Goal: Task Accomplishment & Management: Contribute content

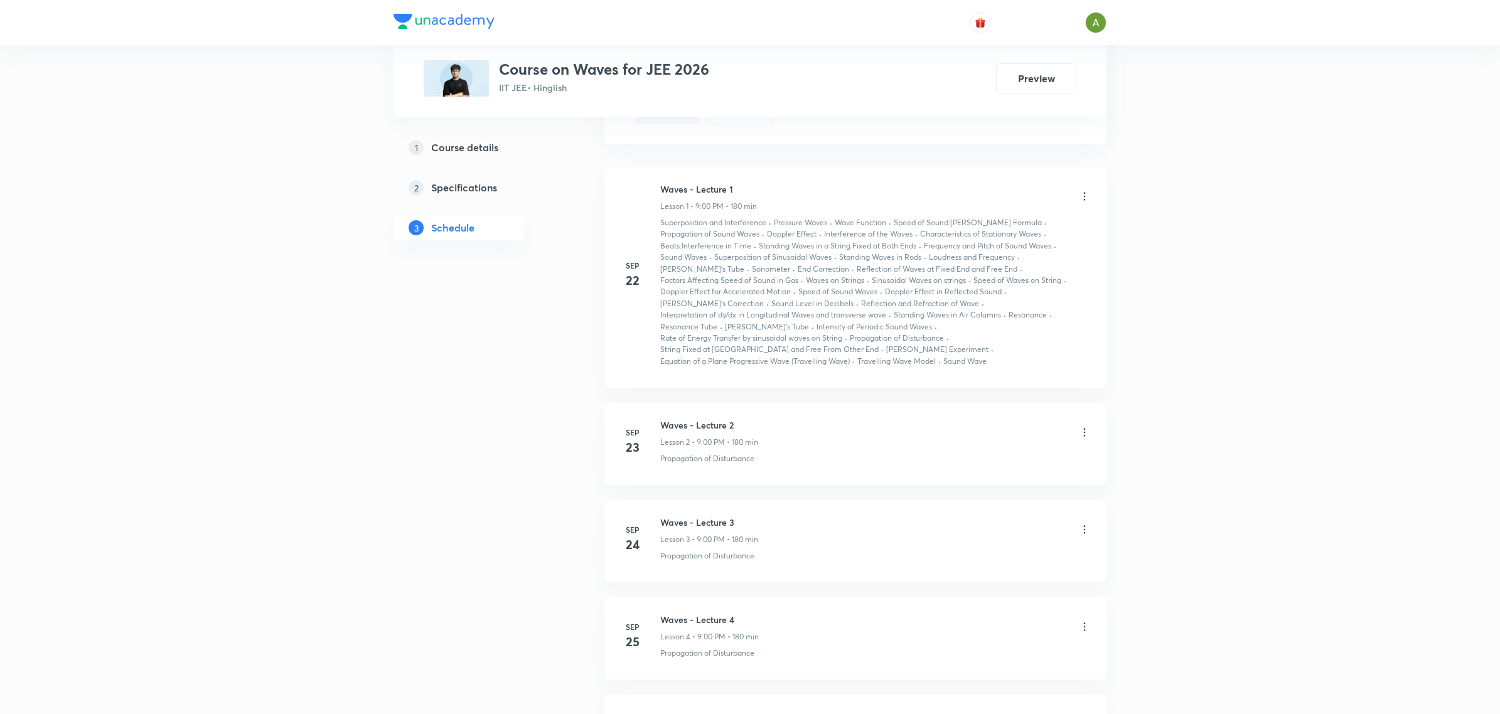
scroll to position [871, 0]
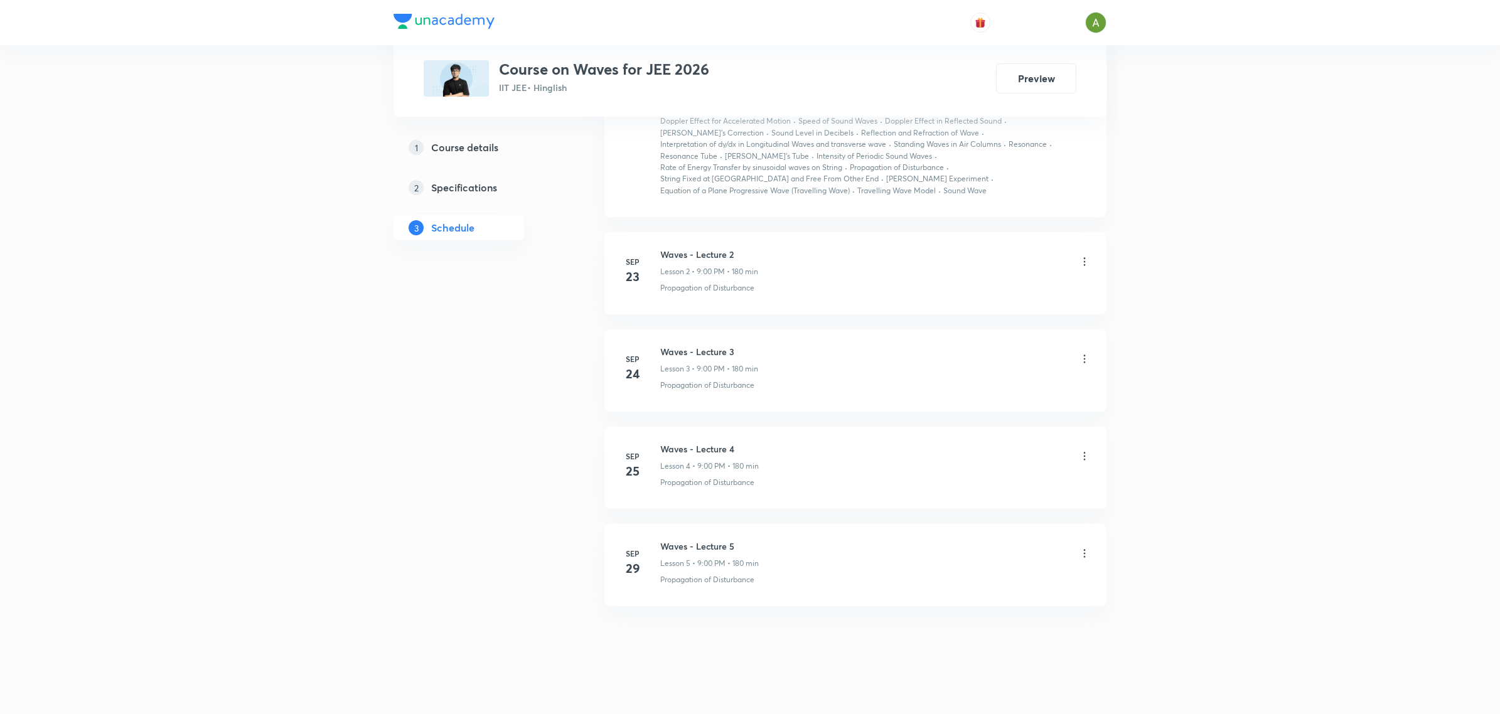
click at [718, 540] on h6 "Waves - Lecture 5" at bounding box center [709, 546] width 99 height 13
copy h6 "Waves - Lecture 5"
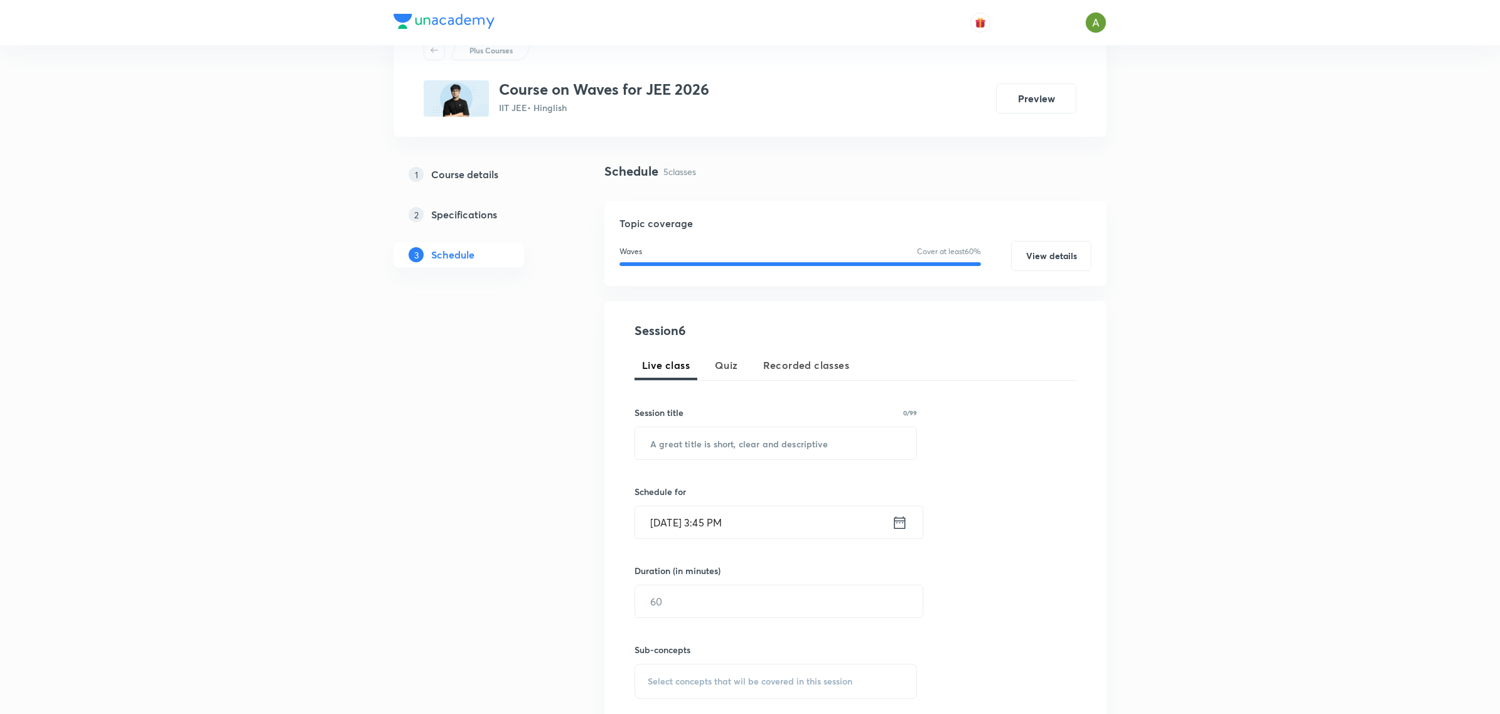
scroll to position [43, 0]
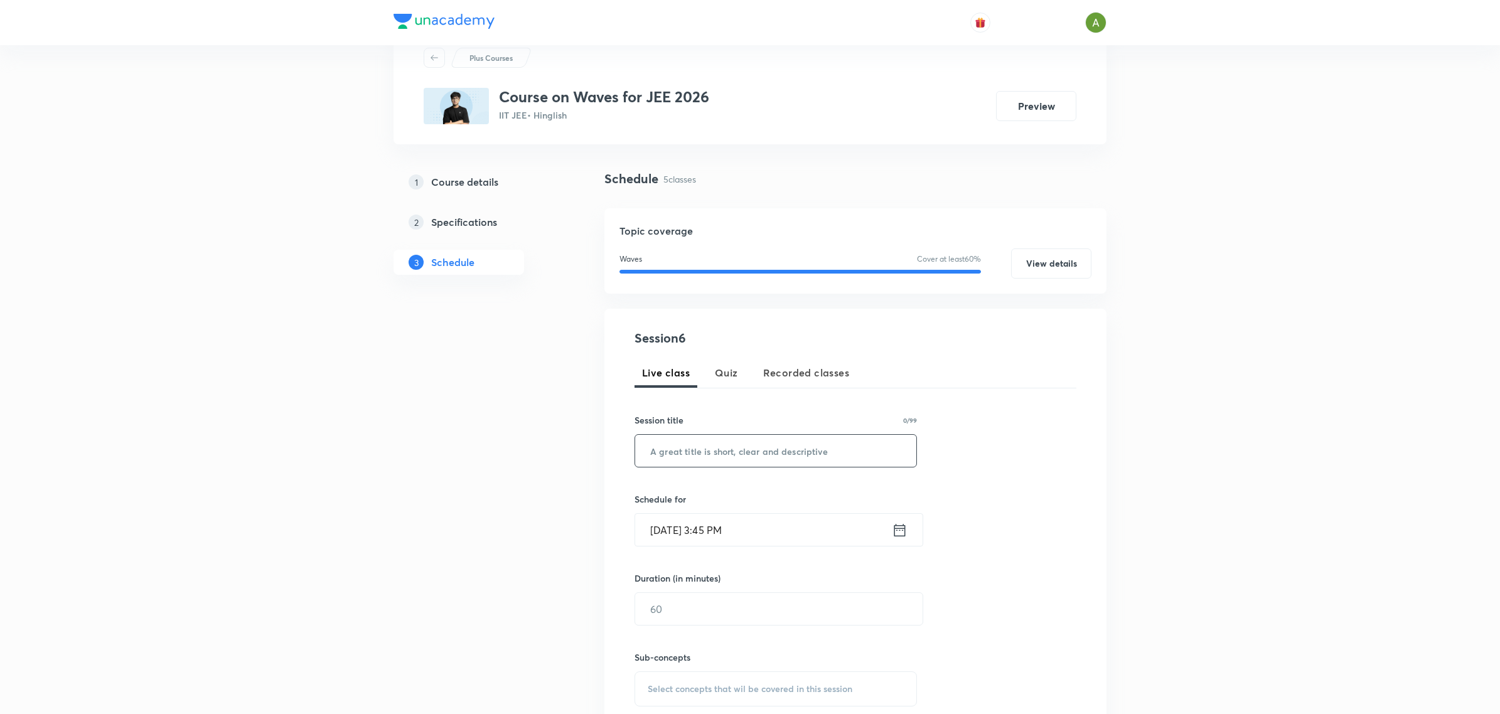
click at [813, 462] on input "text" at bounding box center [775, 451] width 281 height 32
type input "v"
paste input "Waves - Lecture 5"
type input "Waves - Lecture 6"
click at [786, 538] on input "Sep 30, 2025, 3:45 PM" at bounding box center [763, 530] width 257 height 32
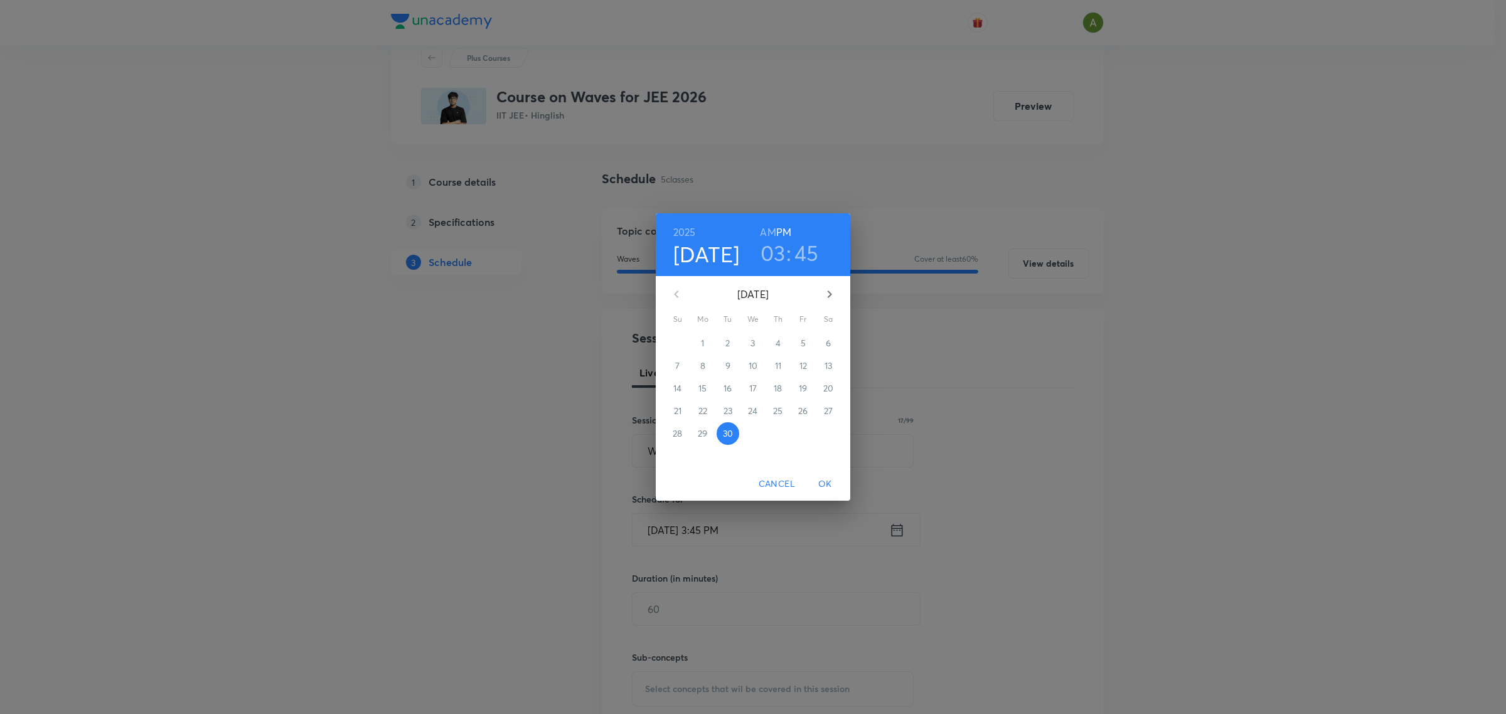
click at [774, 248] on h3 "03" at bounding box center [772, 253] width 25 height 26
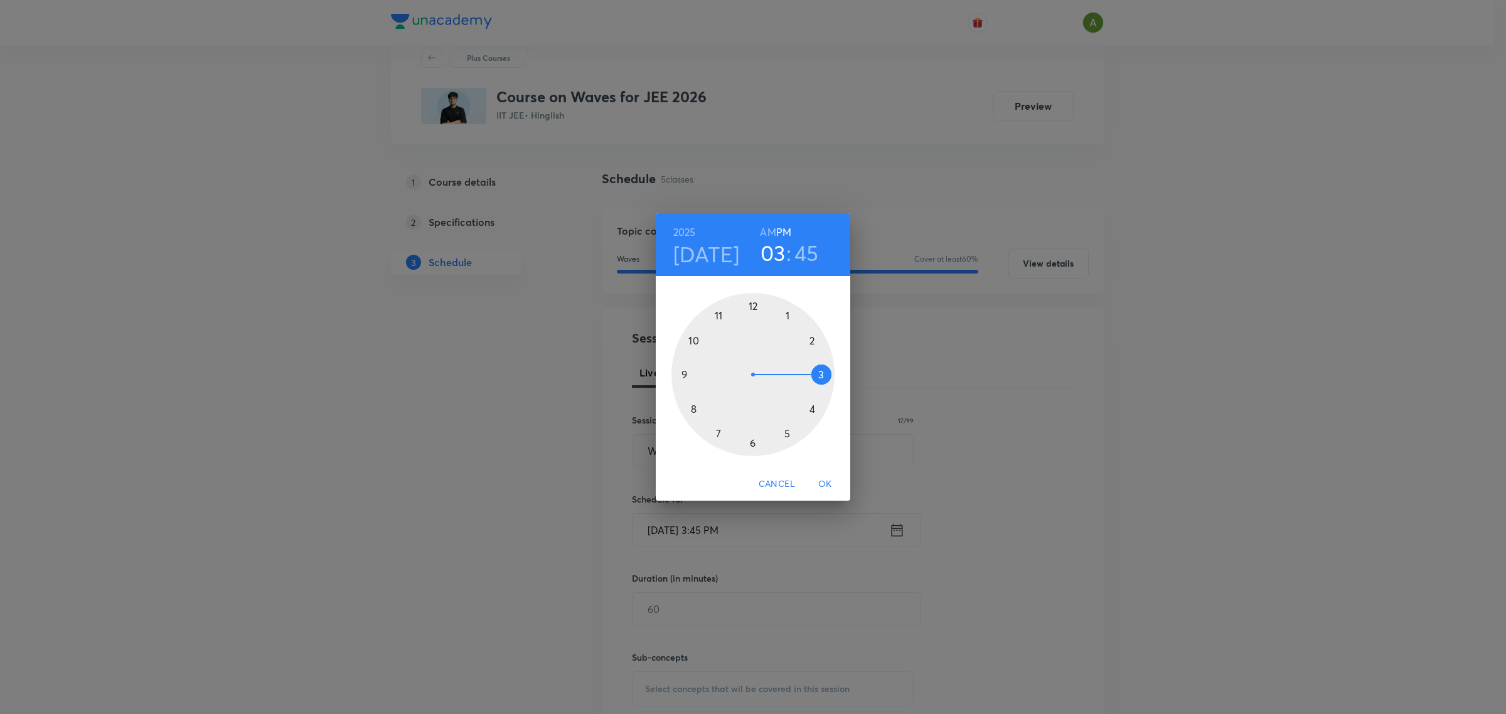
click at [689, 373] on div at bounding box center [752, 374] width 163 height 163
click at [754, 324] on div at bounding box center [752, 374] width 163 height 163
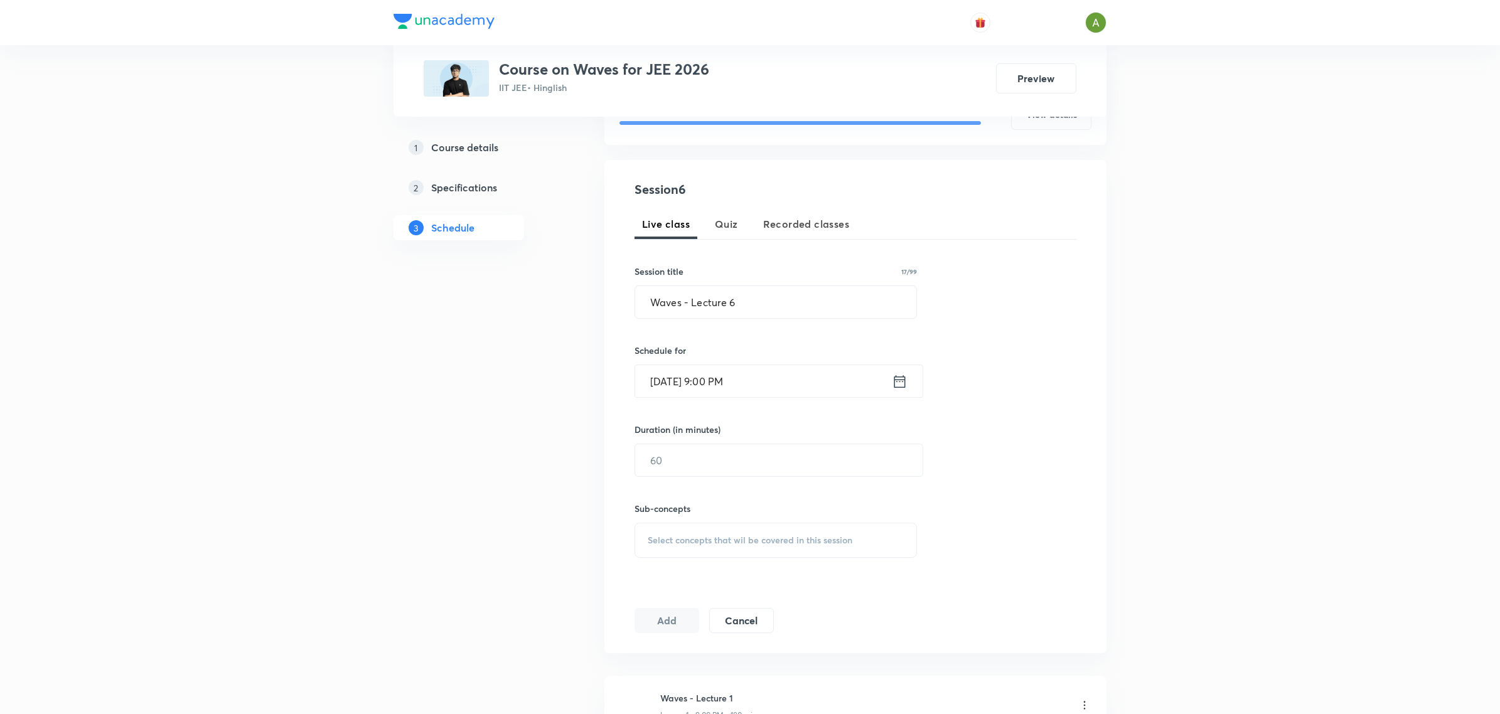
scroll to position [200, 0]
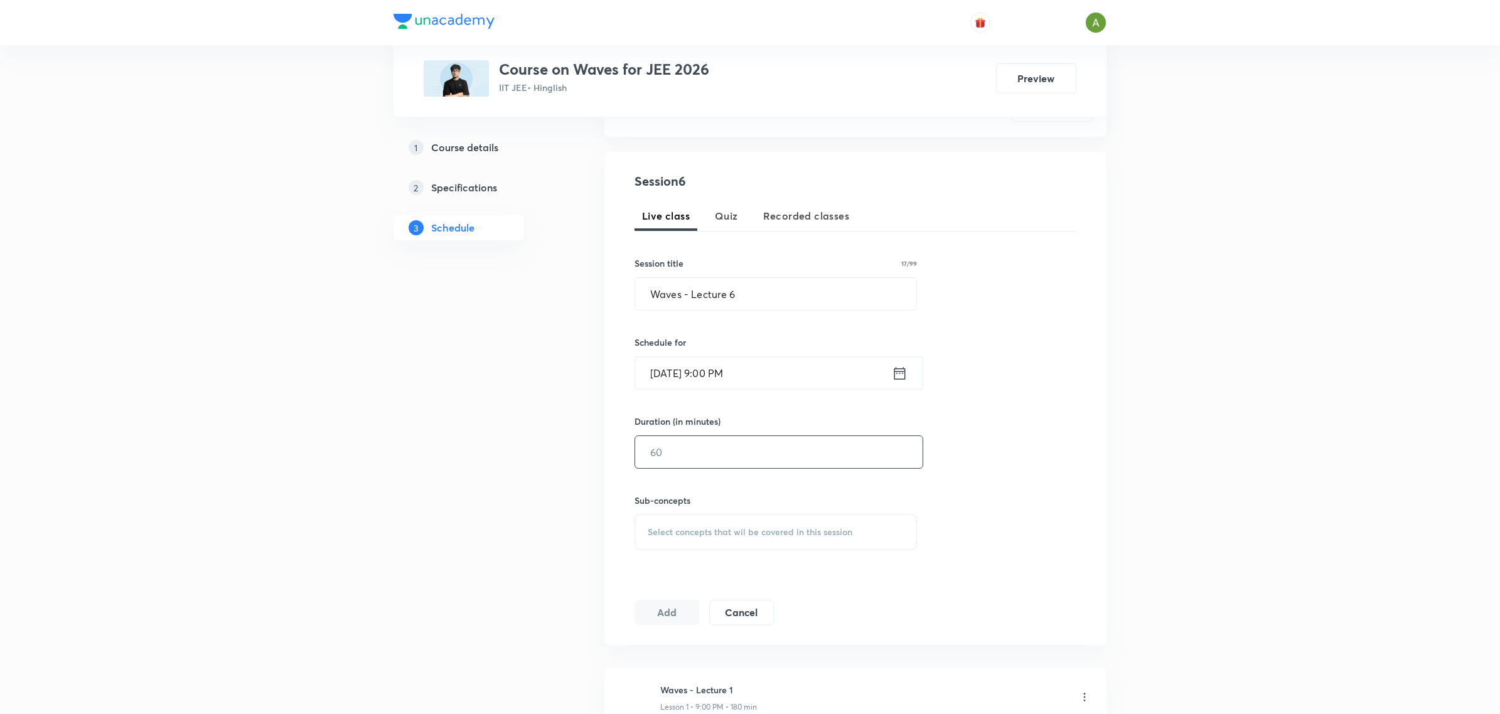
click at [759, 456] on input "text" at bounding box center [778, 452] width 287 height 32
type input "180"
click at [836, 535] on span "Select concepts that wil be covered in this session" at bounding box center [750, 532] width 205 height 10
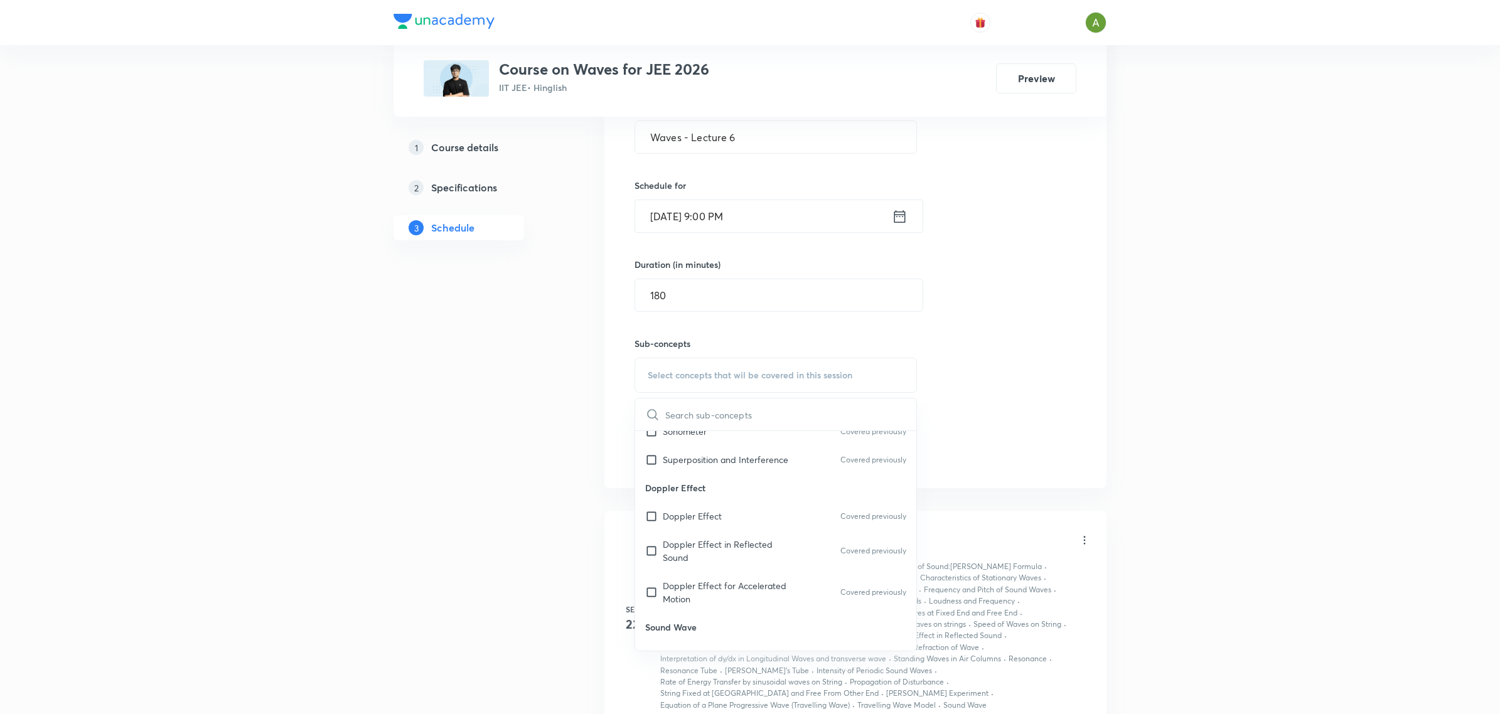
scroll to position [1331, 0]
click at [728, 533] on p "Doppler Effect in Reflected Sound" at bounding box center [726, 546] width 127 height 26
checkbox input "true"
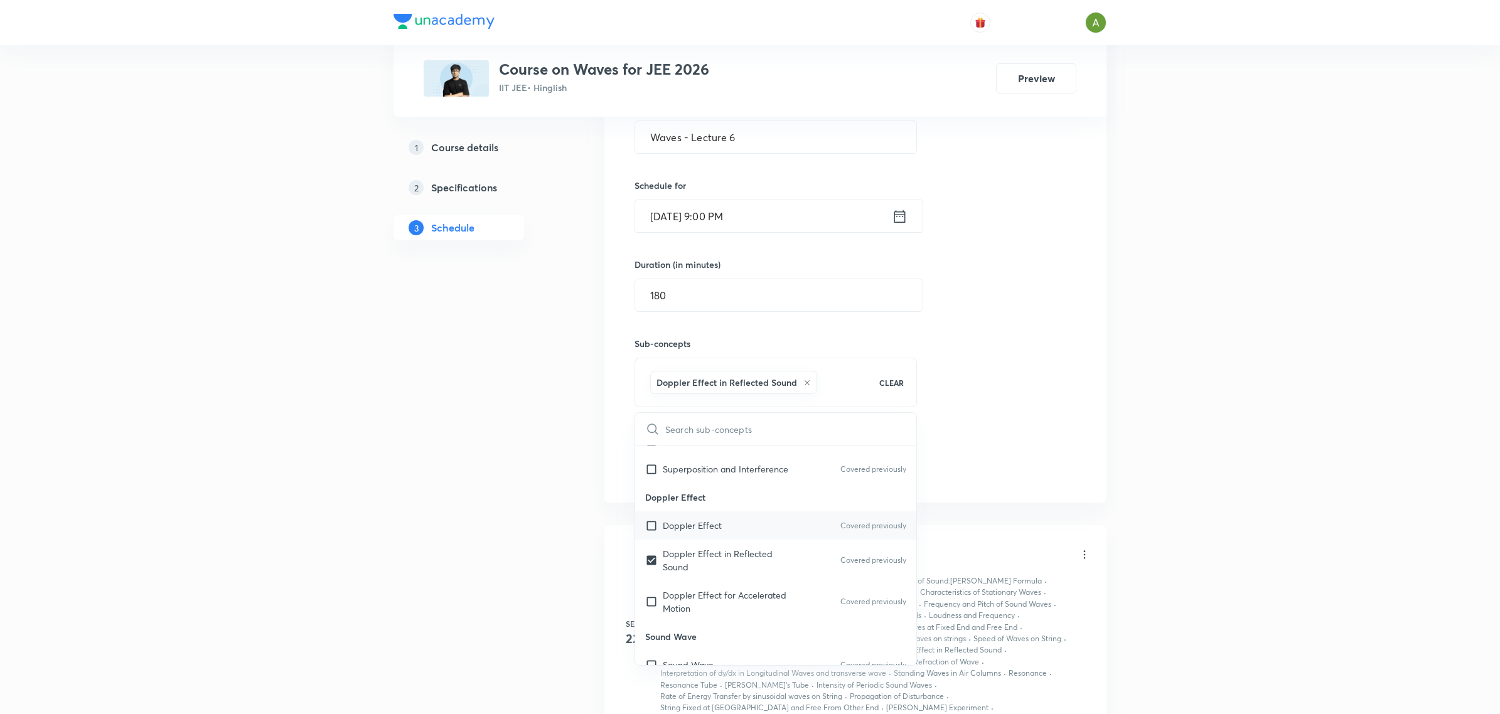
click at [750, 511] on div "Doppler Effect Covered previously" at bounding box center [775, 525] width 281 height 28
checkbox input "true"
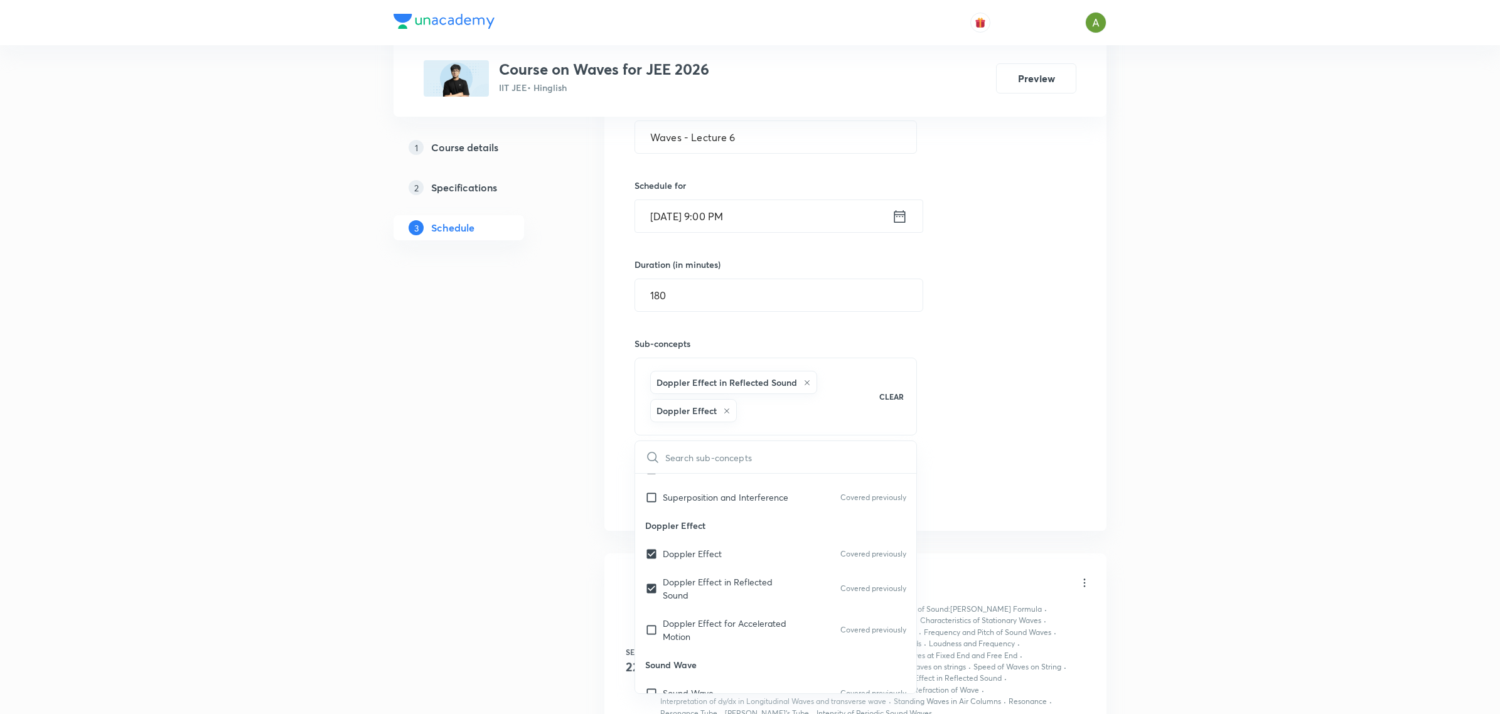
click at [968, 450] on div "Session 6 Live class Quiz Recorded classes Session title 17/99 Waves - Lecture …" at bounding box center [855, 263] width 442 height 496
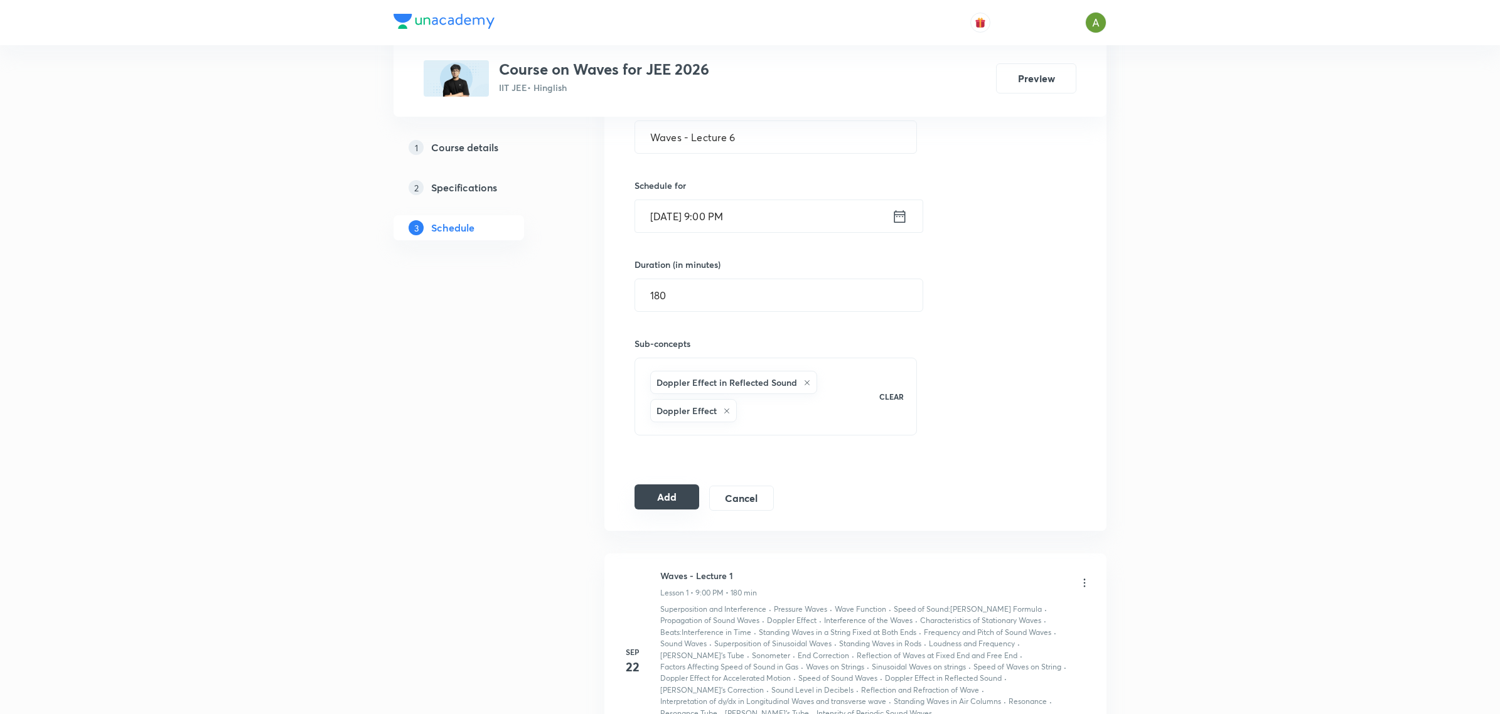
click at [663, 493] on button "Add" at bounding box center [666, 496] width 65 height 25
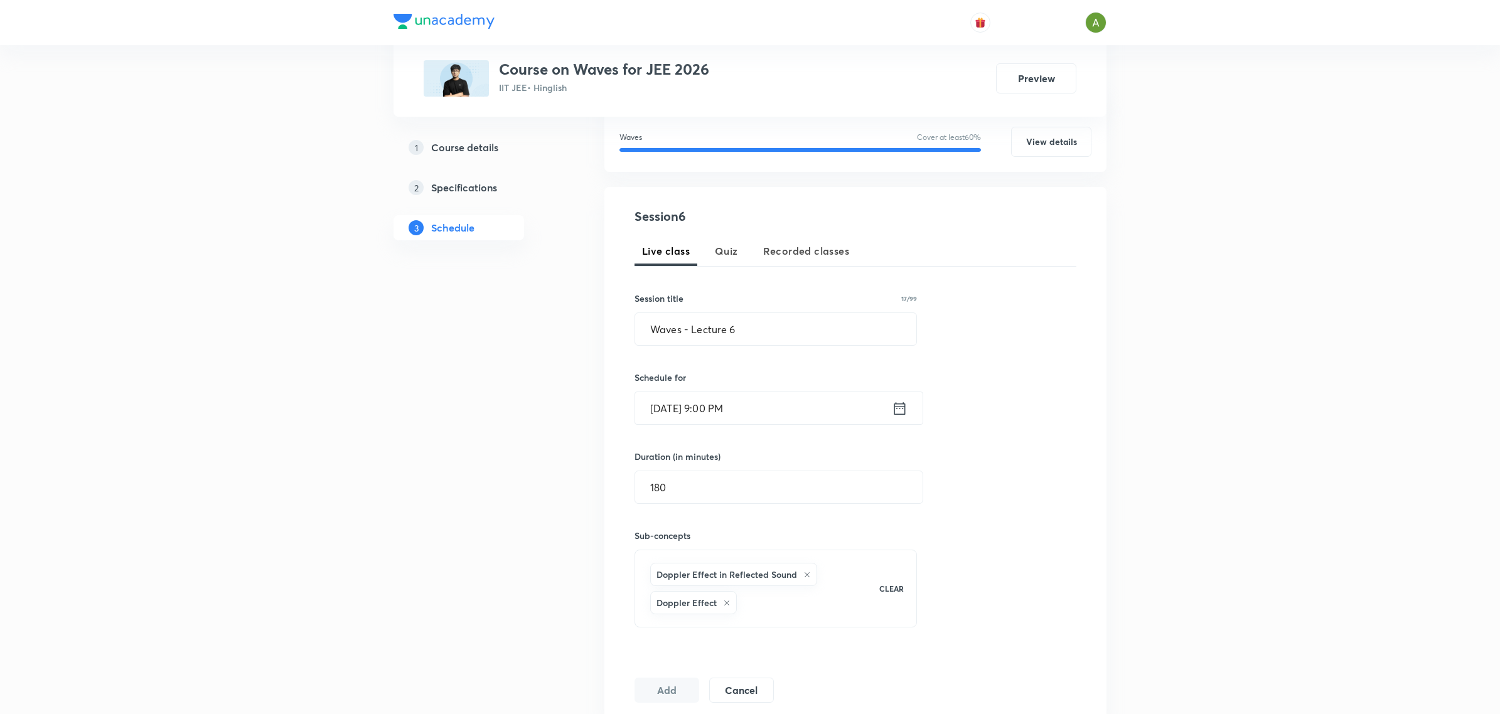
scroll to position [161, 0]
click at [797, 344] on input "Waves - Lecture 6" at bounding box center [775, 333] width 281 height 32
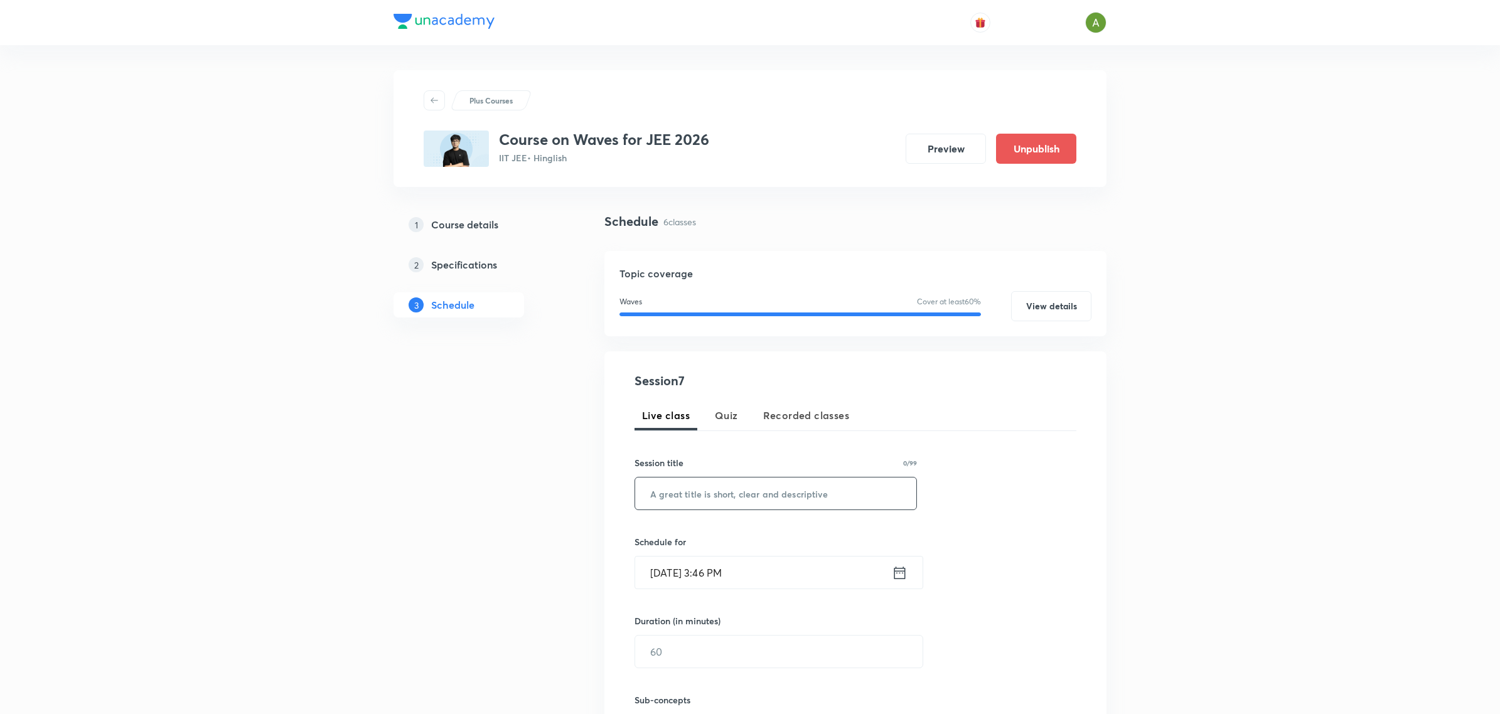
click at [734, 481] on input "text" at bounding box center [775, 494] width 281 height 32
paste input "Waves - Lecture 6"
type input "Waves - Lecture 7"
click at [782, 577] on input "Sep 30, 2025, 3:46 PM" at bounding box center [763, 573] width 257 height 32
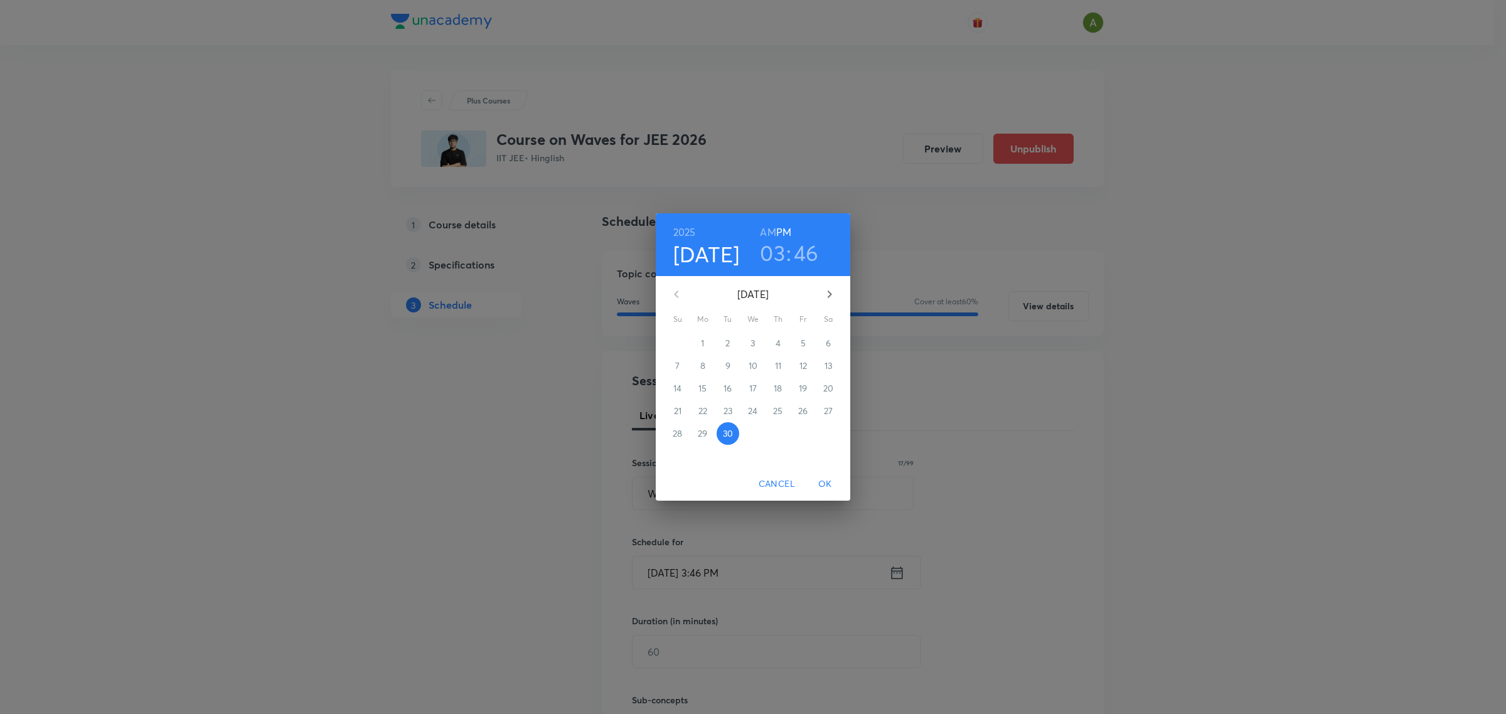
click at [830, 292] on icon "button" at bounding box center [830, 295] width 4 height 8
click at [754, 347] on p "1" at bounding box center [752, 343] width 3 height 13
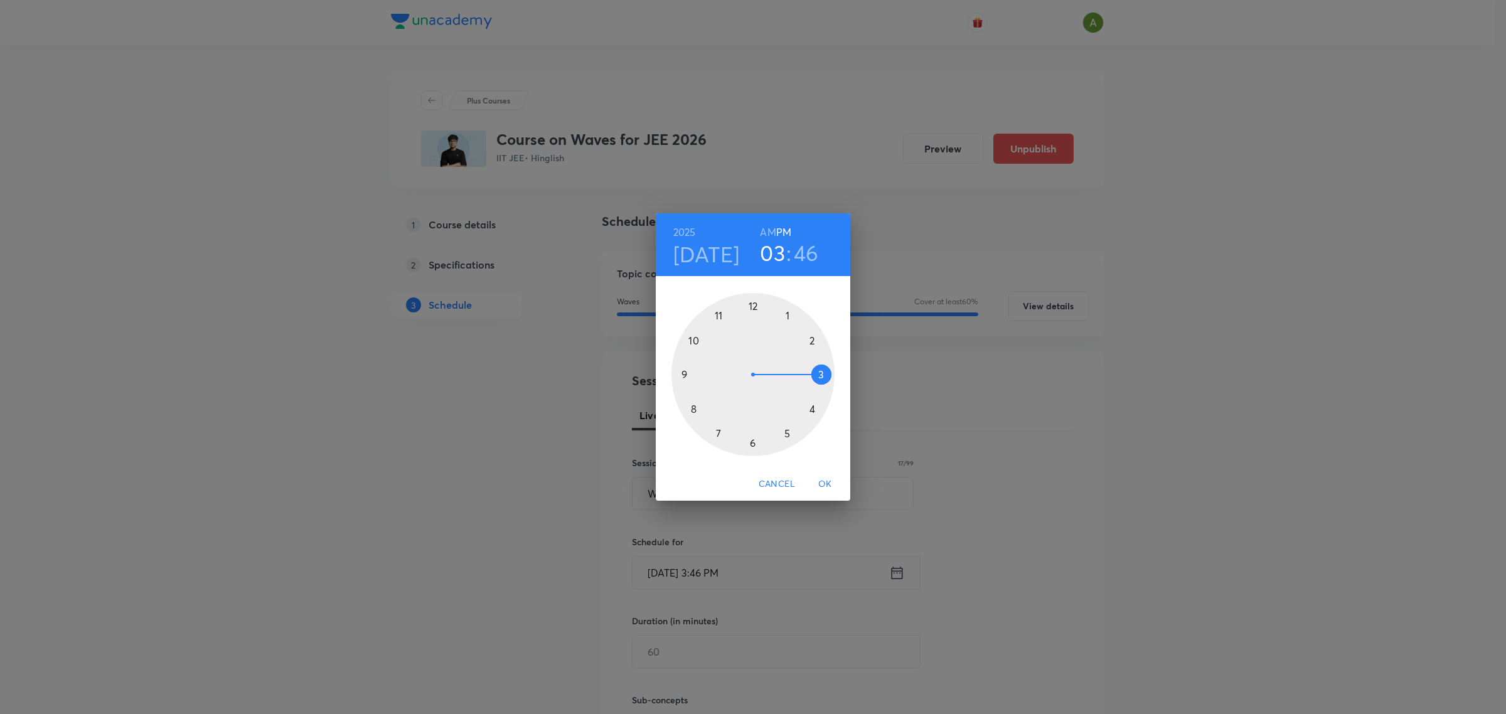
click at [685, 374] on div at bounding box center [752, 374] width 163 height 163
click at [751, 307] on div at bounding box center [752, 374] width 163 height 163
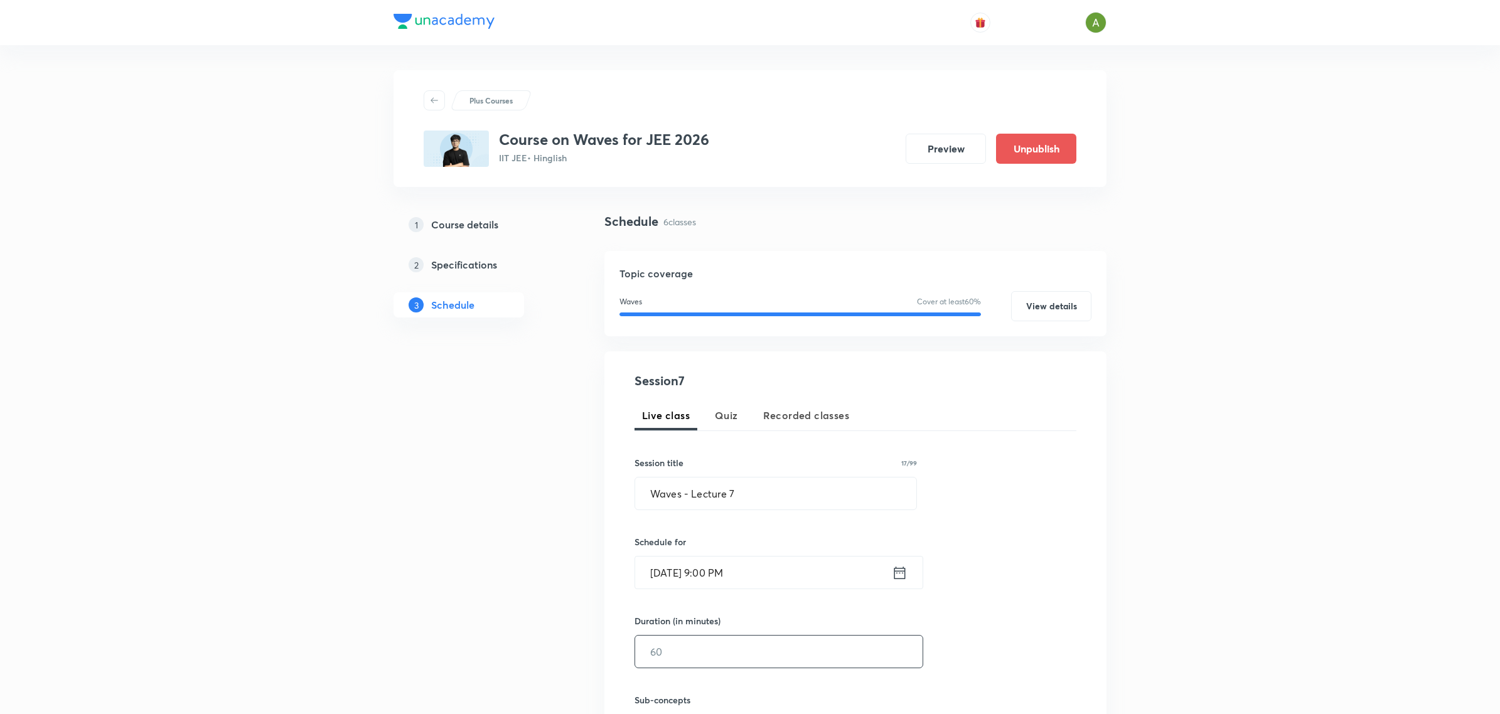
click at [732, 636] on input "text" at bounding box center [778, 652] width 287 height 32
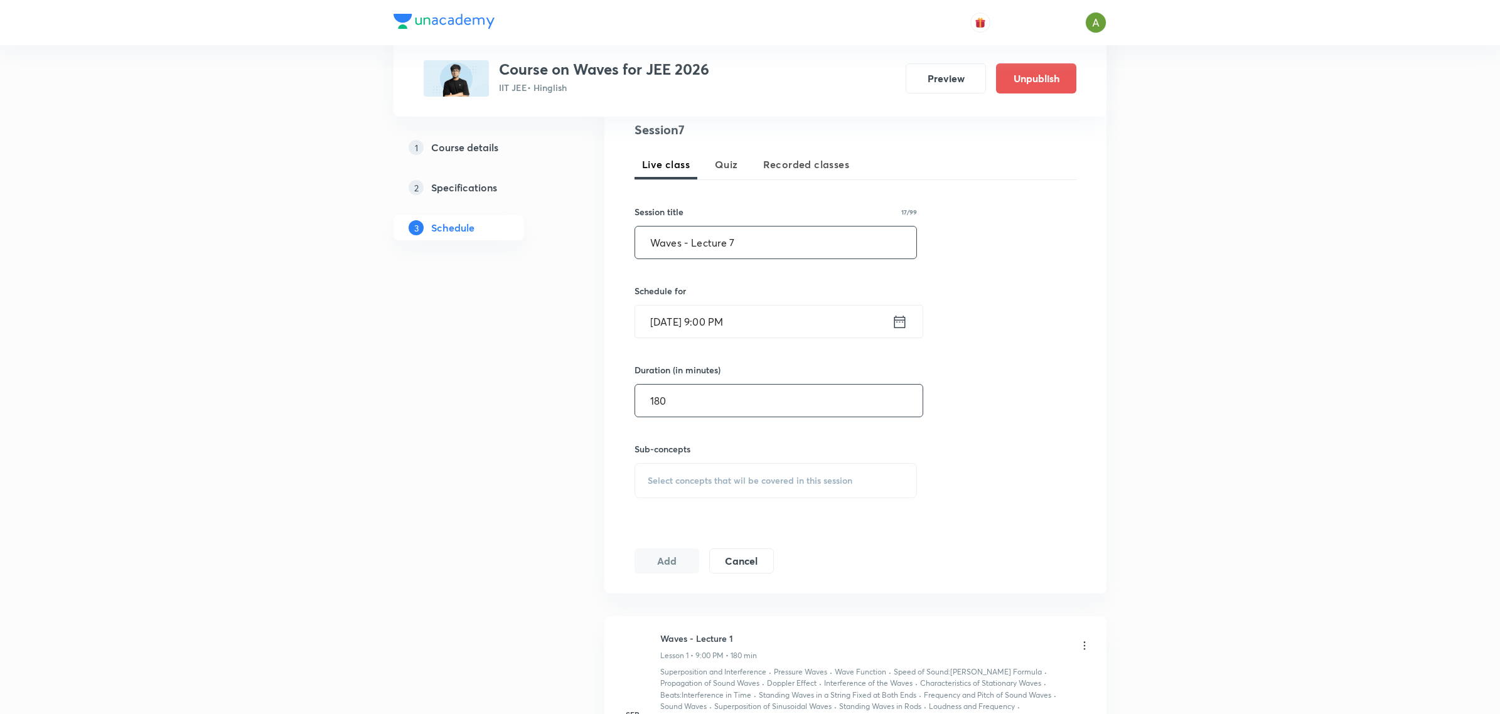
scroll to position [136, 0]
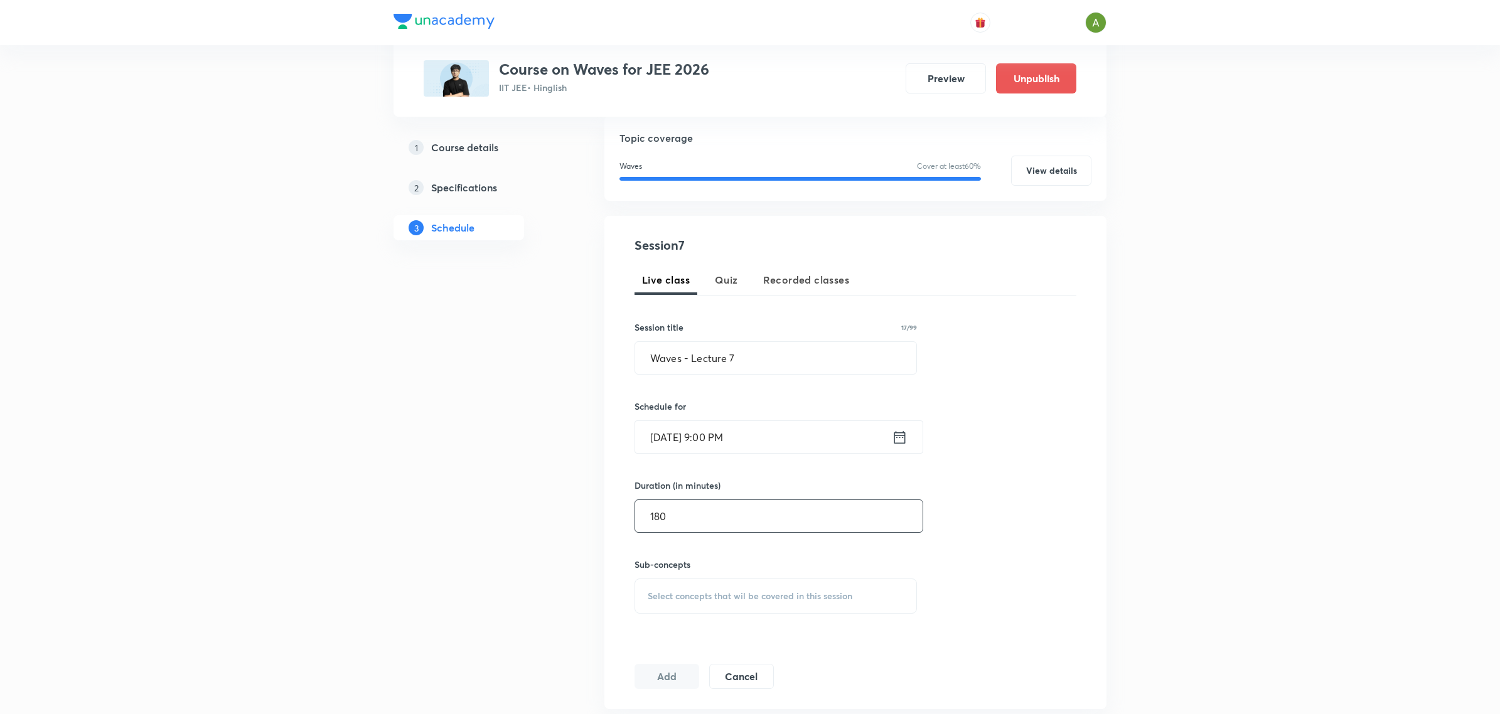
type input "180"
click at [764, 593] on span "Select concepts that wil be covered in this session" at bounding box center [750, 596] width 205 height 10
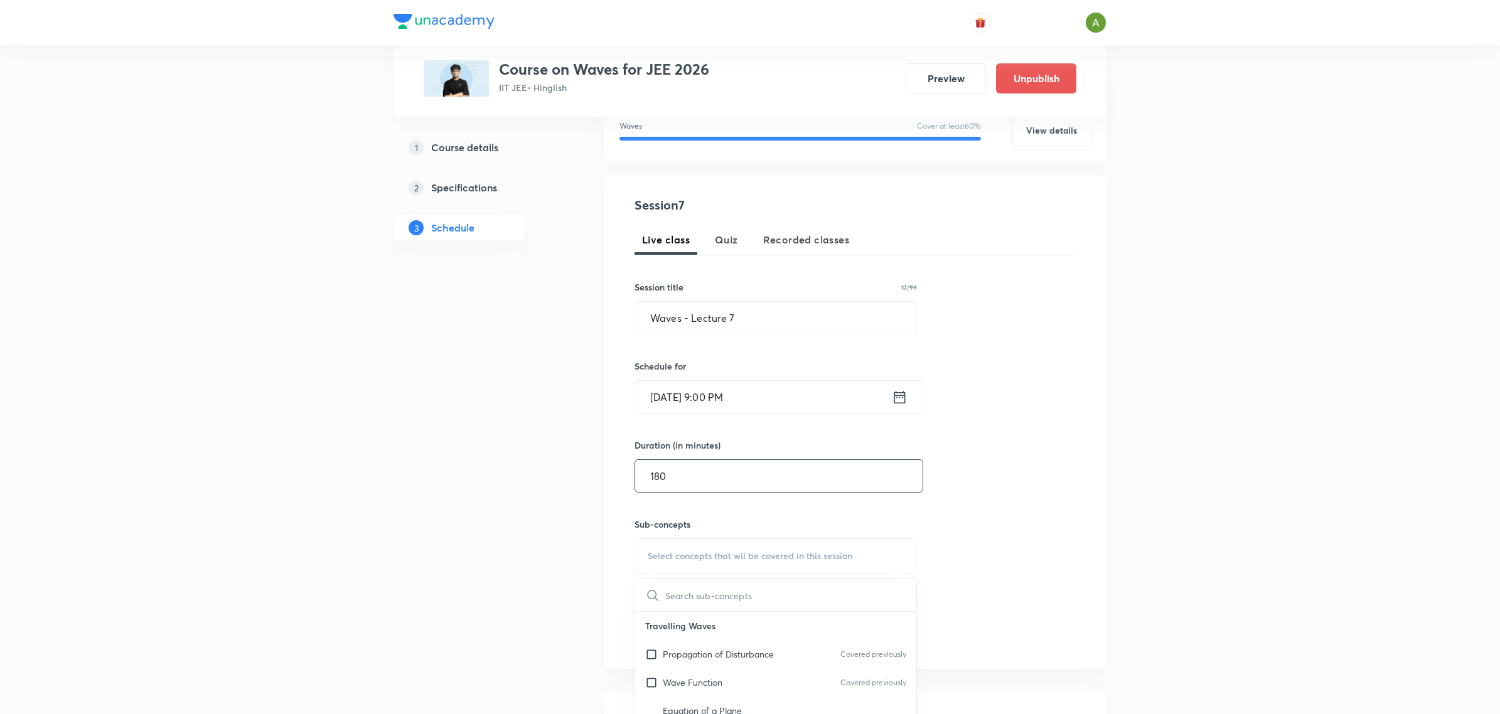
scroll to position [280, 0]
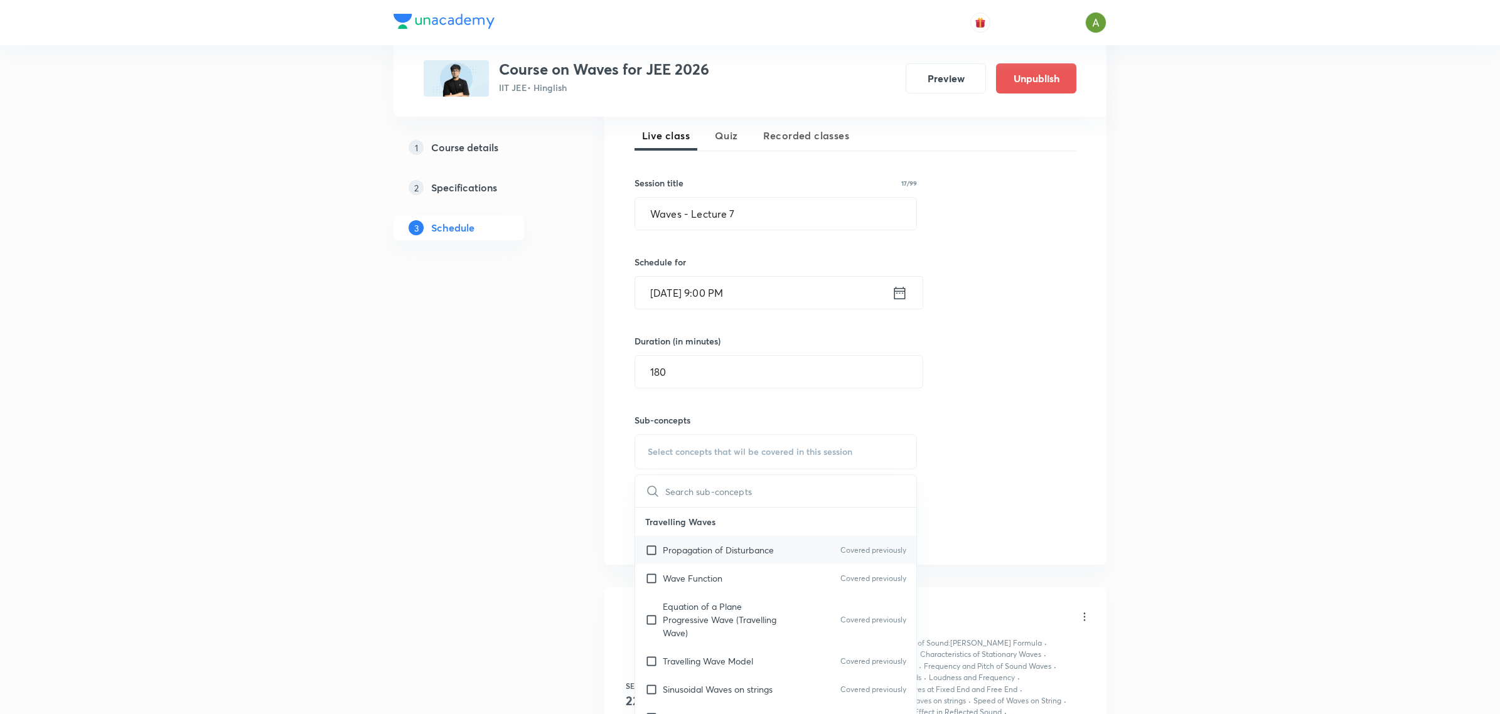
click at [770, 557] on div "Propagation of Disturbance Covered previously" at bounding box center [775, 550] width 281 height 28
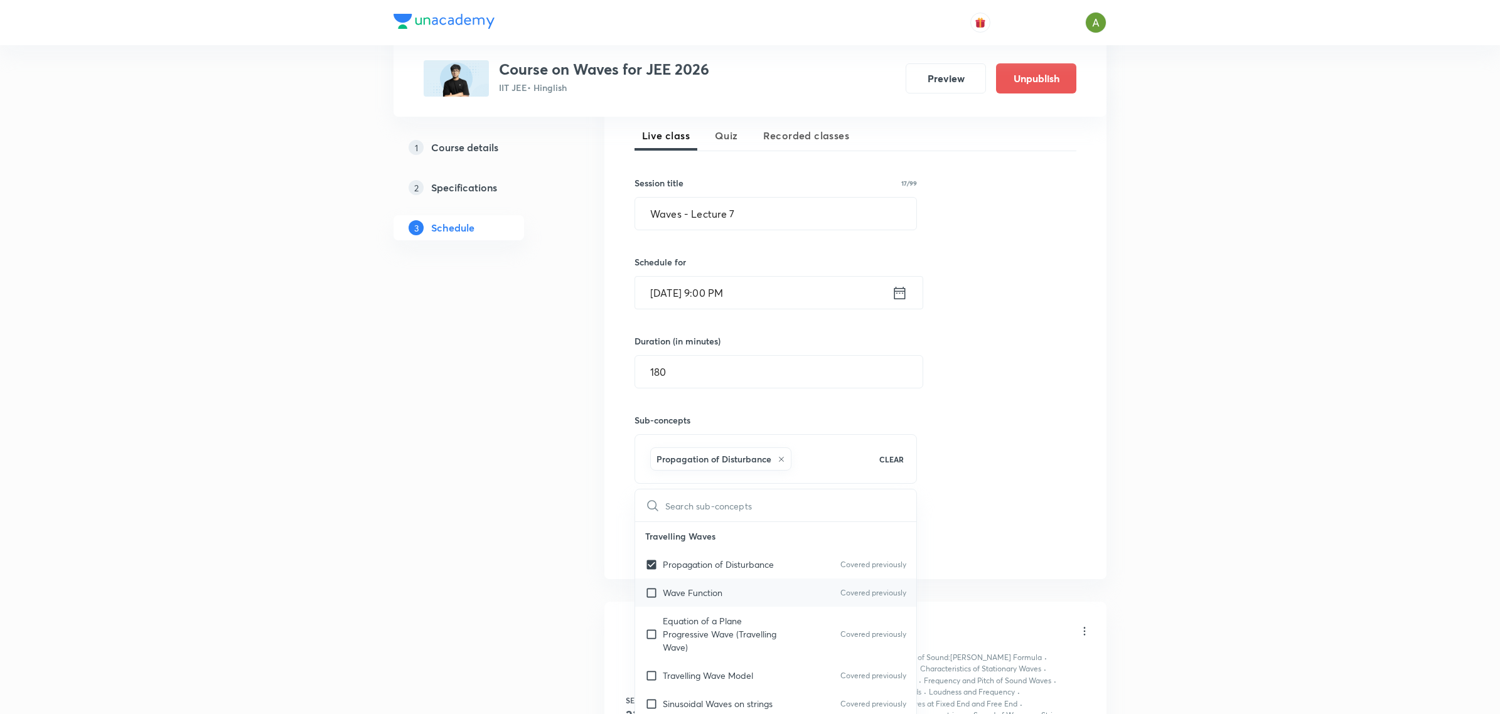
click at [771, 580] on div "Wave Function Covered previously" at bounding box center [775, 593] width 281 height 28
checkbox input "true"
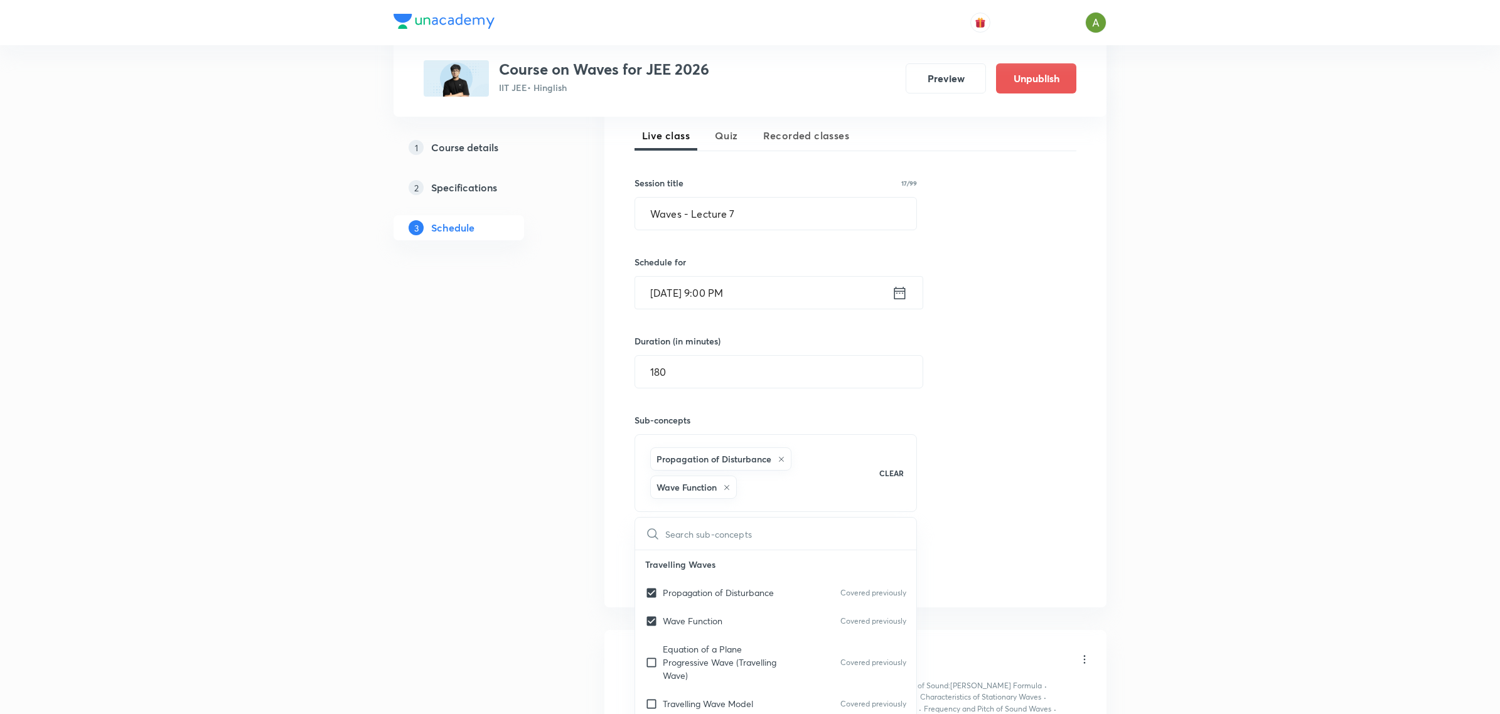
click at [938, 516] on div "Session 7 Live class Quiz Recorded classes Session title 17/99 Waves - Lecture …" at bounding box center [855, 340] width 442 height 496
click at [688, 567] on button "Add" at bounding box center [666, 573] width 65 height 25
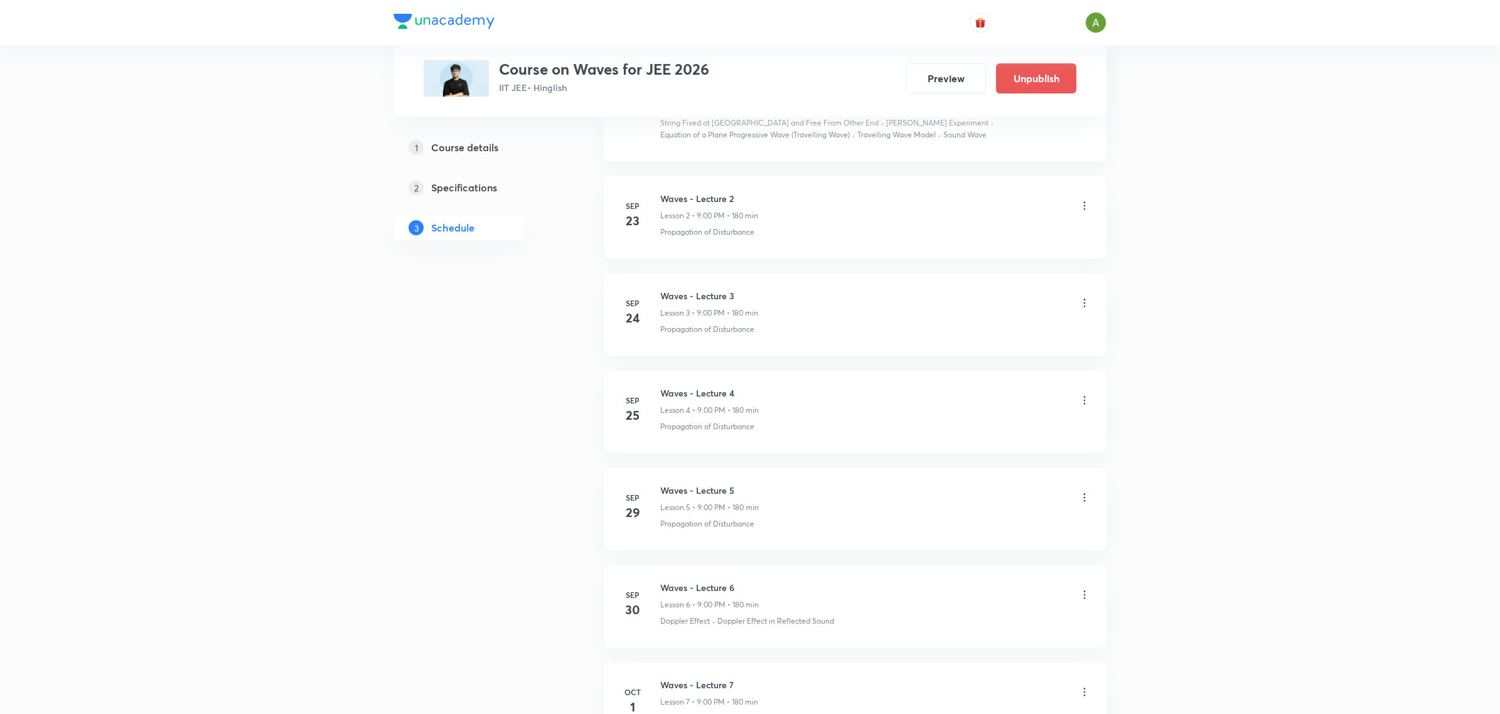
scroll to position [1067, 0]
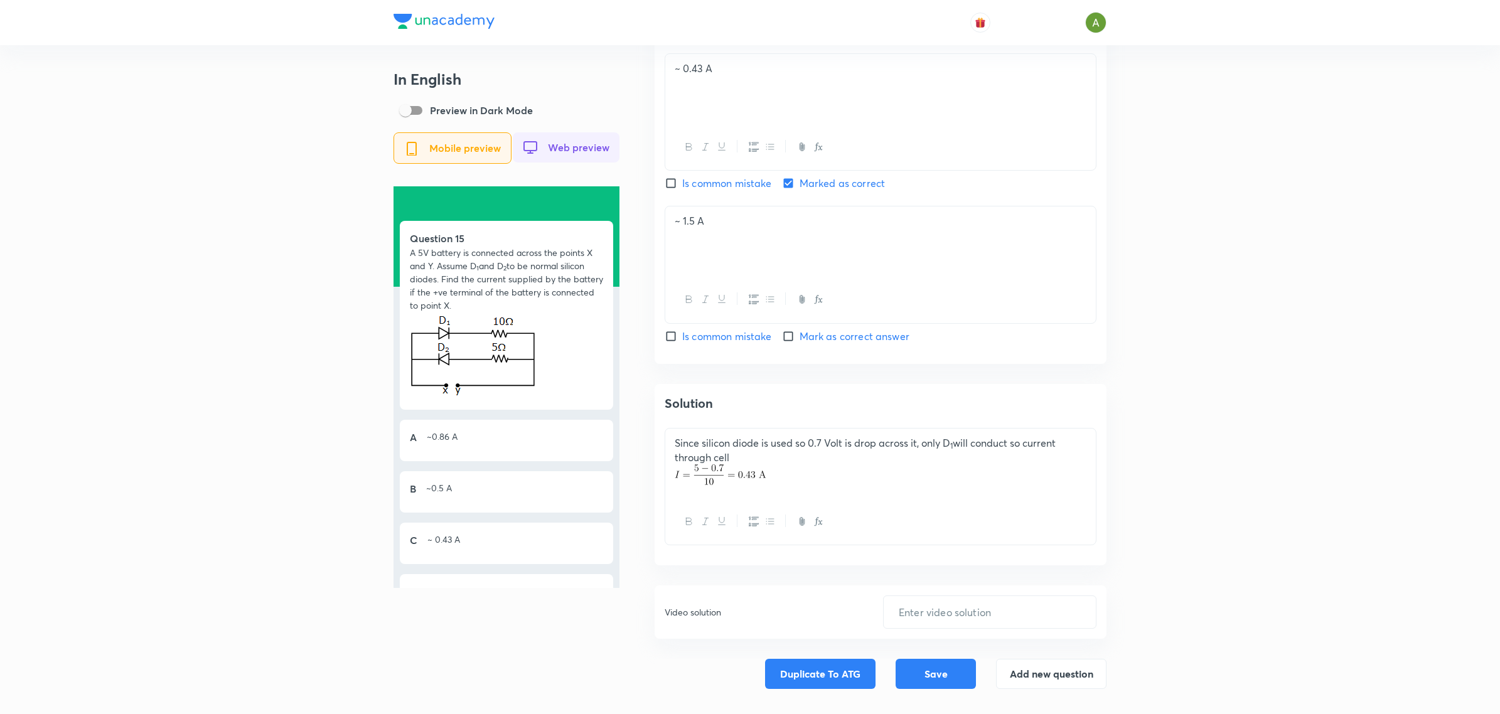
scroll to position [1363, 0]
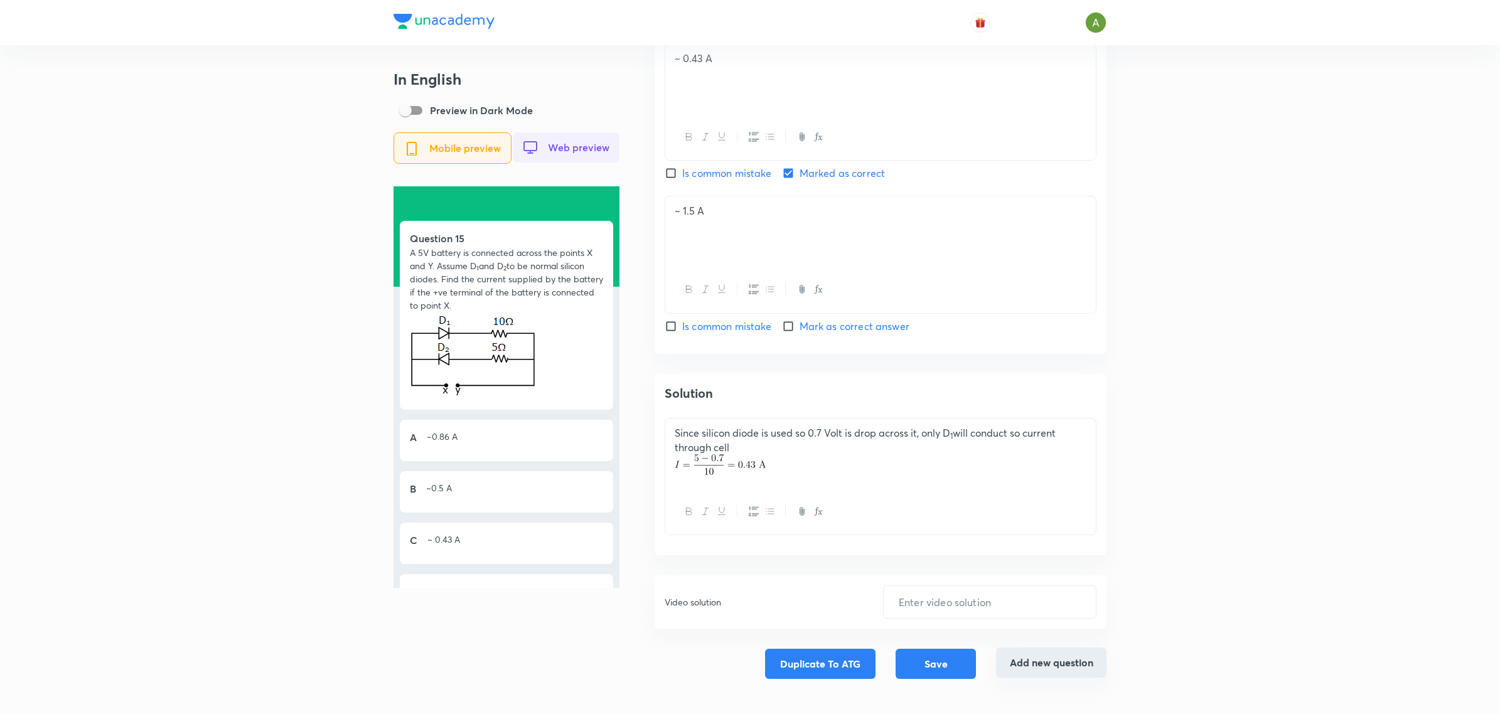
click at [1030, 656] on button "Add new question" at bounding box center [1051, 663] width 110 height 30
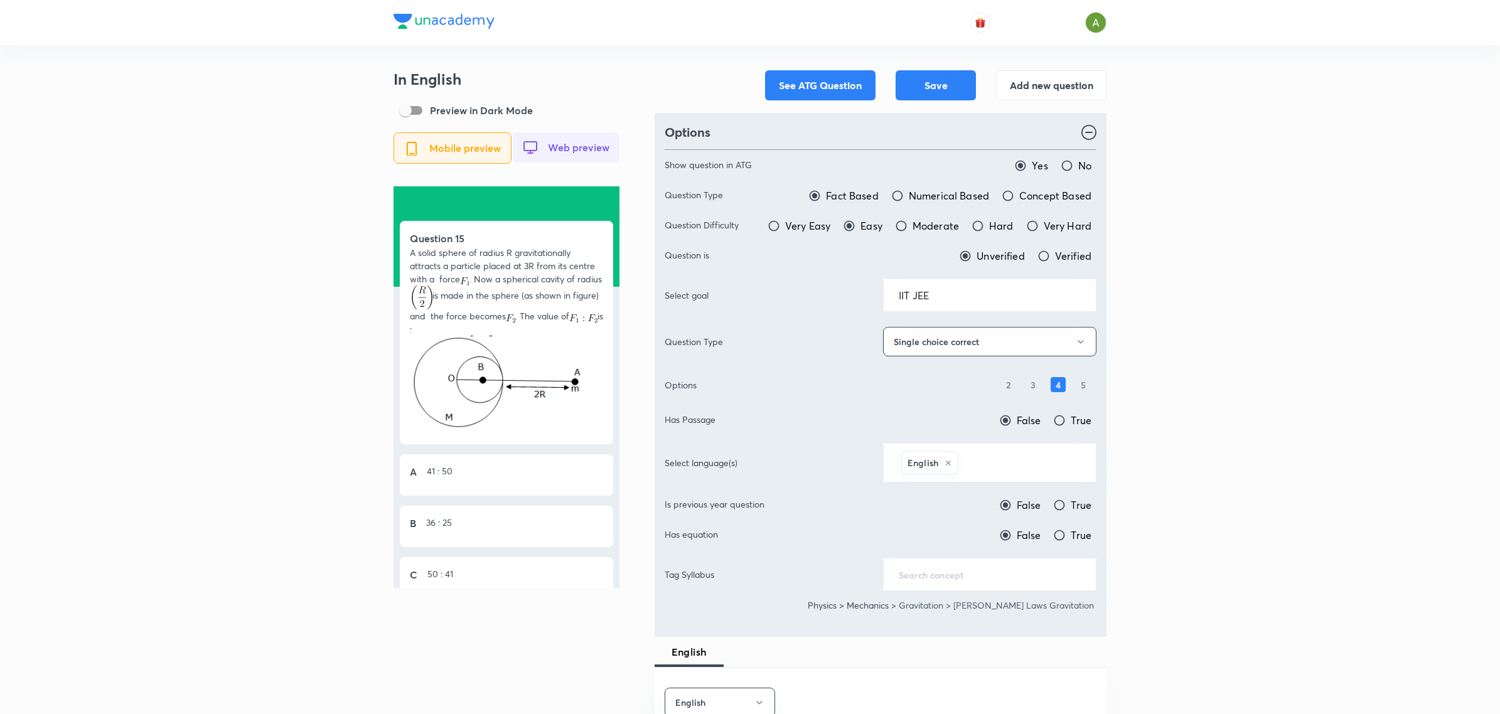
click at [1061, 506] on input "True" at bounding box center [1059, 505] width 13 height 13
radio input "true"
radio input "false"
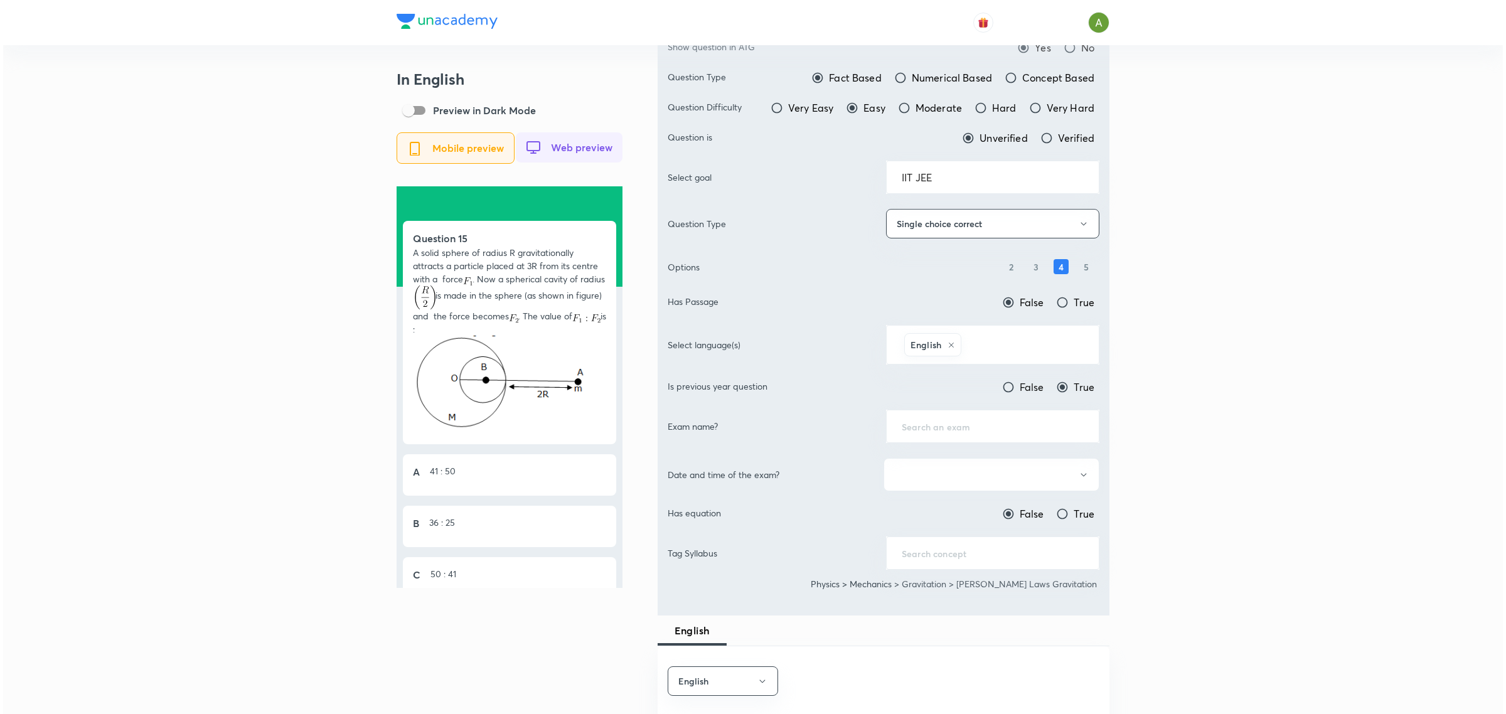
scroll to position [120, 0]
click at [1054, 430] on input "text" at bounding box center [990, 425] width 182 height 12
click at [1050, 454] on li "IIT-JEE Mains" at bounding box center [989, 462] width 212 height 23
type input "IIT-JEE Mains"
click at [1045, 472] on button "button" at bounding box center [988, 472] width 216 height 33
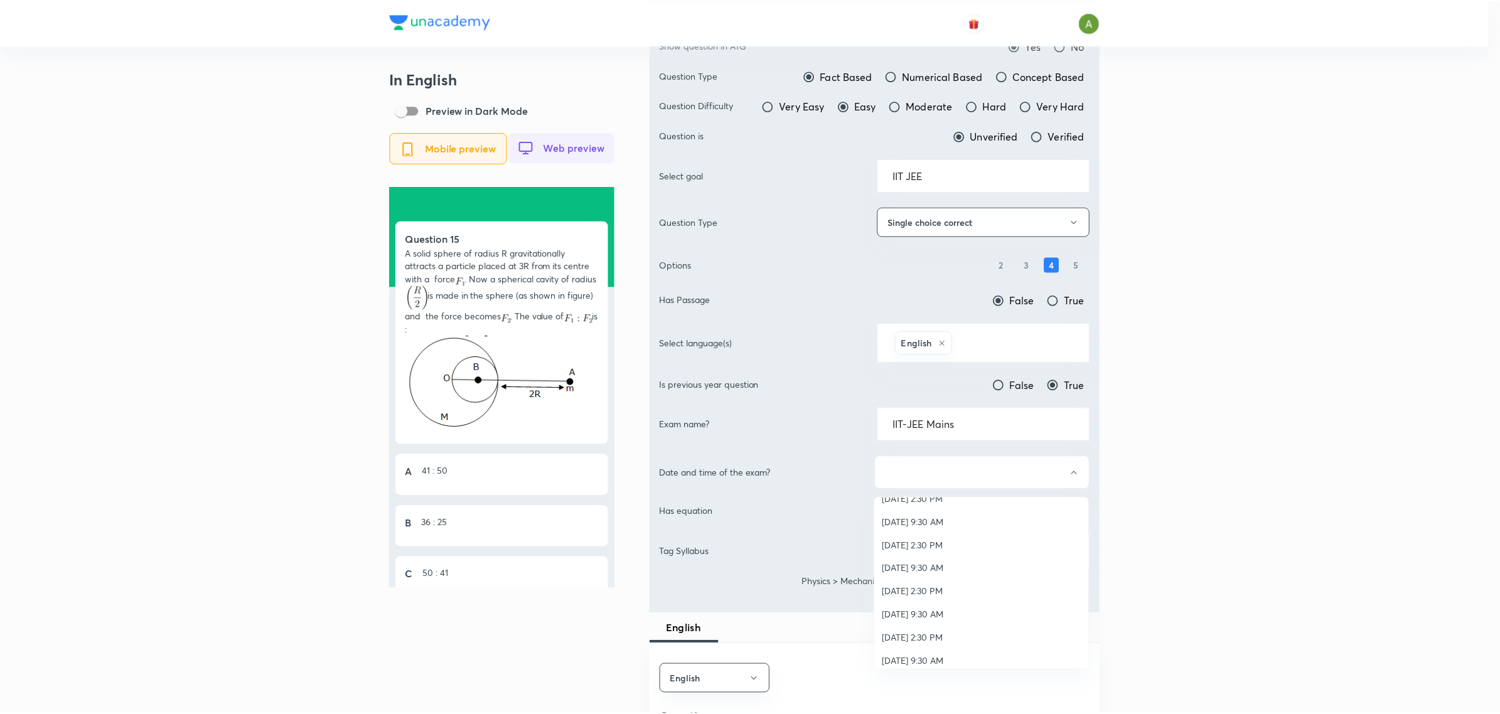
scroll to position [0, 0]
click at [1173, 485] on div at bounding box center [753, 357] width 1506 height 714
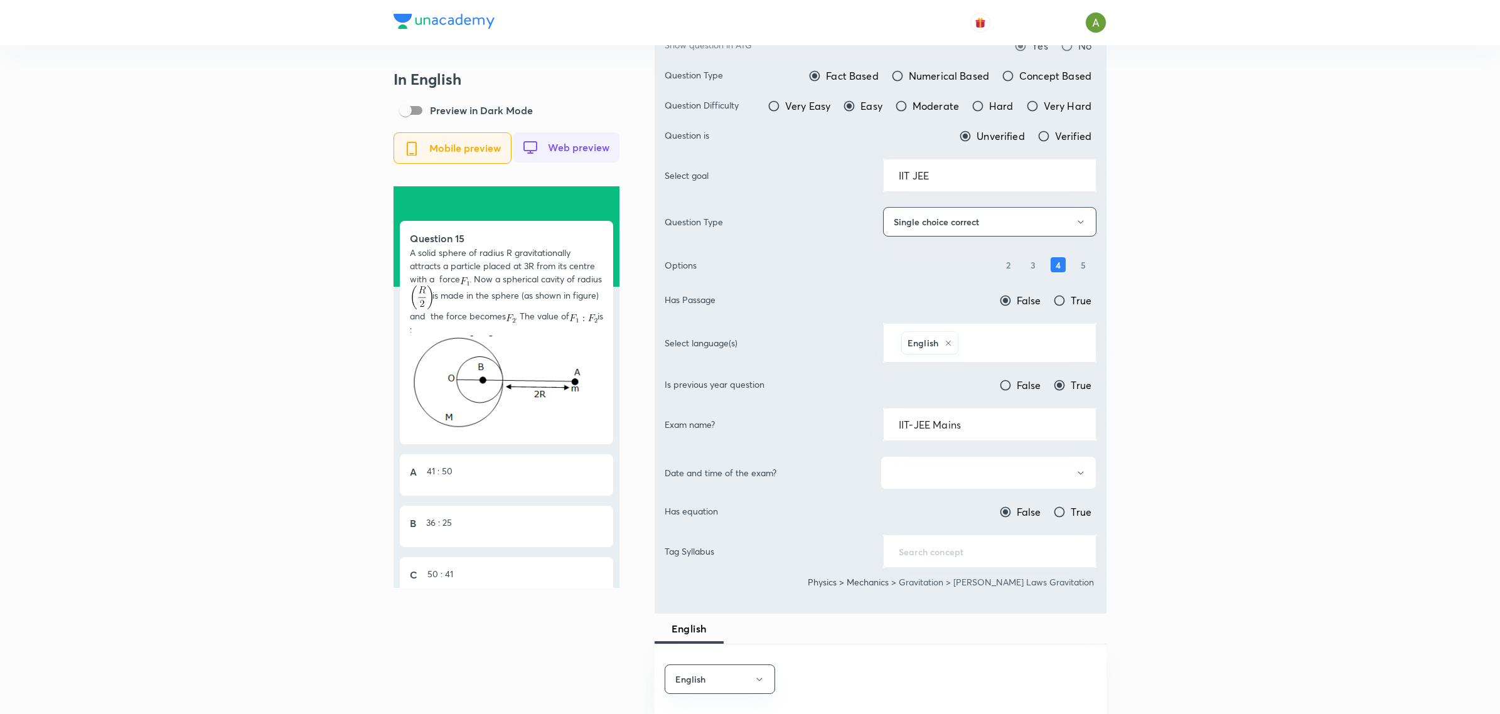
click at [1008, 487] on button "button" at bounding box center [988, 472] width 216 height 33
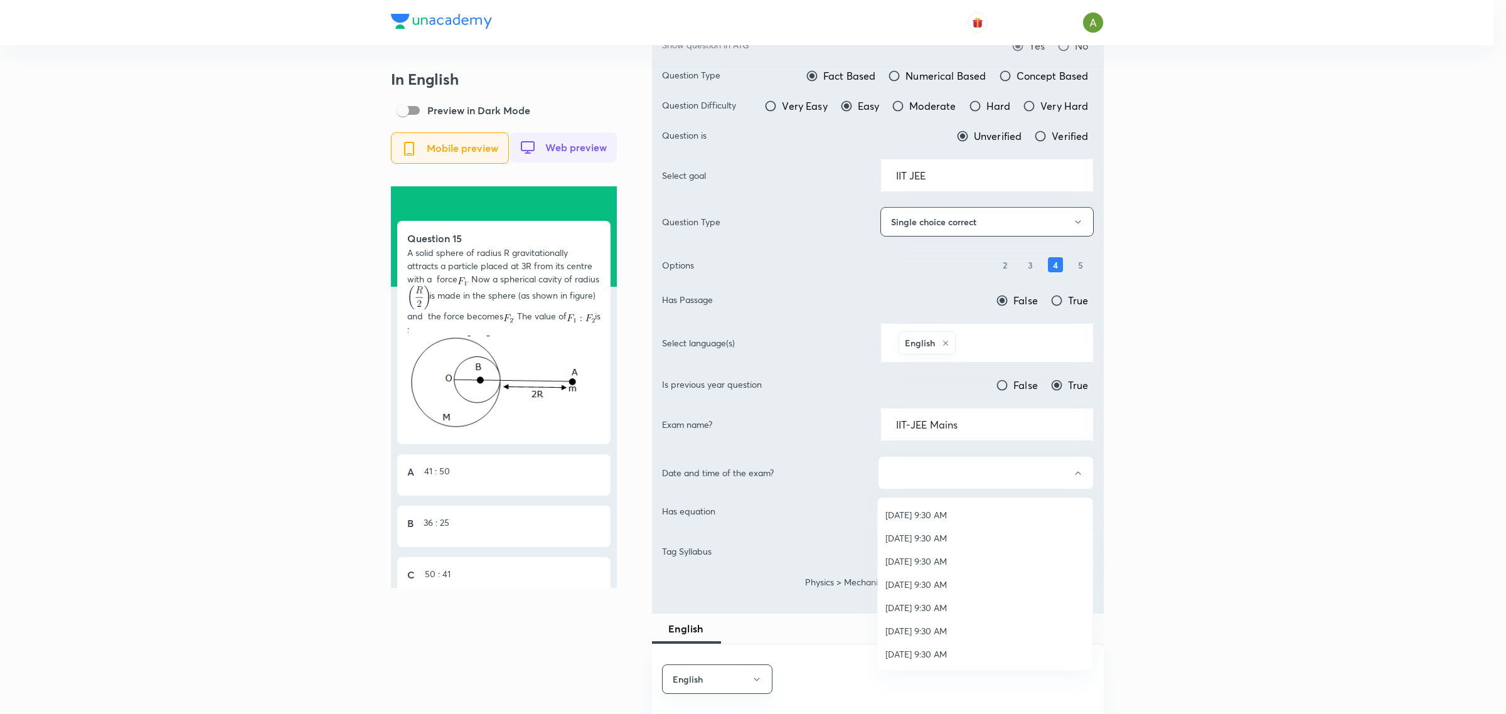
click at [926, 519] on span "Apr 3, 2016, 9:30 AM" at bounding box center [985, 514] width 200 height 13
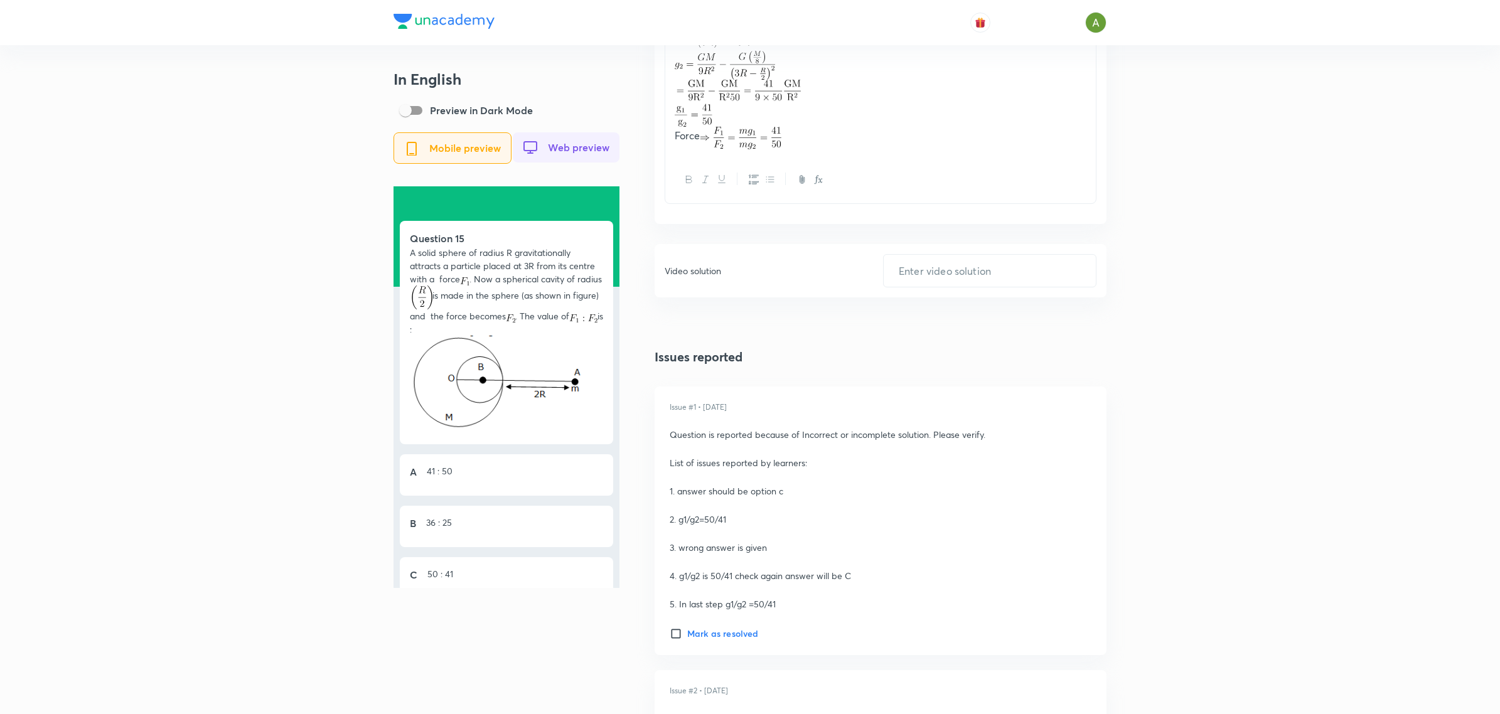
scroll to position [1925, 0]
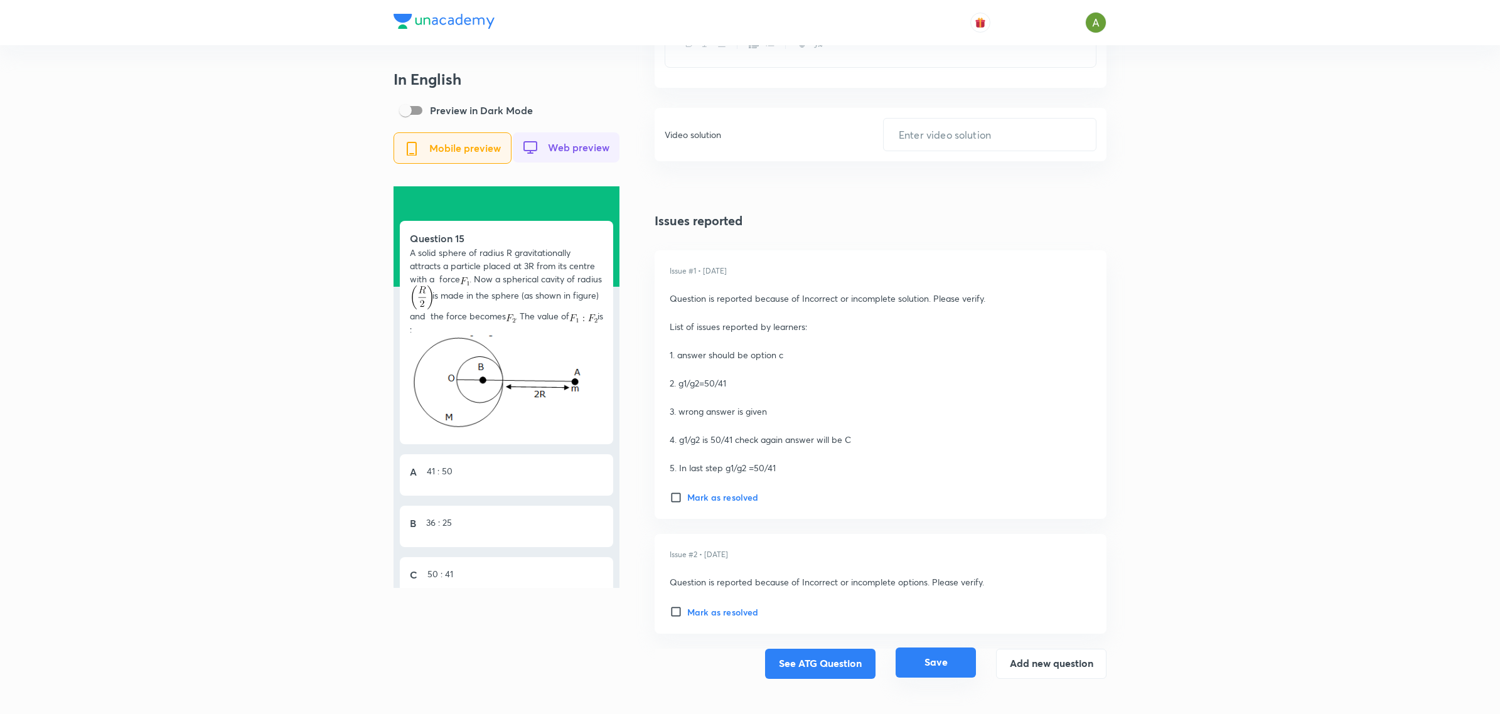
click at [924, 654] on button "Save" at bounding box center [935, 663] width 80 height 30
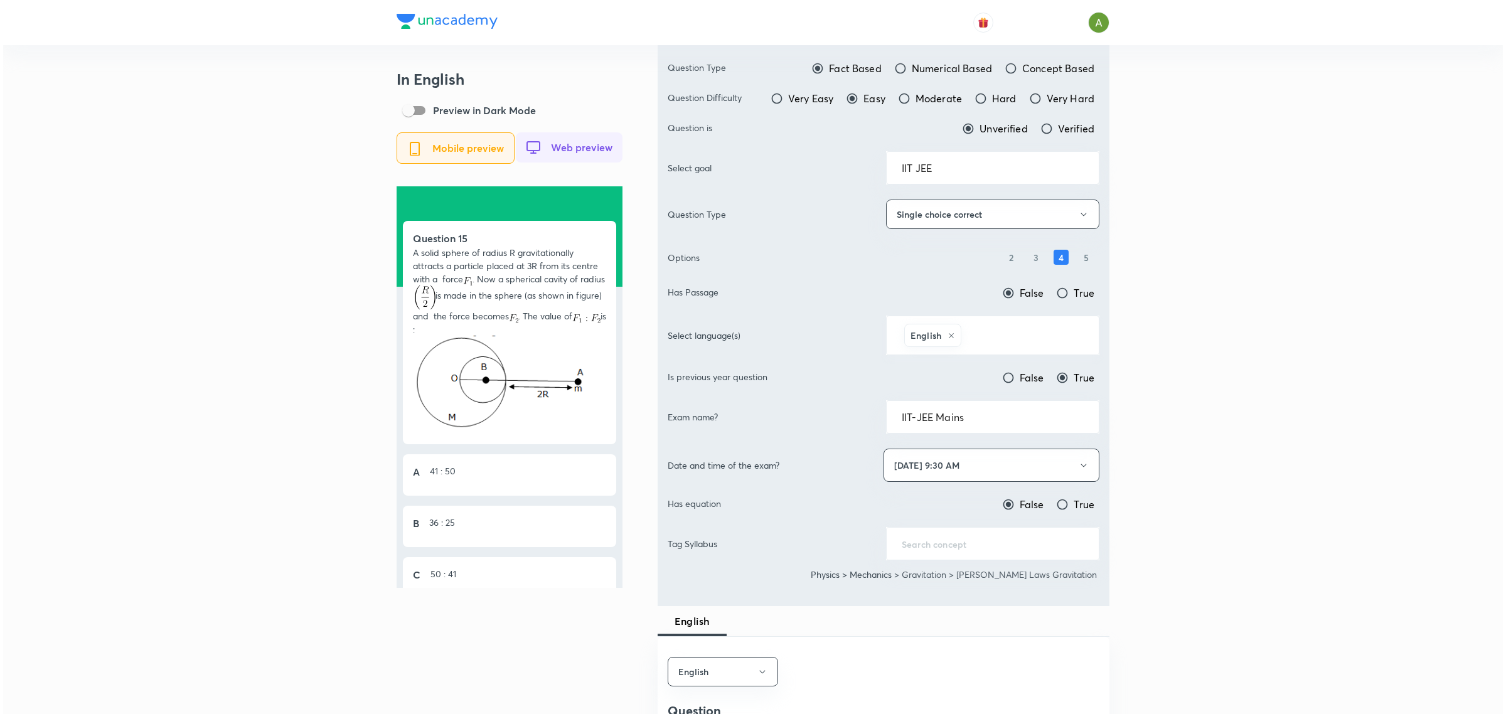
scroll to position [118, 0]
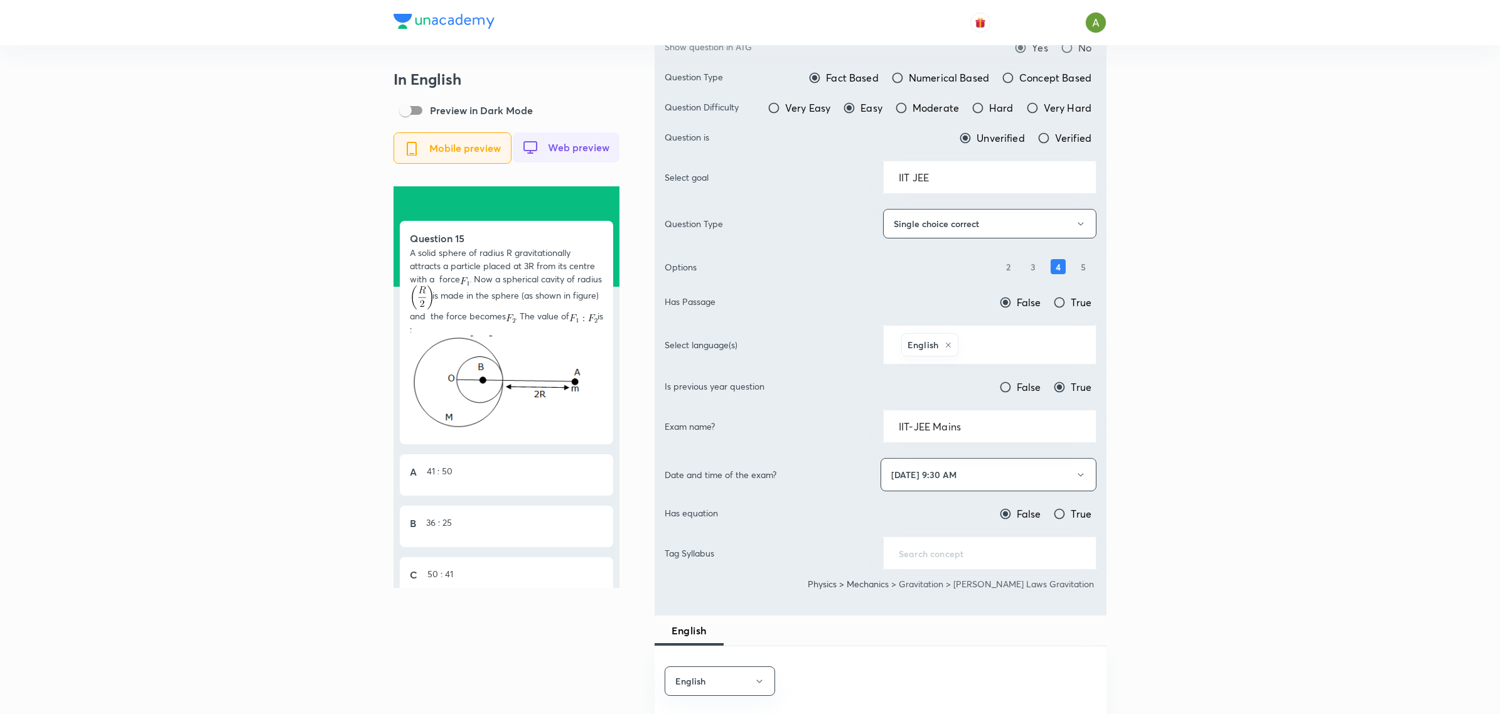
click at [965, 471] on button "Apr 3, 2016, 9:30 AM" at bounding box center [988, 474] width 216 height 33
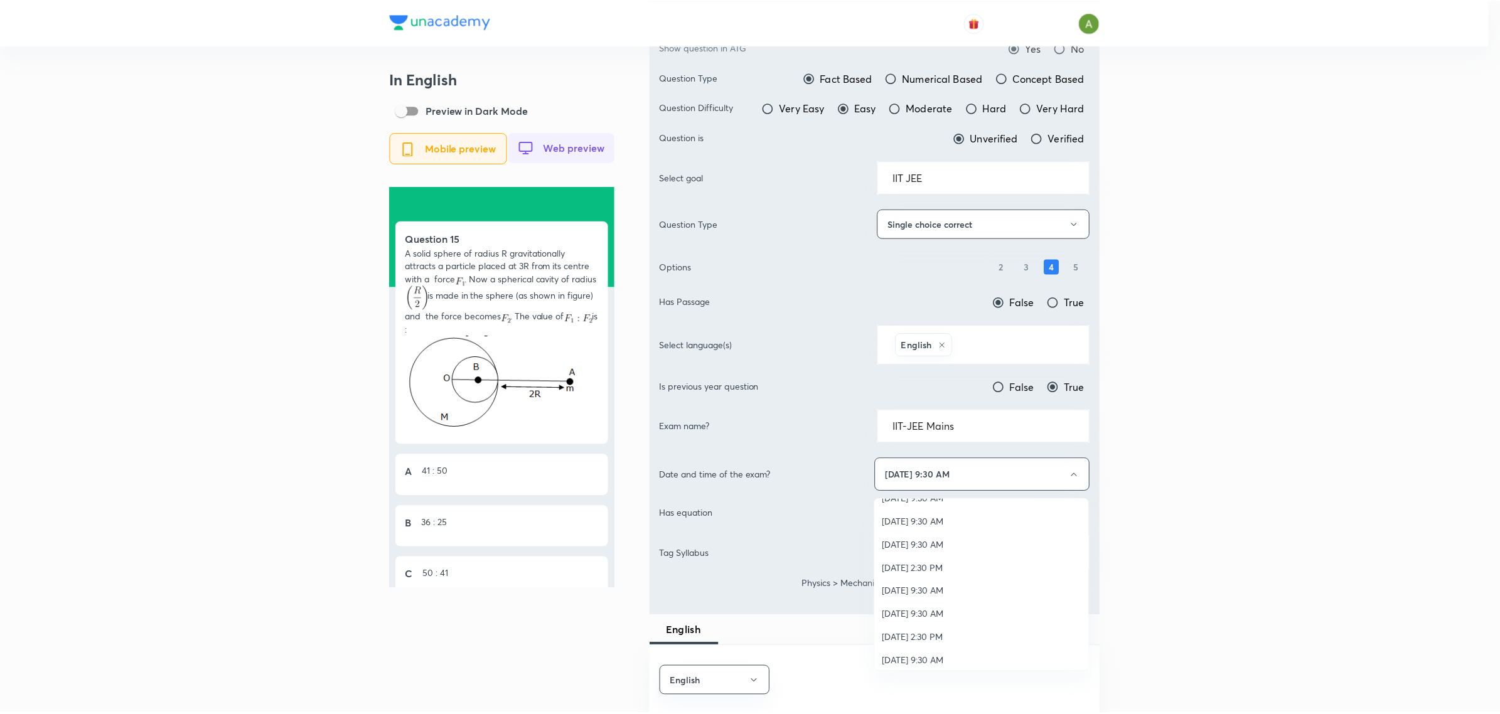
scroll to position [0, 0]
click at [1202, 457] on div at bounding box center [753, 357] width 1506 height 714
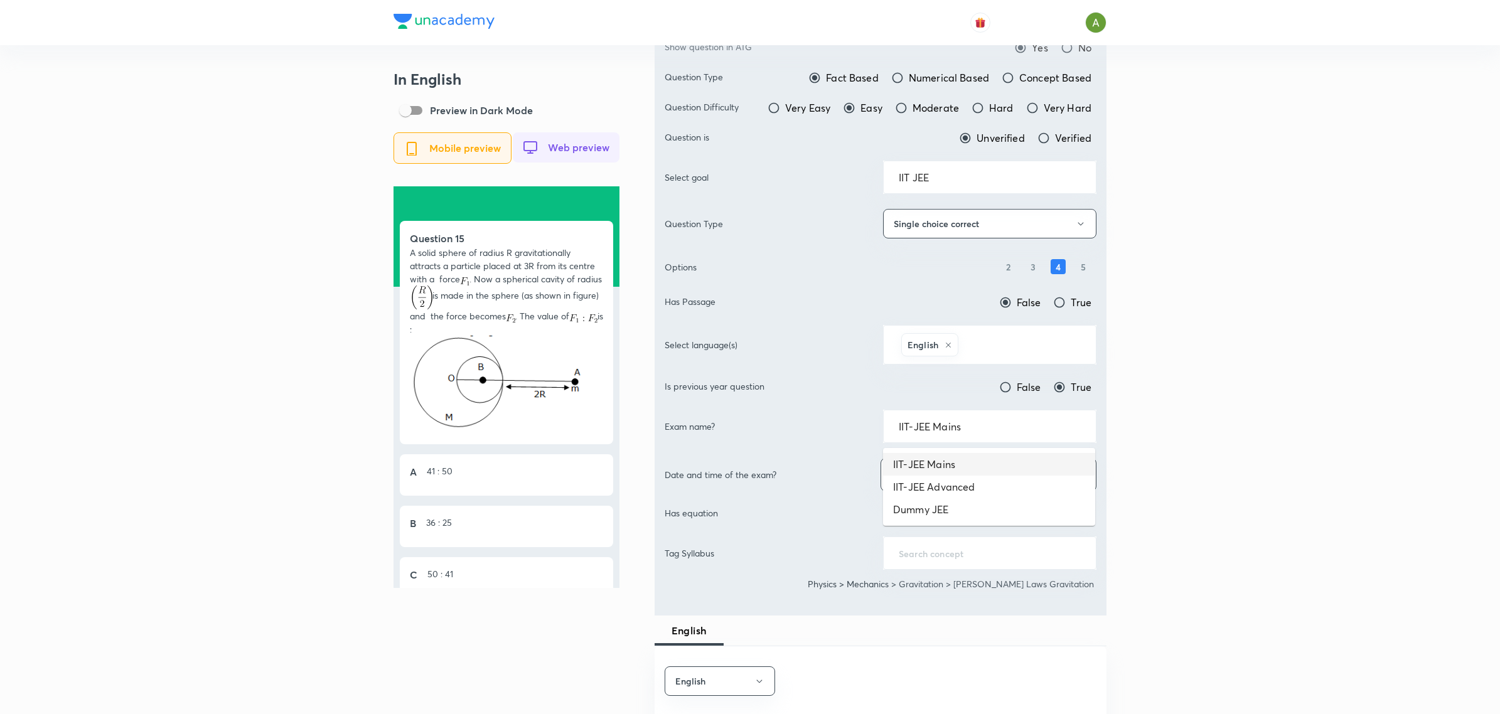
click at [1018, 425] on input "IIT-JEE Mains" at bounding box center [990, 426] width 182 height 12
click at [491, 23] on img at bounding box center [443, 21] width 101 height 15
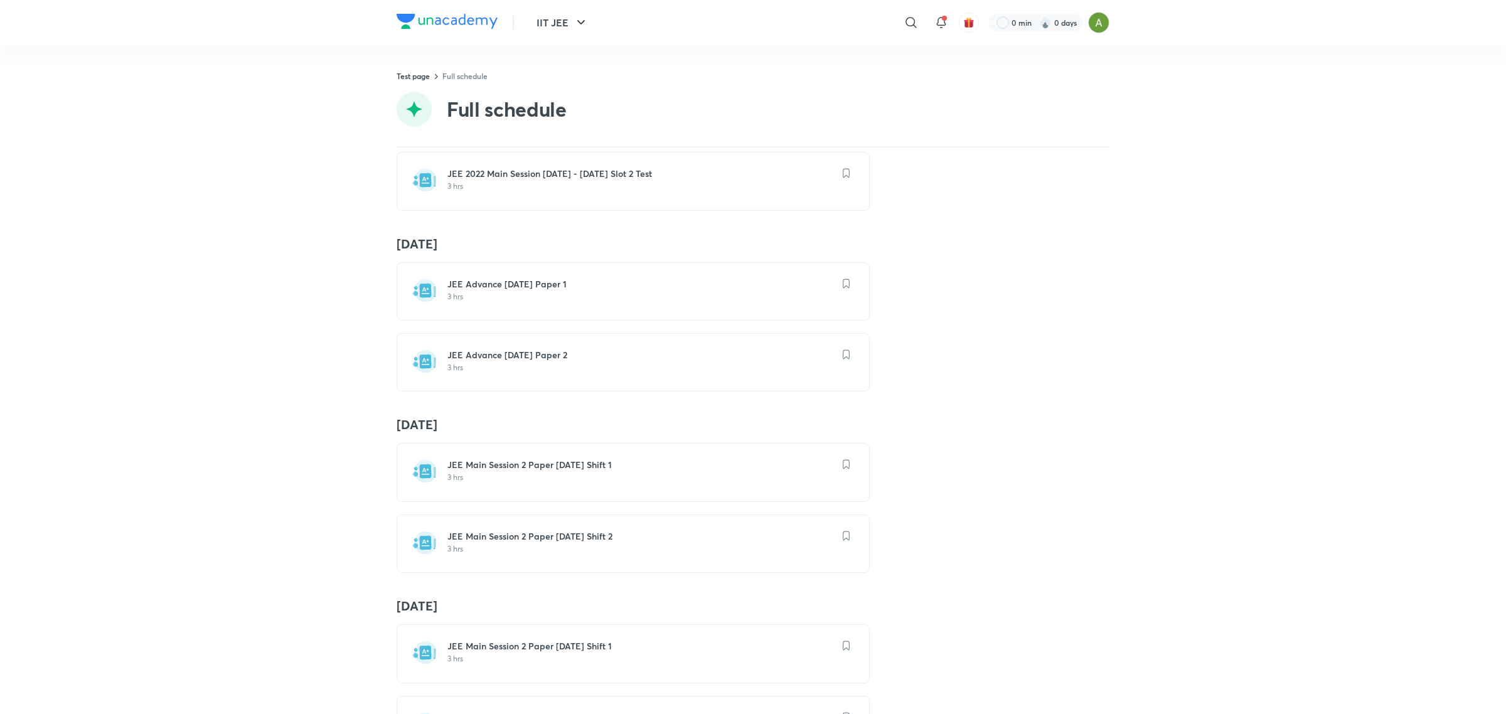
scroll to position [10310, 0]
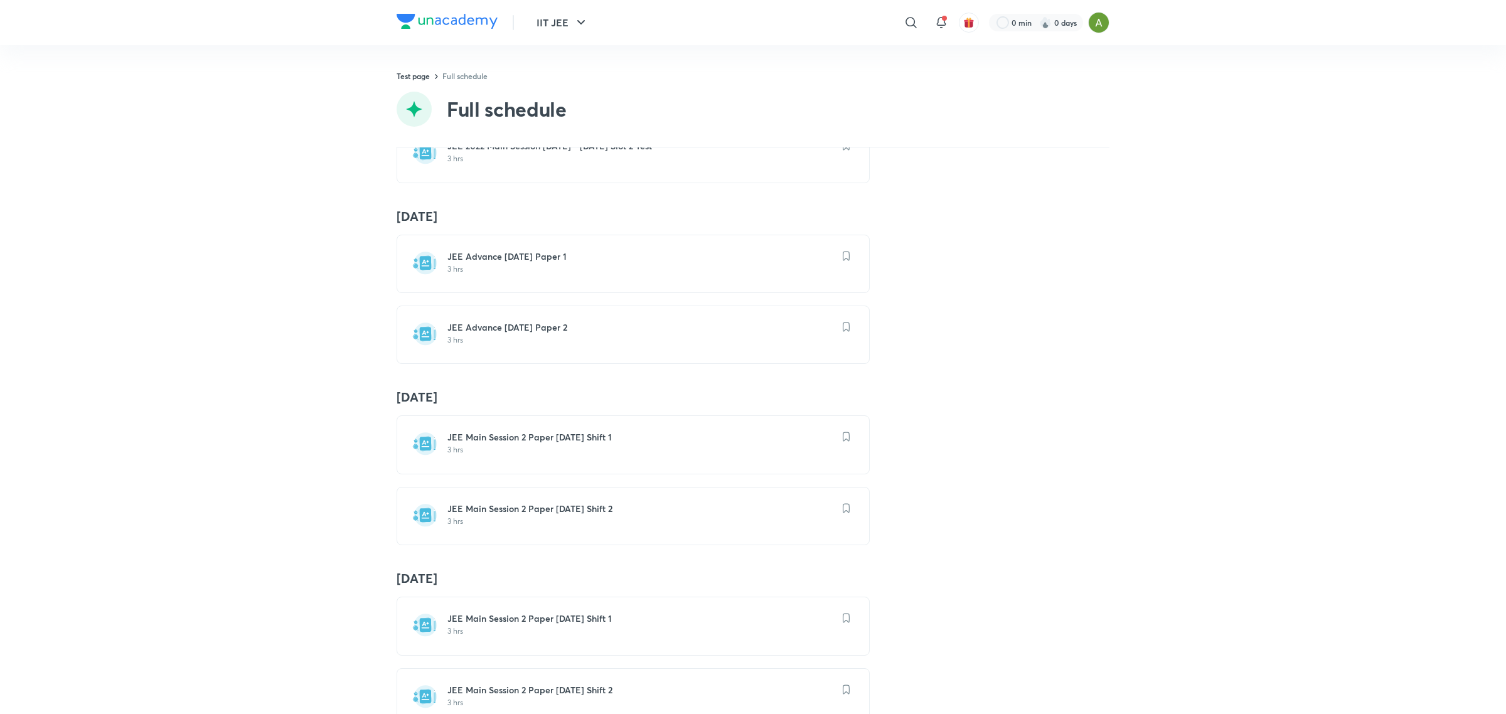
click at [416, 225] on h4 "25 Dec" at bounding box center [753, 216] width 713 height 16
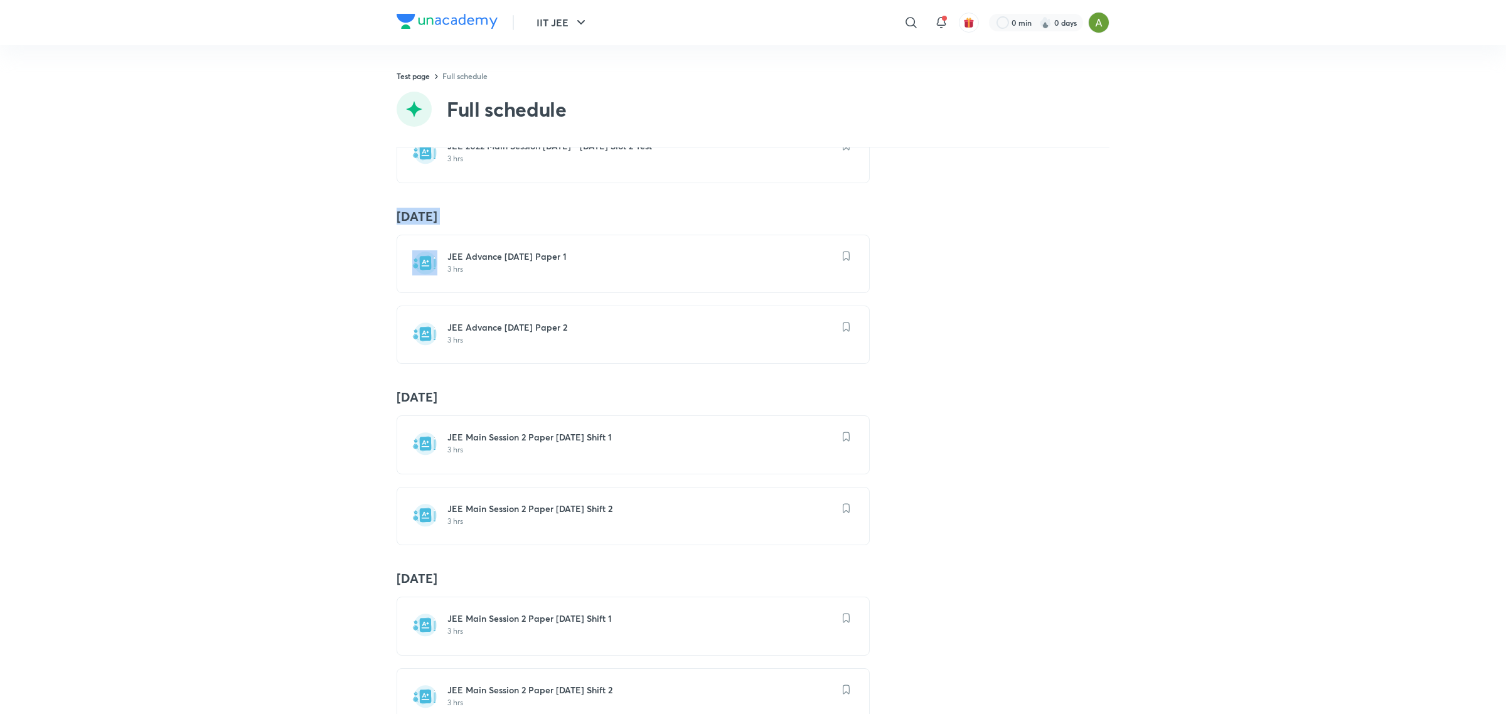
click at [416, 225] on h4 "25 Dec" at bounding box center [753, 216] width 713 height 16
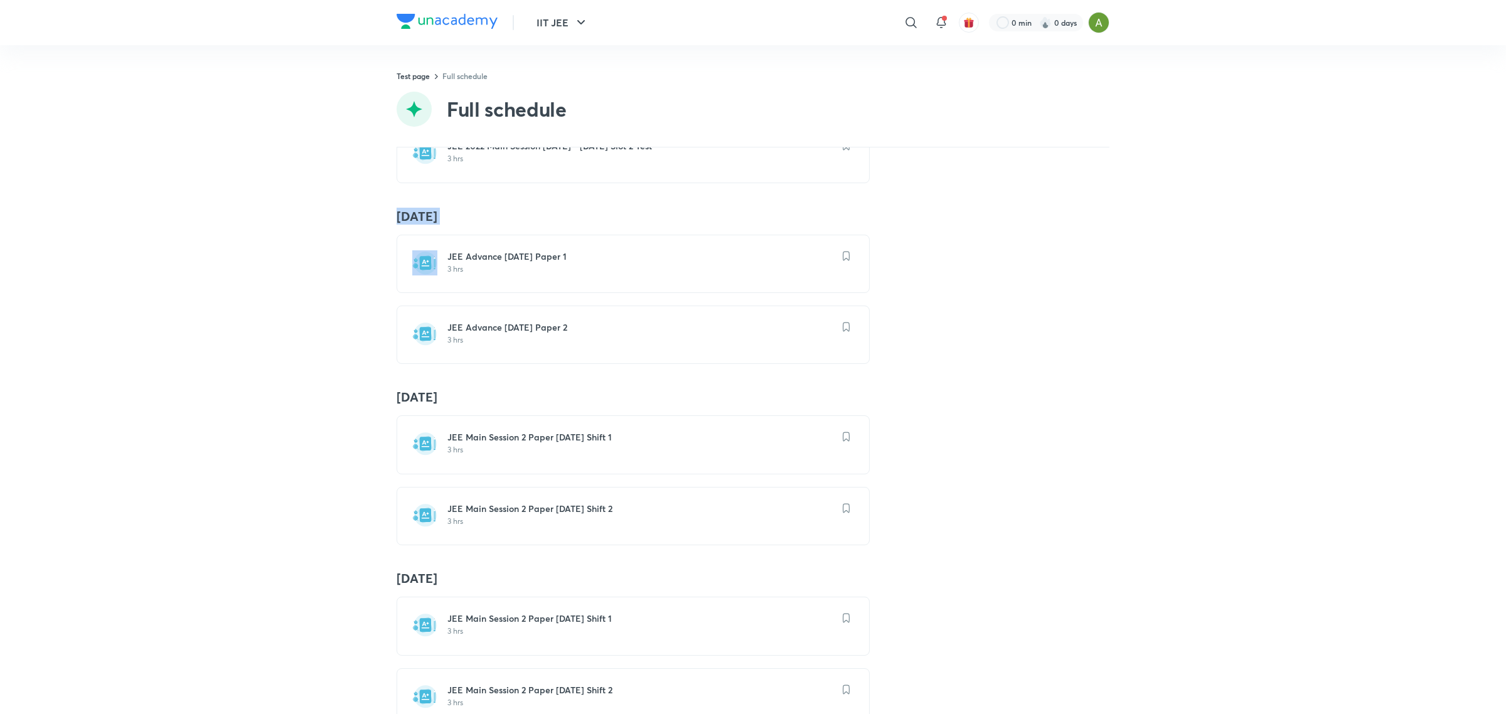
click at [416, 225] on h4 "25 Dec" at bounding box center [753, 216] width 713 height 16
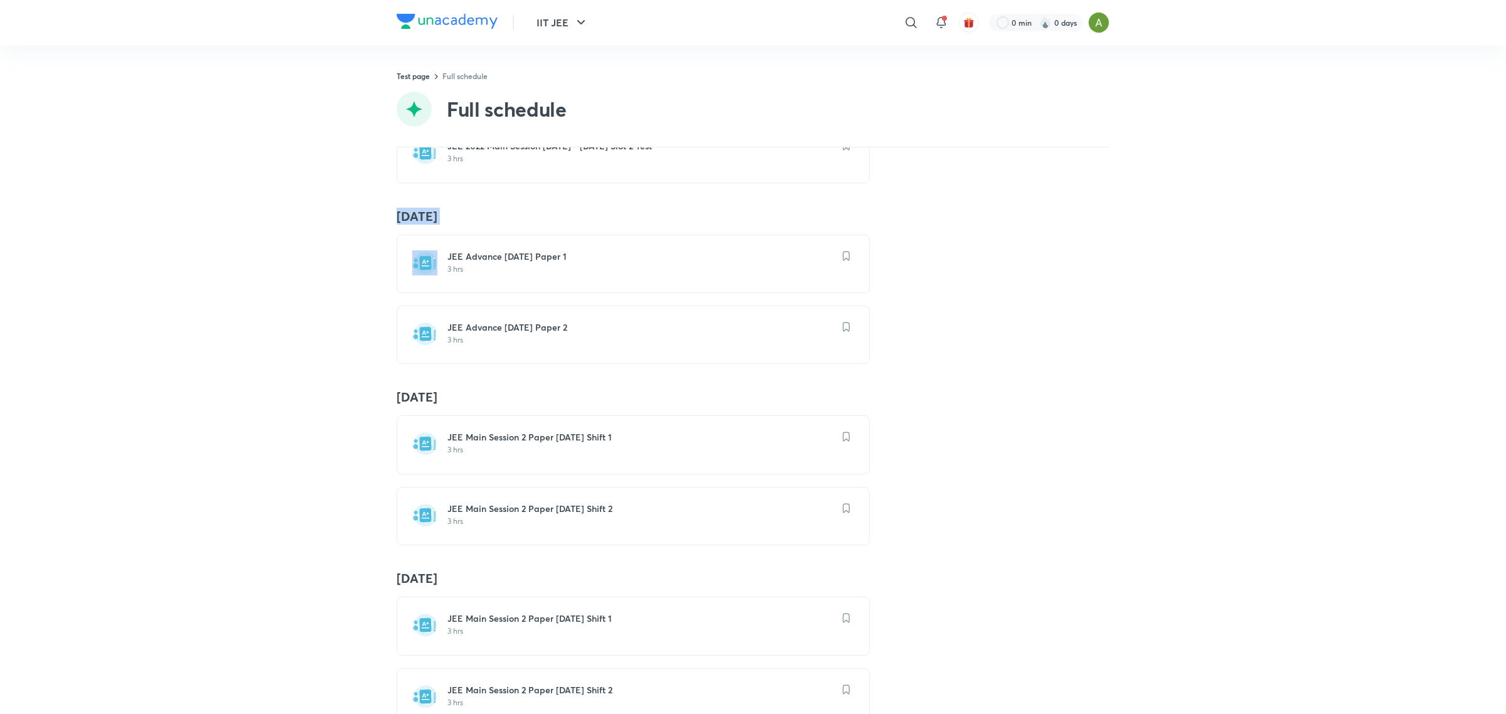
click at [416, 225] on h4 "25 Dec" at bounding box center [753, 216] width 713 height 16
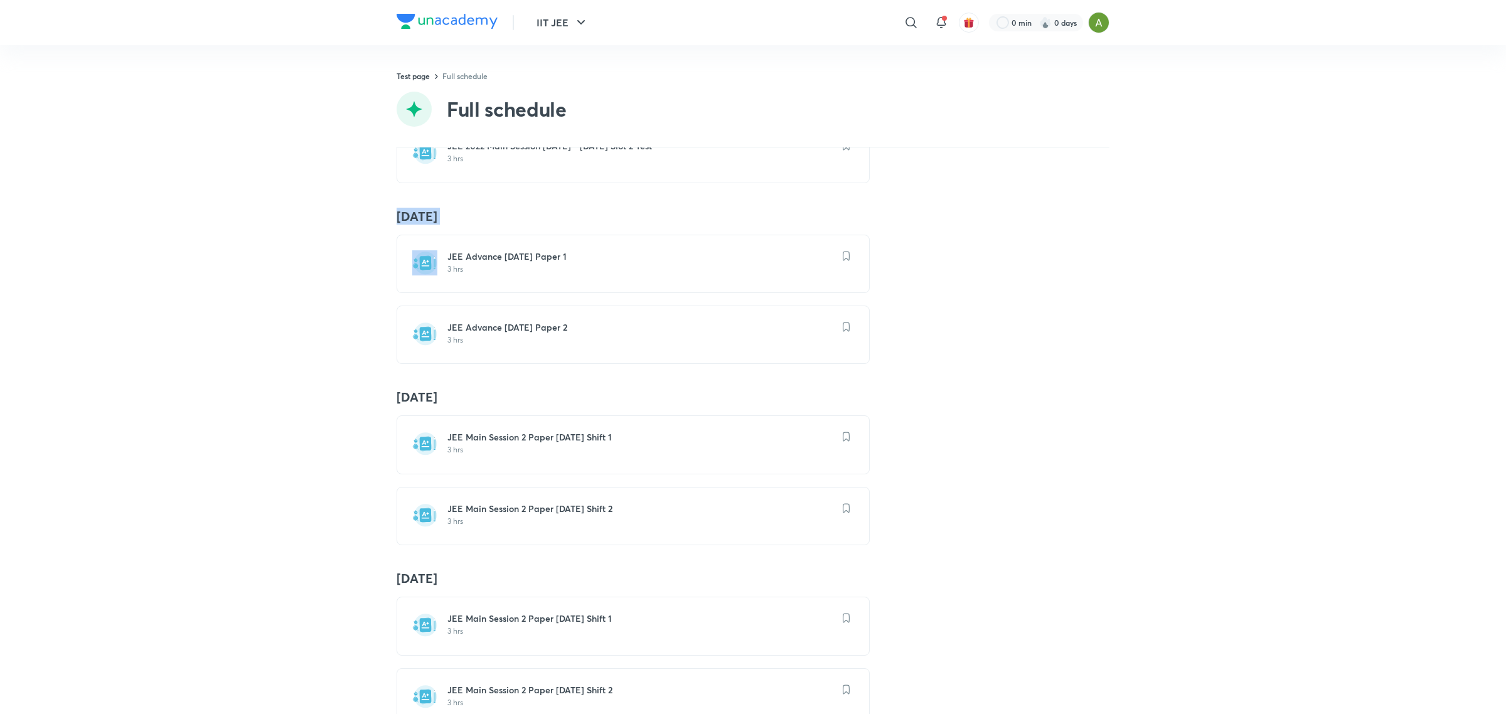
click at [421, 225] on h4 "25 Dec" at bounding box center [753, 216] width 713 height 16
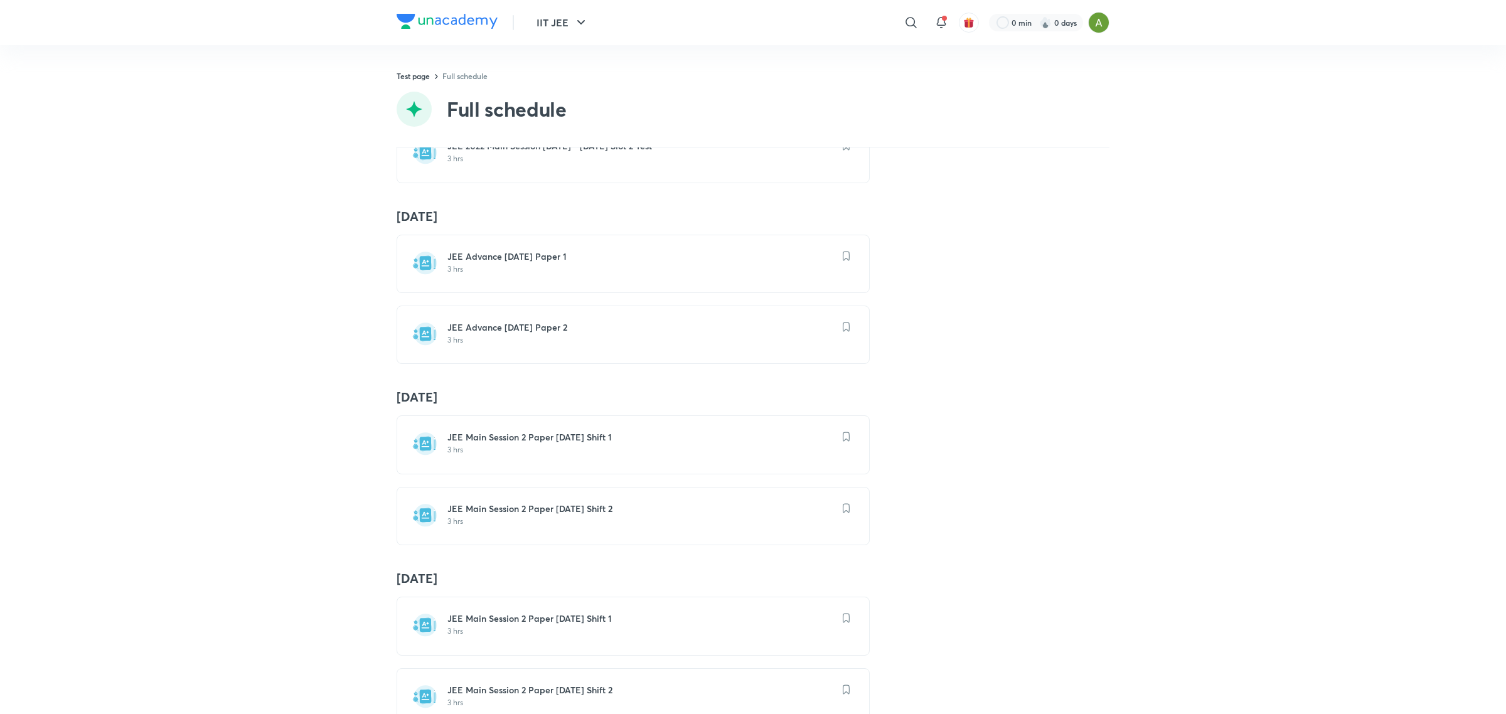
click at [416, 405] on h4 "8 Jan" at bounding box center [753, 397] width 713 height 16
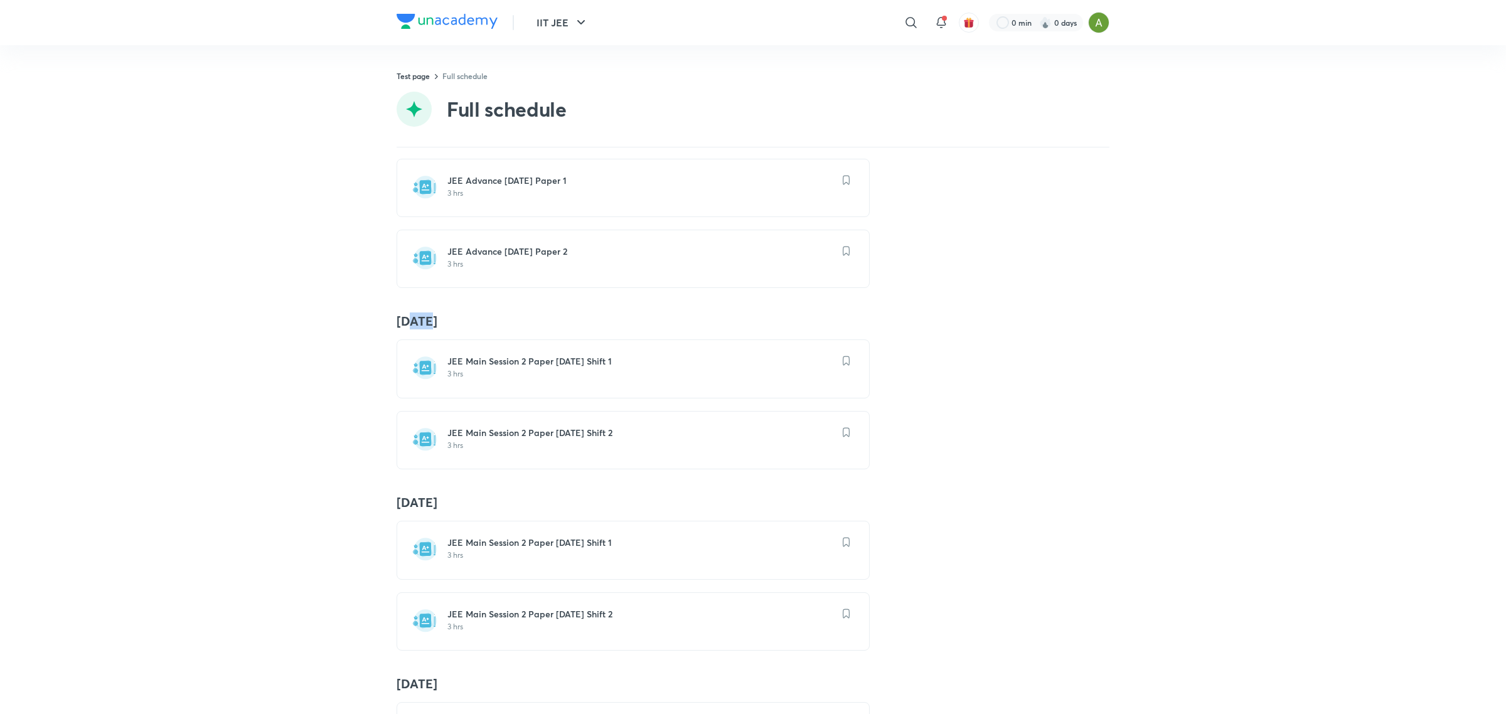
scroll to position [10414, 0]
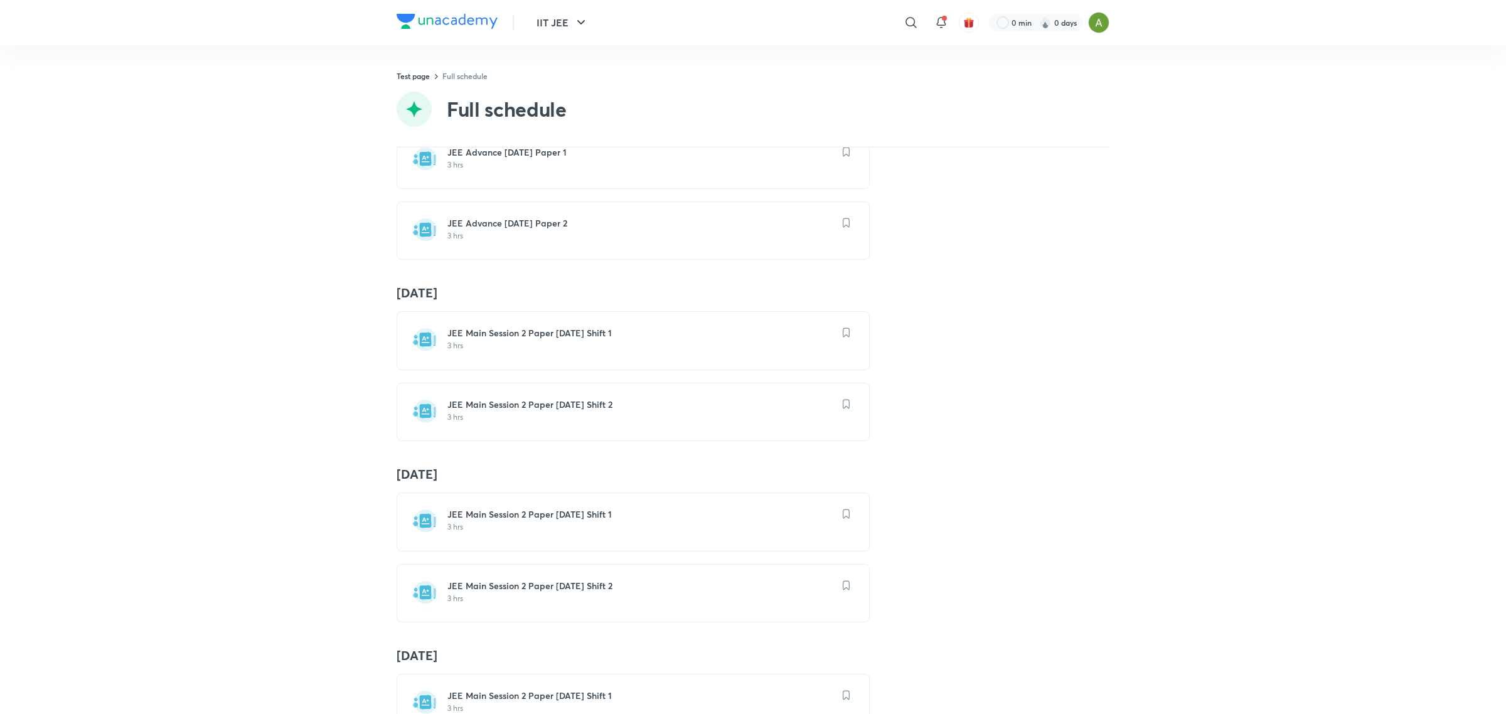
click at [408, 483] on h4 "9 Jan" at bounding box center [753, 474] width 713 height 16
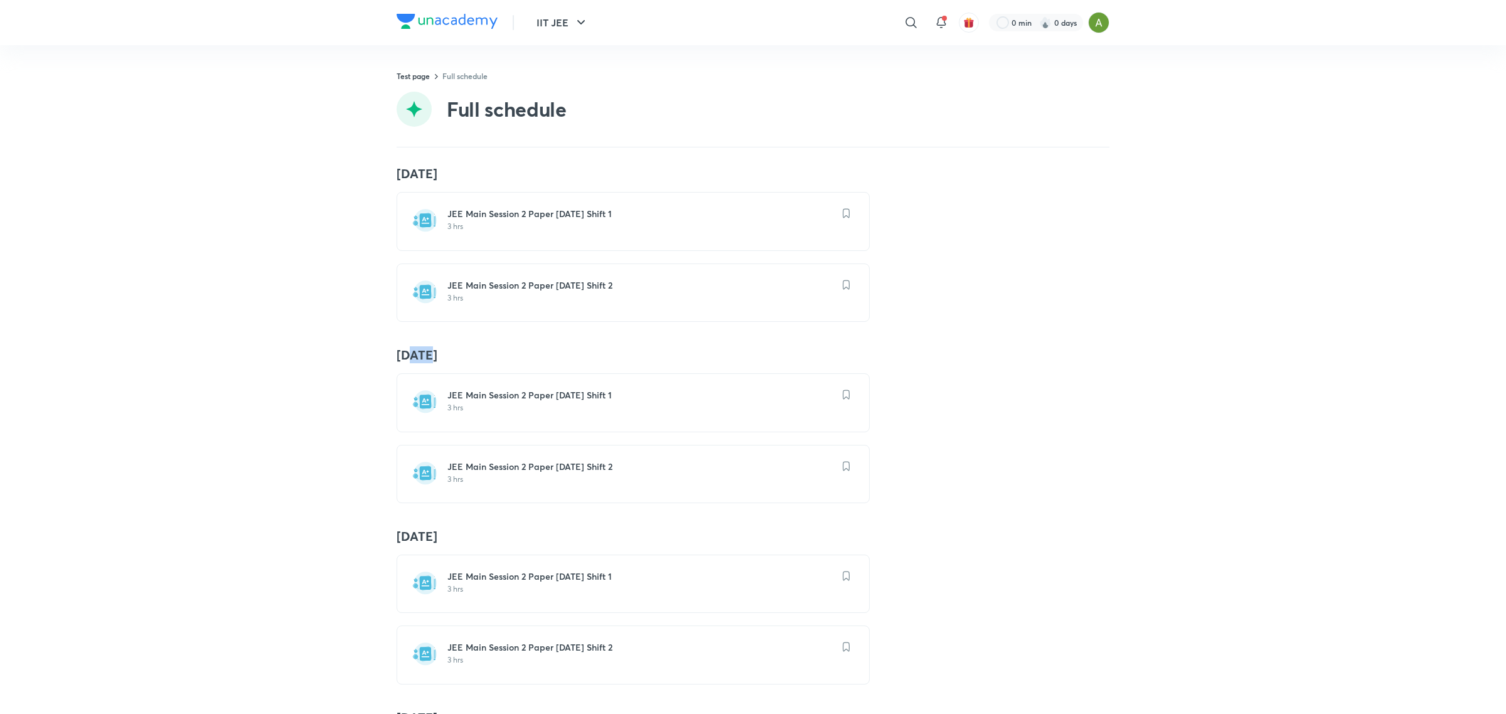
scroll to position [10614, 0]
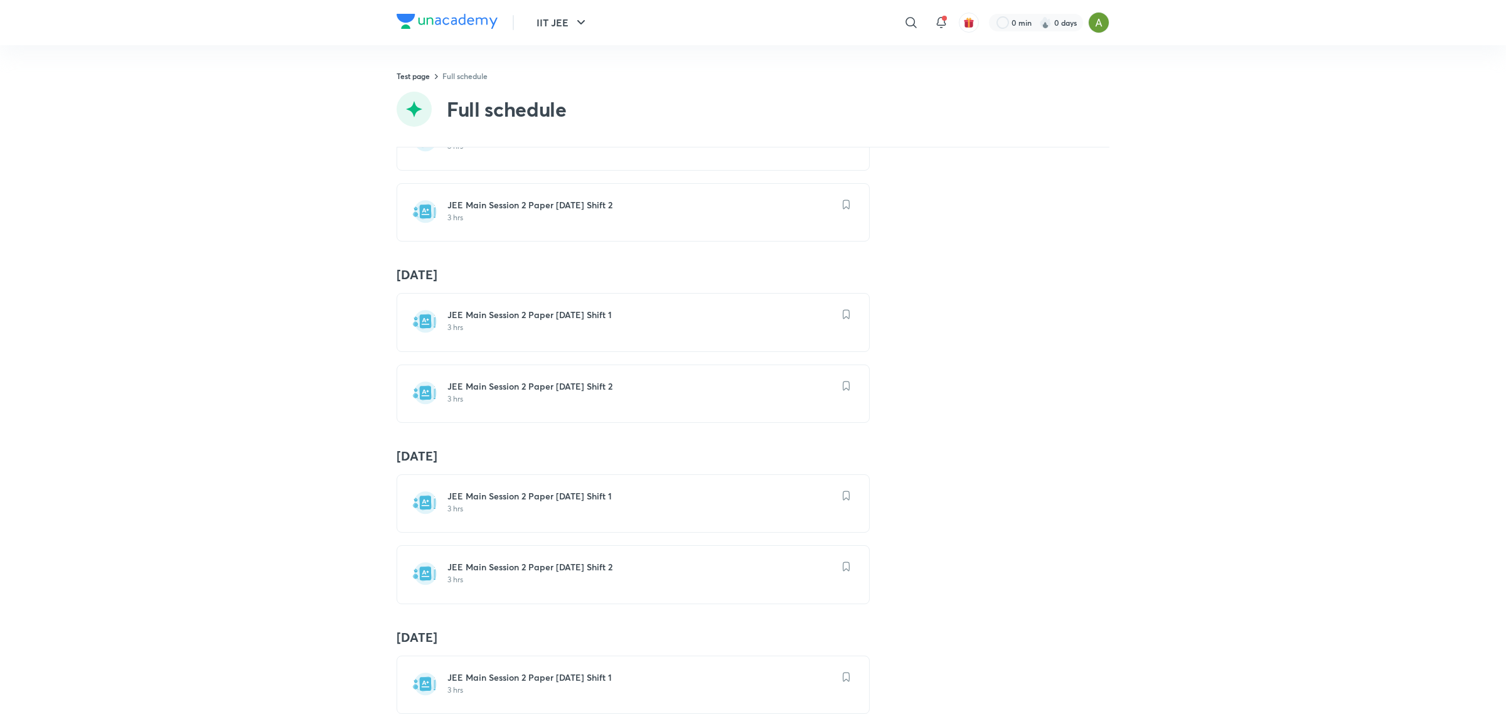
click at [415, 464] on h4 "12 Jan" at bounding box center [753, 456] width 713 height 16
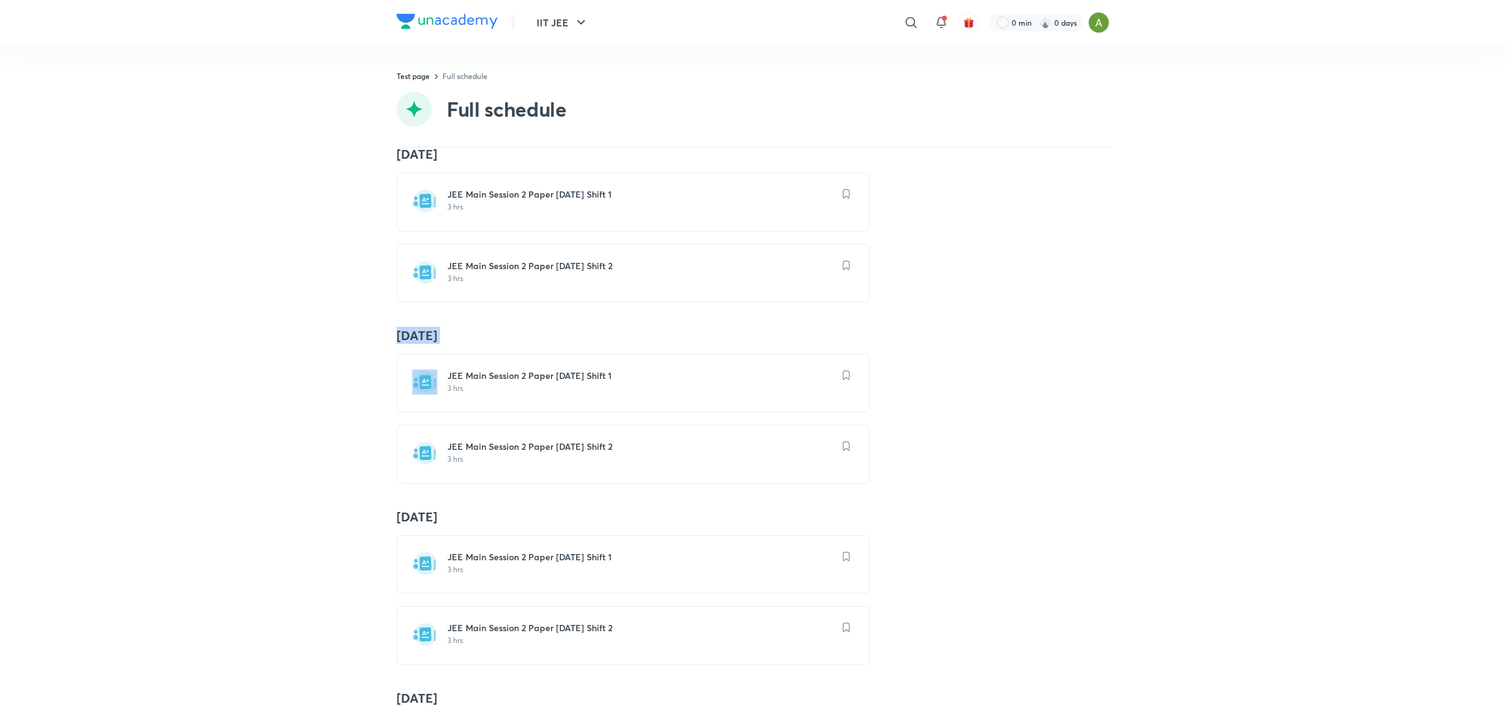
scroll to position [10770, 0]
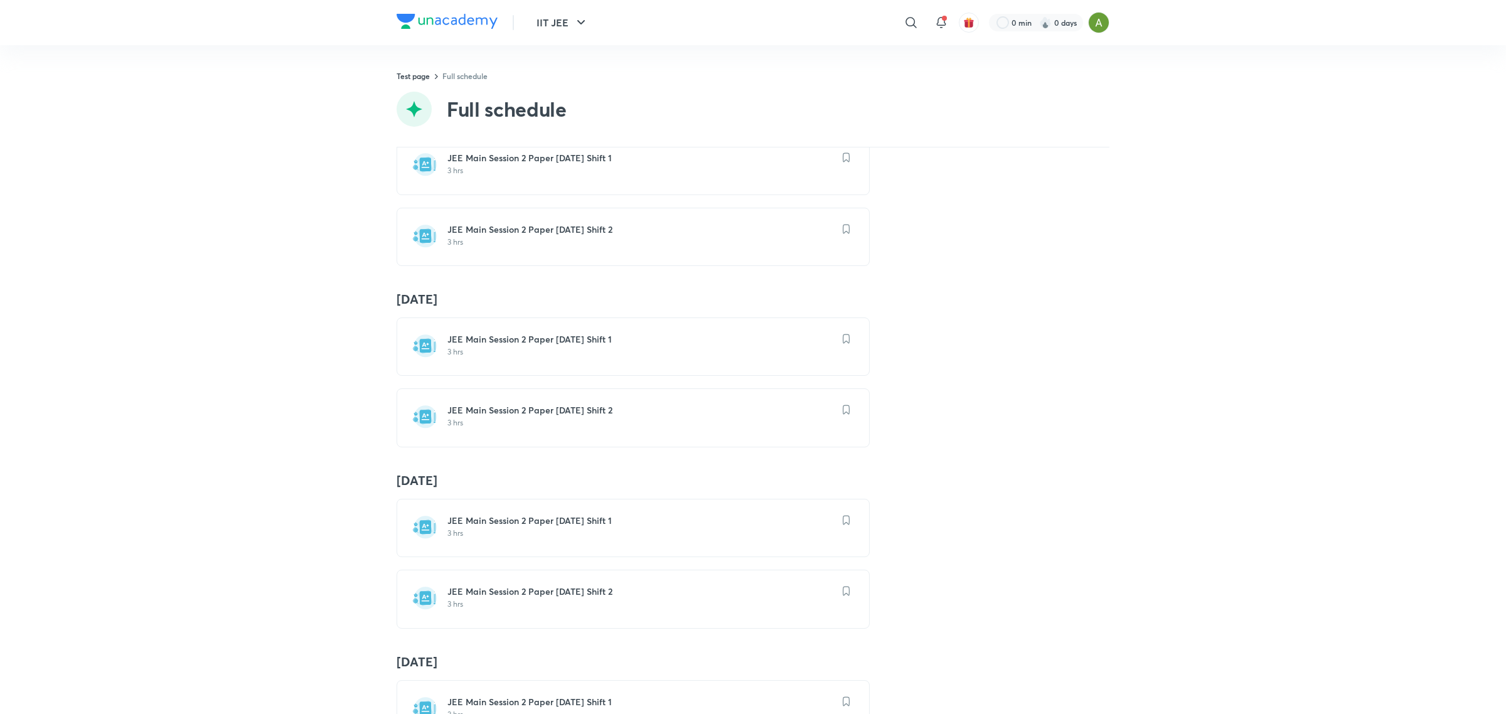
click at [421, 489] on h4 "16 Jan" at bounding box center [753, 480] width 713 height 16
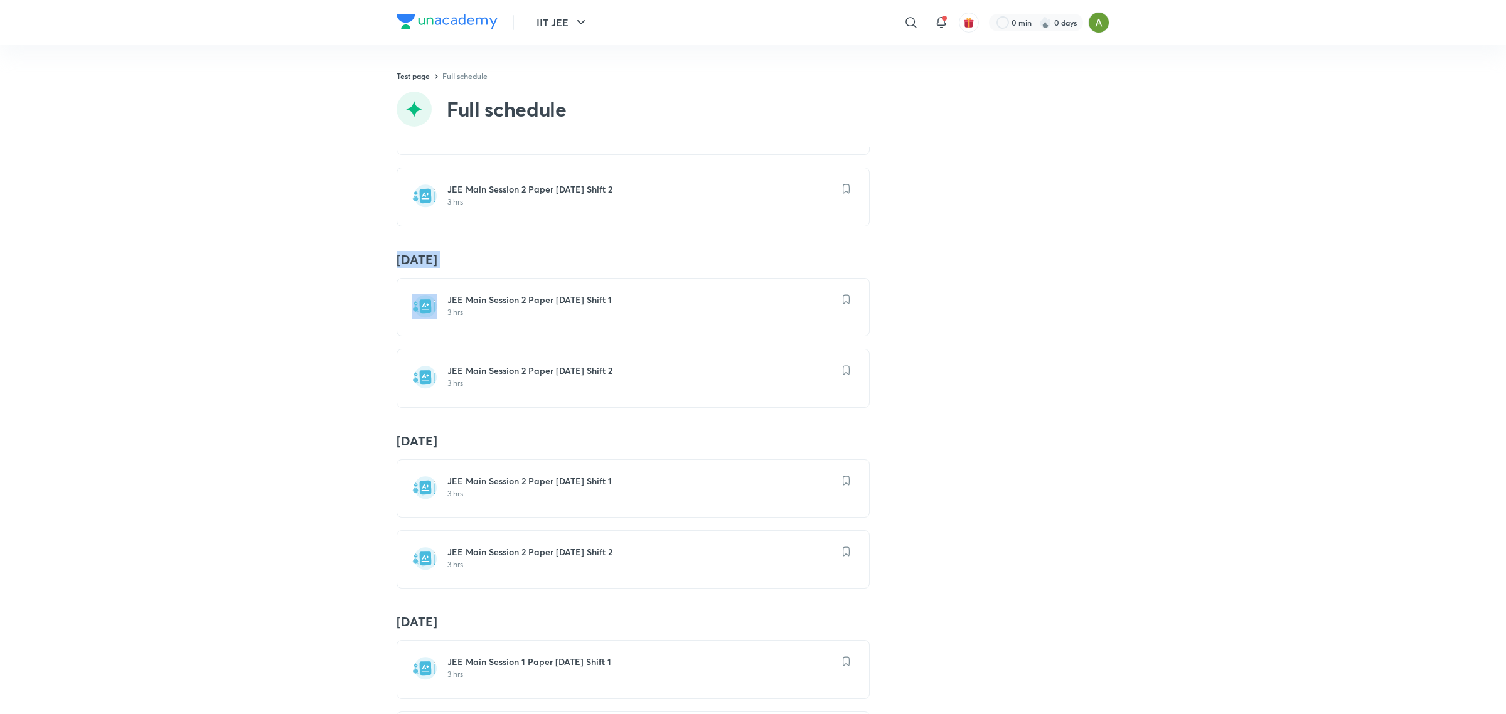
scroll to position [11003, 0]
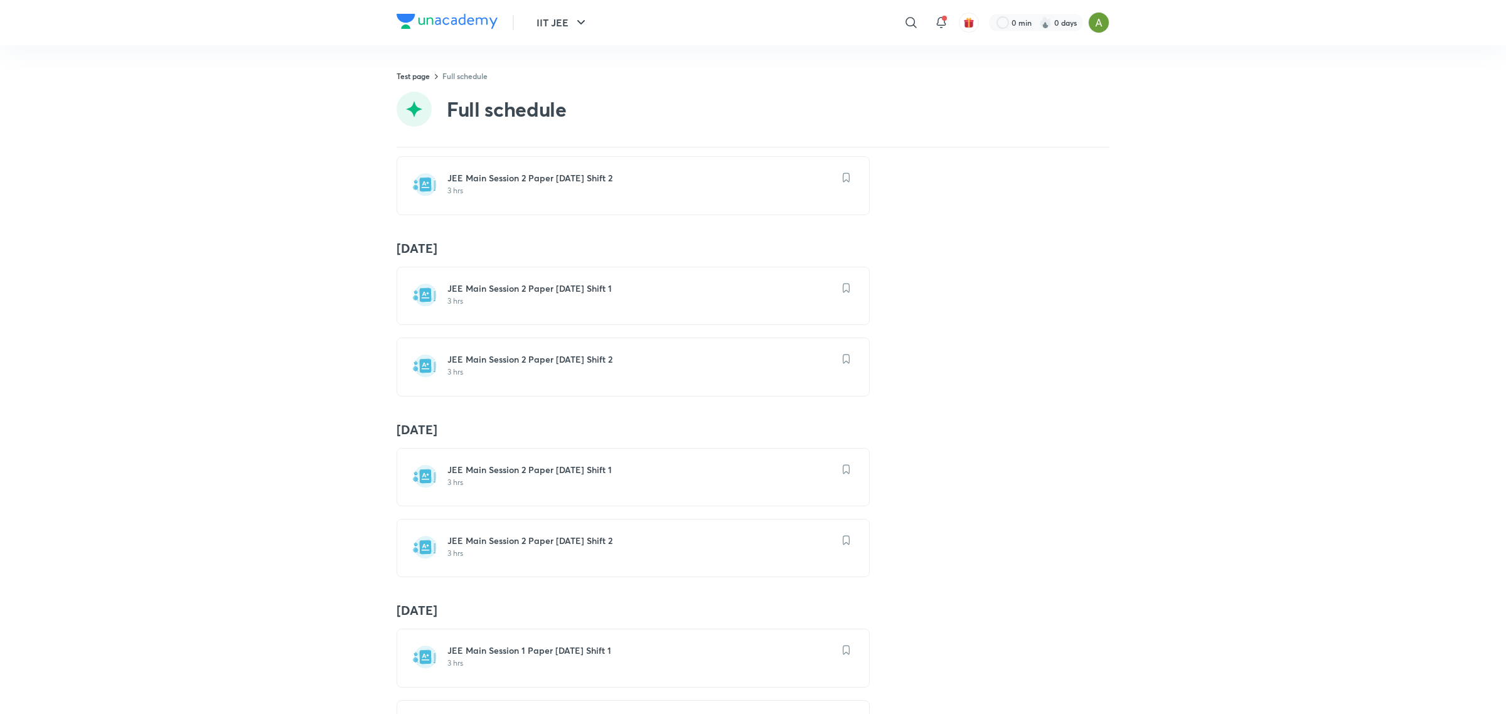
click at [415, 438] on h4 "21 Jan" at bounding box center [753, 430] width 713 height 16
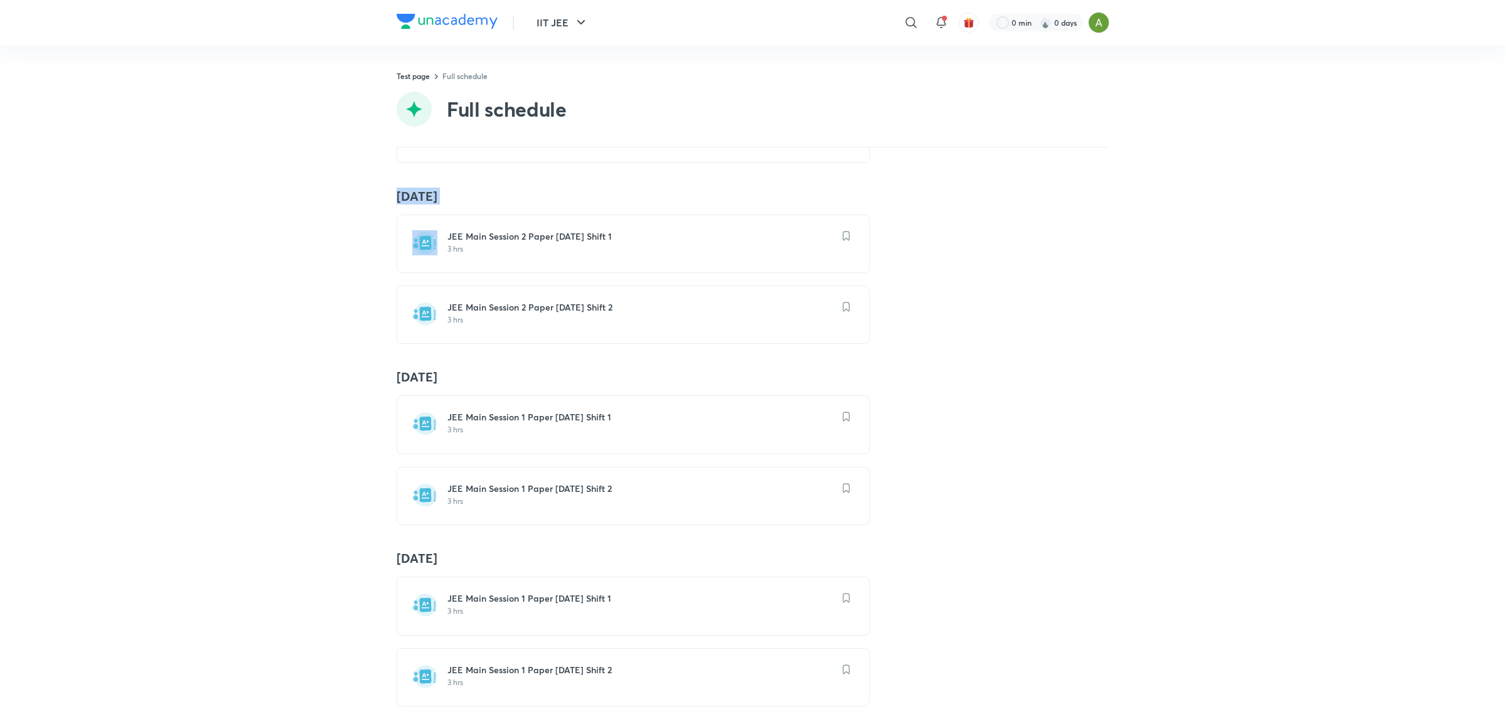
scroll to position [11251, 0]
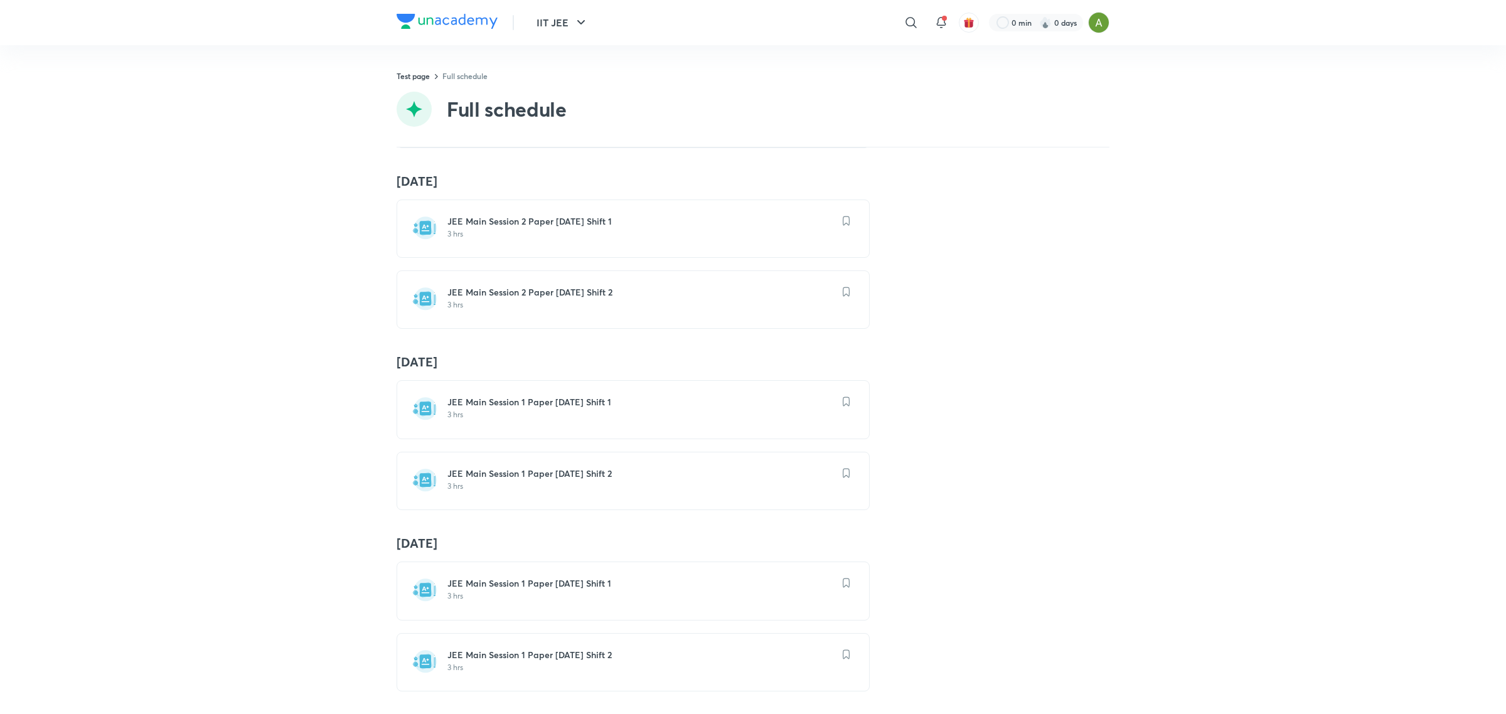
click at [419, 370] on h4 "13 Feb" at bounding box center [753, 362] width 713 height 16
click at [414, 552] on h4 "14 Feb" at bounding box center [753, 543] width 713 height 16
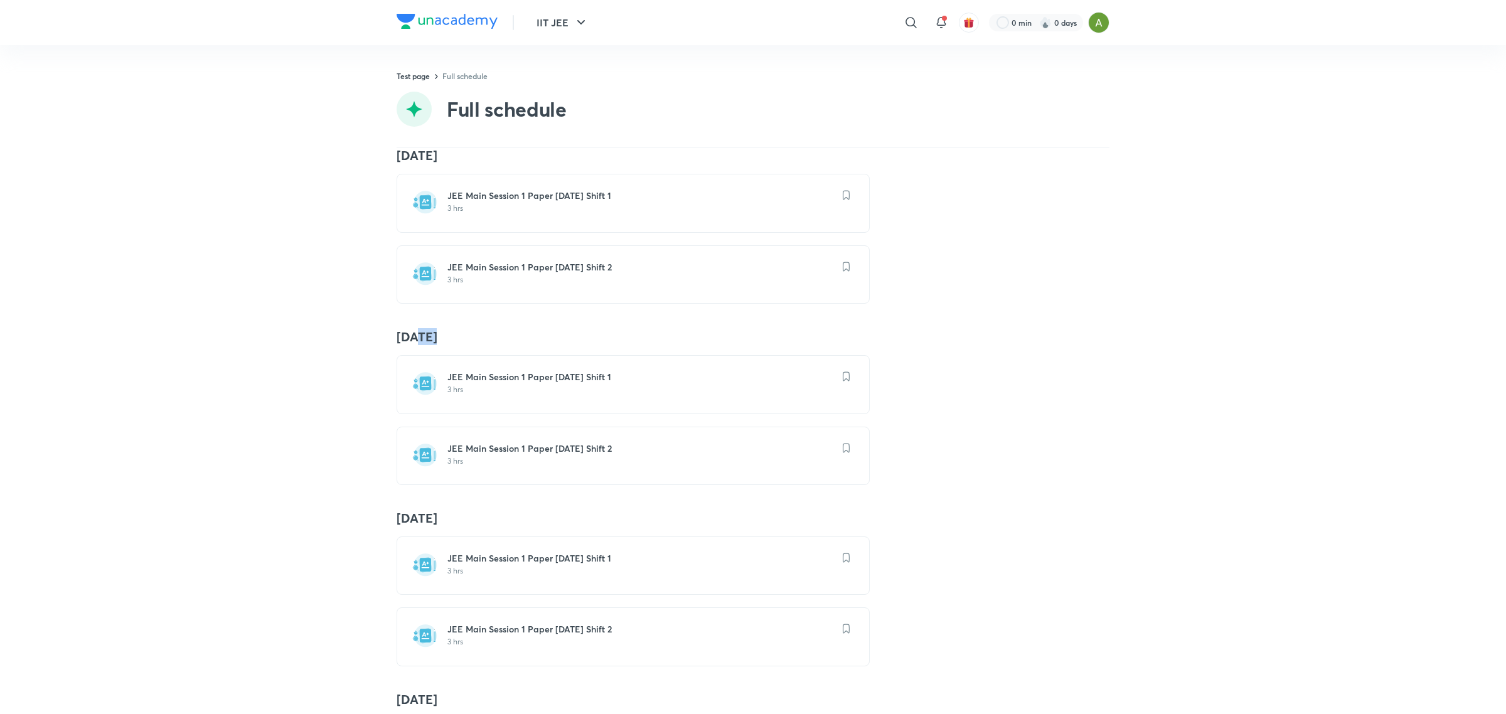
scroll to position [11486, 0]
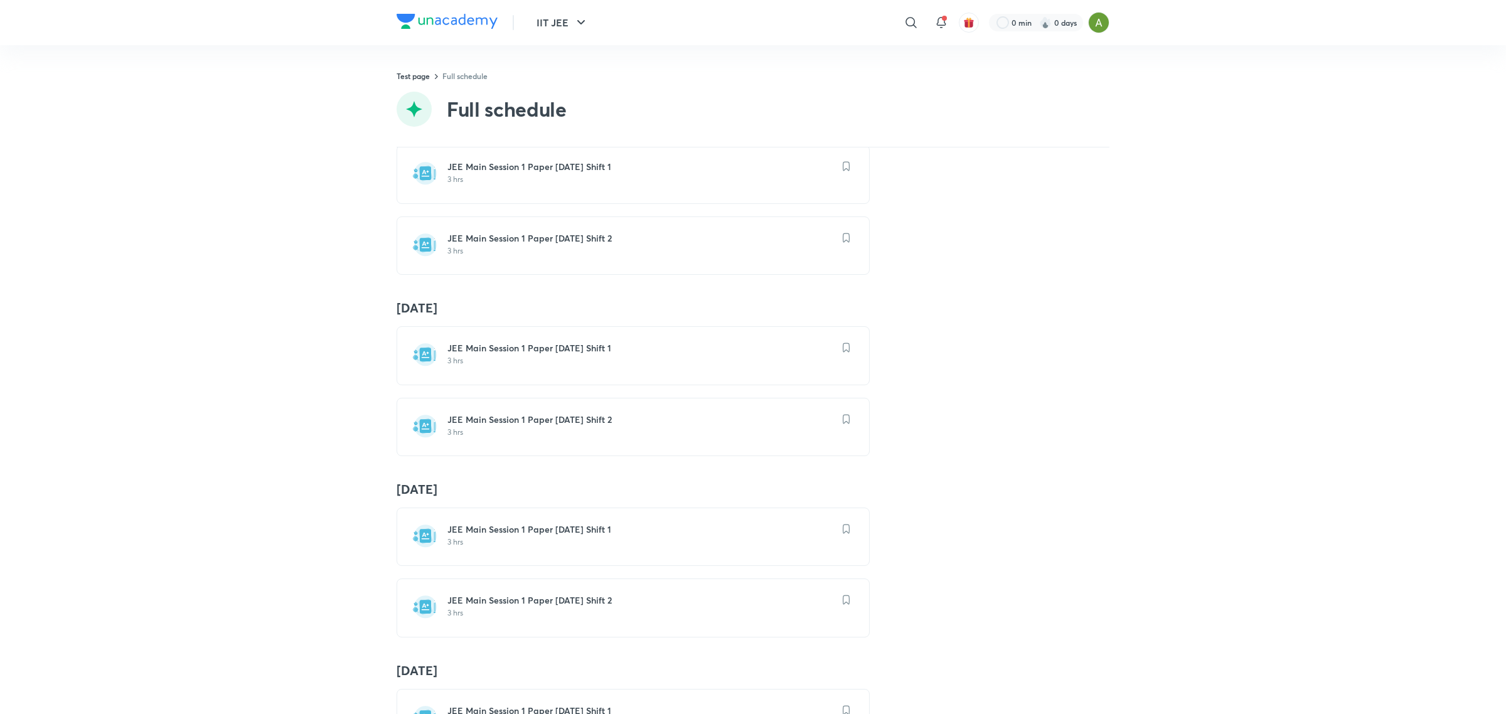
click at [418, 498] on h4 "16 Feb" at bounding box center [753, 489] width 713 height 16
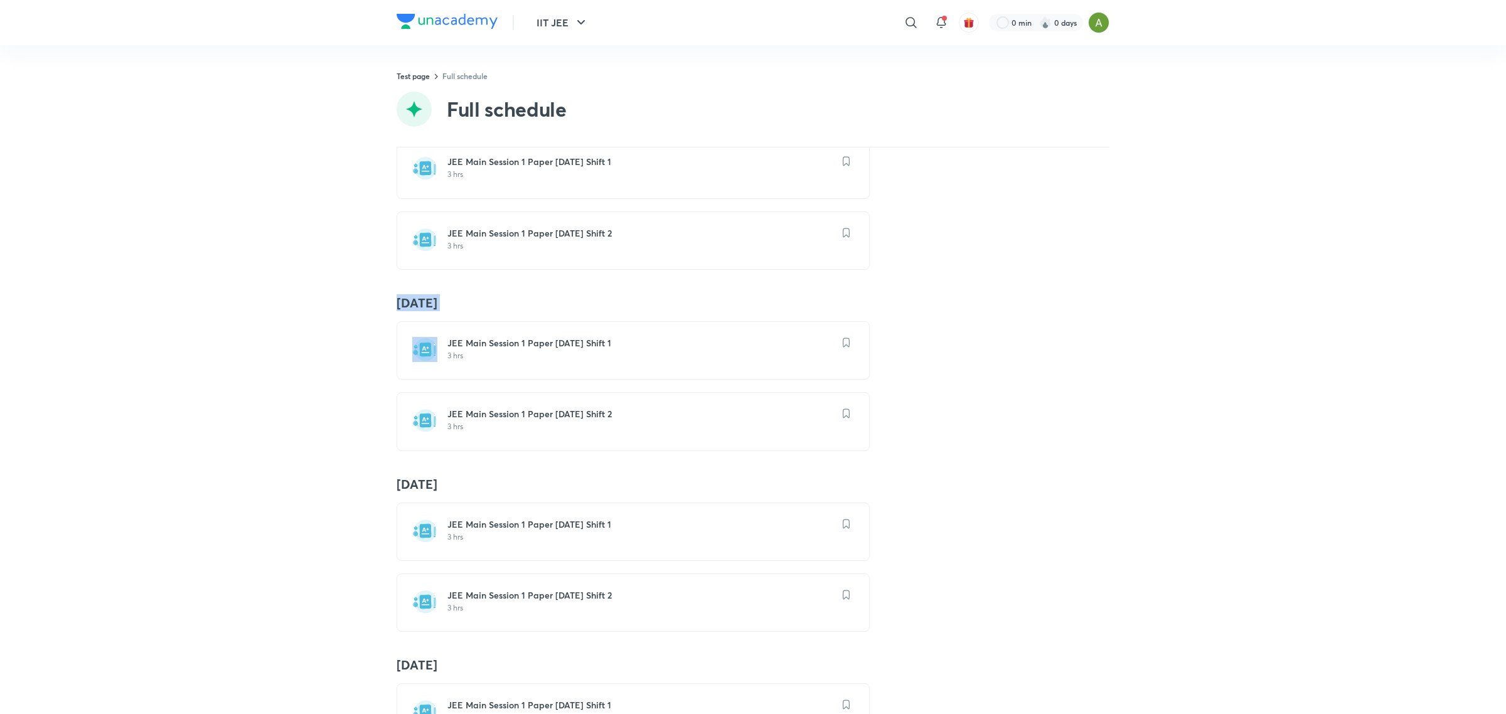
scroll to position [11685, 0]
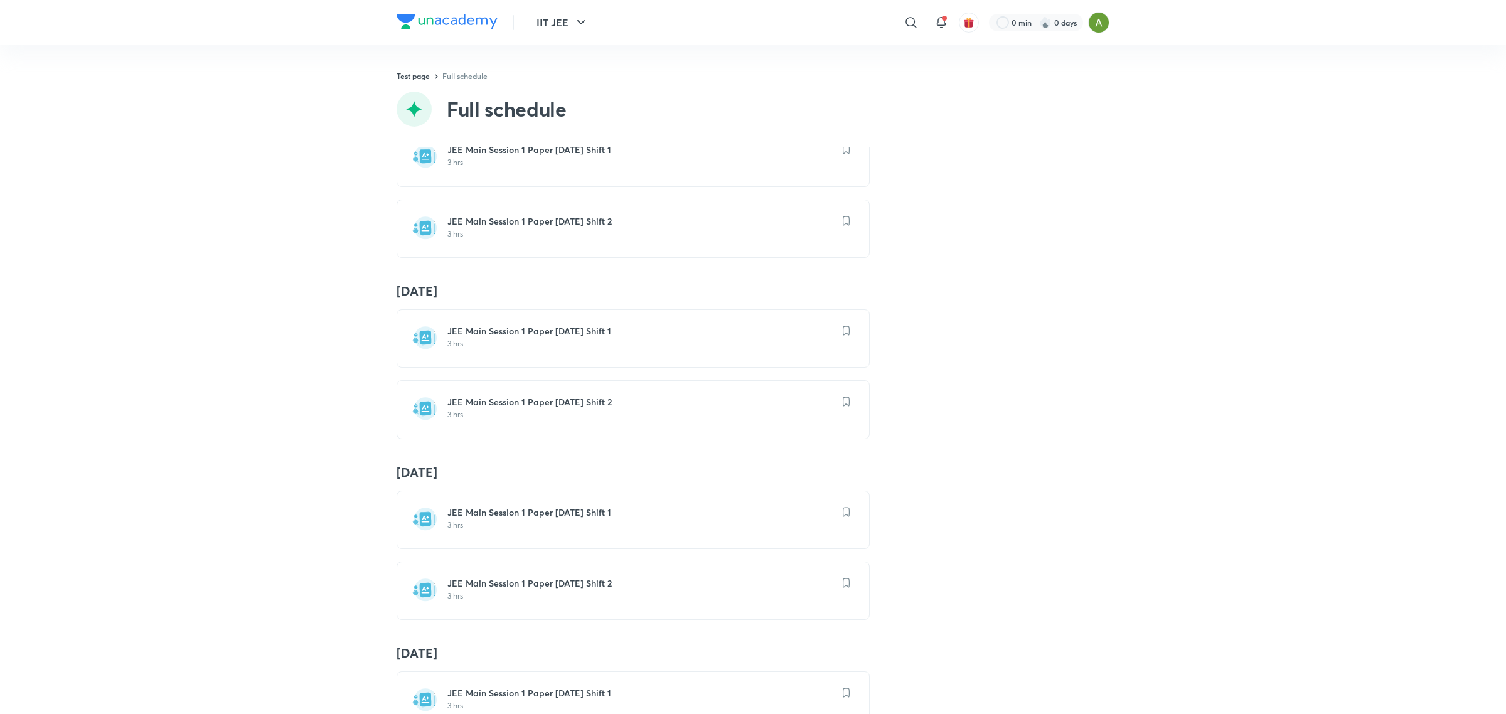
click at [417, 481] on h4 "18 Feb" at bounding box center [753, 472] width 713 height 16
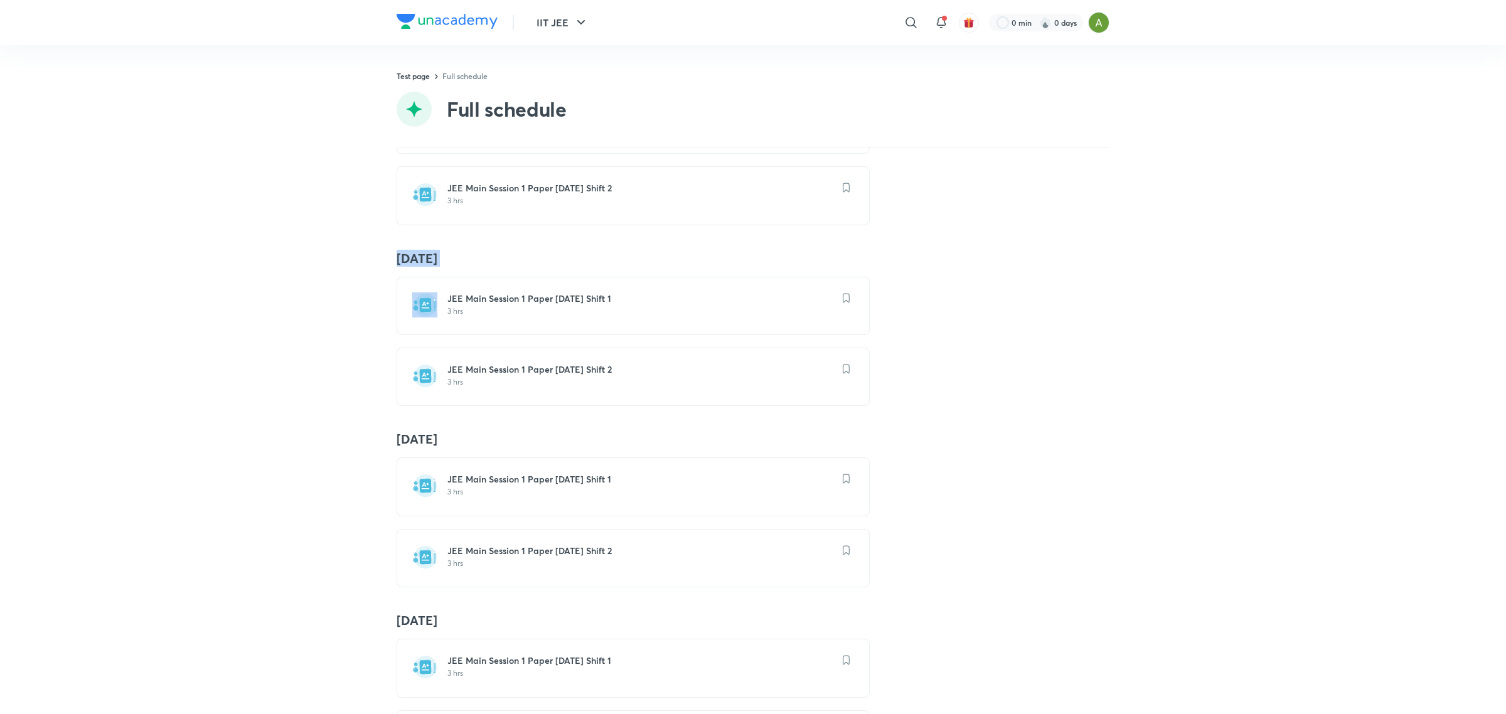
scroll to position [11904, 0]
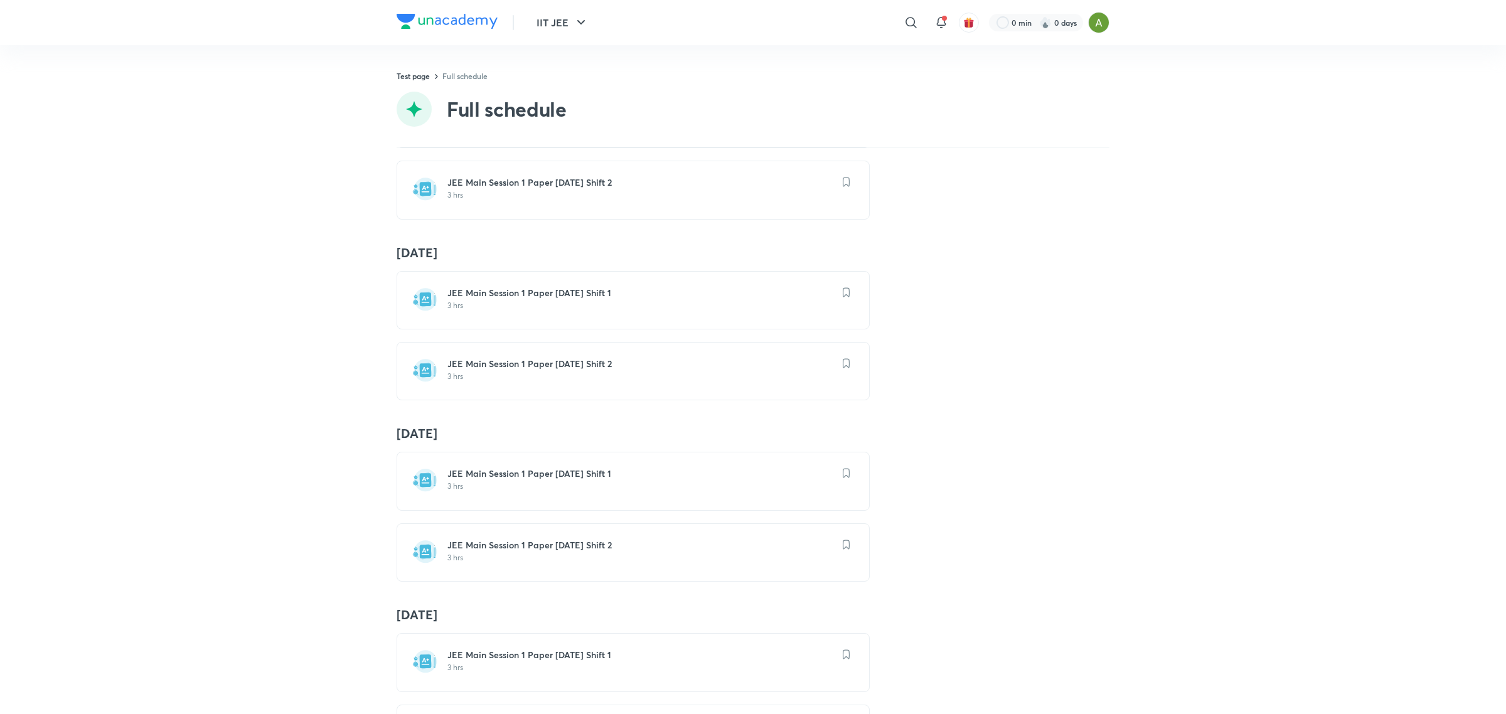
click at [415, 442] on h4 "21 Feb" at bounding box center [753, 433] width 713 height 16
click at [411, 442] on h4 "22 Feb" at bounding box center [753, 434] width 713 height 16
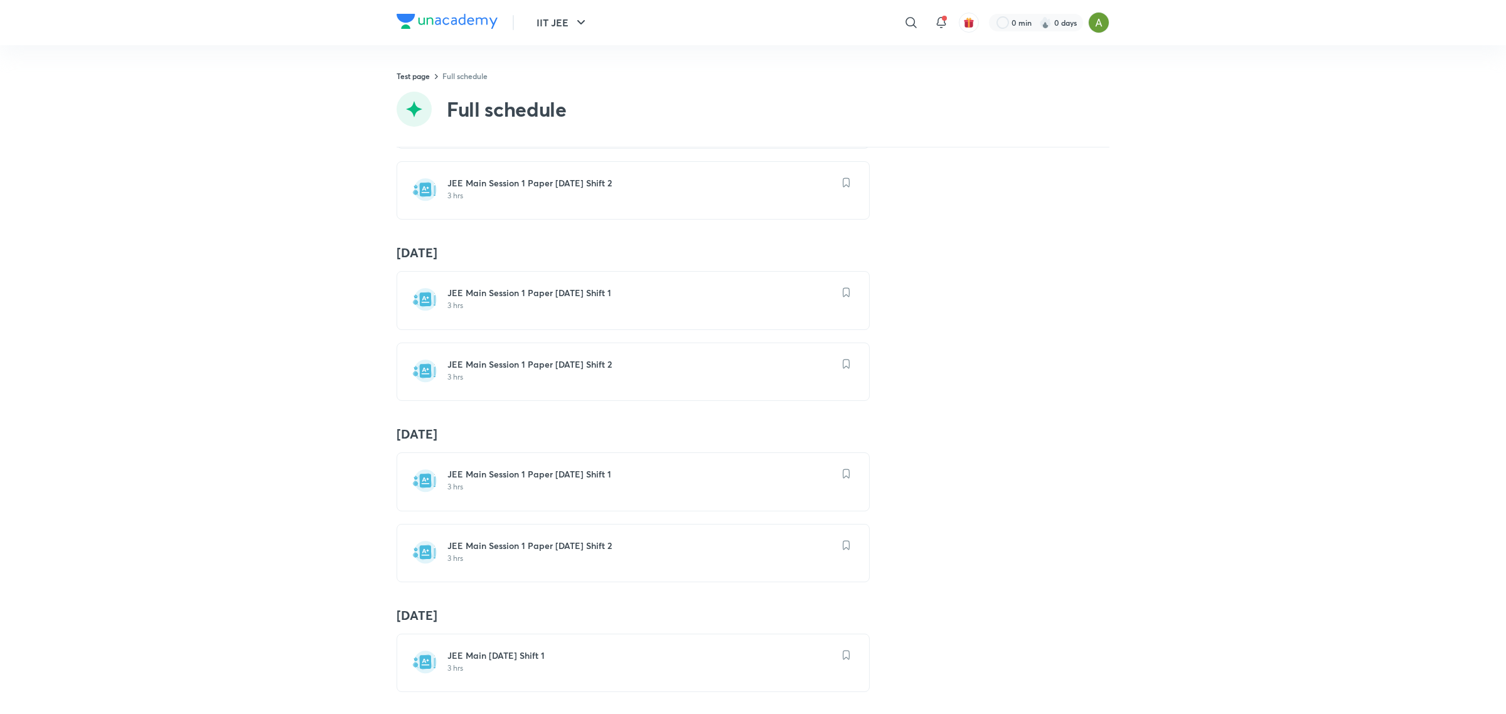
click at [411, 442] on h4 "22 Feb" at bounding box center [753, 434] width 713 height 16
click at [402, 442] on h4 "22 Feb" at bounding box center [753, 434] width 713 height 16
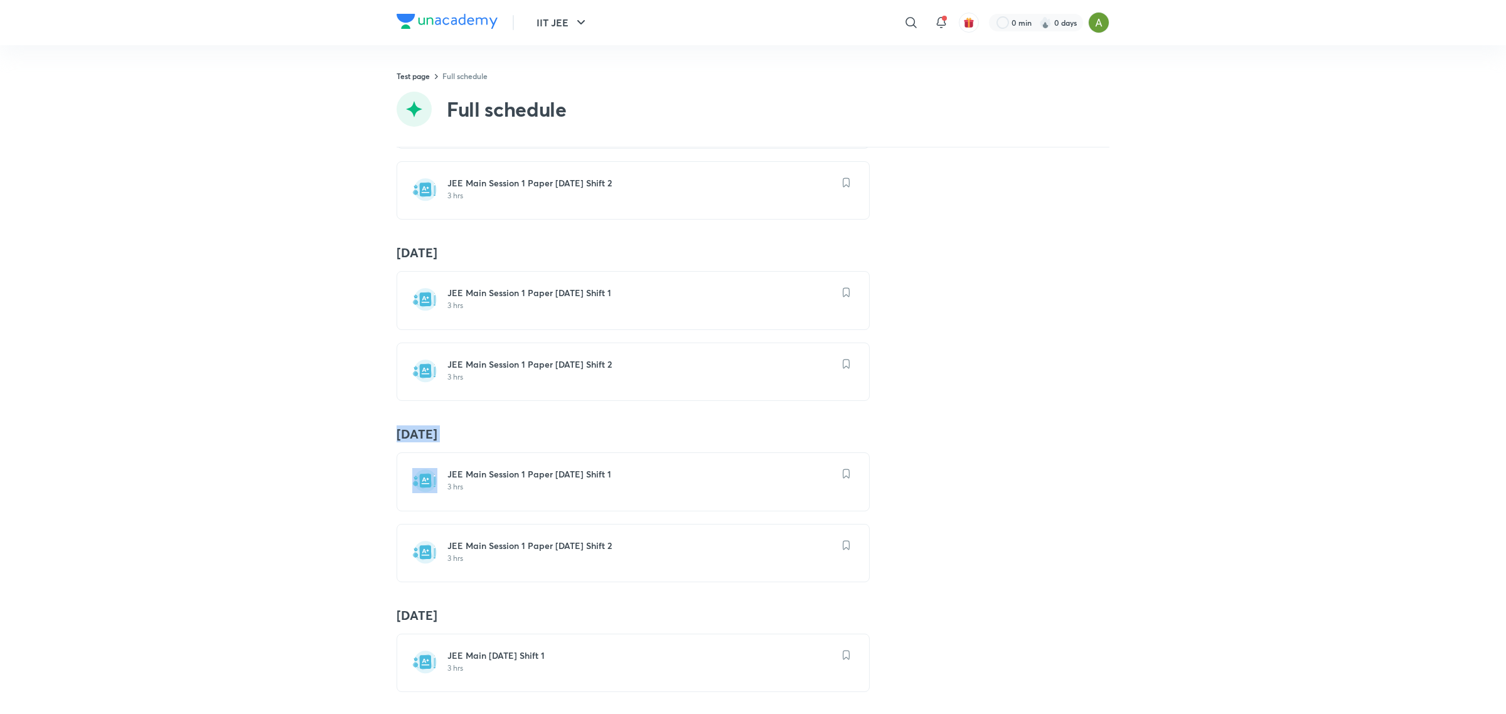
click at [402, 442] on h4 "22 Feb" at bounding box center [753, 434] width 713 height 16
click at [416, 442] on h4 "22 Feb" at bounding box center [753, 434] width 713 height 16
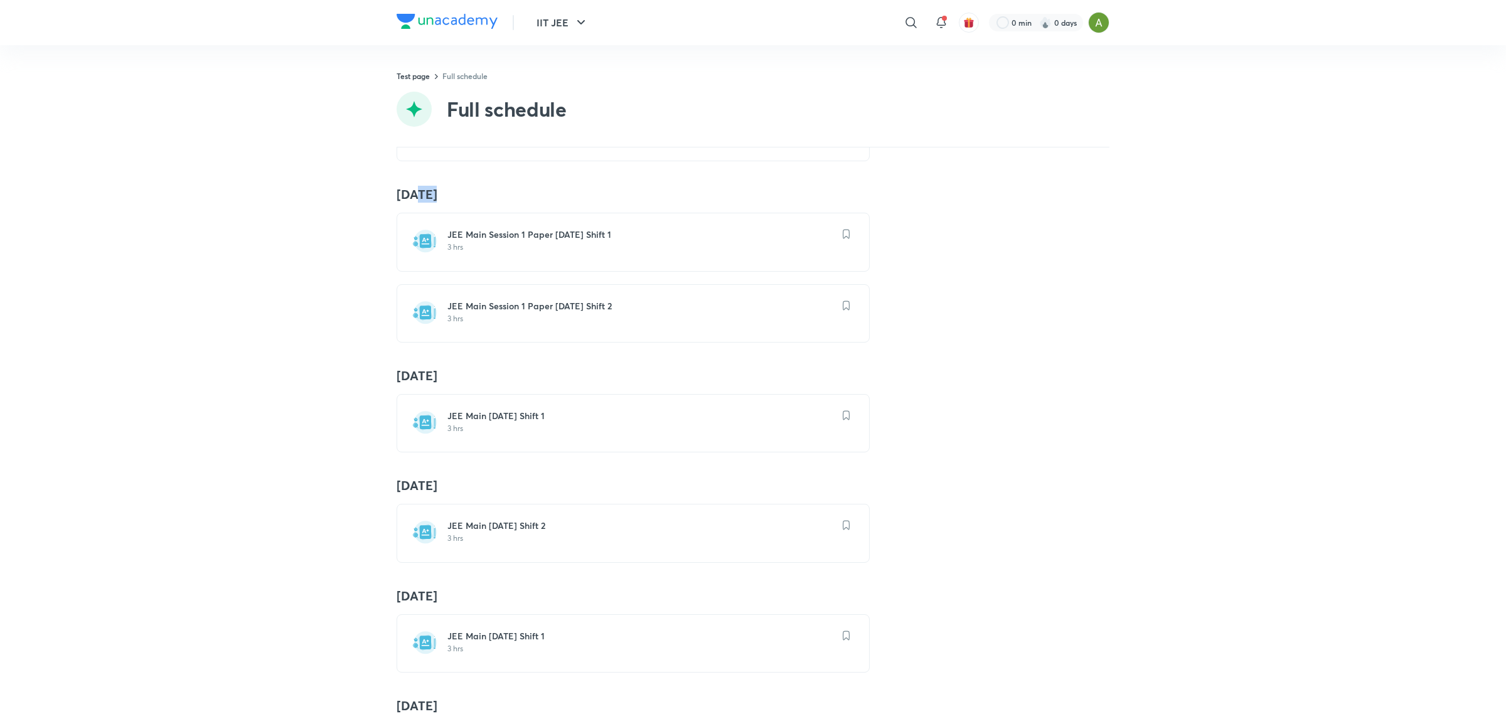
scroll to position [12365, 0]
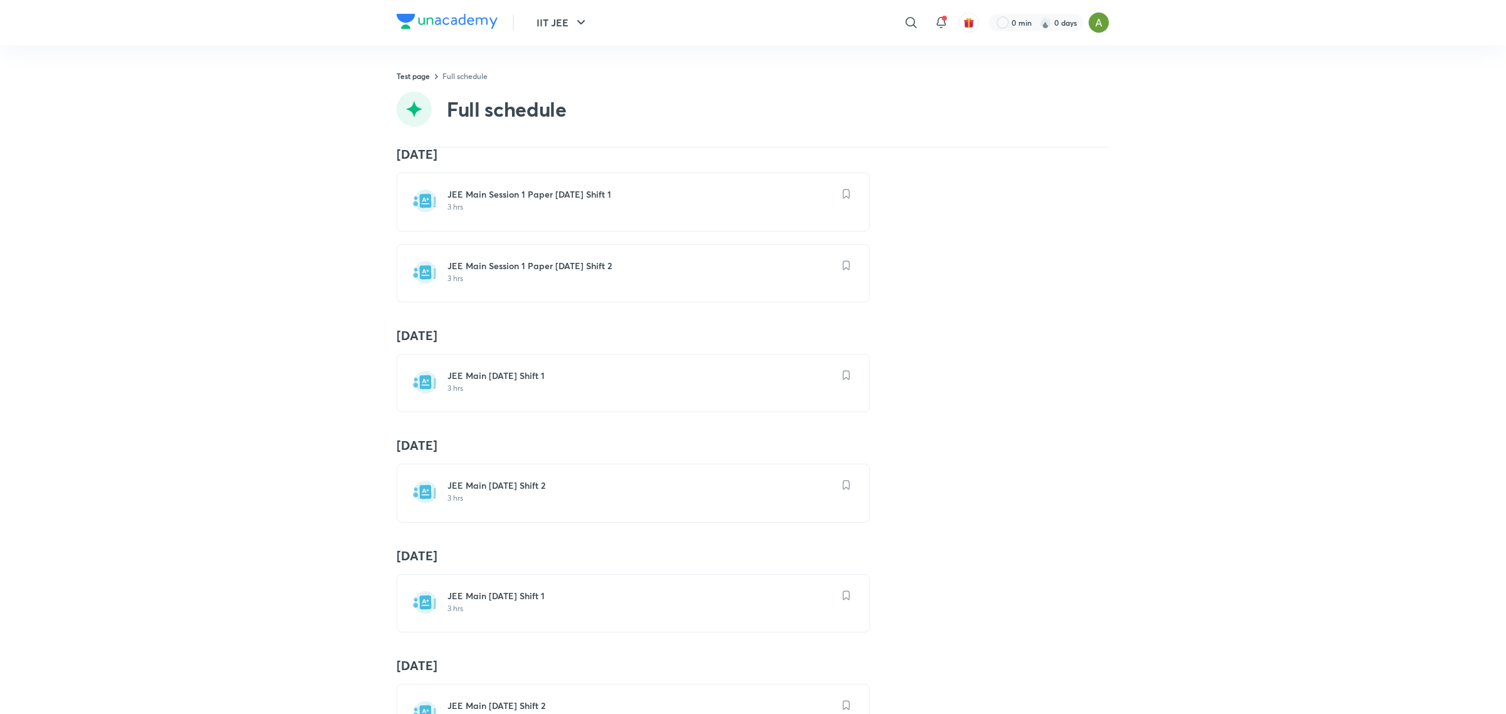
click at [412, 454] on h4 "8 Dec" at bounding box center [753, 445] width 713 height 16
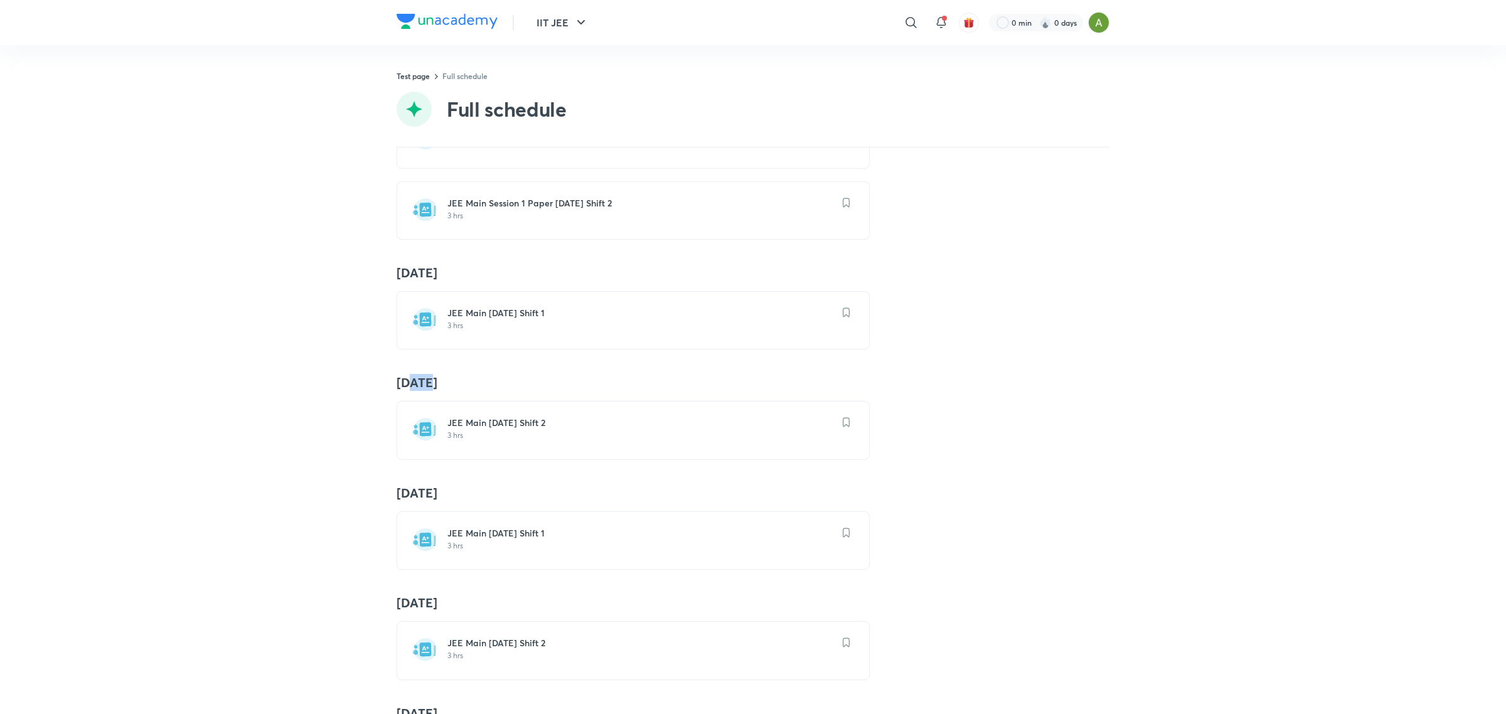
scroll to position [12456, 0]
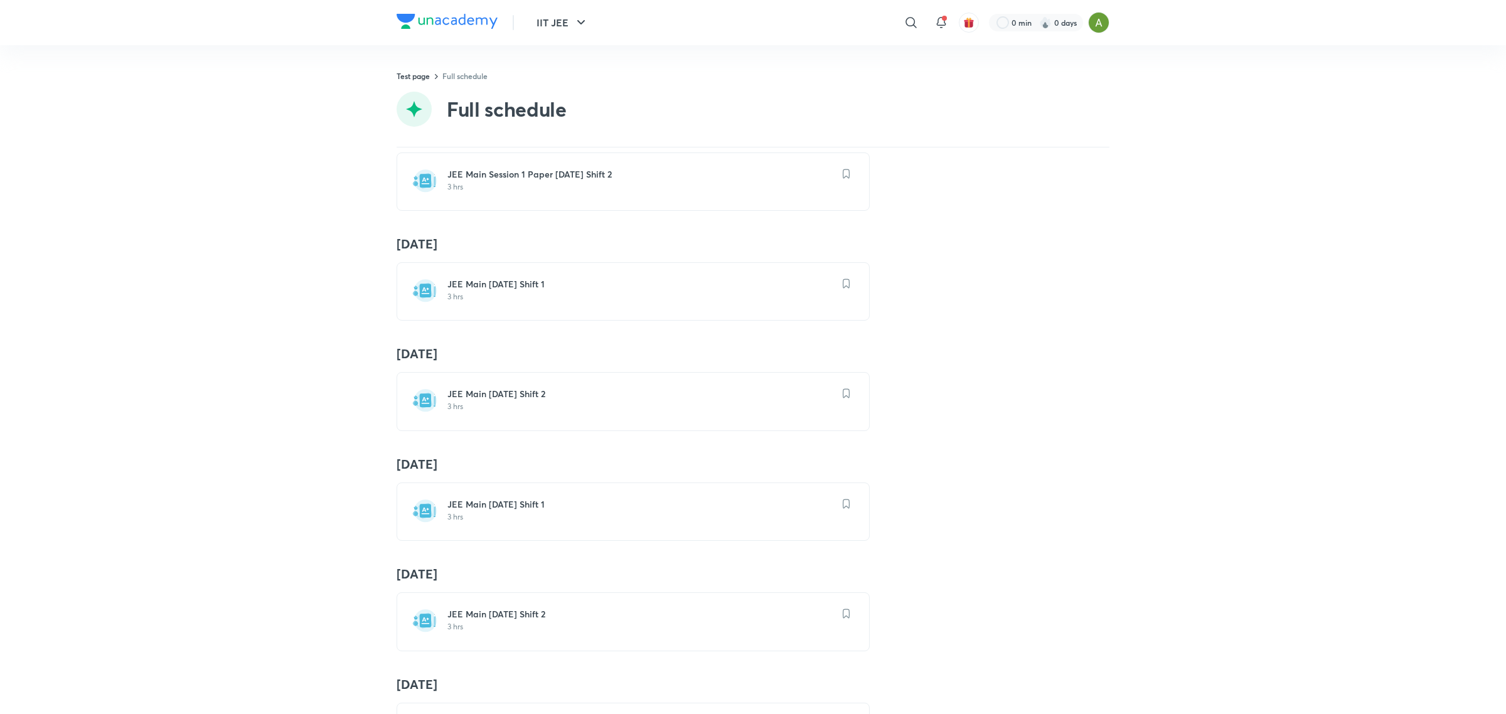
click at [414, 472] on h4 "13 Dec" at bounding box center [753, 464] width 713 height 16
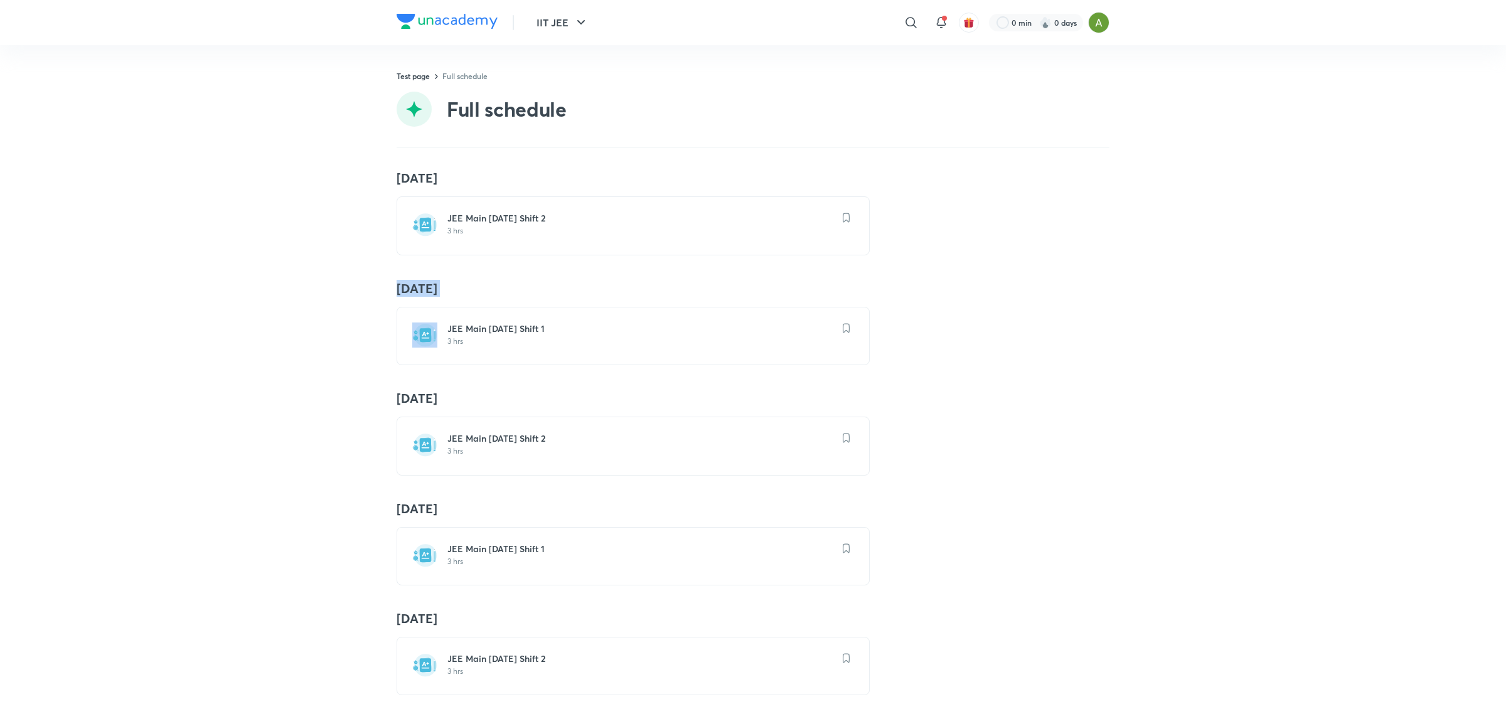
scroll to position [12673, 0]
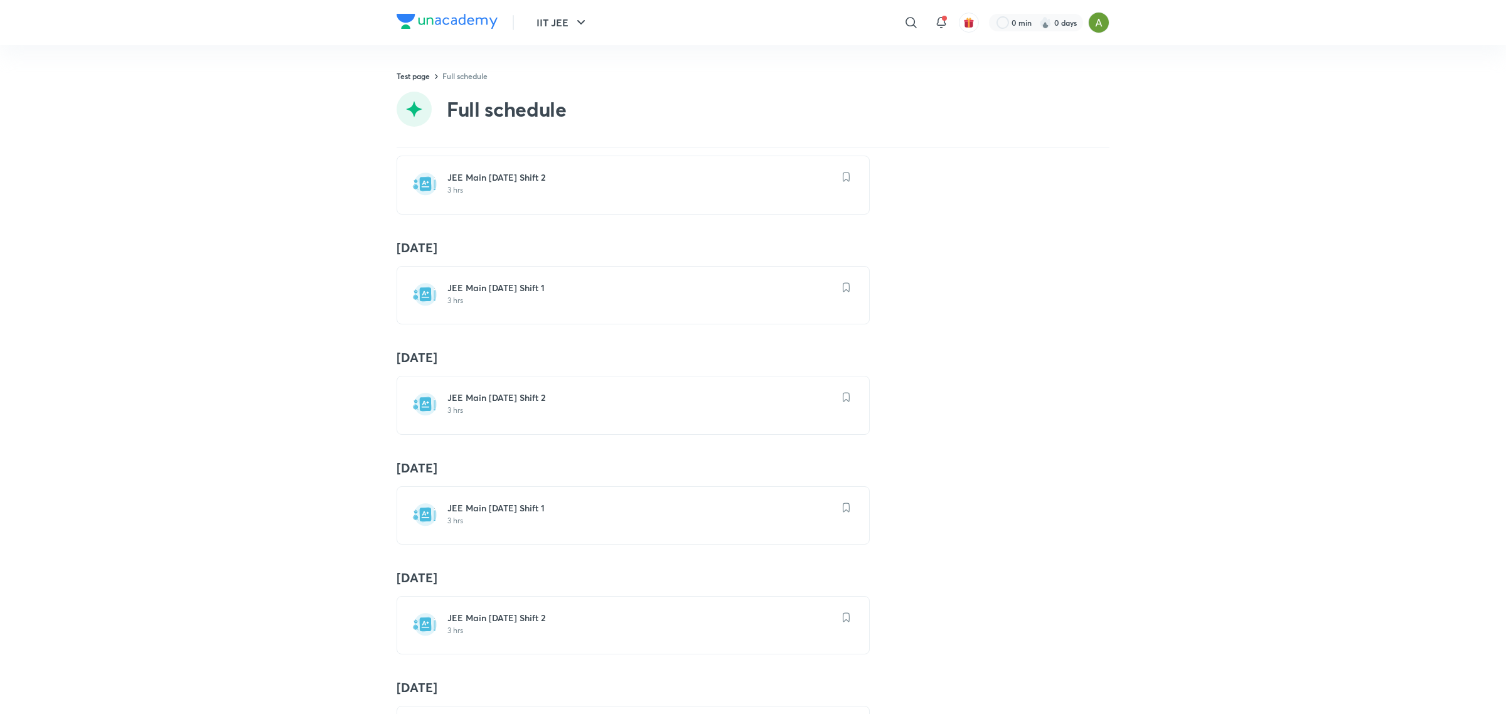
click at [415, 434] on div "22 Dec JEE Main 2024 Jan 29 Shift 2 3 hrs" at bounding box center [753, 391] width 713 height 85
click at [419, 366] on h4 "22 Dec" at bounding box center [753, 357] width 713 height 16
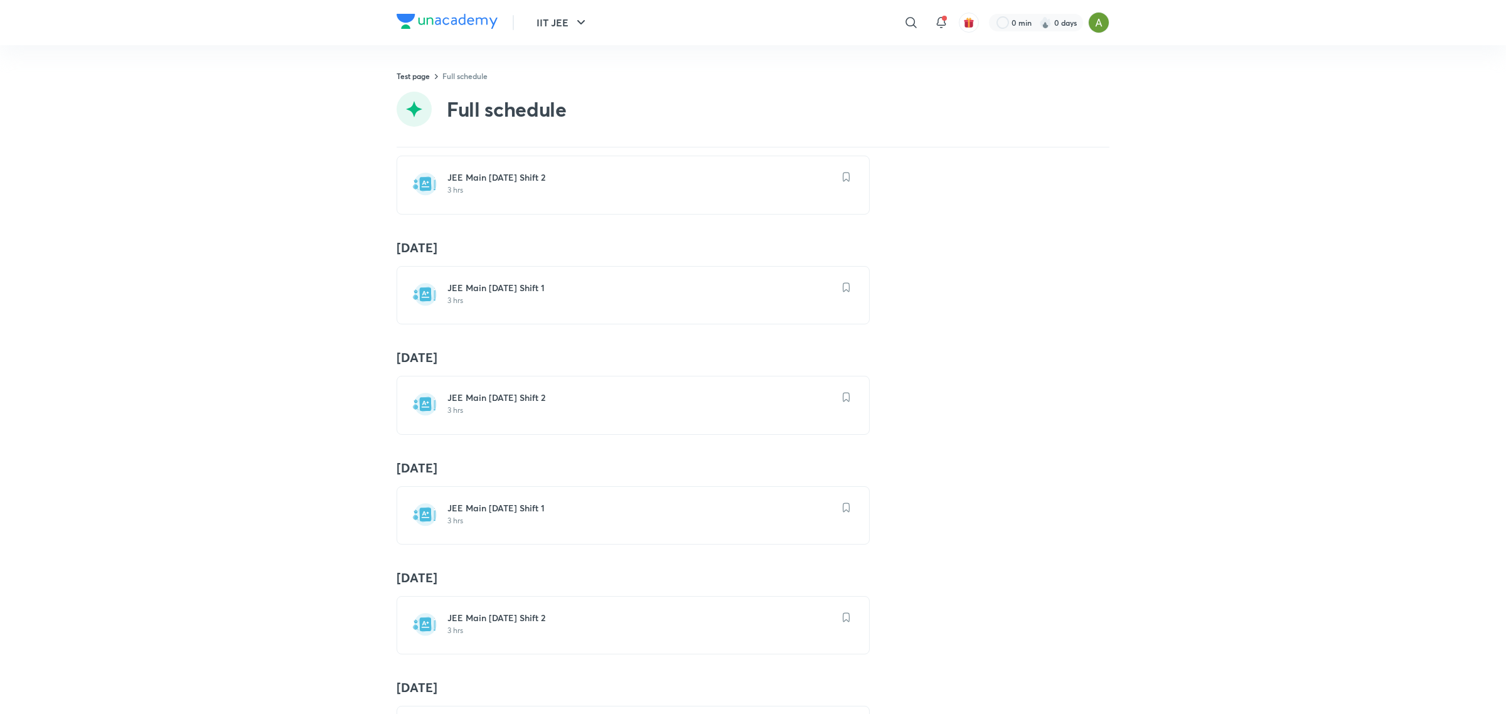
click at [397, 366] on h4 "22 Dec" at bounding box center [753, 357] width 713 height 16
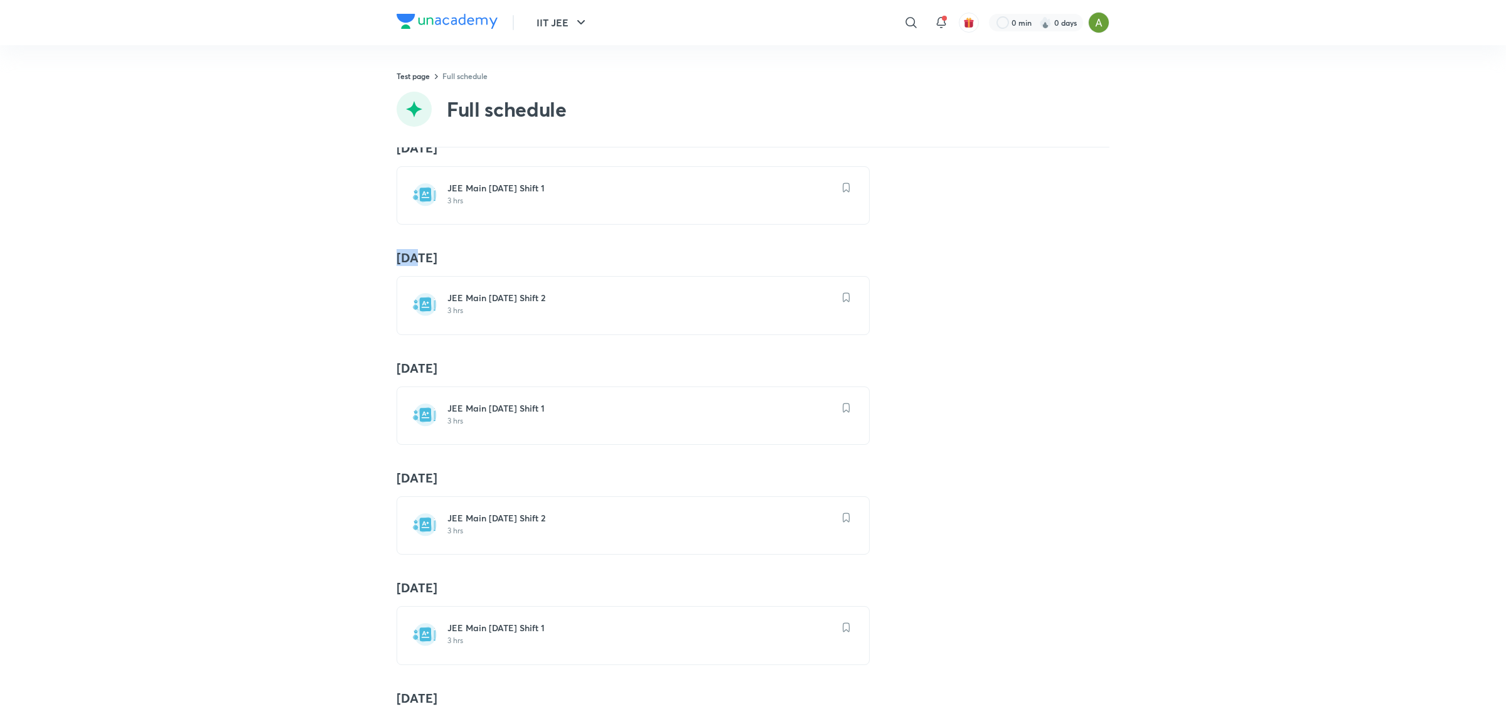
scroll to position [12780, 0]
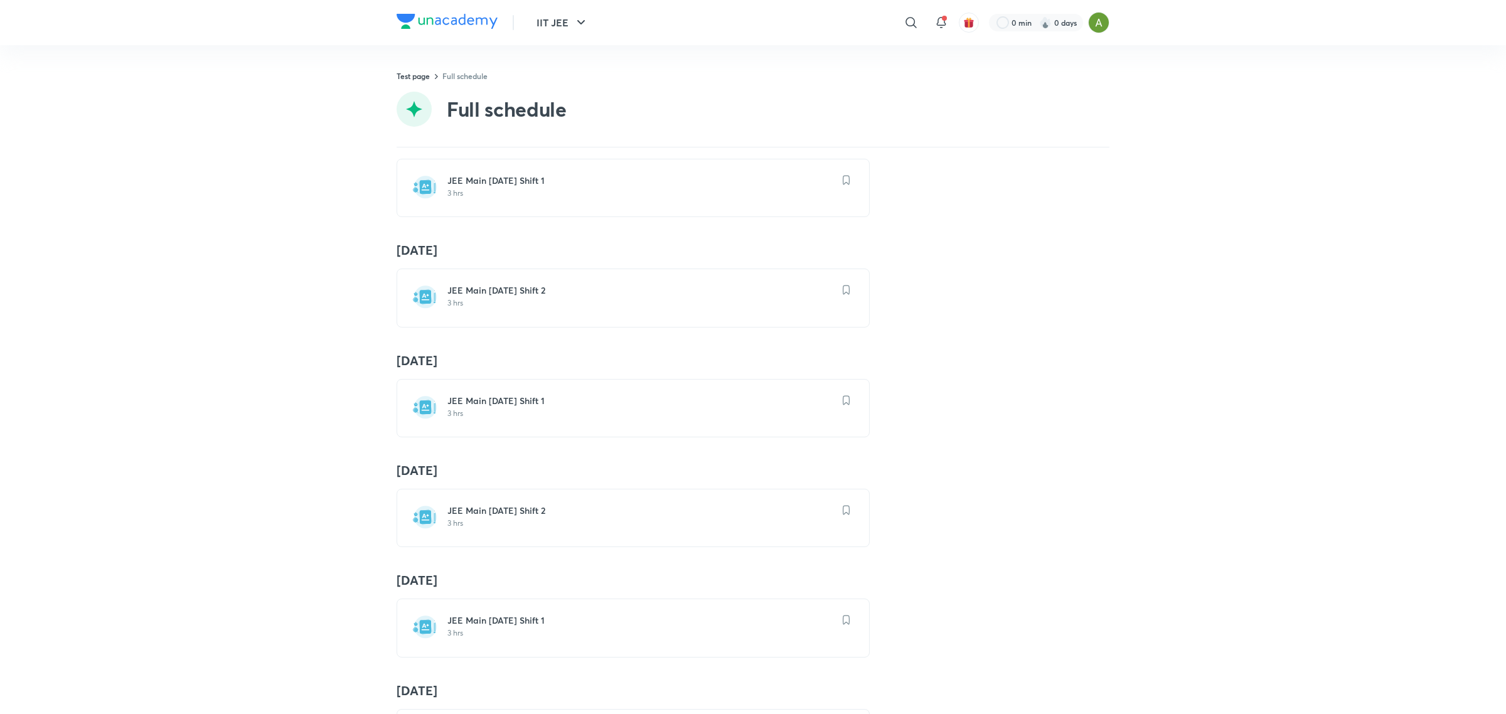
click at [397, 369] on h4 "29 Dec" at bounding box center [753, 361] width 713 height 16
click at [454, 21] on img at bounding box center [447, 21] width 101 height 15
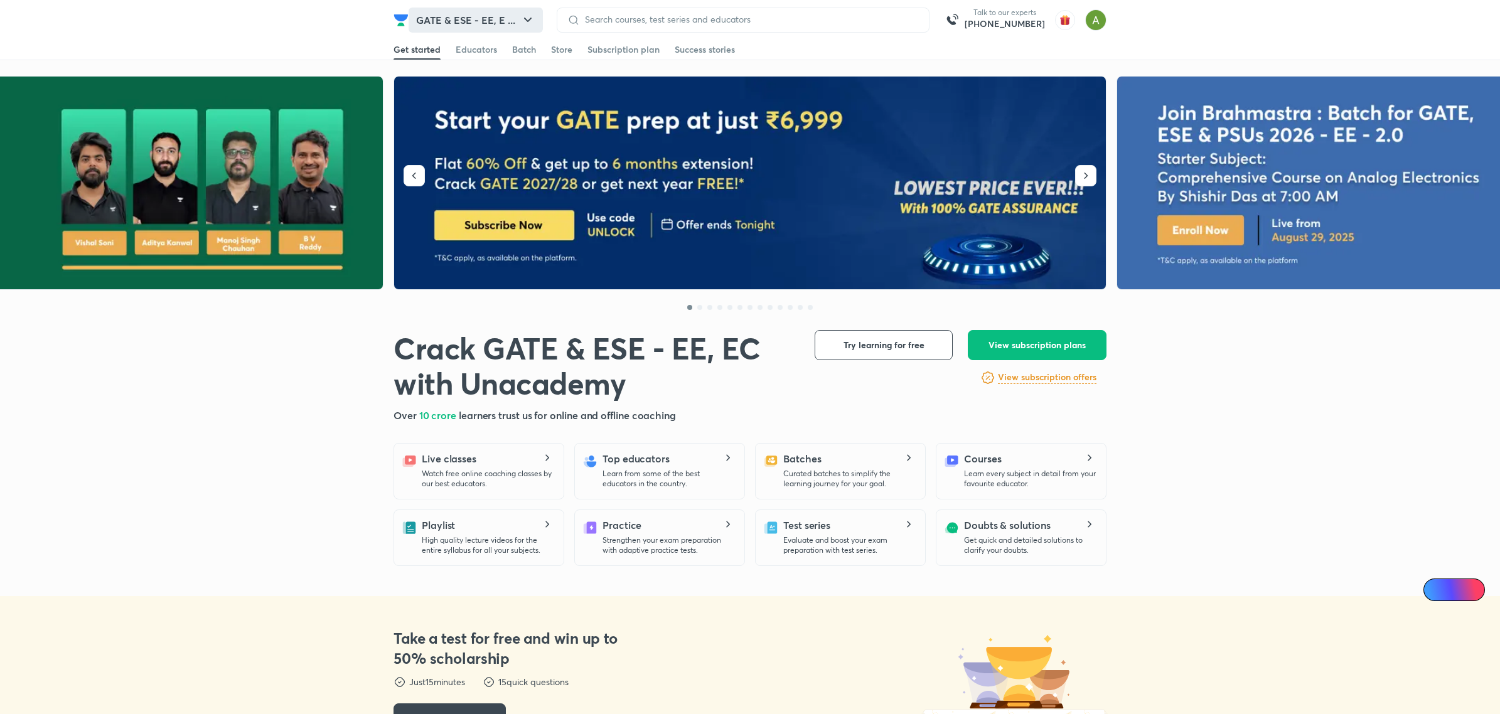
click at [499, 21] on button "GATE & ESE - EE, E ..." at bounding box center [475, 20] width 134 height 25
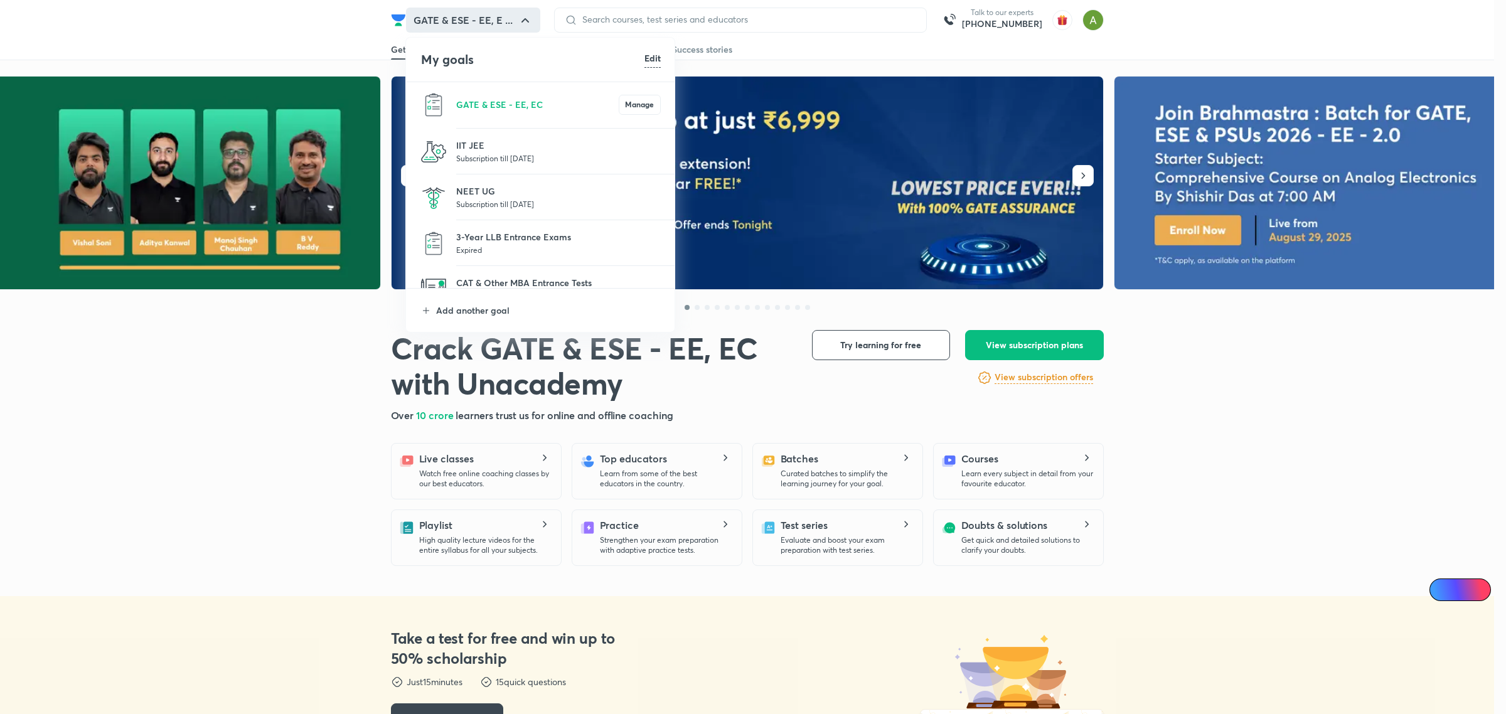
click at [483, 155] on p "Subscription till 29 Jan 2026" at bounding box center [558, 158] width 205 height 13
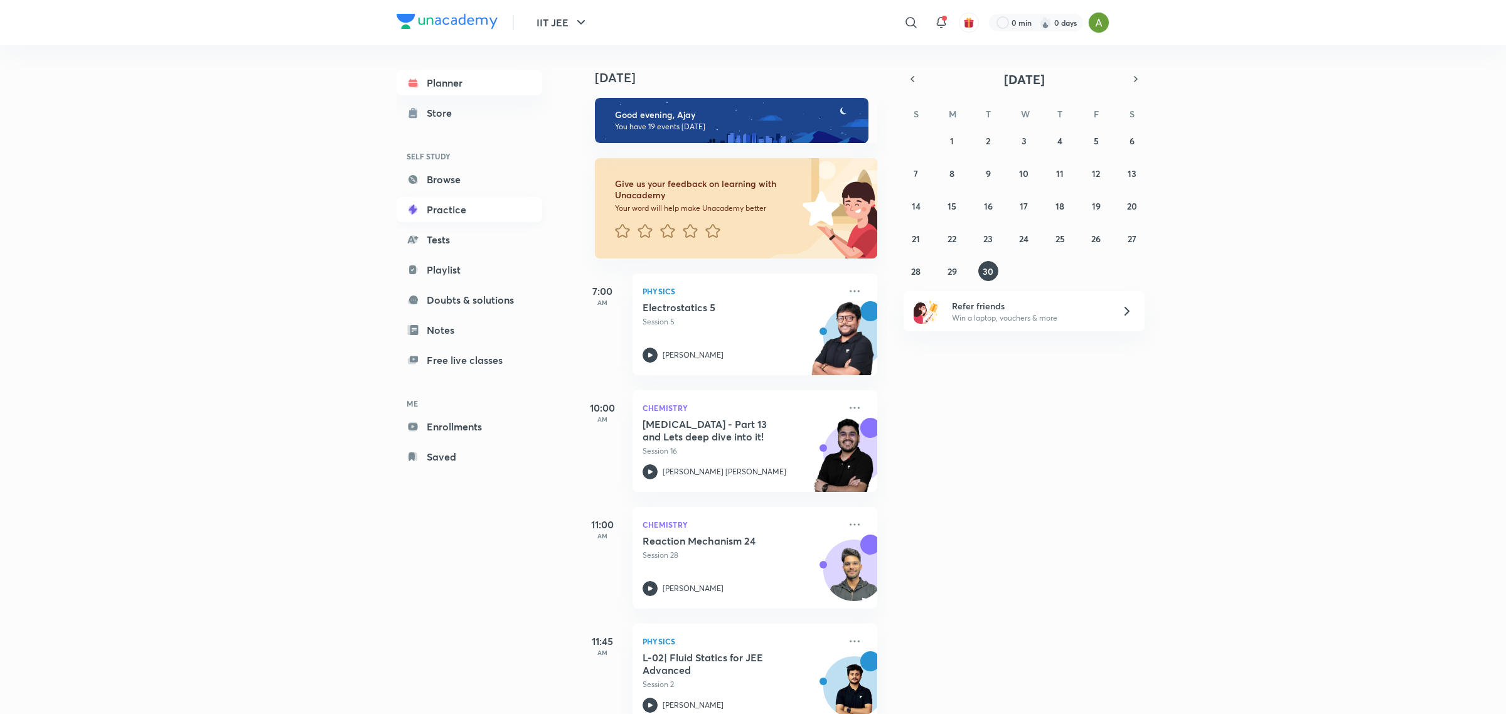
click at [446, 205] on link "Practice" at bounding box center [470, 209] width 146 height 25
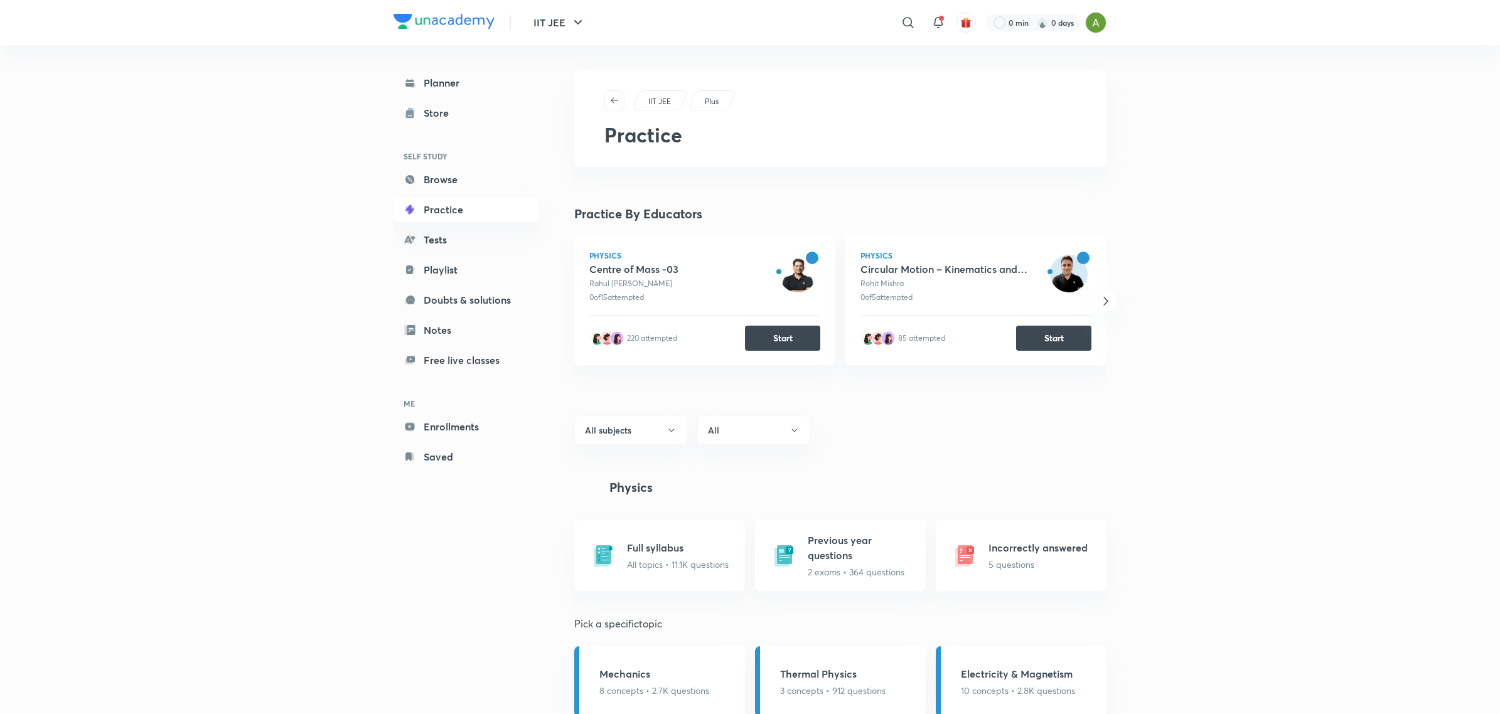
click at [491, 208] on link "Practice" at bounding box center [466, 209] width 146 height 25
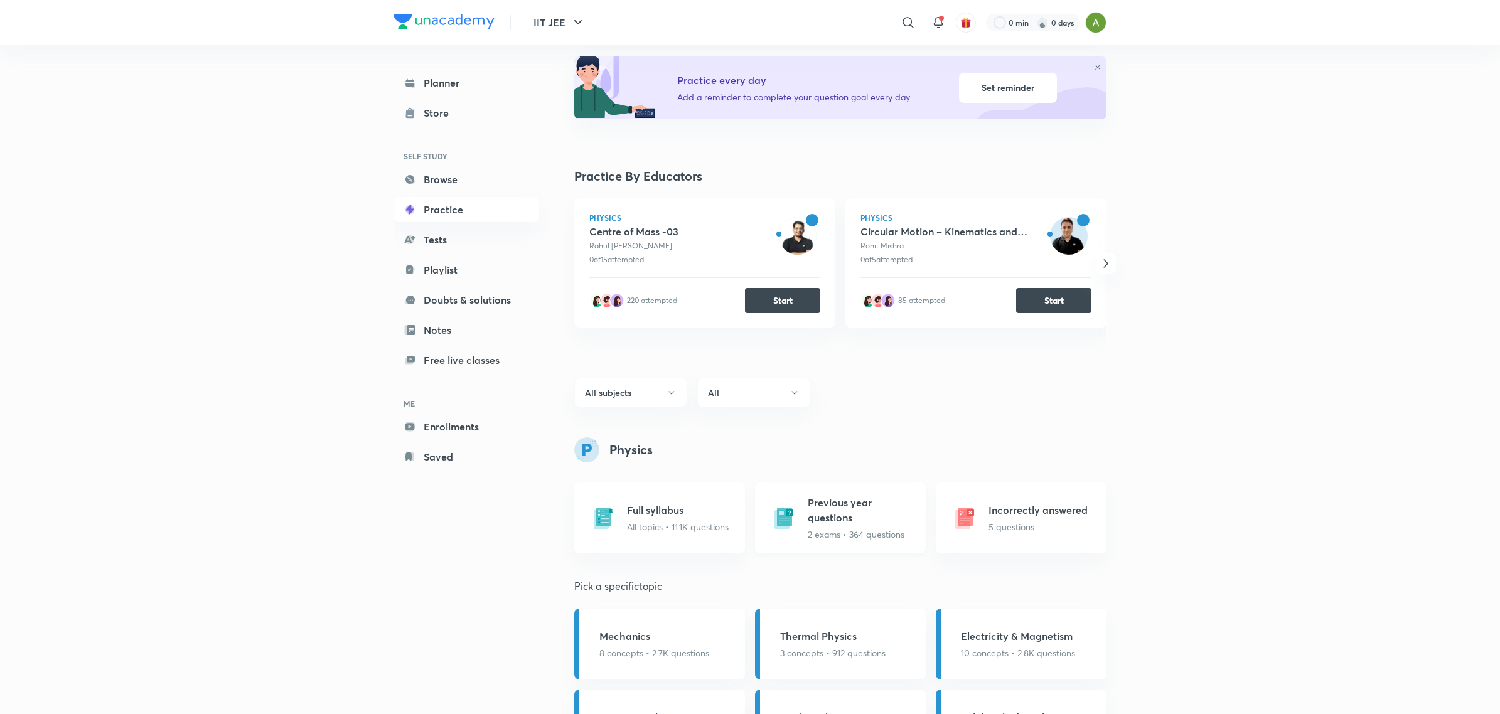
scroll to position [142, 0]
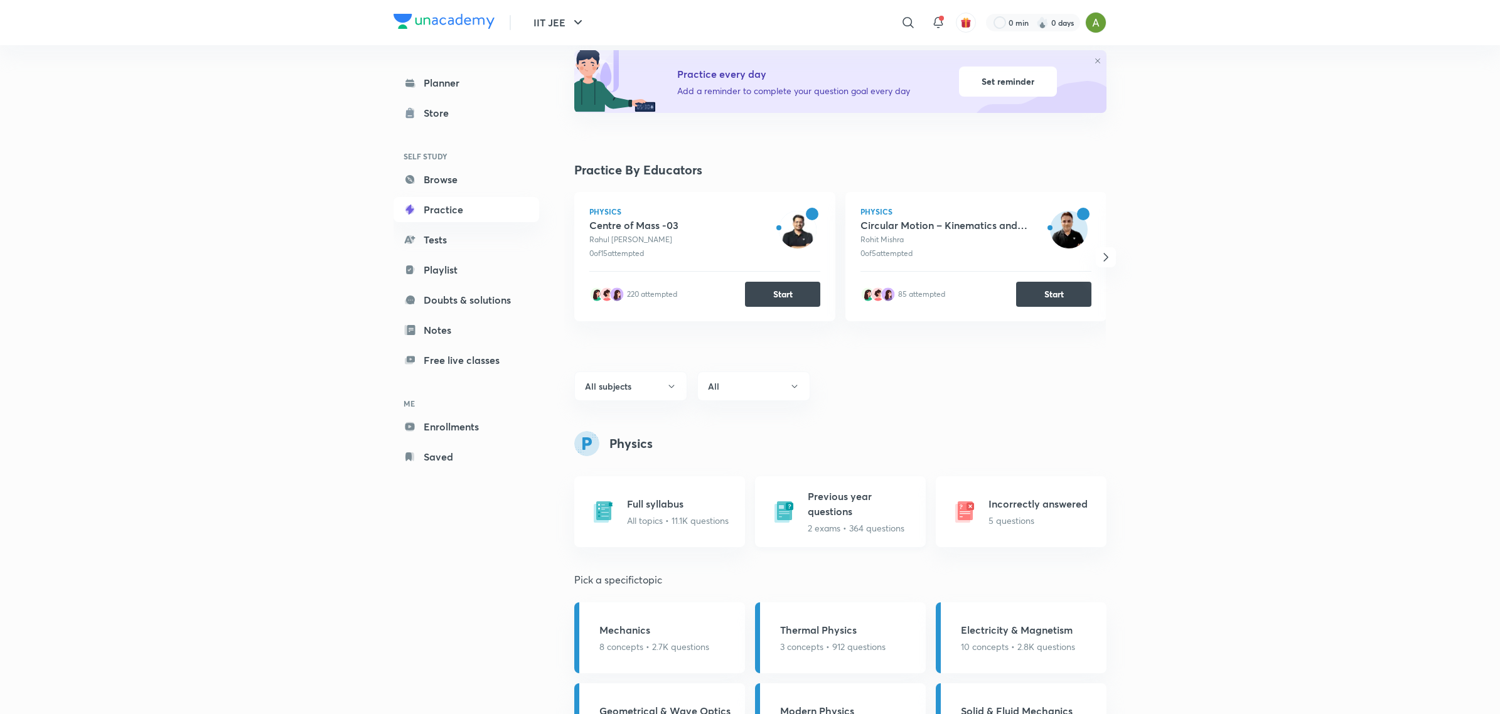
click at [836, 520] on div "Previous year questions 2 exams • 364 questions" at bounding box center [863, 512] width 110 height 46
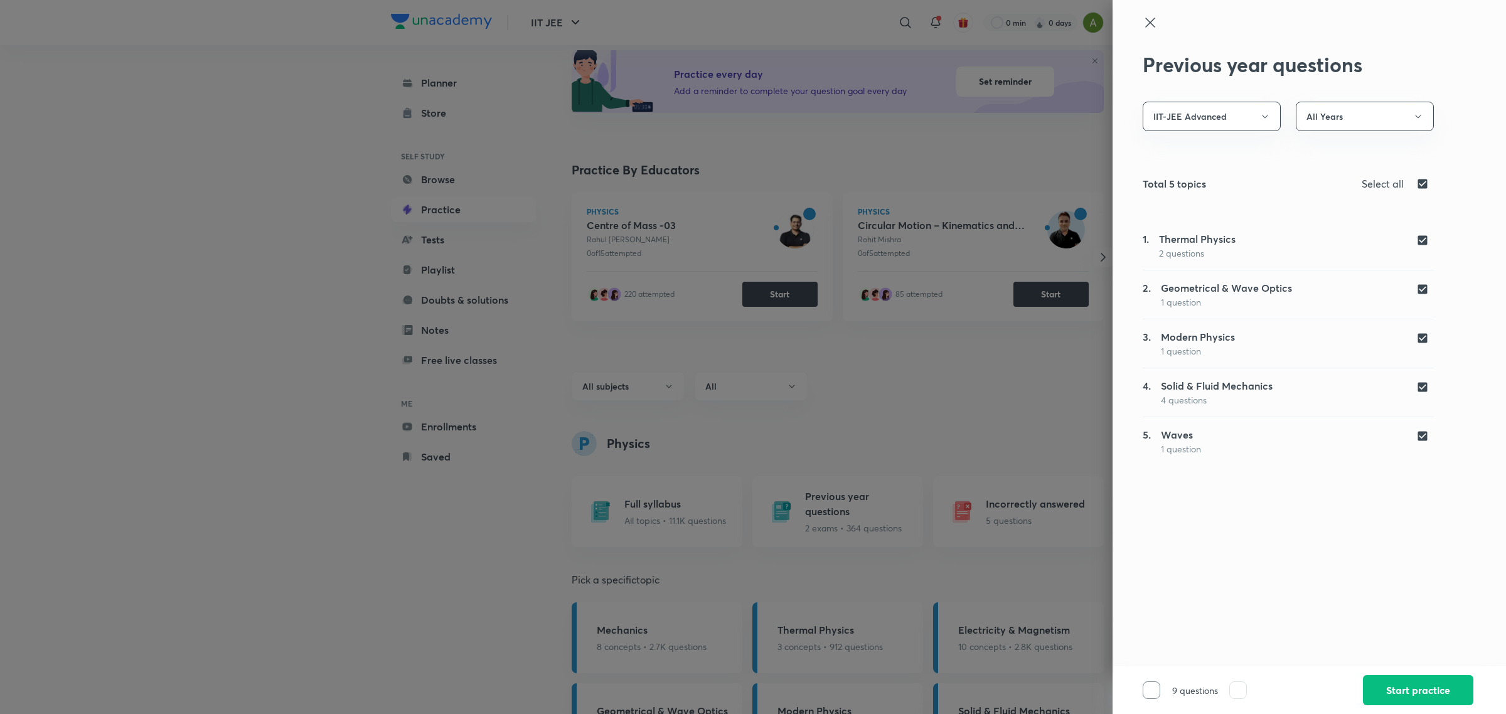
click at [1067, 420] on div at bounding box center [753, 357] width 1506 height 714
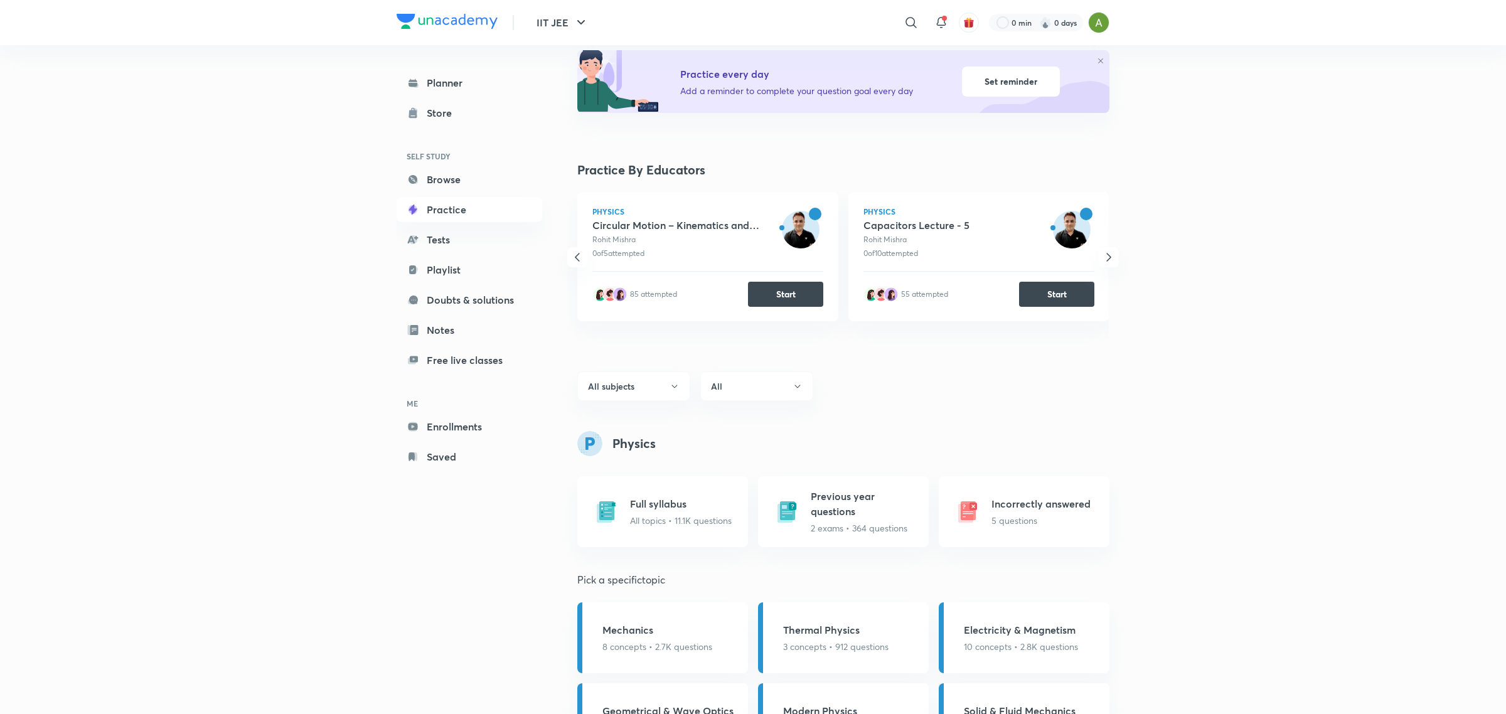
click at [1196, 29] on header "IIT JEE ​ 0 min 0 days" at bounding box center [753, 22] width 1506 height 45
click at [1191, 23] on header "IIT JEE ​ 0 min 0 days" at bounding box center [753, 22] width 1506 height 45
click at [839, 535] on div "Previous year questions 2 exams • 364 questions" at bounding box center [843, 511] width 171 height 71
click at [1190, 20] on header "IIT JEE ​ 0 min 0 days" at bounding box center [753, 22] width 1506 height 45
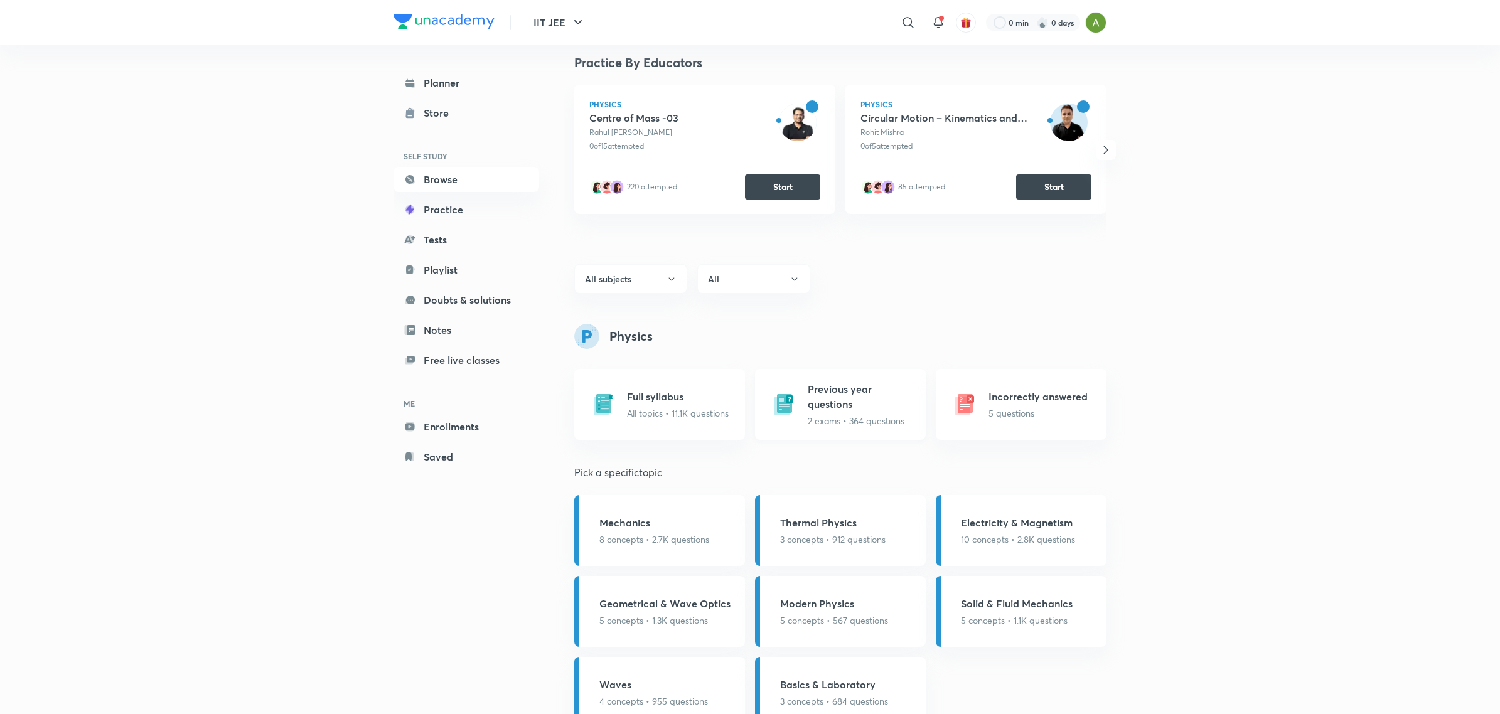
click at [838, 403] on h5 "Previous year questions" at bounding box center [863, 397] width 110 height 30
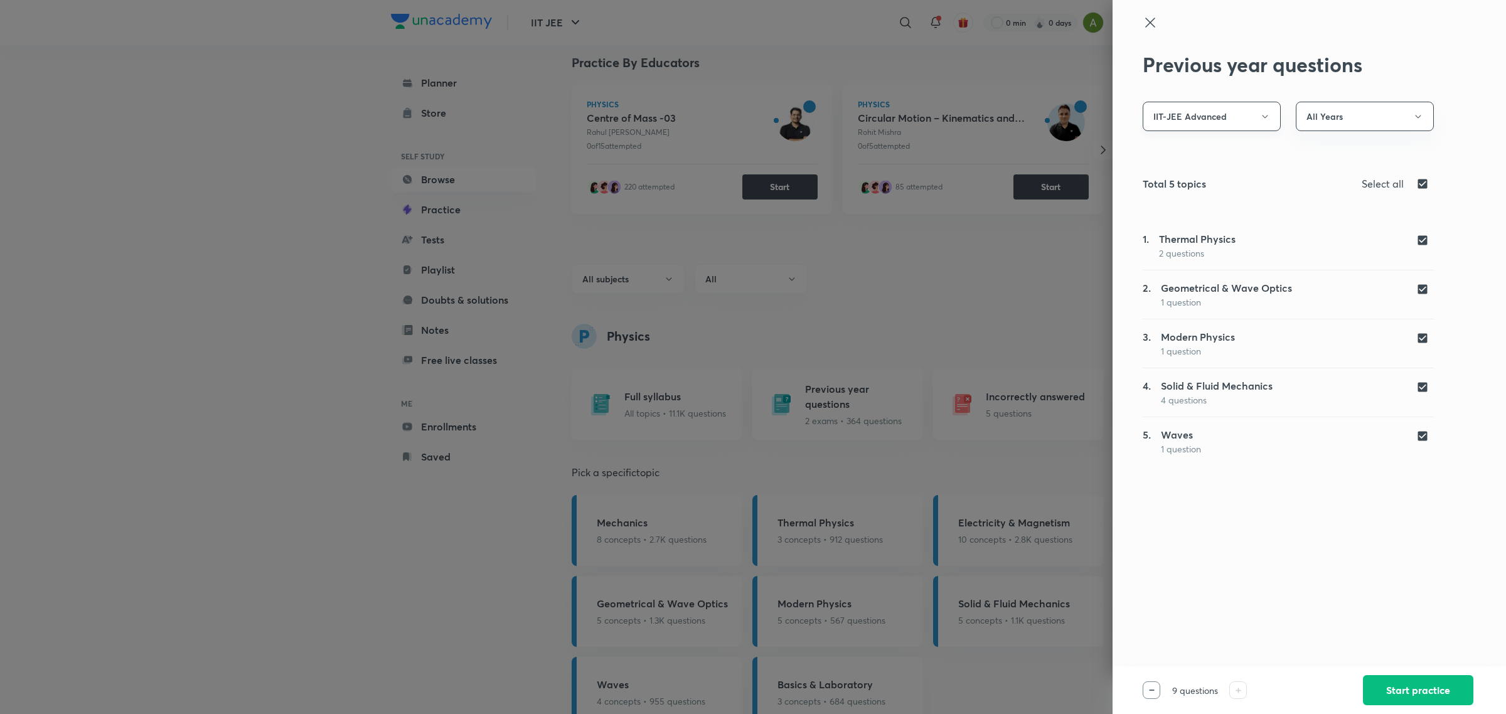
click at [1249, 116] on button "IIT-JEE Advanced" at bounding box center [1212, 116] width 138 height 29
click at [1331, 120] on div at bounding box center [753, 357] width 1506 height 714
click at [1331, 120] on button "All Years" at bounding box center [1365, 116] width 138 height 29
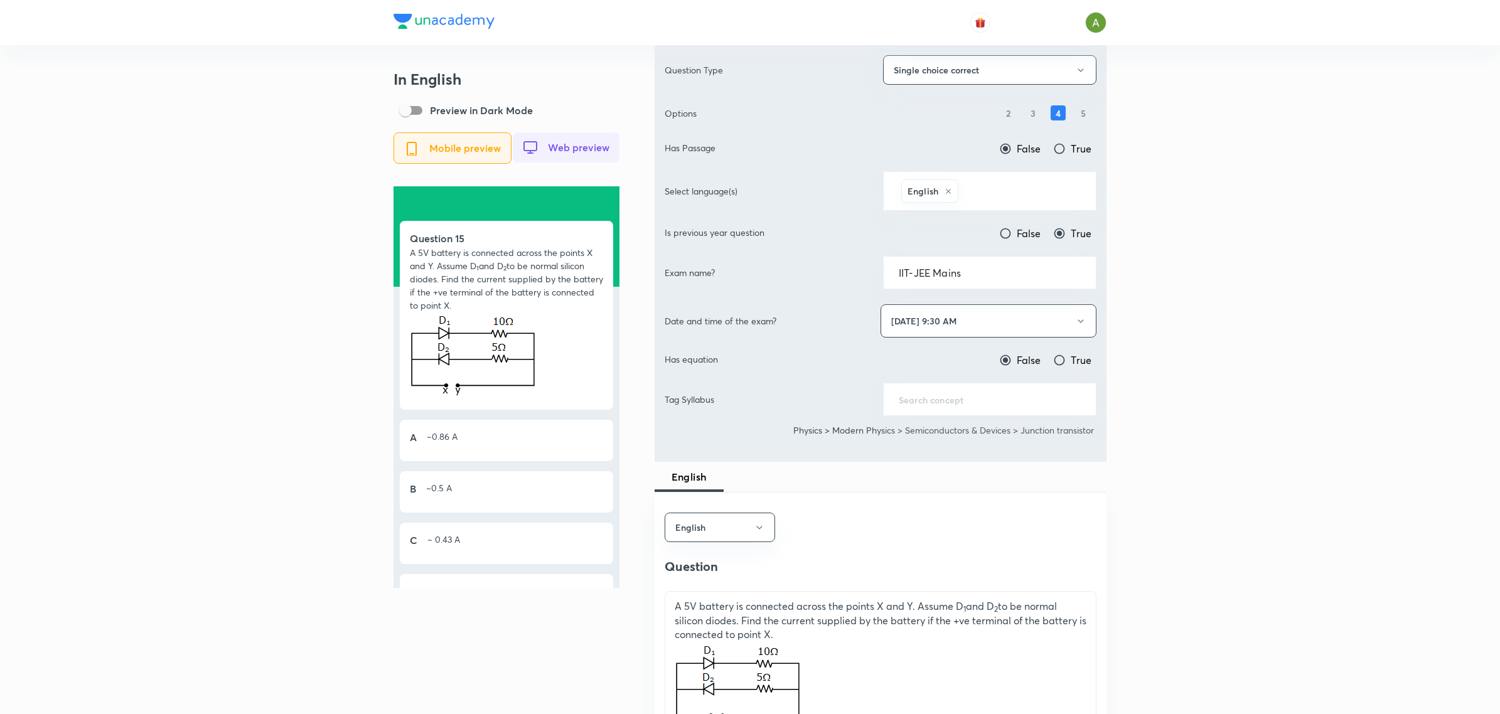
click at [1084, 333] on button "May 14, 2024, 9:30 AM" at bounding box center [988, 320] width 216 height 33
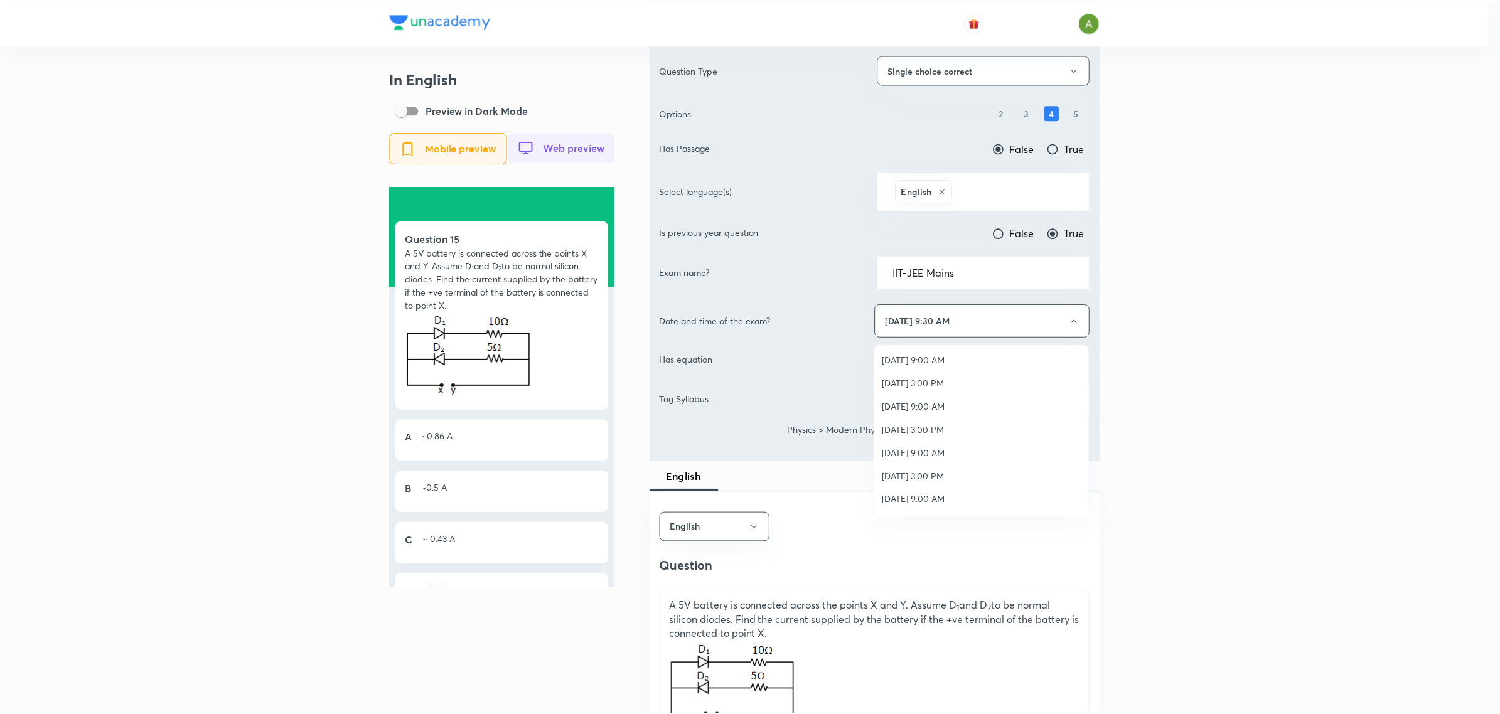
scroll to position [841, 0]
click at [942, 496] on span "Feb 22, 2021, 9:00 AM" at bounding box center [985, 495] width 200 height 13
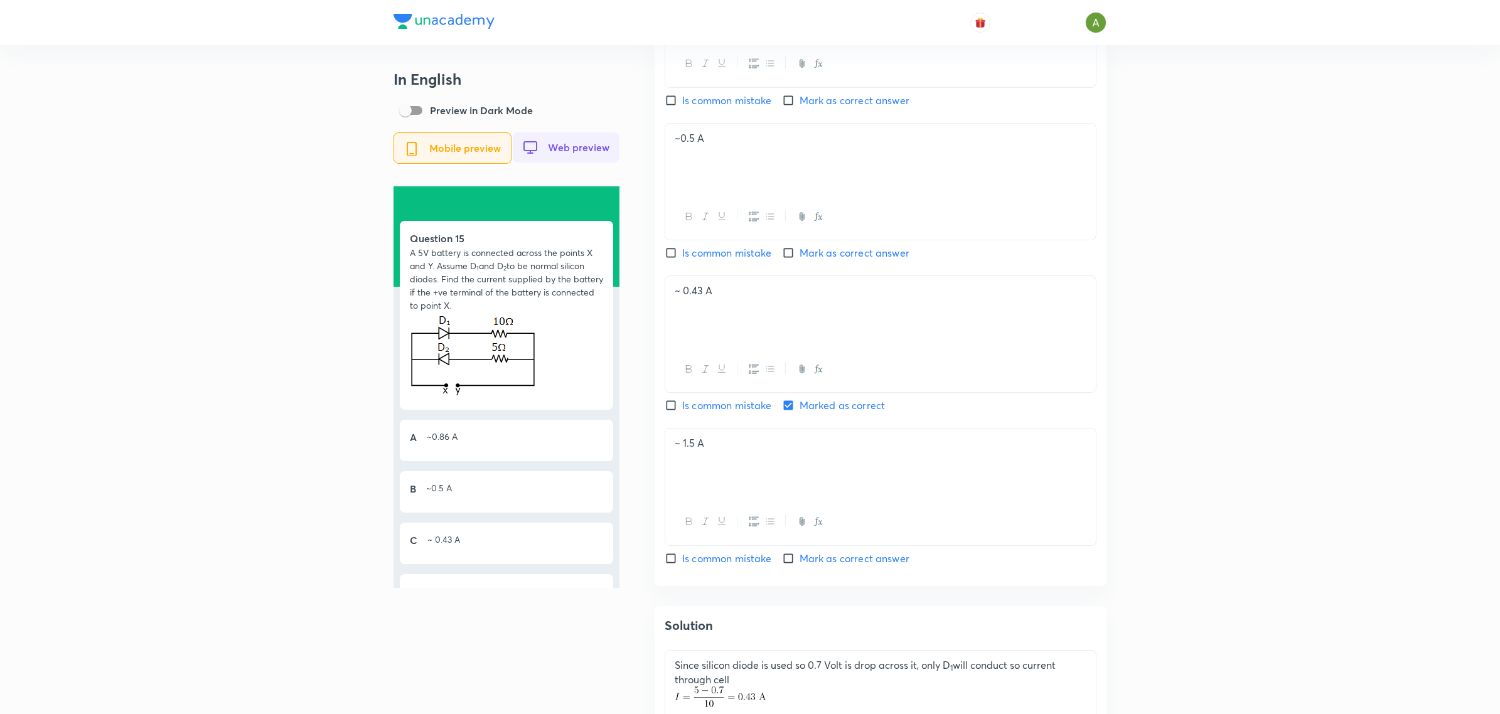
scroll to position [1363, 0]
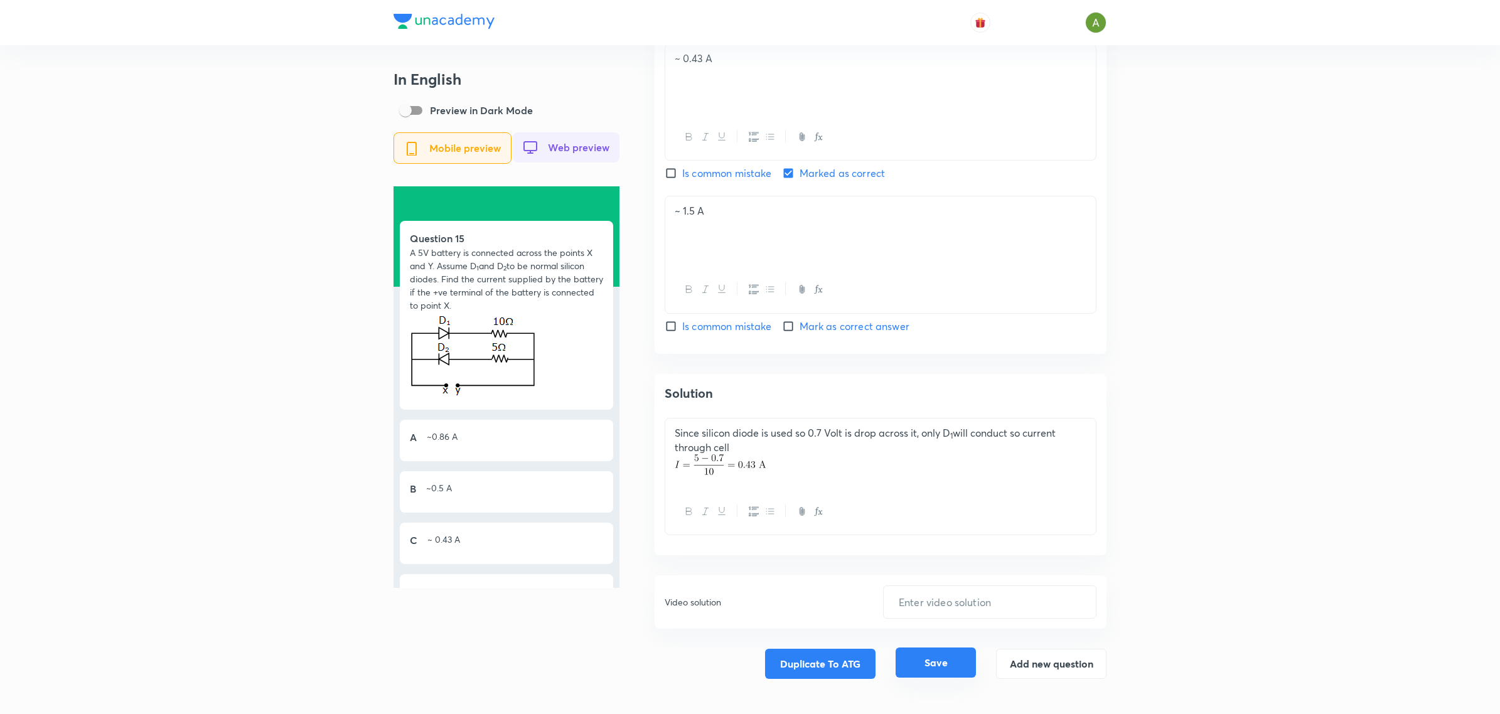
click at [924, 659] on button "Save" at bounding box center [935, 663] width 80 height 30
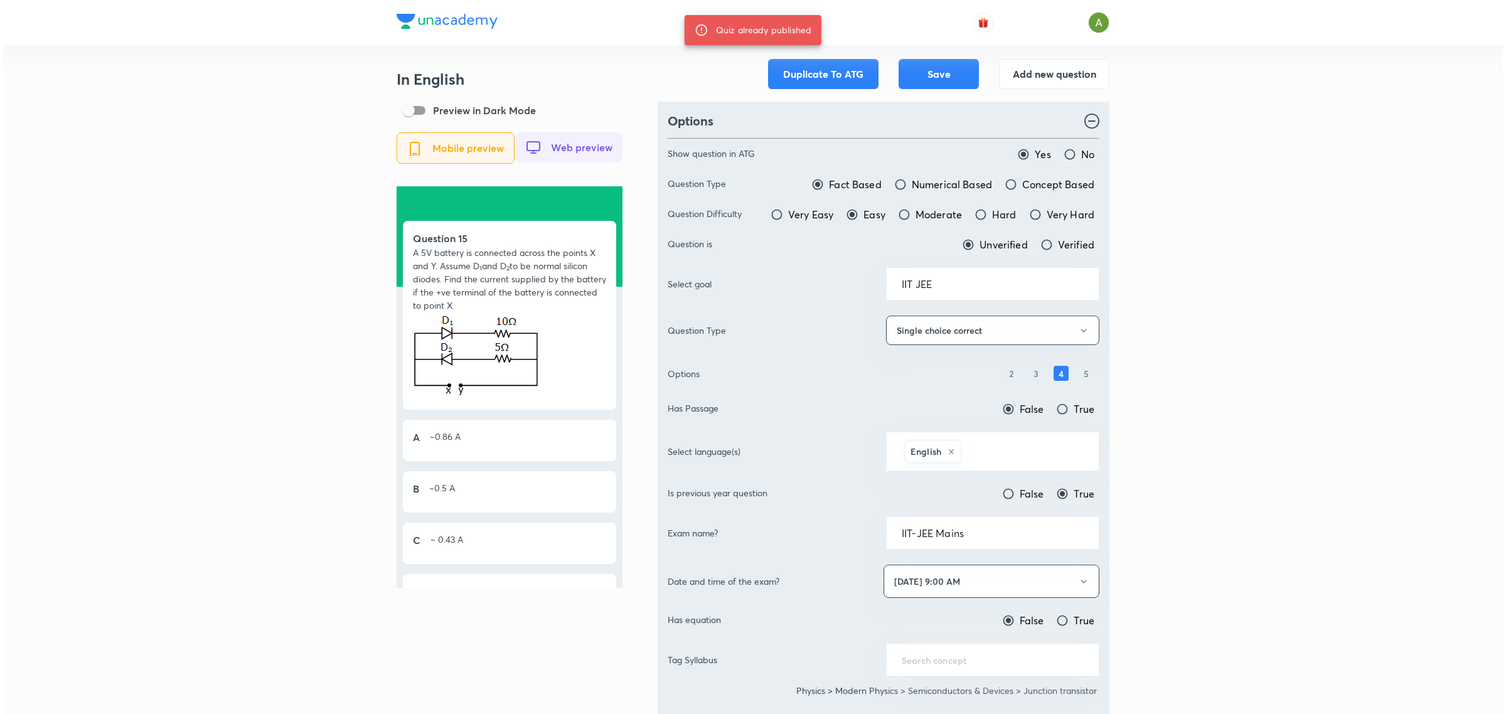
scroll to position [0, 0]
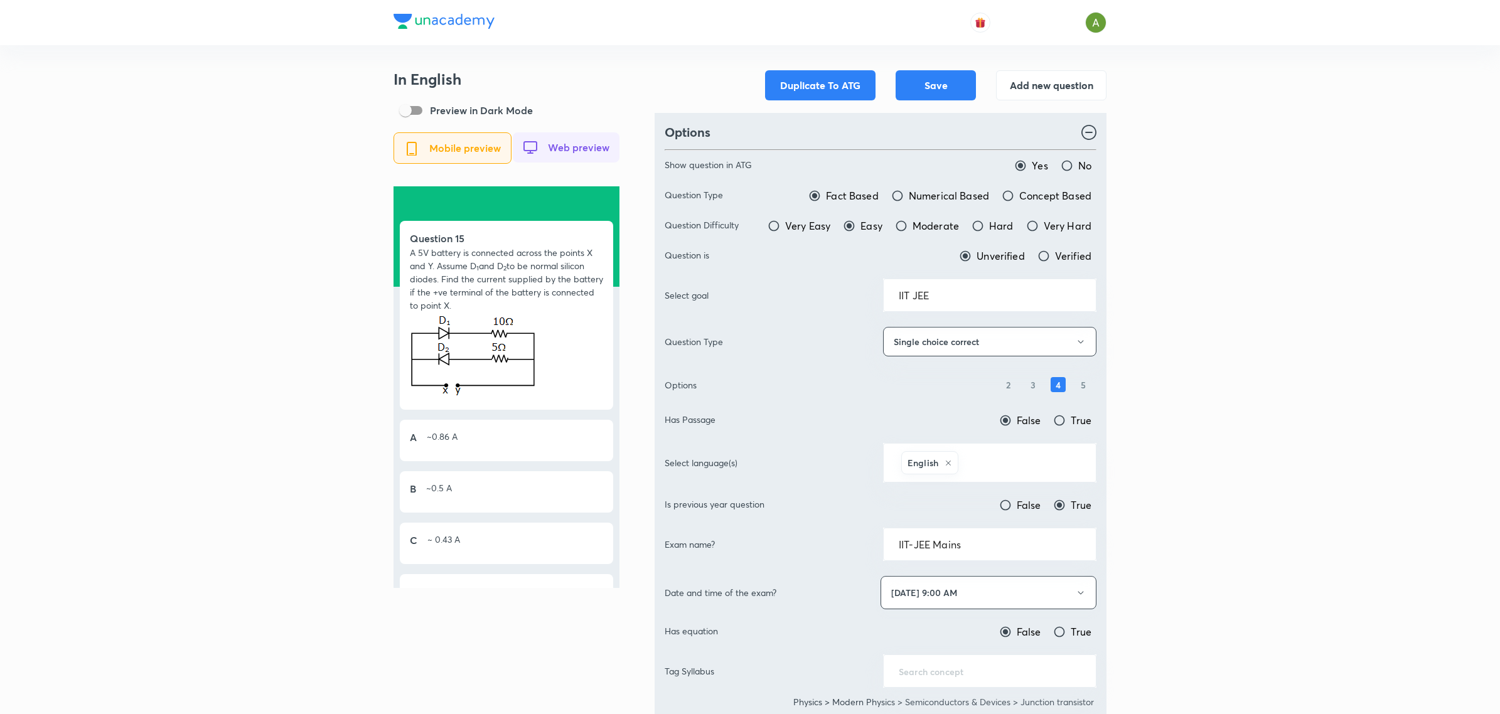
click at [980, 590] on button "Feb 22, 2021, 9:00 AM" at bounding box center [988, 592] width 216 height 33
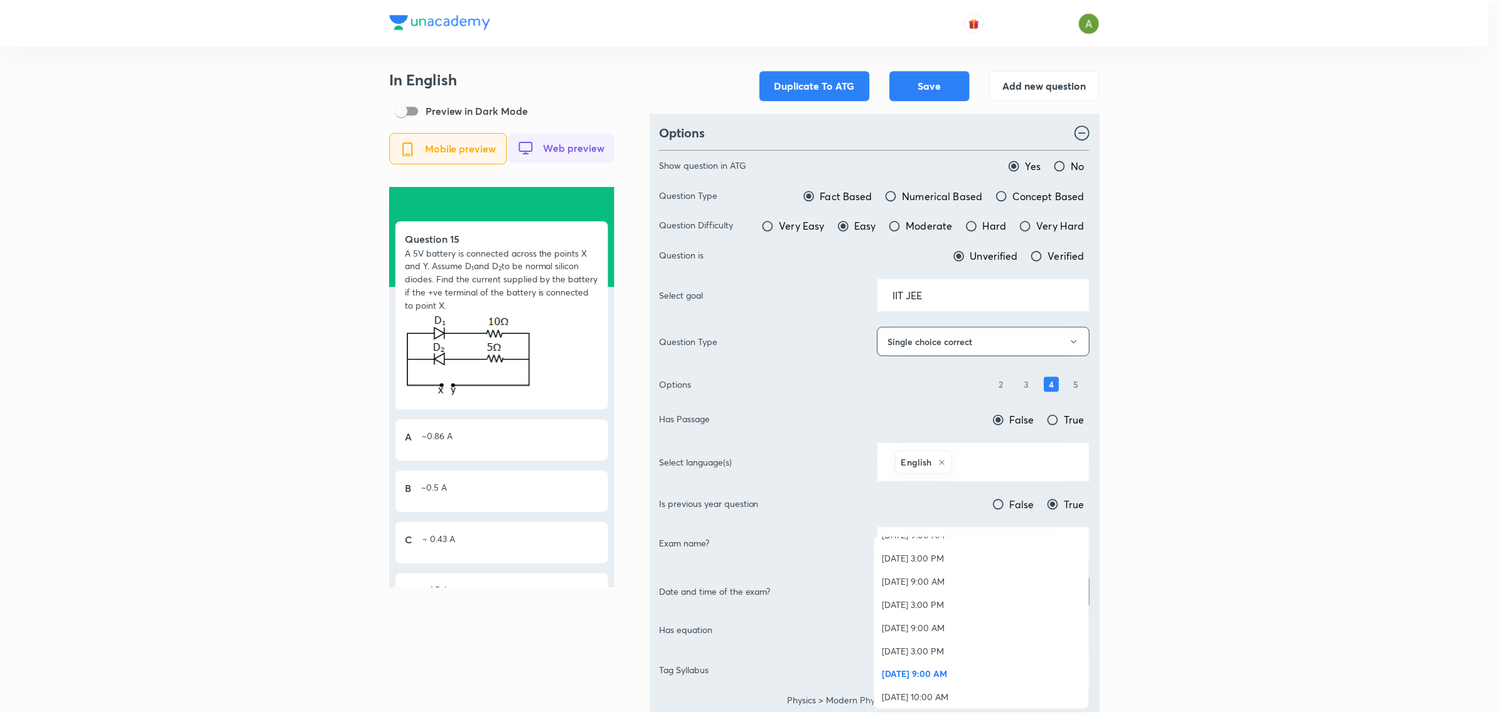
scroll to position [882, 0]
click at [1170, 560] on div at bounding box center [753, 357] width 1506 height 714
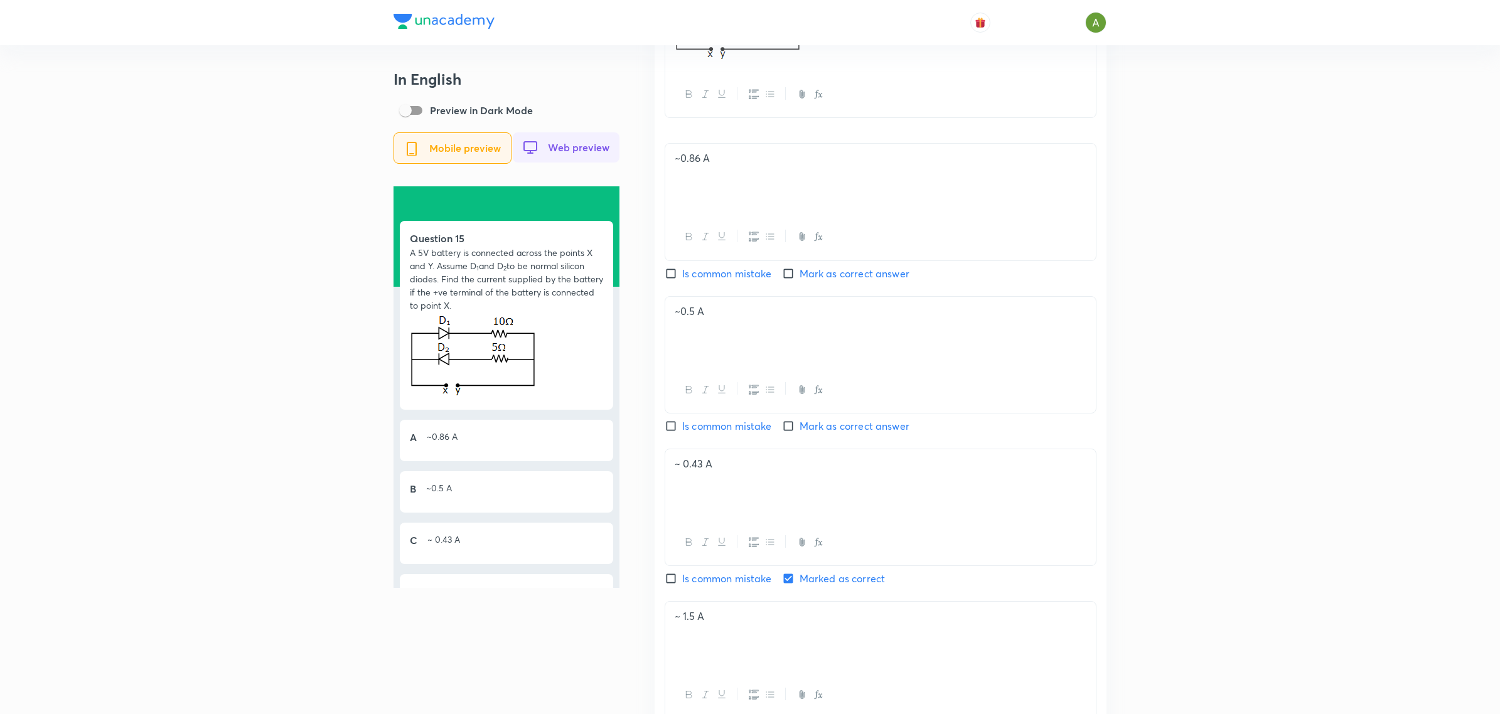
scroll to position [1161, 0]
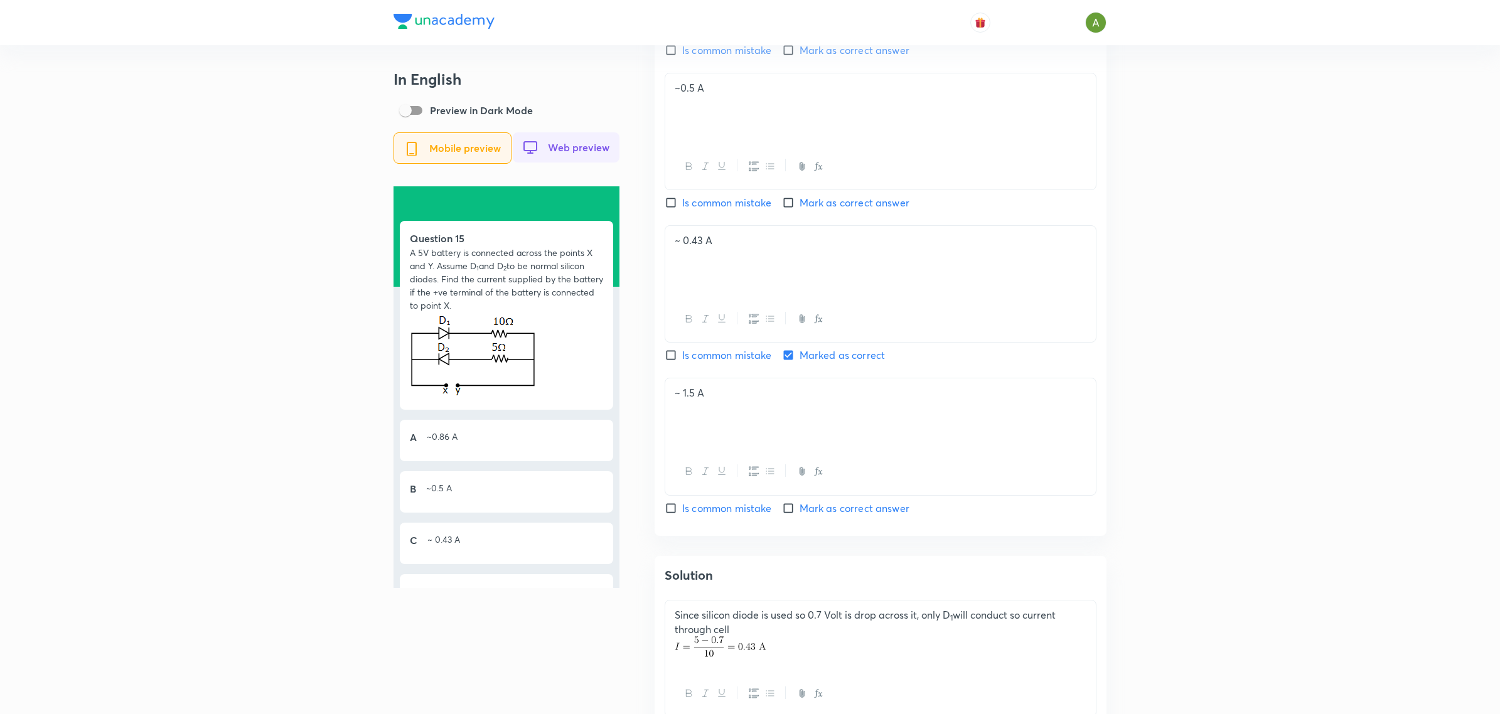
click at [543, 274] on p "A 5V battery is connected across the points X and Y. Assume D 1 and D 2 to be n…" at bounding box center [506, 279] width 193 height 66
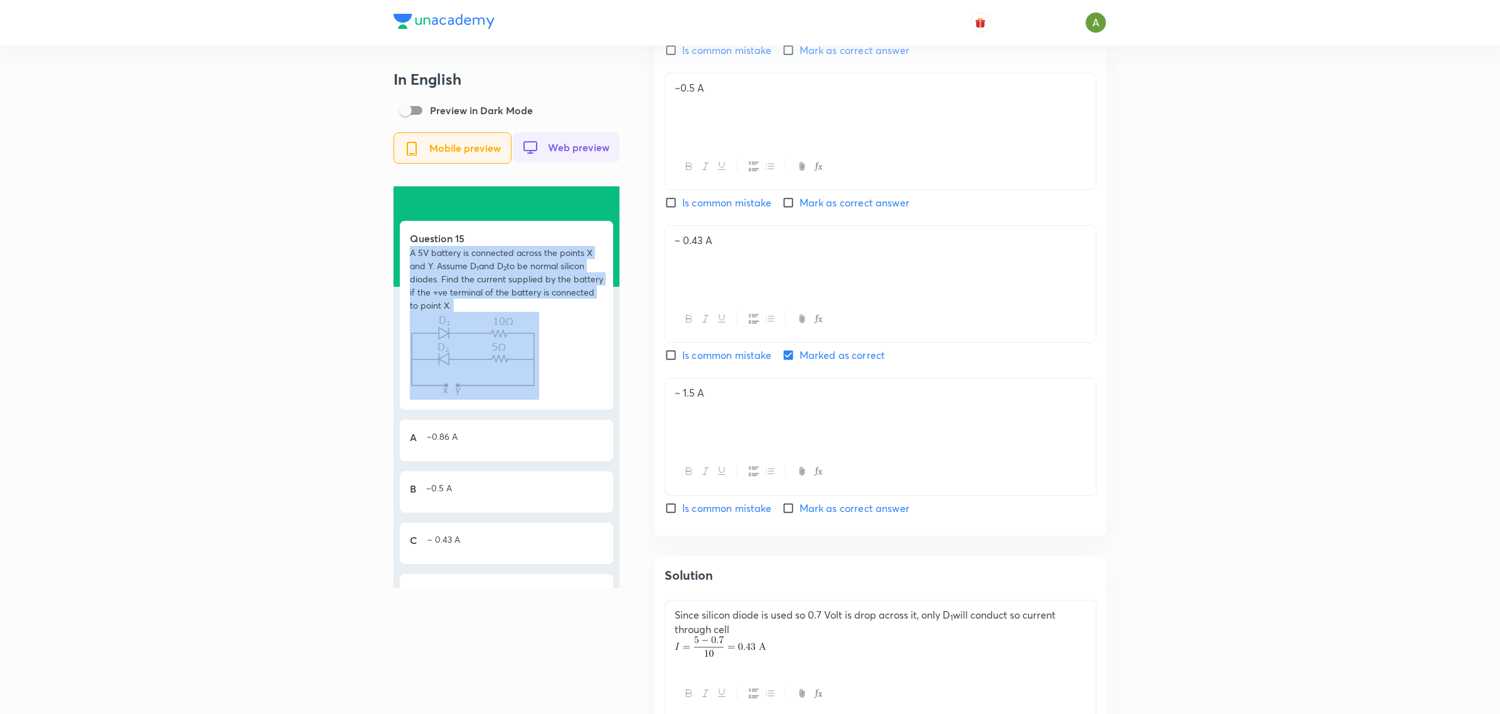
click at [543, 274] on p "A 5V battery is connected across the points X and Y. Assume D 1 and D 2 to be n…" at bounding box center [506, 279] width 193 height 66
copy p "A 5V battery is connected across the points X and Y. Assume D 1 and D 2 to be n…"
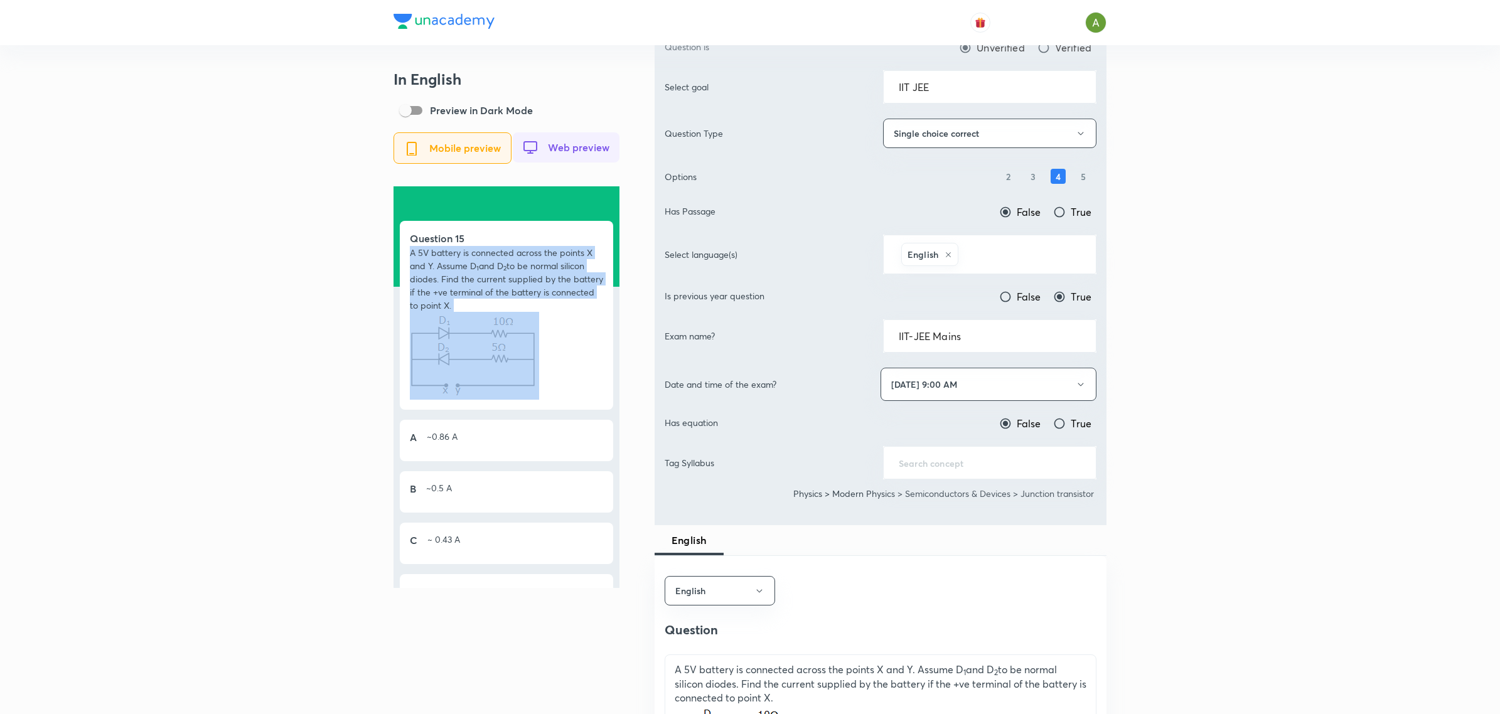
scroll to position [0, 0]
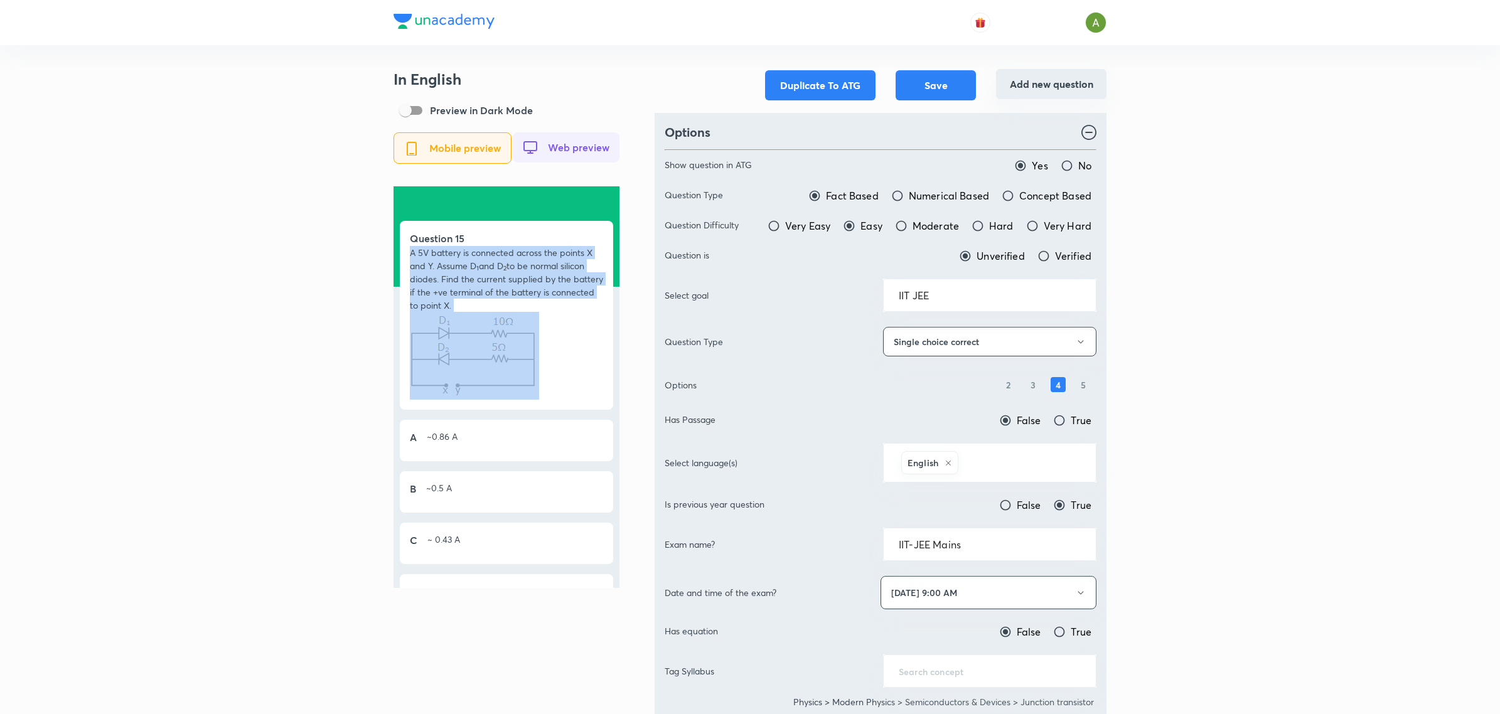
click at [1032, 90] on button "Add new question" at bounding box center [1051, 84] width 110 height 30
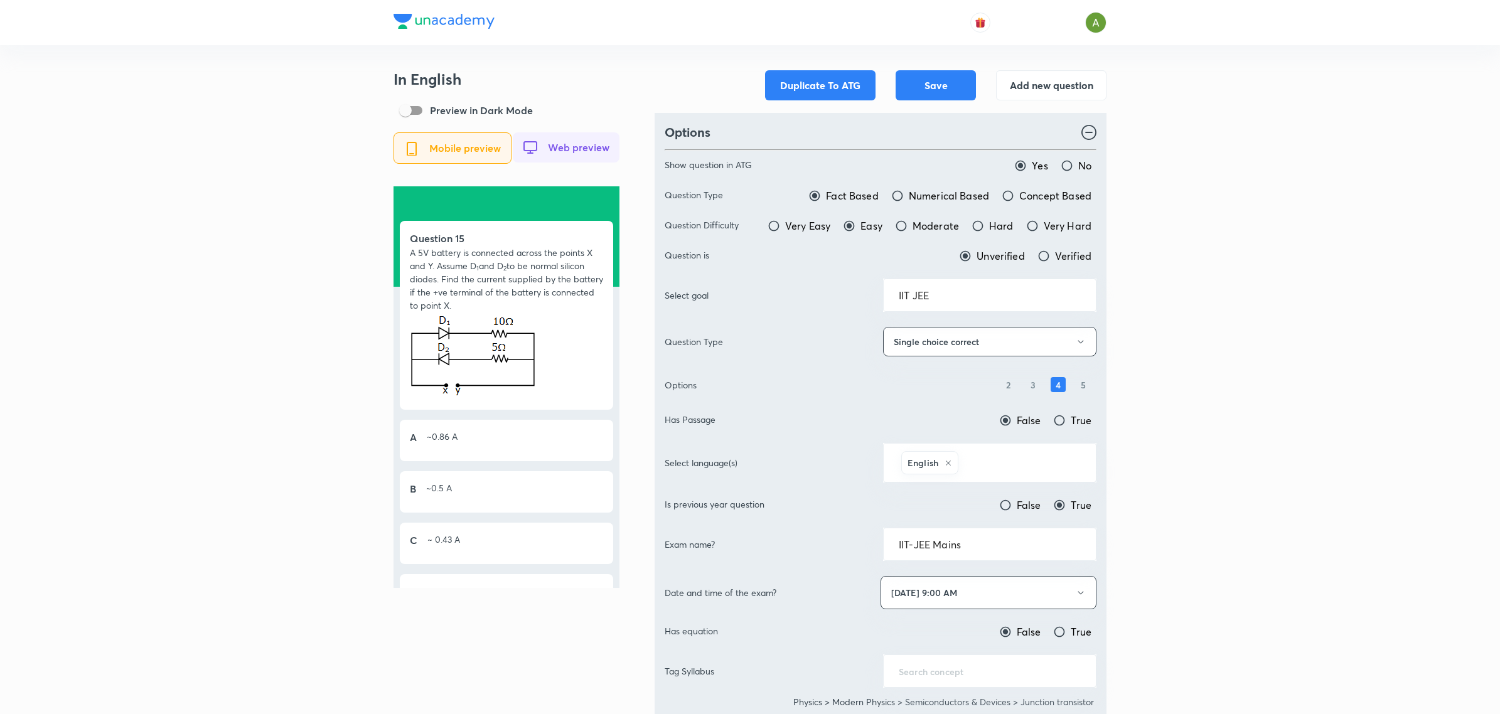
drag, startPoint x: 540, startPoint y: 355, endPoint x: 533, endPoint y: 355, distance: 6.9
click at [533, 355] on p at bounding box center [506, 356] width 193 height 88
click at [533, 355] on img at bounding box center [474, 354] width 129 height 85
click at [577, 349] on p at bounding box center [506, 356] width 193 height 88
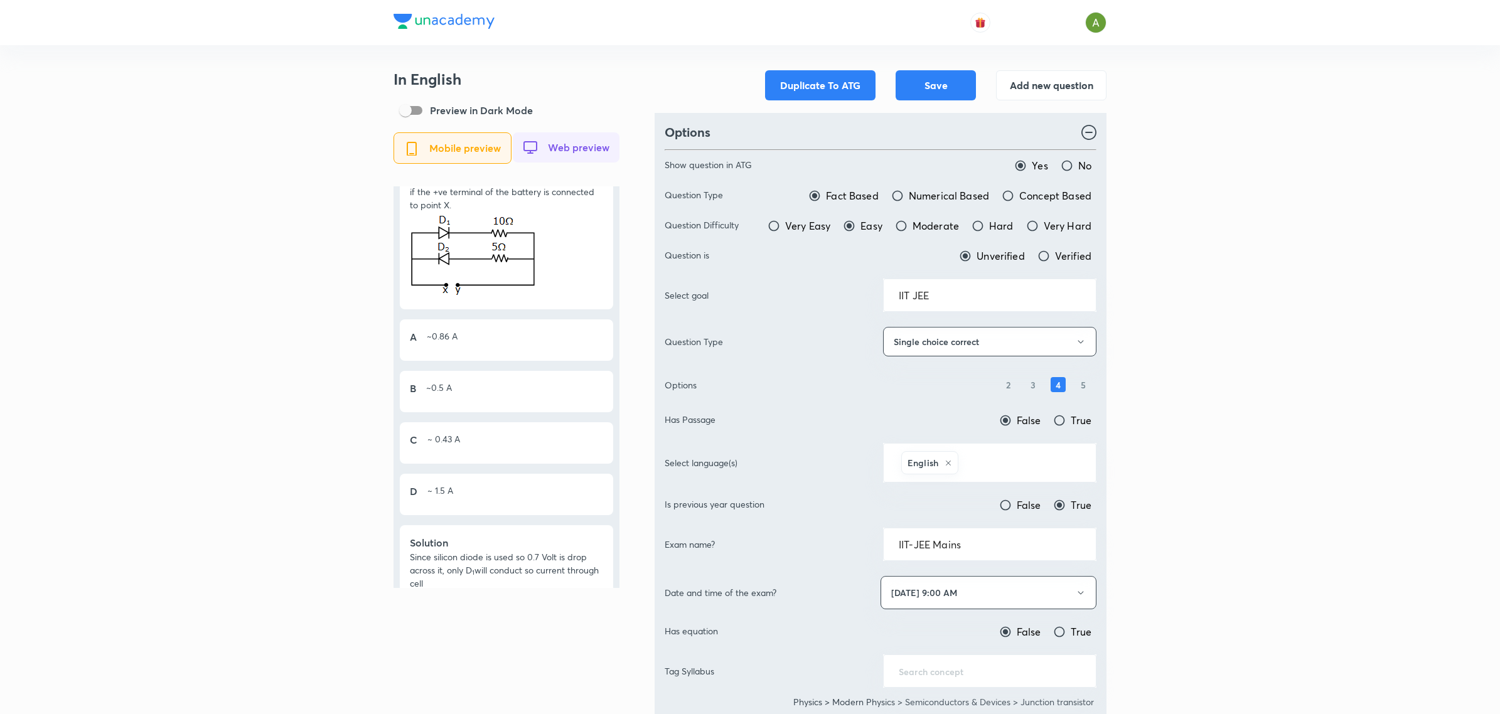
scroll to position [112, 0]
click at [444, 328] on p "~0.86 A" at bounding box center [442, 328] width 31 height 21
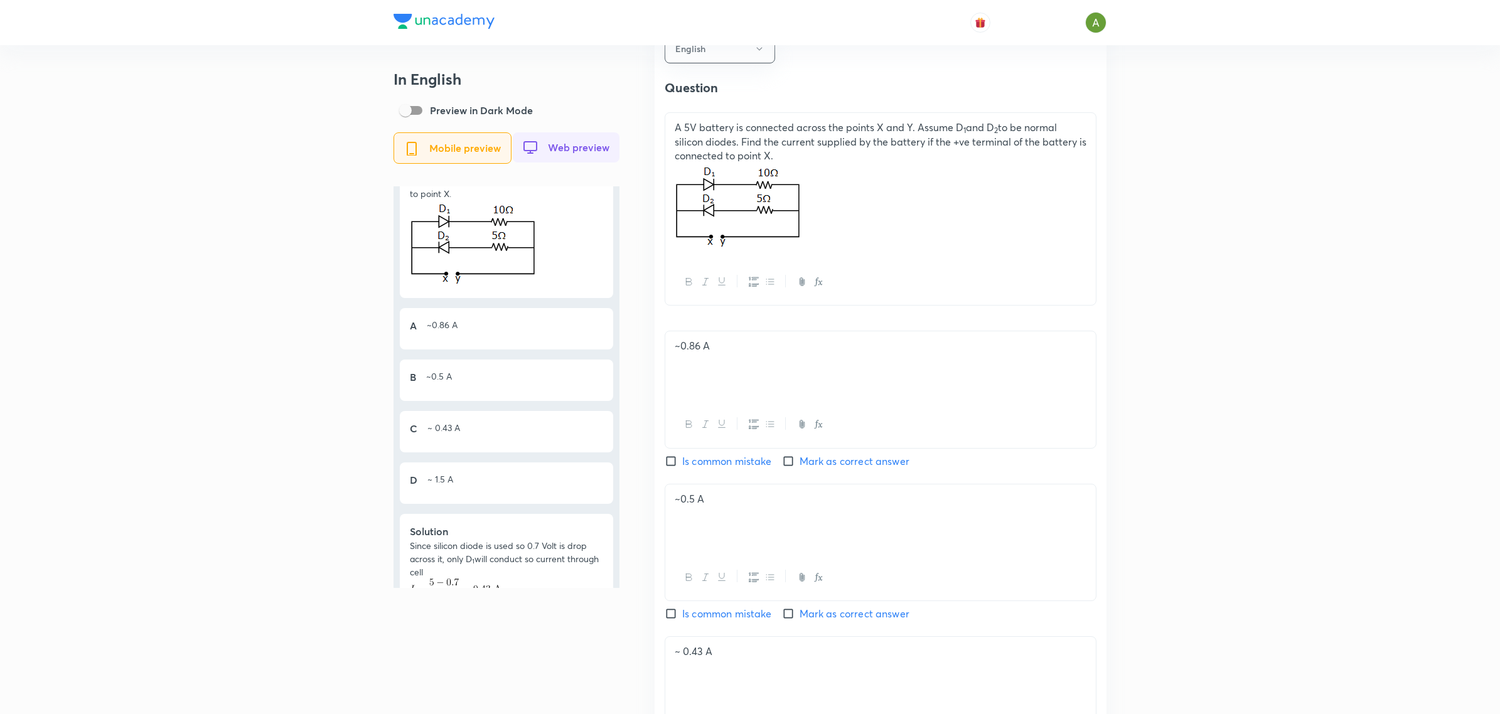
scroll to position [733, 0]
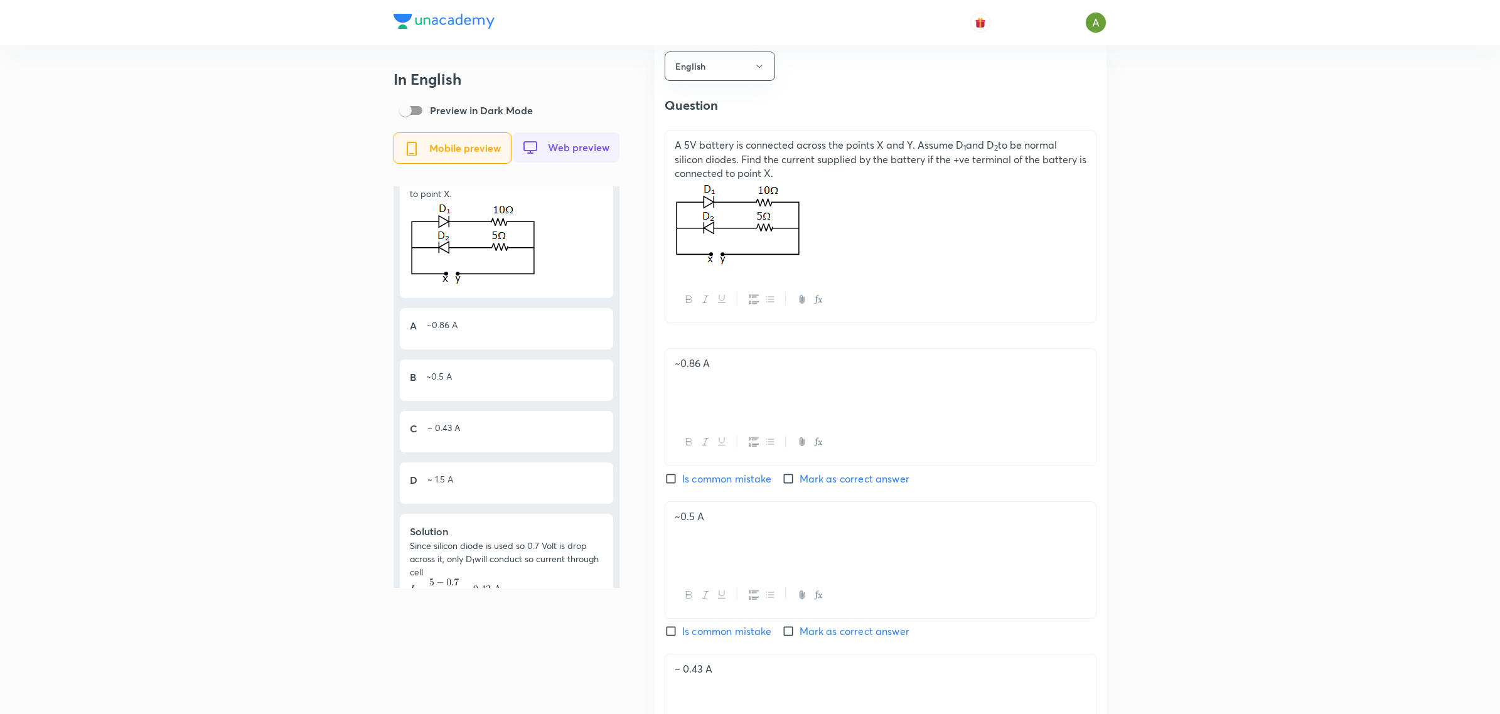
click at [702, 371] on p "~0.86 A" at bounding box center [881, 363] width 412 height 14
copy p "~0.86 A"
click at [687, 524] on p "~0.5 A" at bounding box center [881, 517] width 412 height 14
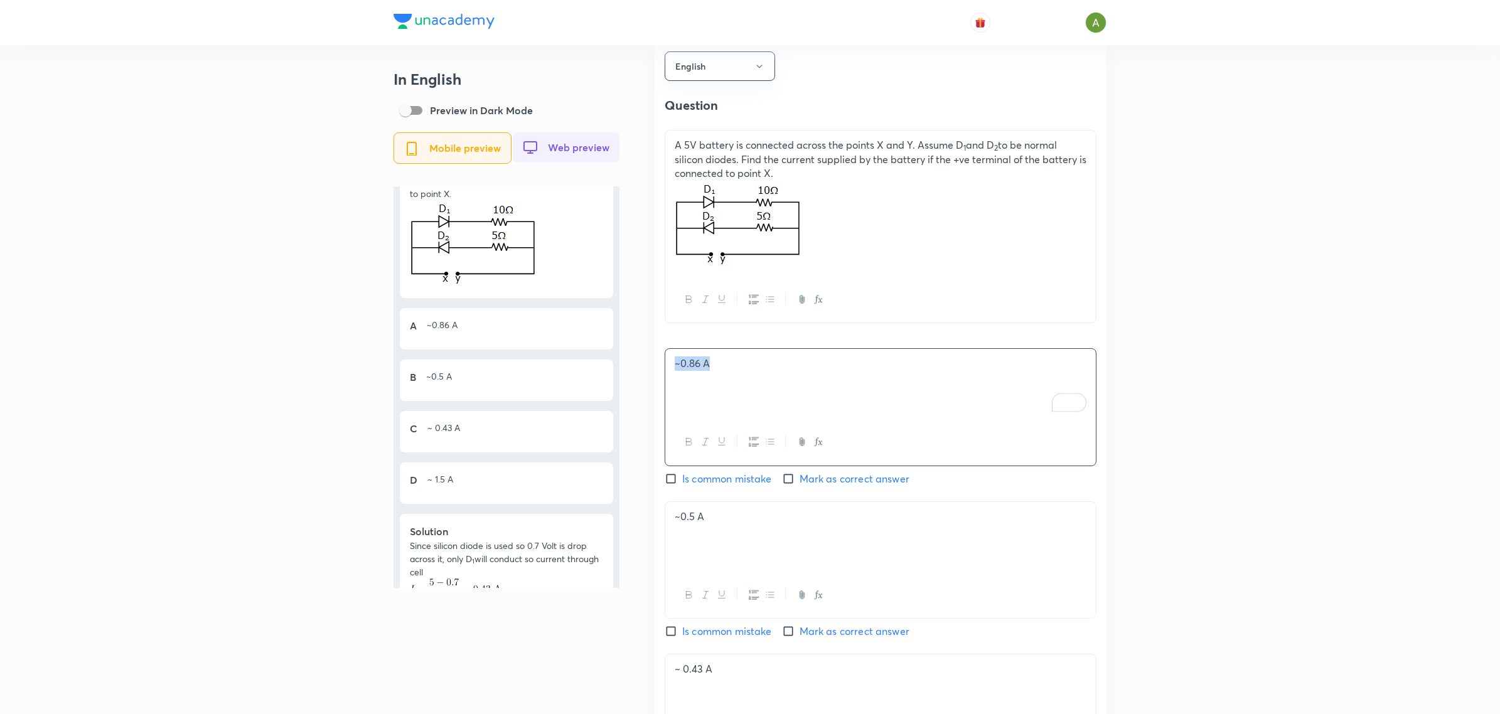
click at [687, 524] on p "~0.5 A" at bounding box center [881, 517] width 412 height 14
copy p "~0.5 A"
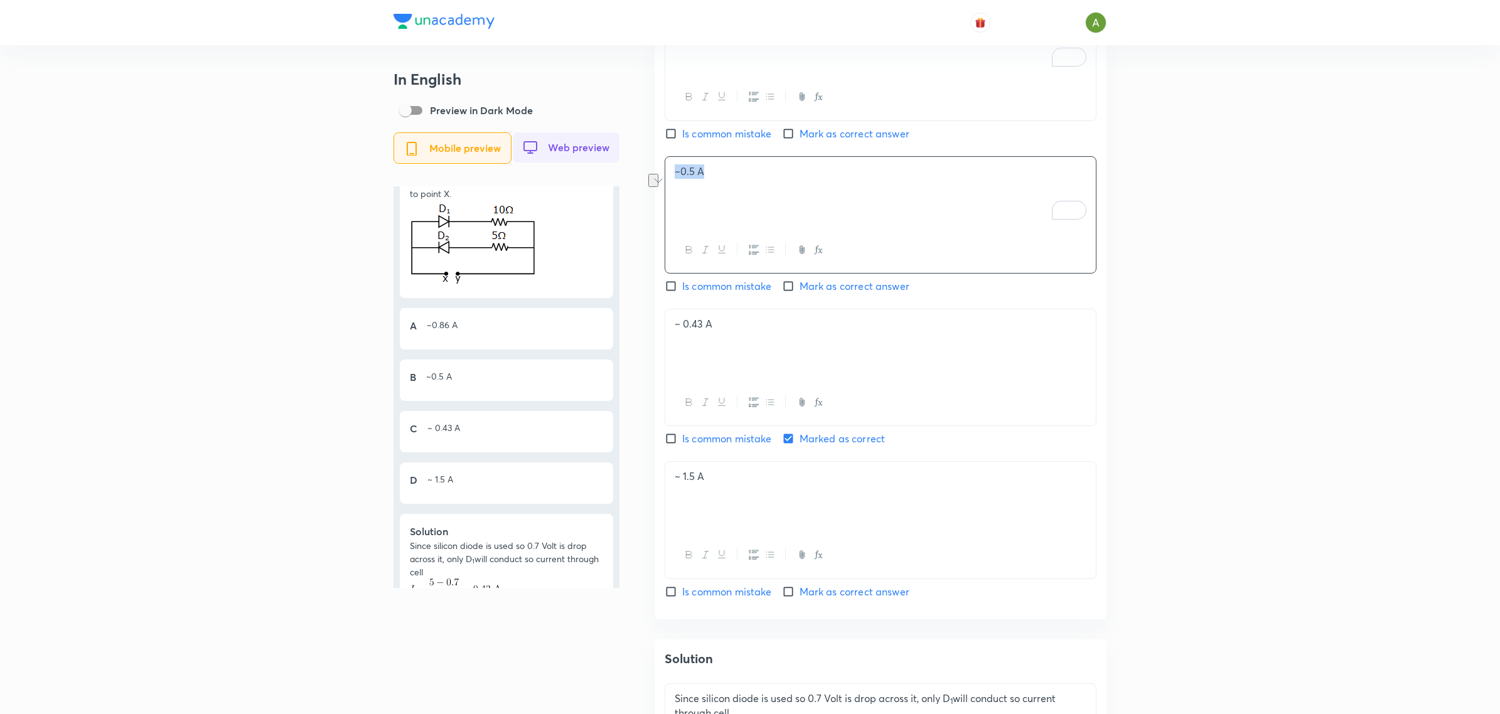
click at [695, 331] on p "~ 0.43 A" at bounding box center [881, 324] width 412 height 14
copy p "~ 0.43 A"
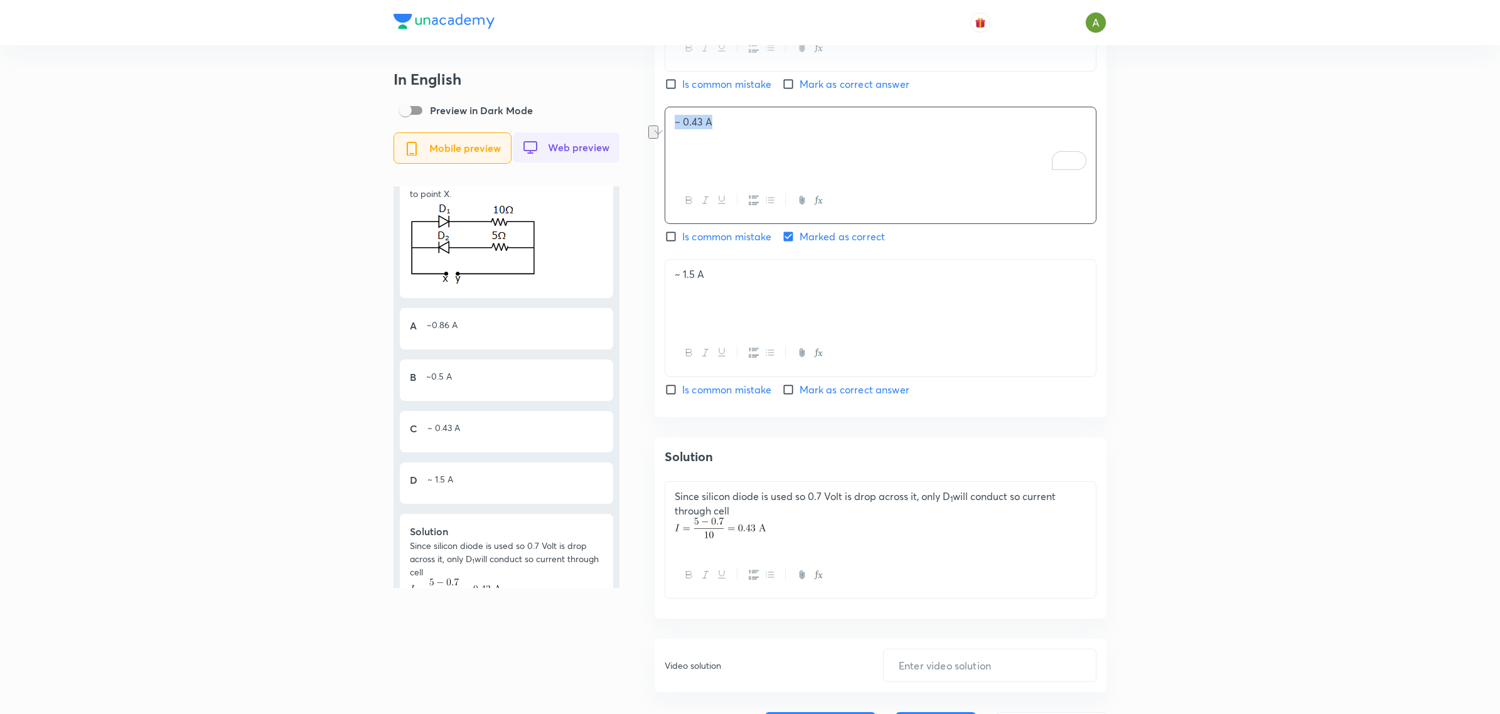
click at [698, 282] on p "~ 1.5 A" at bounding box center [881, 274] width 412 height 14
copy p "~ 1.5 A"
click at [727, 489] on p "Since silicon diode is used so 0.7 Volt is drop across it, only D 1 will conduc…" at bounding box center [881, 503] width 412 height 28
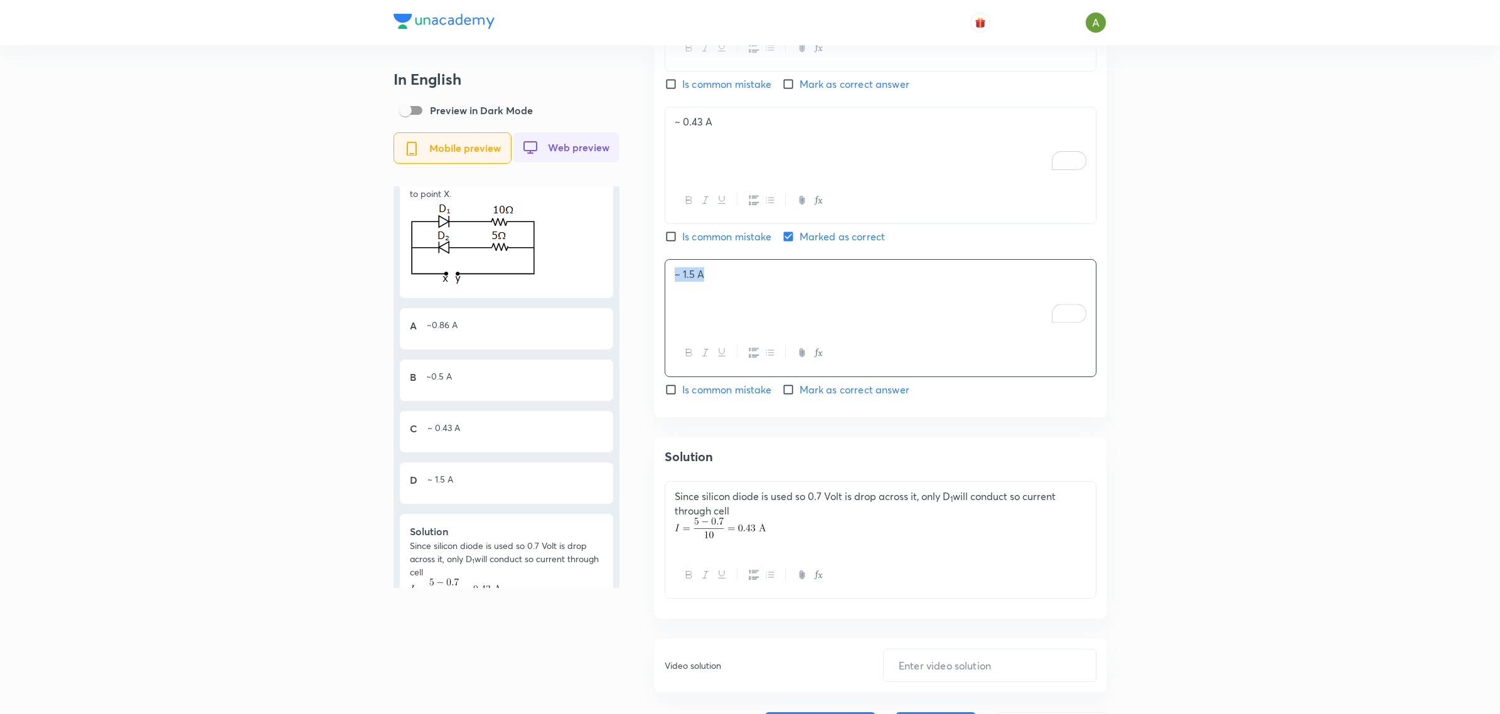
click at [727, 489] on p "Since silicon diode is used so 0.7 Volt is drop across it, only D 1 will conduc…" at bounding box center [881, 503] width 412 height 28
click at [718, 489] on p "Since silicon diode is used so 0.7 Volt is drop across it, only D 1 will conduc…" at bounding box center [881, 503] width 412 height 28
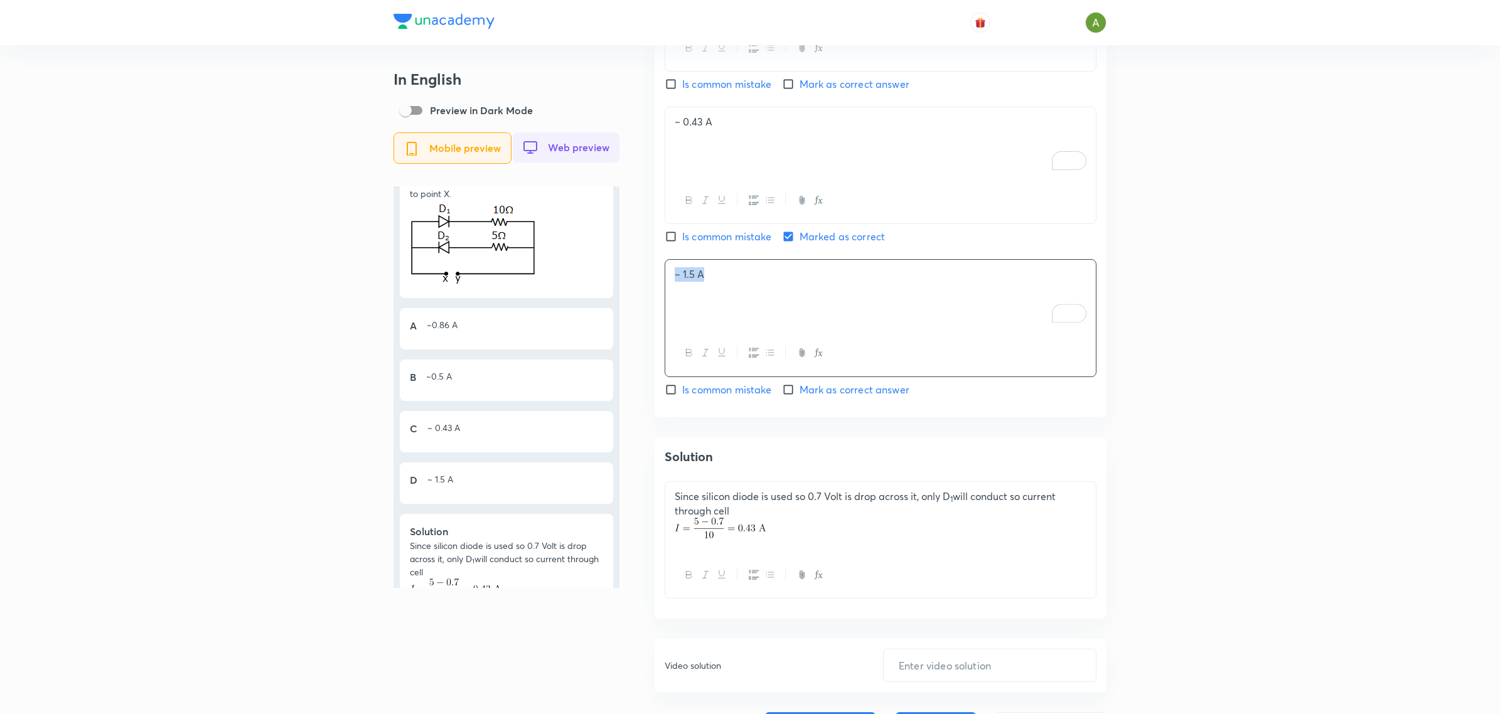
click at [718, 489] on p "Since silicon diode is used so 0.7 Volt is drop across it, only D 1 will conduc…" at bounding box center [881, 503] width 412 height 28
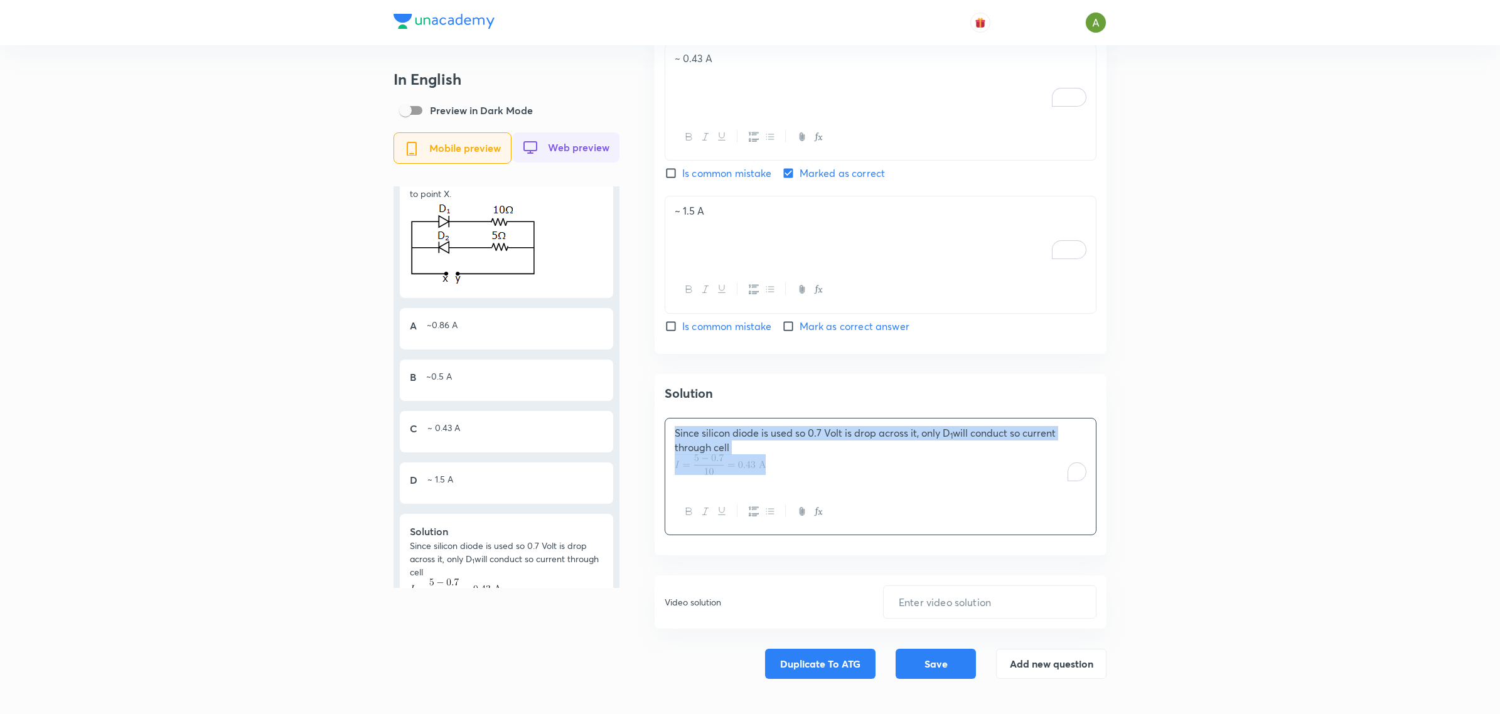
copy p "Since silicon diode is used so 0.7 Volt is drop across it, only D 1 will conduc…"
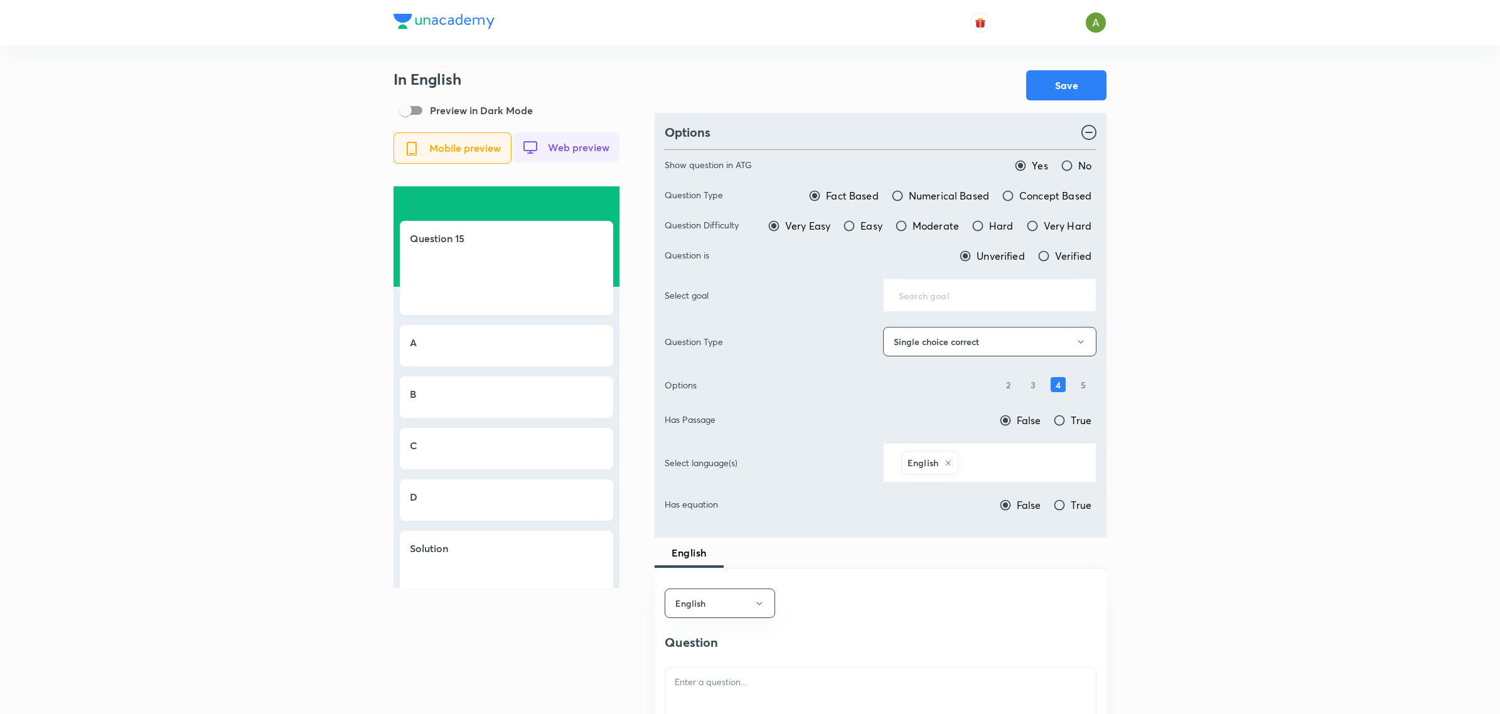
drag, startPoint x: 464, startPoint y: 306, endPoint x: 466, endPoint y: 292, distance: 13.9
click at [466, 292] on div "Question 15" at bounding box center [506, 268] width 213 height 94
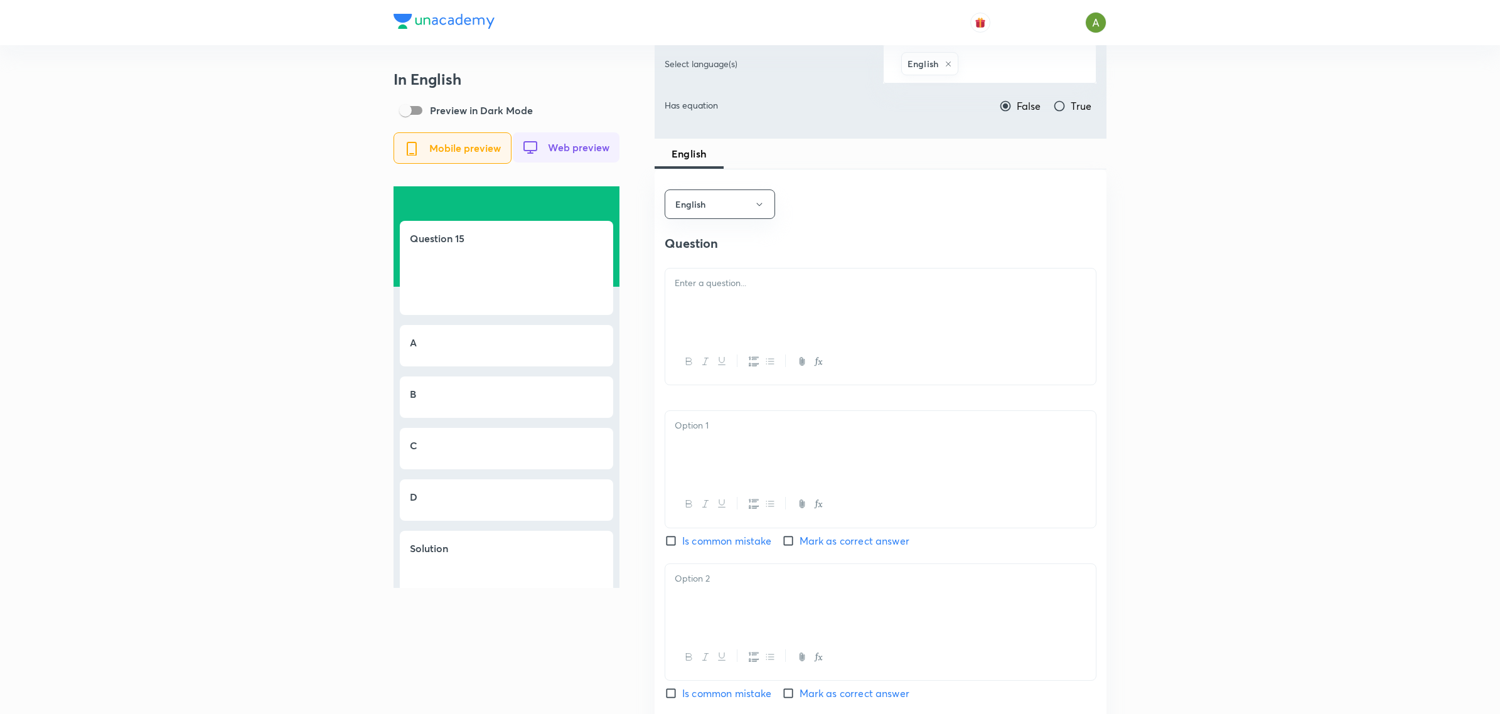
scroll to position [398, 0]
click at [726, 291] on p at bounding box center [881, 284] width 412 height 14
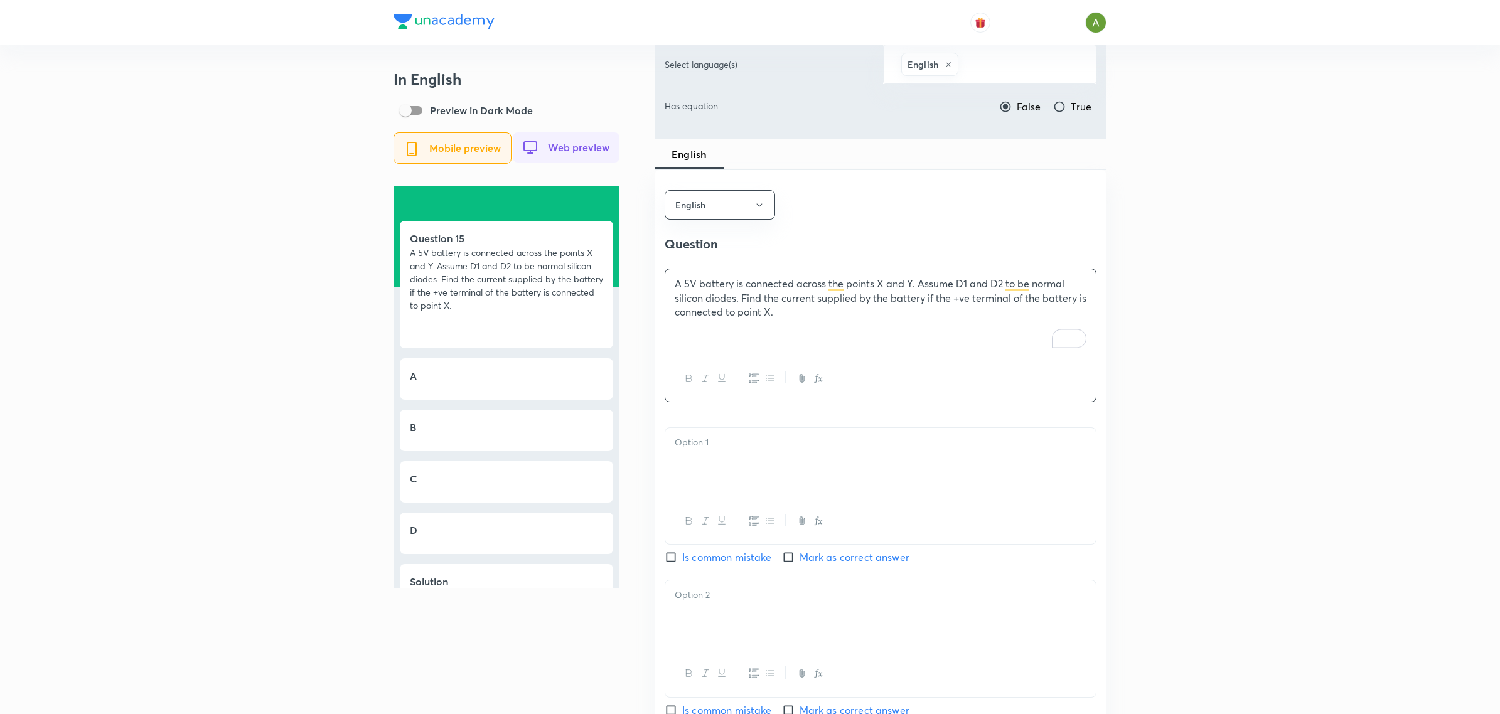
click at [766, 450] on p at bounding box center [881, 442] width 412 height 14
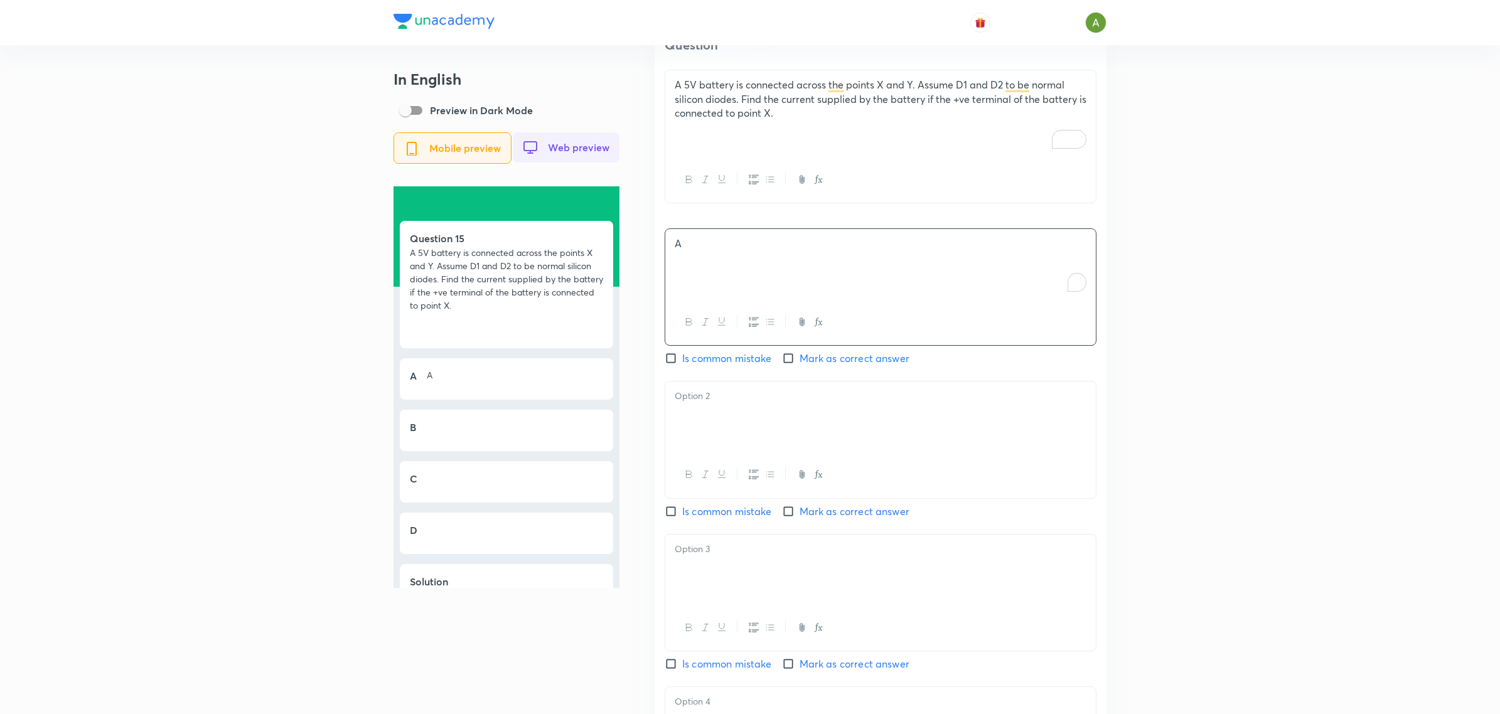
click at [763, 429] on div at bounding box center [880, 417] width 430 height 70
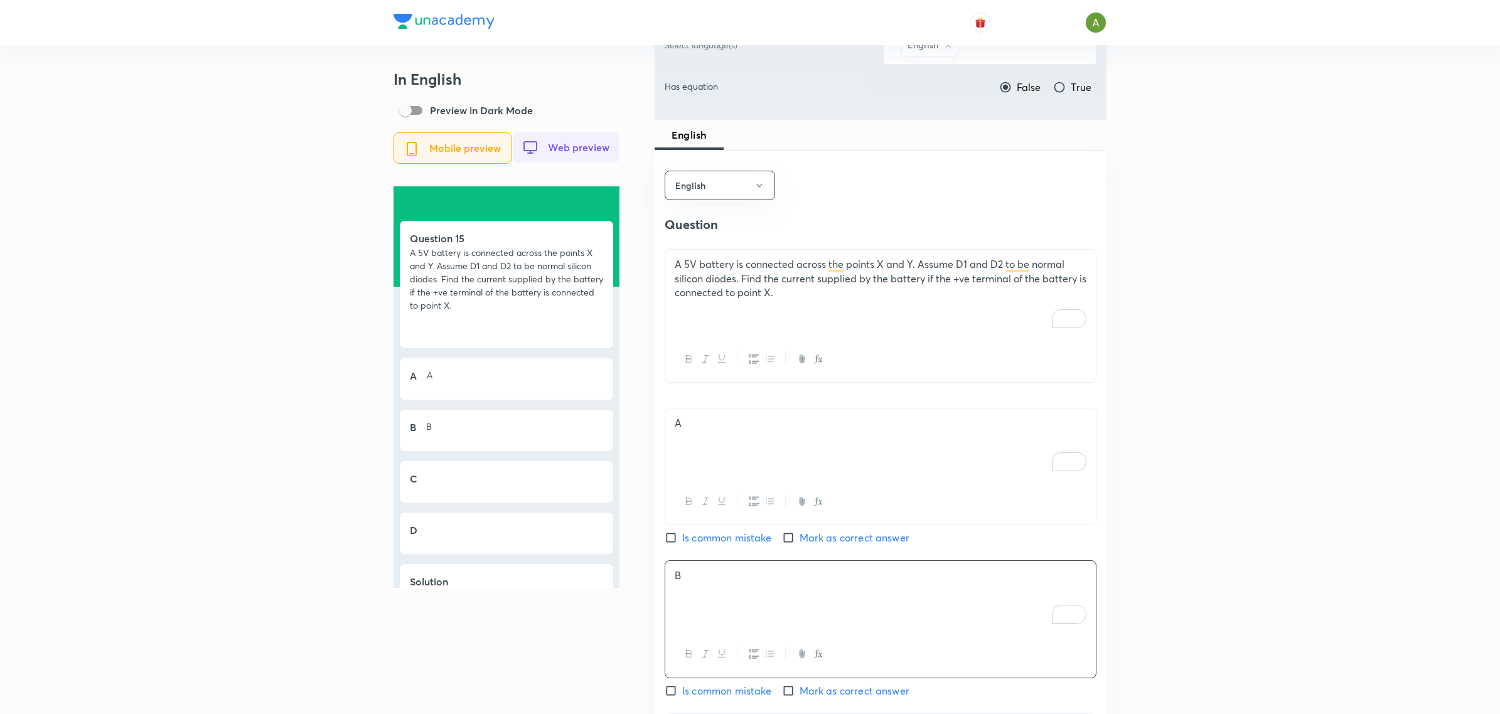
scroll to position [270, 0]
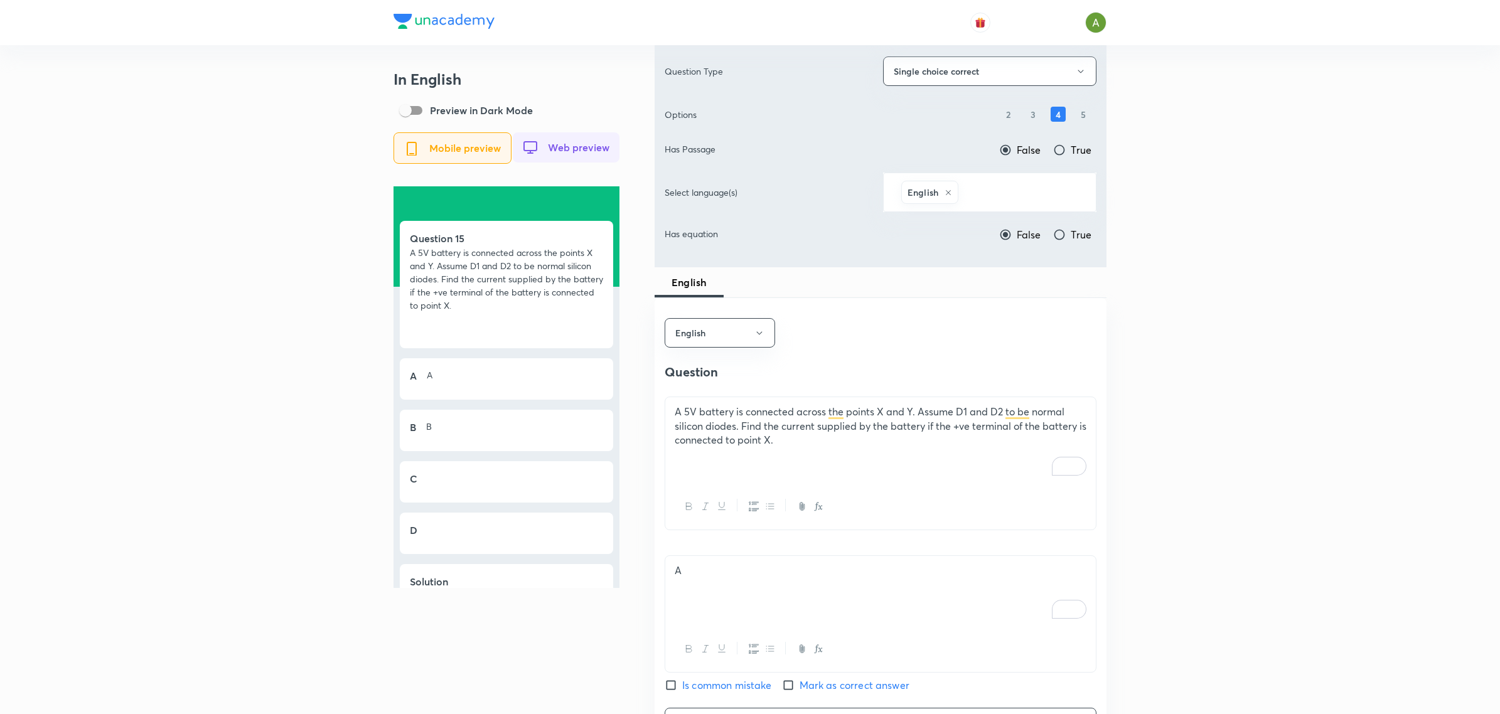
click at [819, 447] on p "A 5V battery is connected across the points X and Y. Assume D1 and D2 to be nor…" at bounding box center [881, 426] width 412 height 43
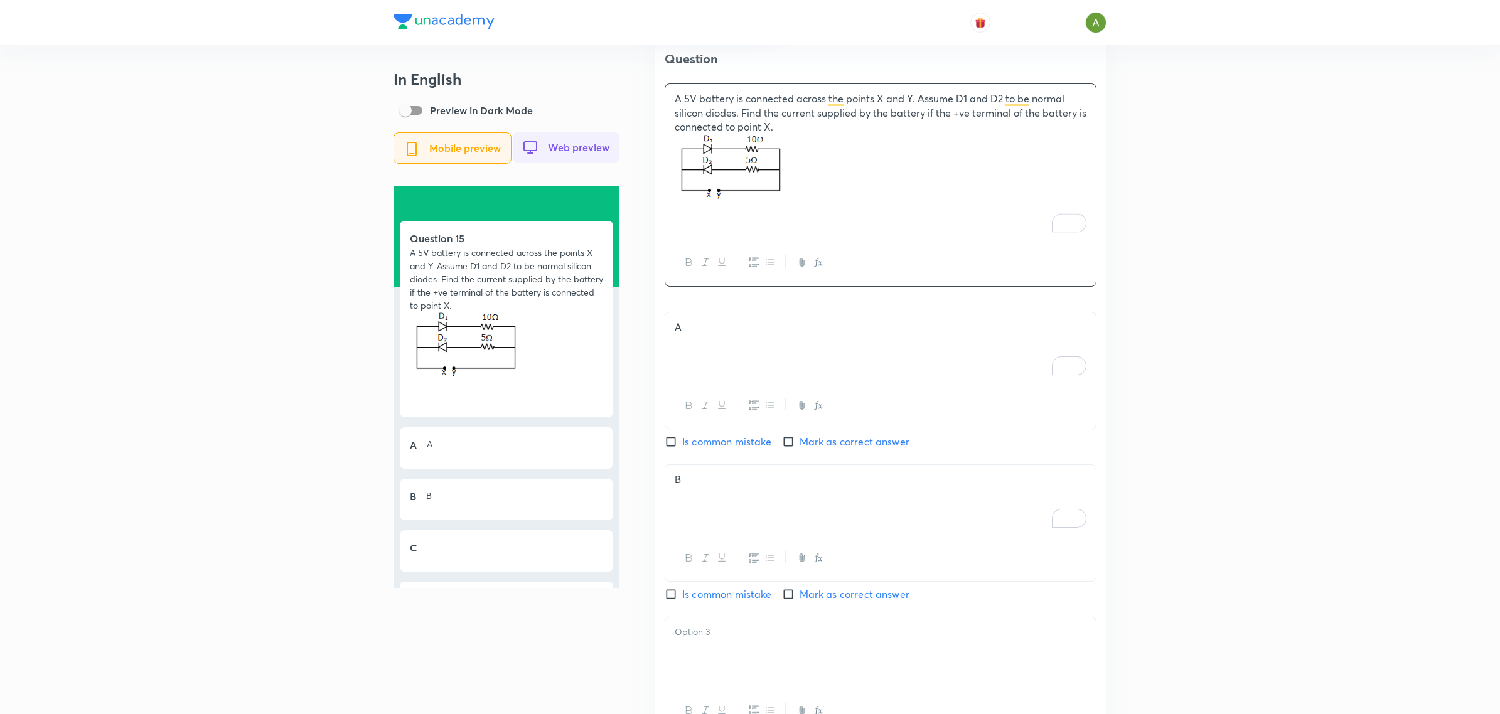
scroll to position [584, 0]
click at [735, 365] on div "A" at bounding box center [880, 347] width 430 height 70
click at [686, 484] on div "B" at bounding box center [880, 499] width 430 height 70
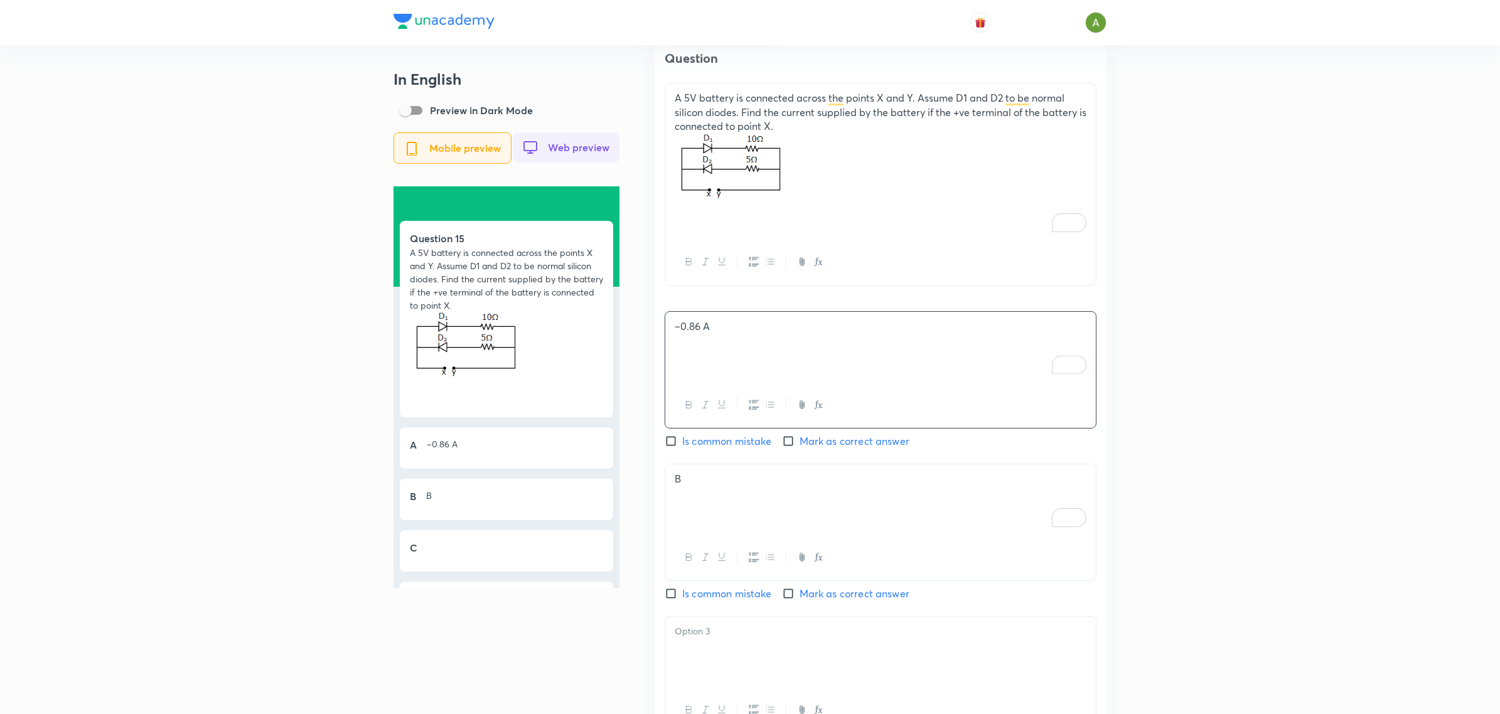
click at [686, 484] on div "B" at bounding box center [880, 499] width 430 height 70
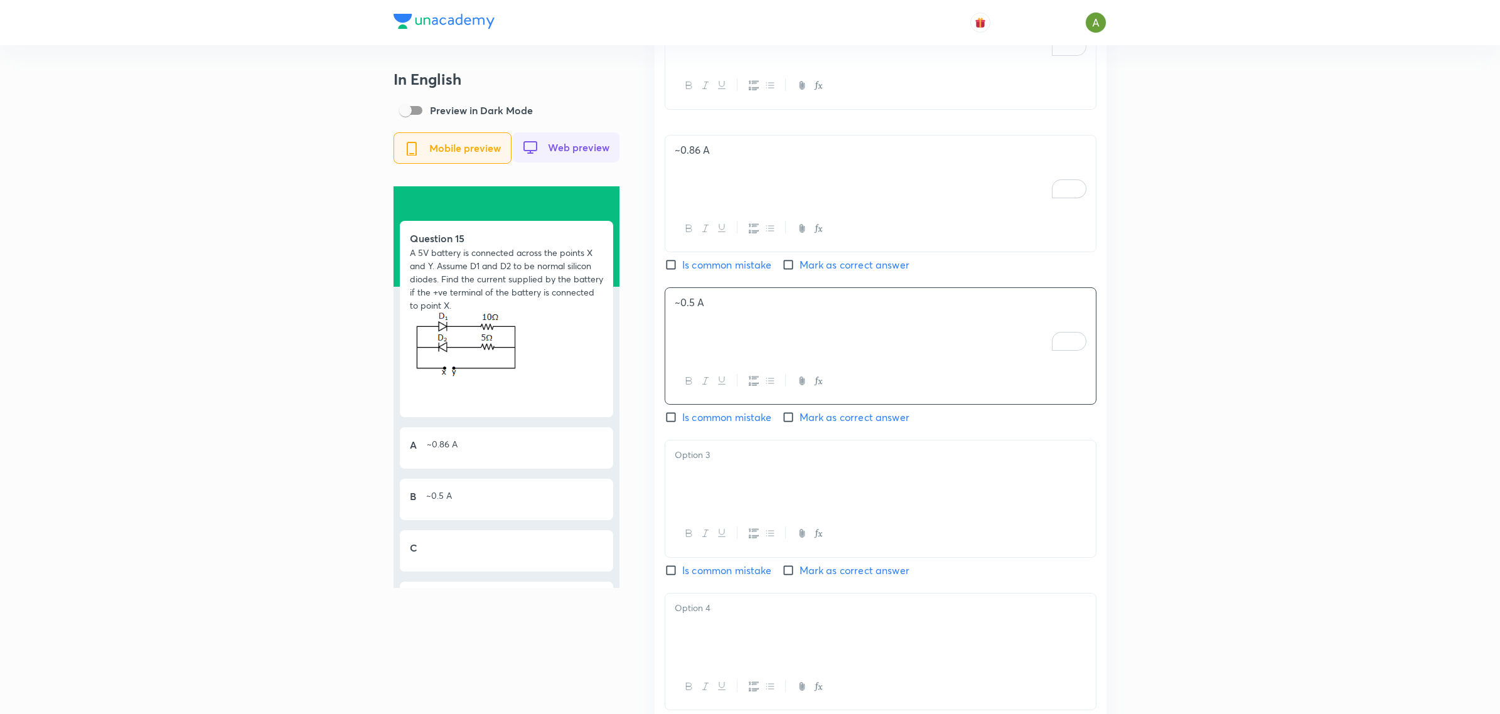
scroll to position [786, 0]
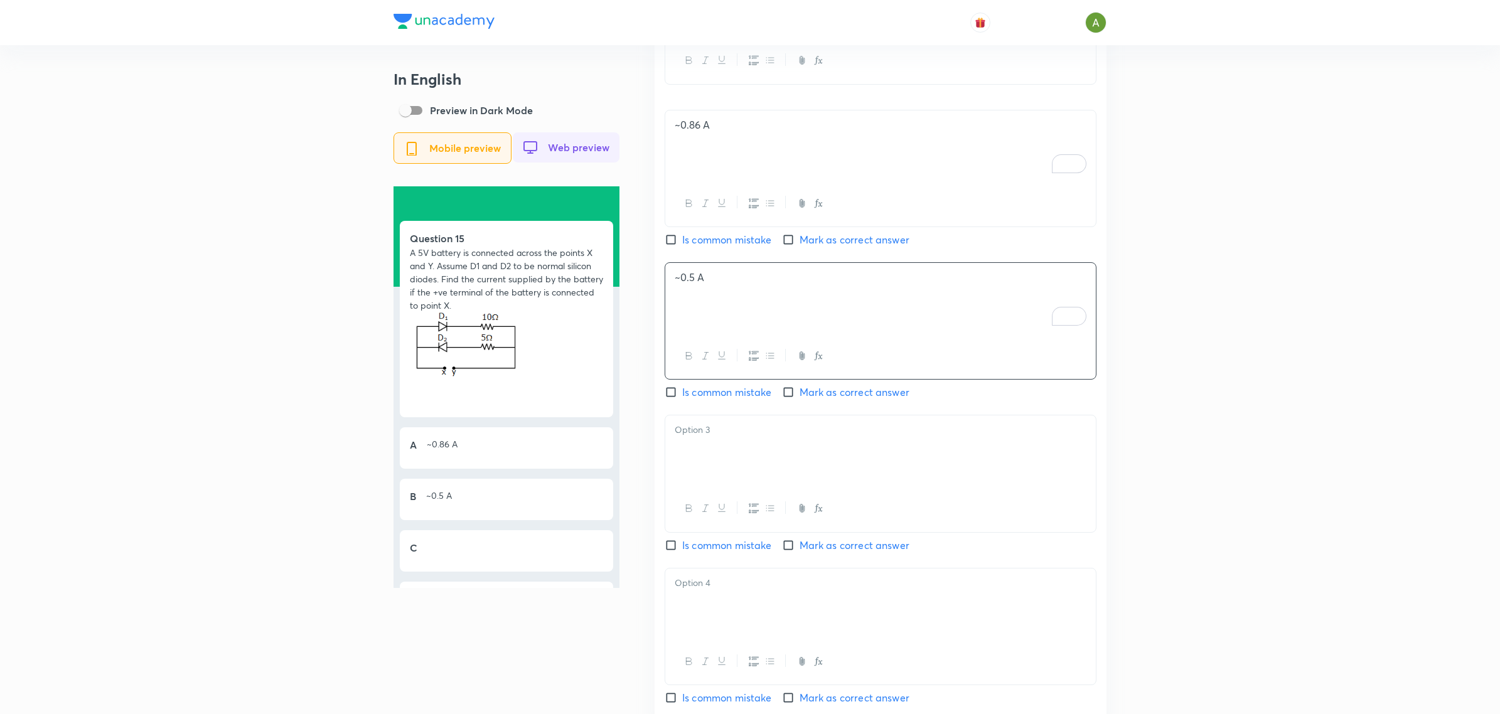
click at [737, 465] on div at bounding box center [880, 450] width 430 height 70
click at [792, 552] on input "Mark as correct answer" at bounding box center [791, 545] width 18 height 13
checkbox input "true"
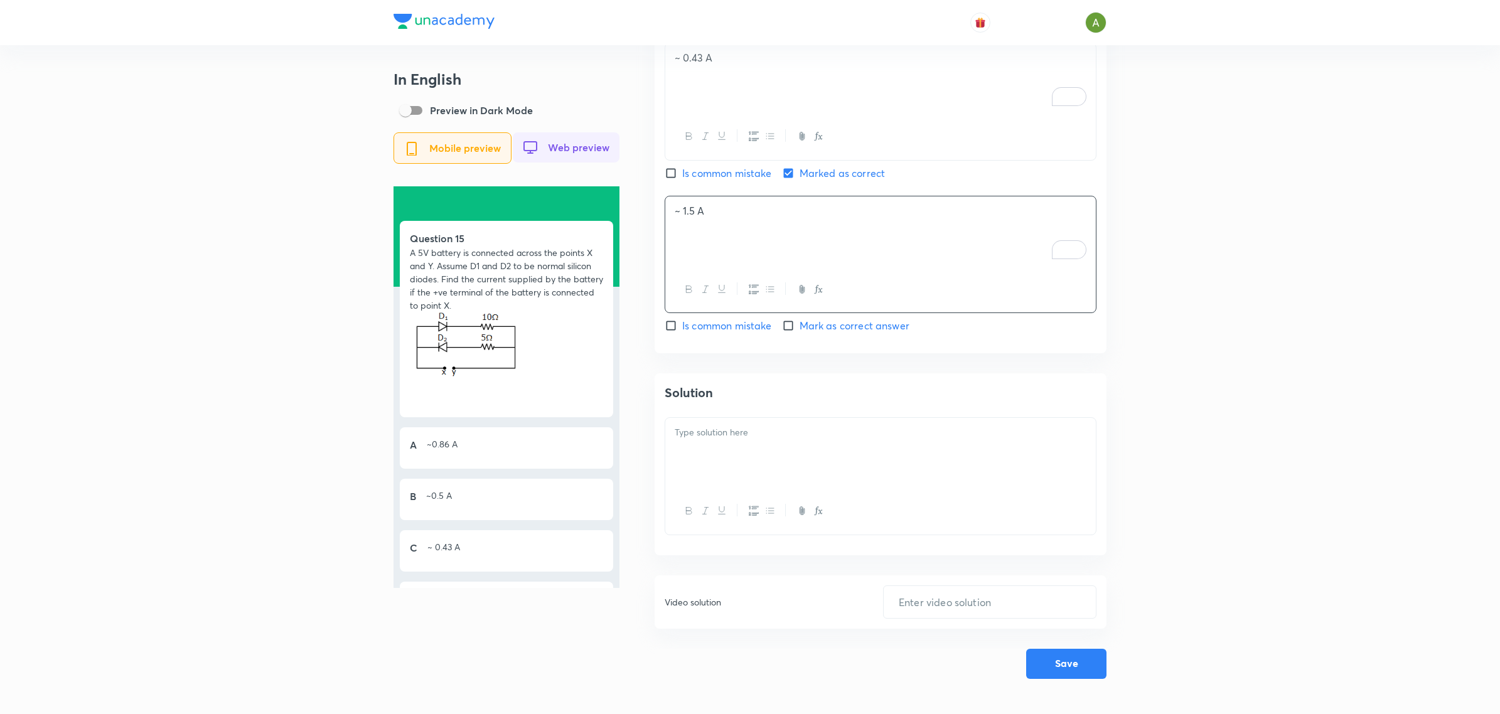
click at [819, 441] on div at bounding box center [880, 453] width 430 height 70
click at [810, 472] on div "Since silicon diode is used so 0.7 Volt is drop across it, only D 1 will conduc…" at bounding box center [880, 453] width 430 height 70
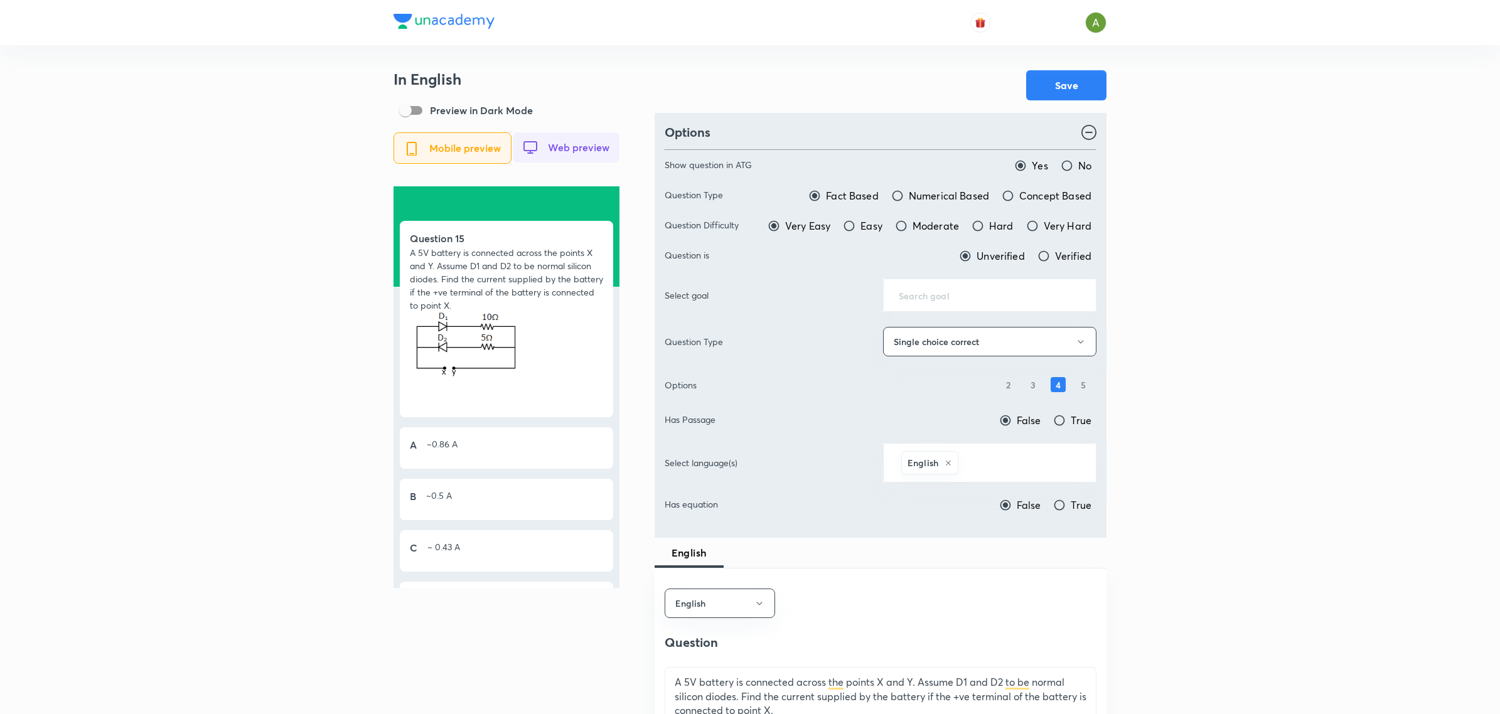
click at [902, 287] on div "​" at bounding box center [989, 295] width 213 height 33
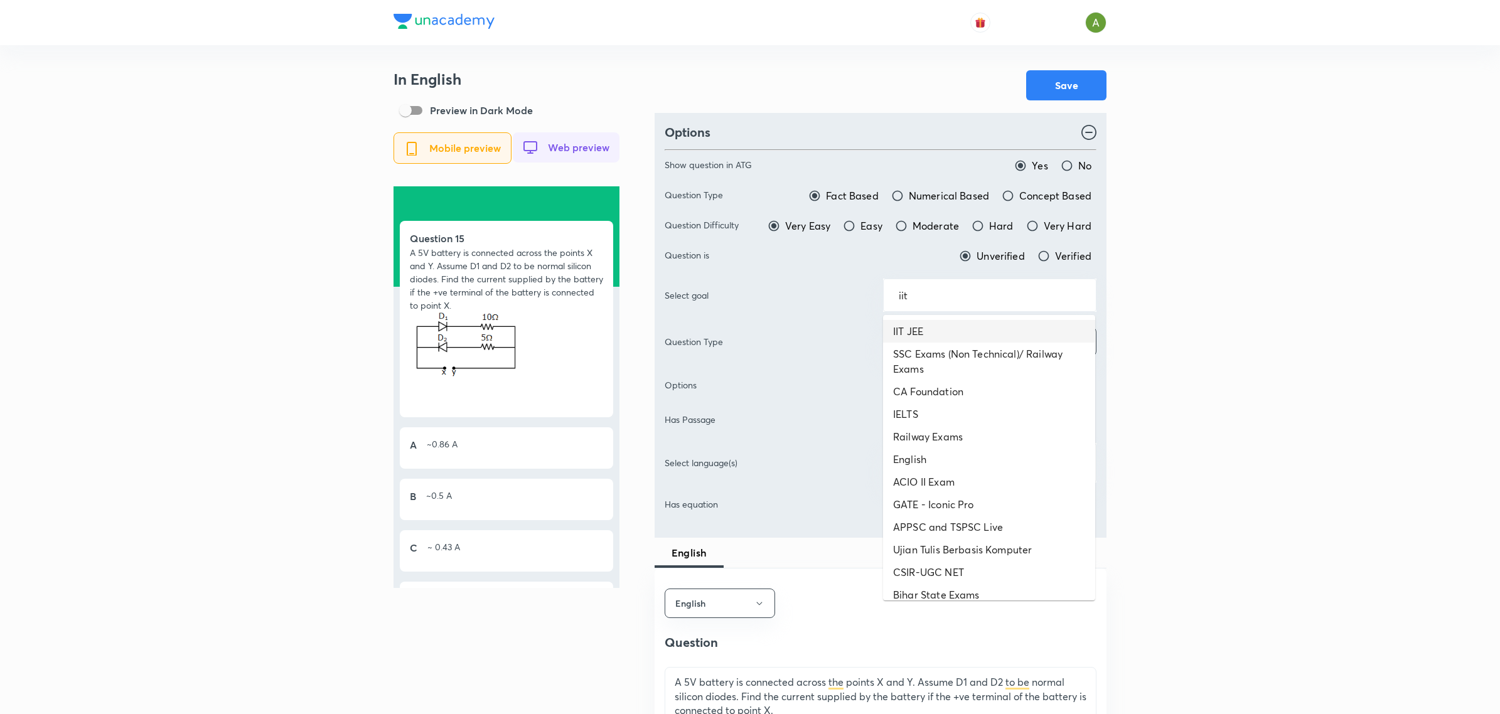
click at [917, 334] on li "IIT JEE" at bounding box center [989, 331] width 212 height 23
type input "IIT JEE"
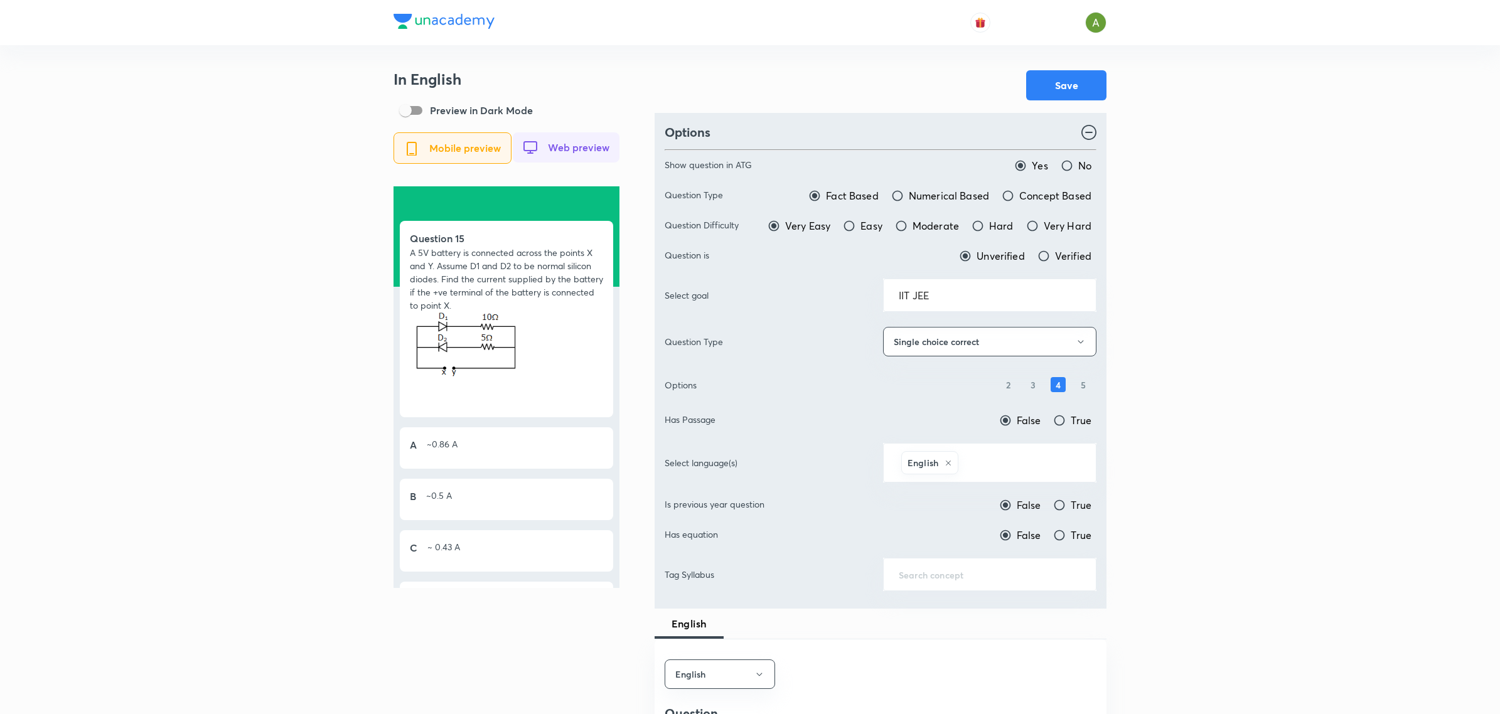
click at [1040, 252] on input "Verified" at bounding box center [1043, 256] width 13 height 13
radio input "true"
radio input "false"
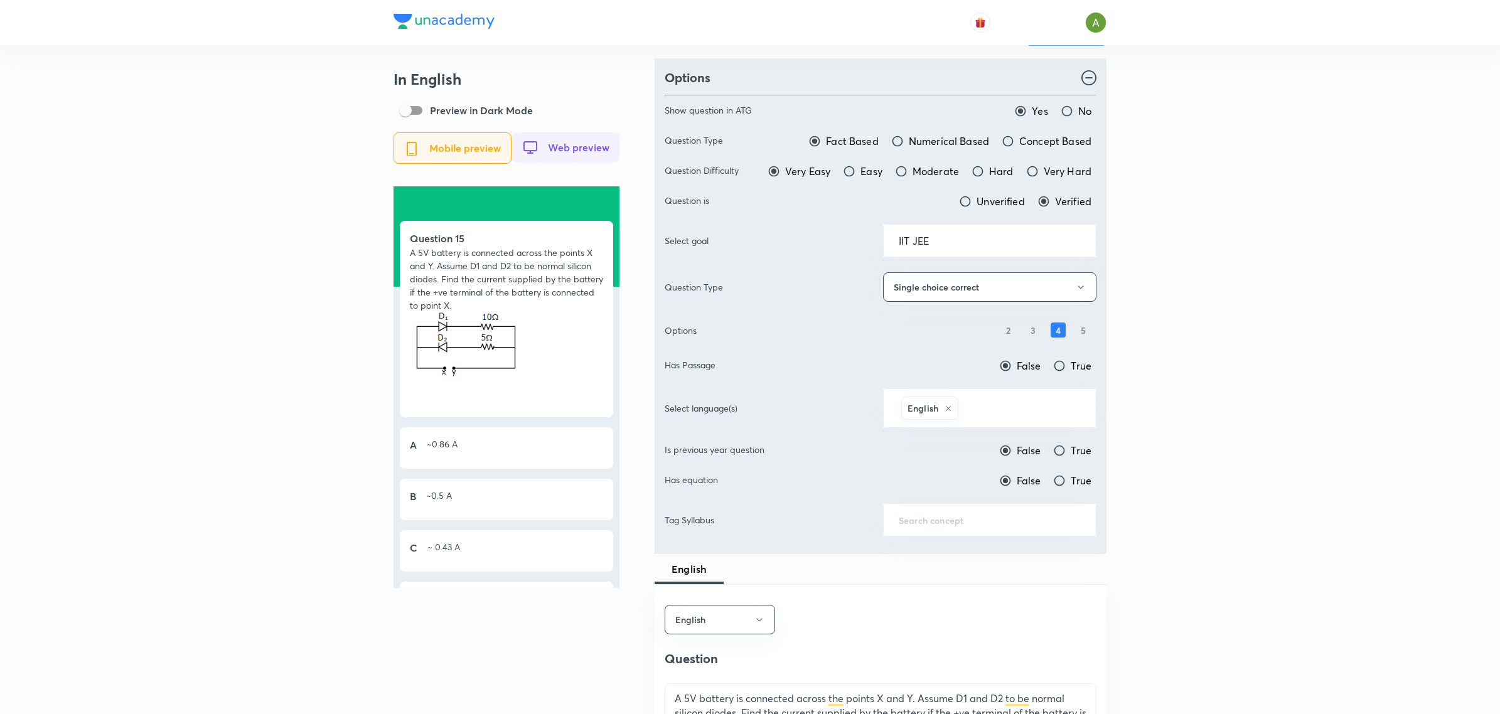
click at [1064, 447] on input "True" at bounding box center [1059, 450] width 13 height 13
radio input "true"
radio input "false"
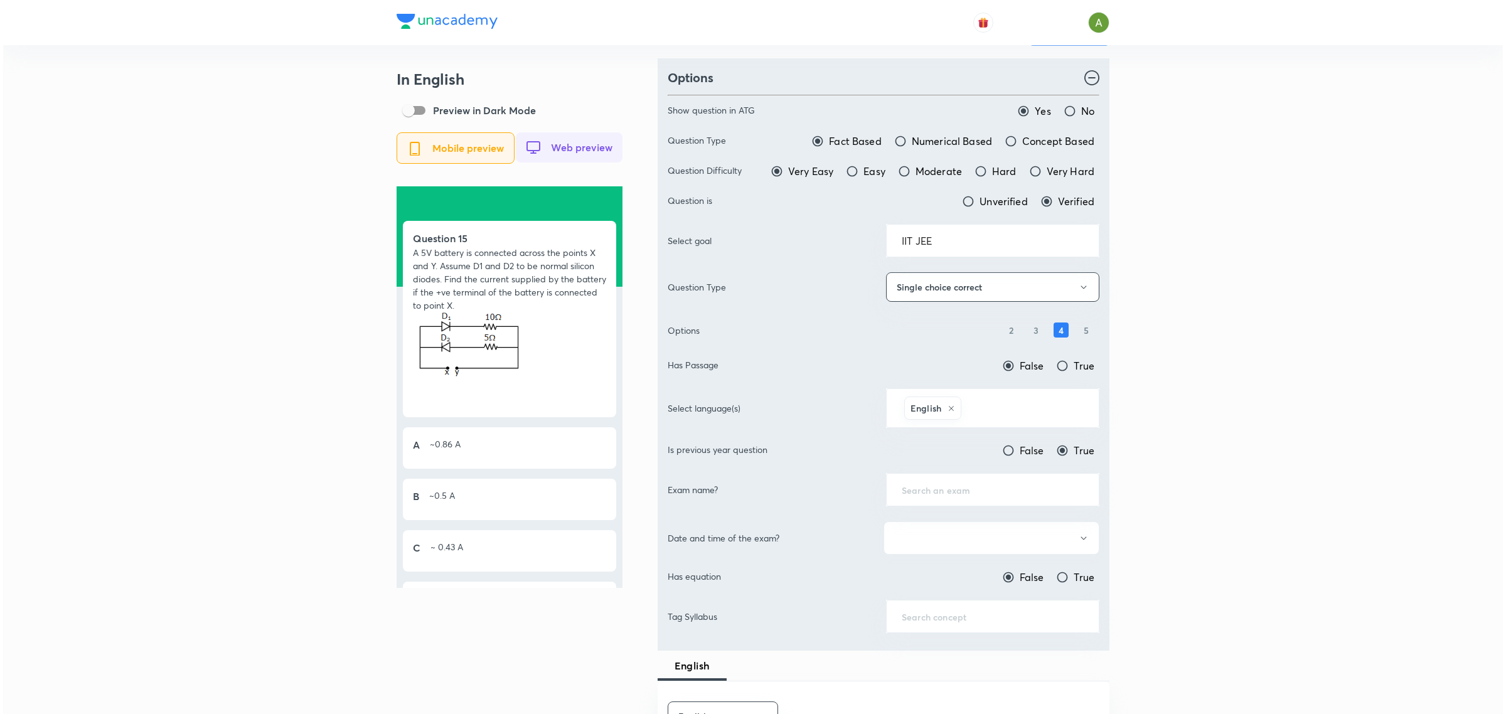
scroll to position [151, 0]
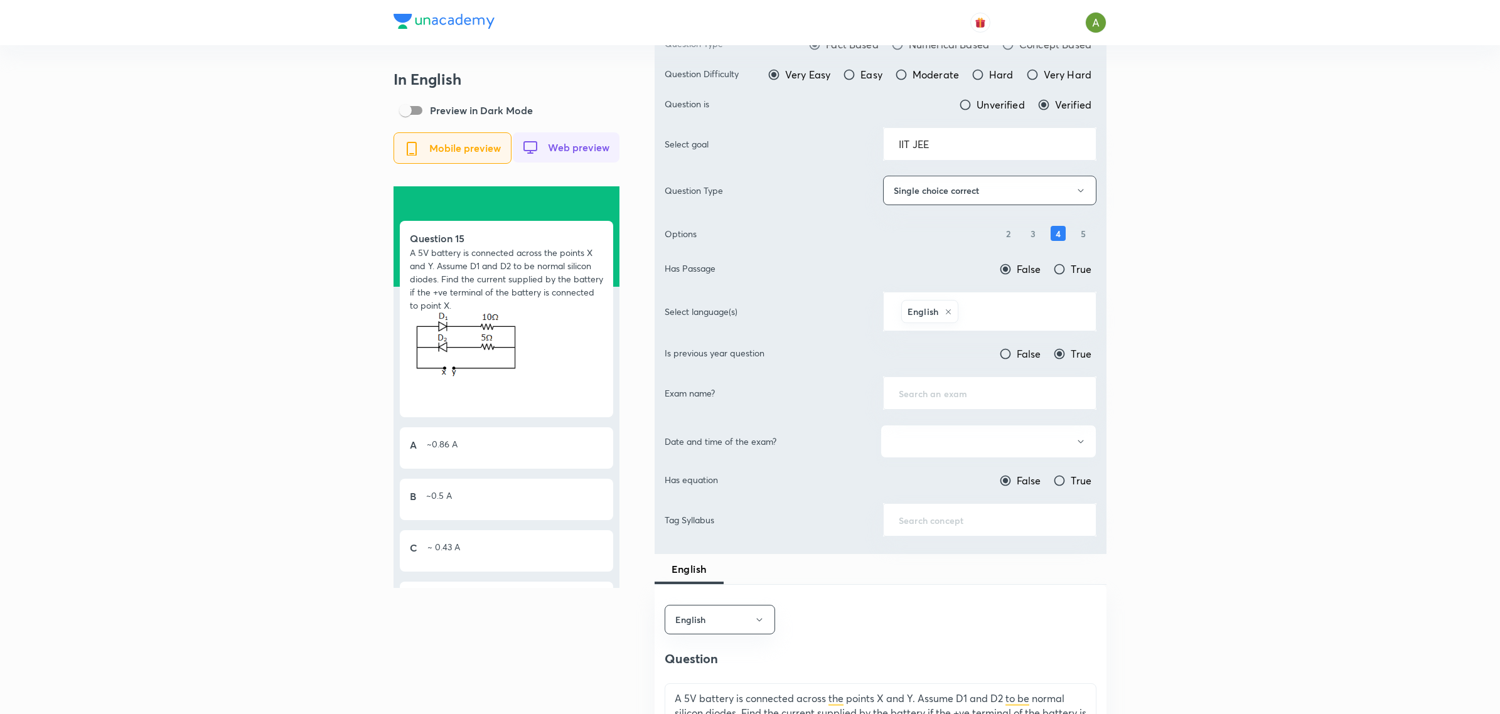
click at [1057, 451] on button "button" at bounding box center [988, 441] width 216 height 33
click at [1037, 391] on div at bounding box center [753, 357] width 1506 height 714
click at [1014, 396] on input "text" at bounding box center [990, 393] width 182 height 12
click at [982, 424] on li "IIT-JEE Mains" at bounding box center [989, 431] width 212 height 23
type input "IIT-JEE Mains"
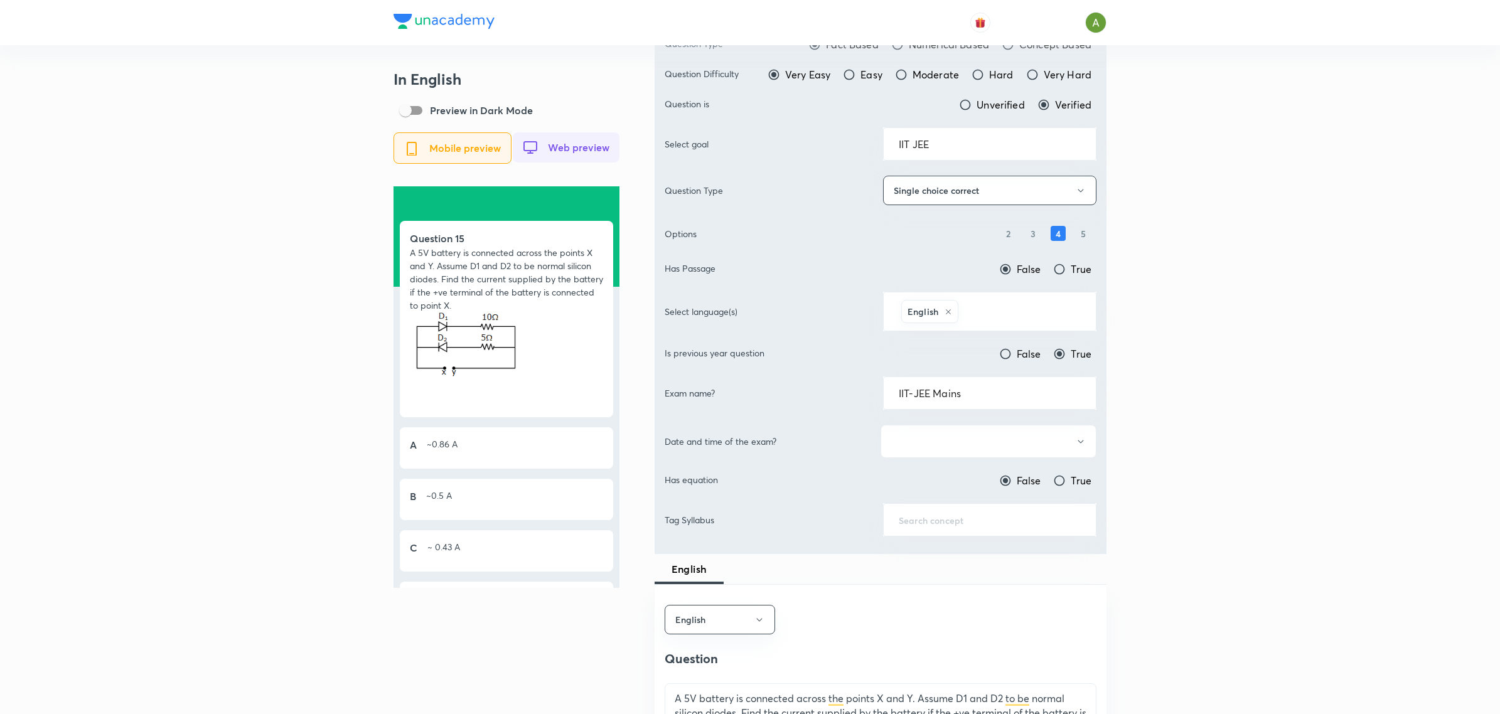
click at [981, 444] on button "button" at bounding box center [988, 441] width 216 height 33
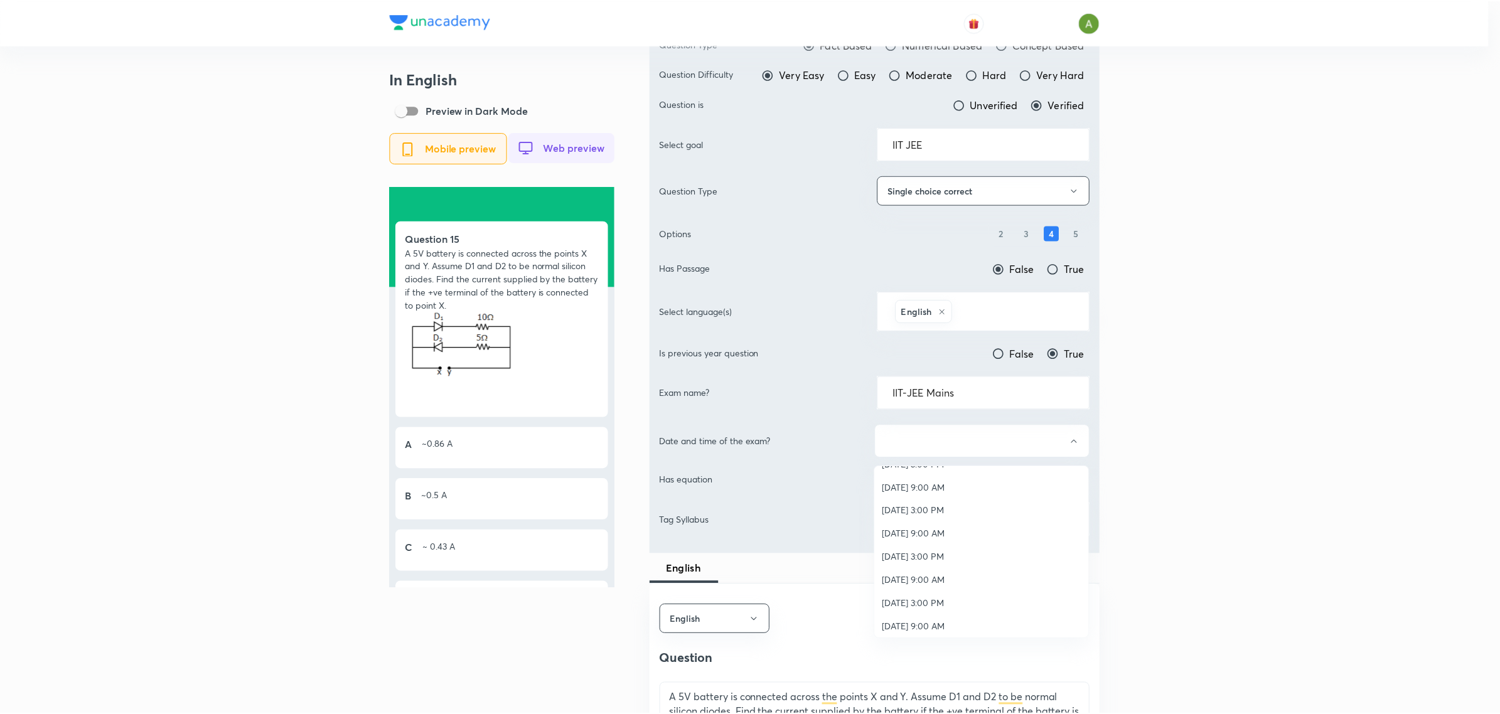
scroll to position [882, 0]
click at [916, 599] on span "Aug 1, 2021, 10:00 AM" at bounding box center [985, 599] width 200 height 13
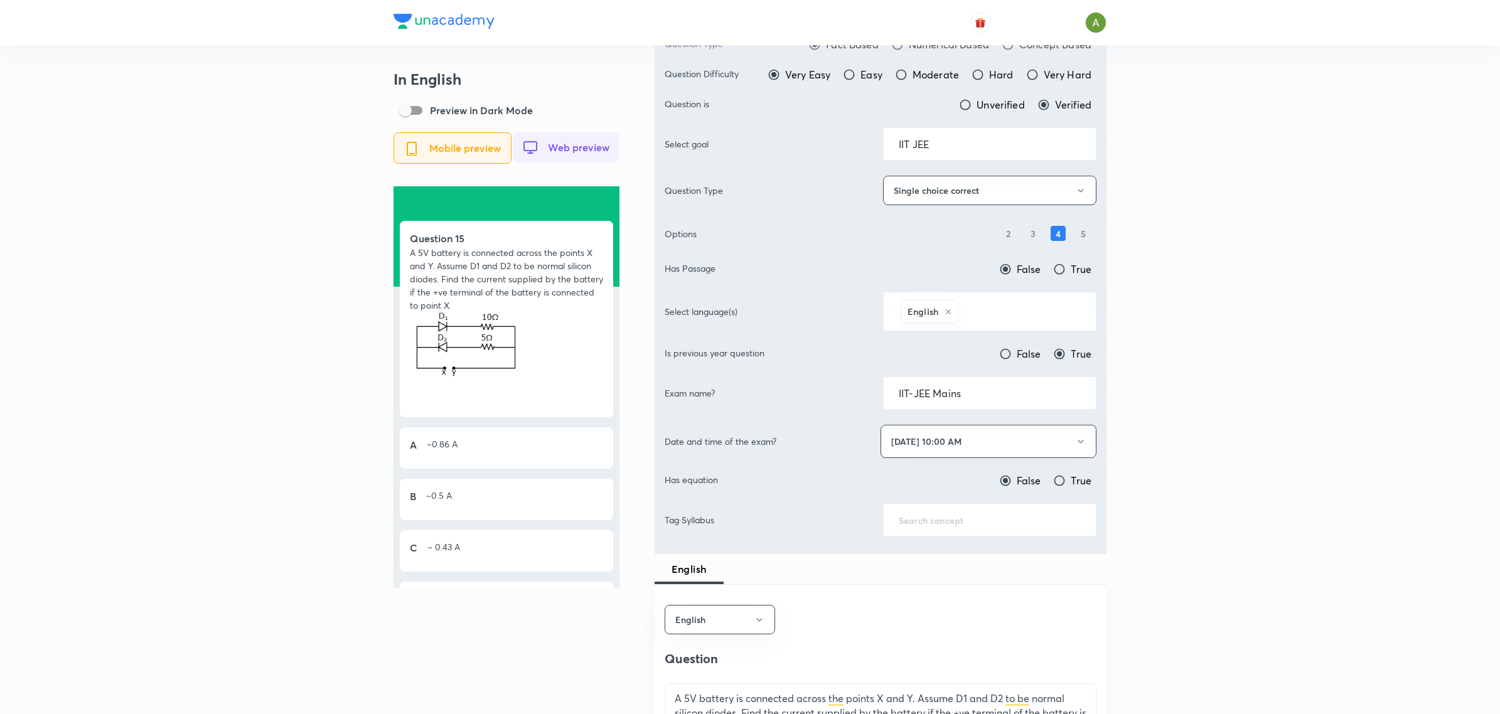
click at [930, 513] on div "​" at bounding box center [989, 519] width 213 height 33
click at [926, 515] on input "text" at bounding box center [990, 520] width 182 height 12
paste input "Semiconductors & Devices"
click at [931, 559] on li "Physics > Modern Physics > Semiconductors & Devices" at bounding box center [989, 566] width 212 height 38
type input "Physics > Modern Physics > Semiconductors & Devices"
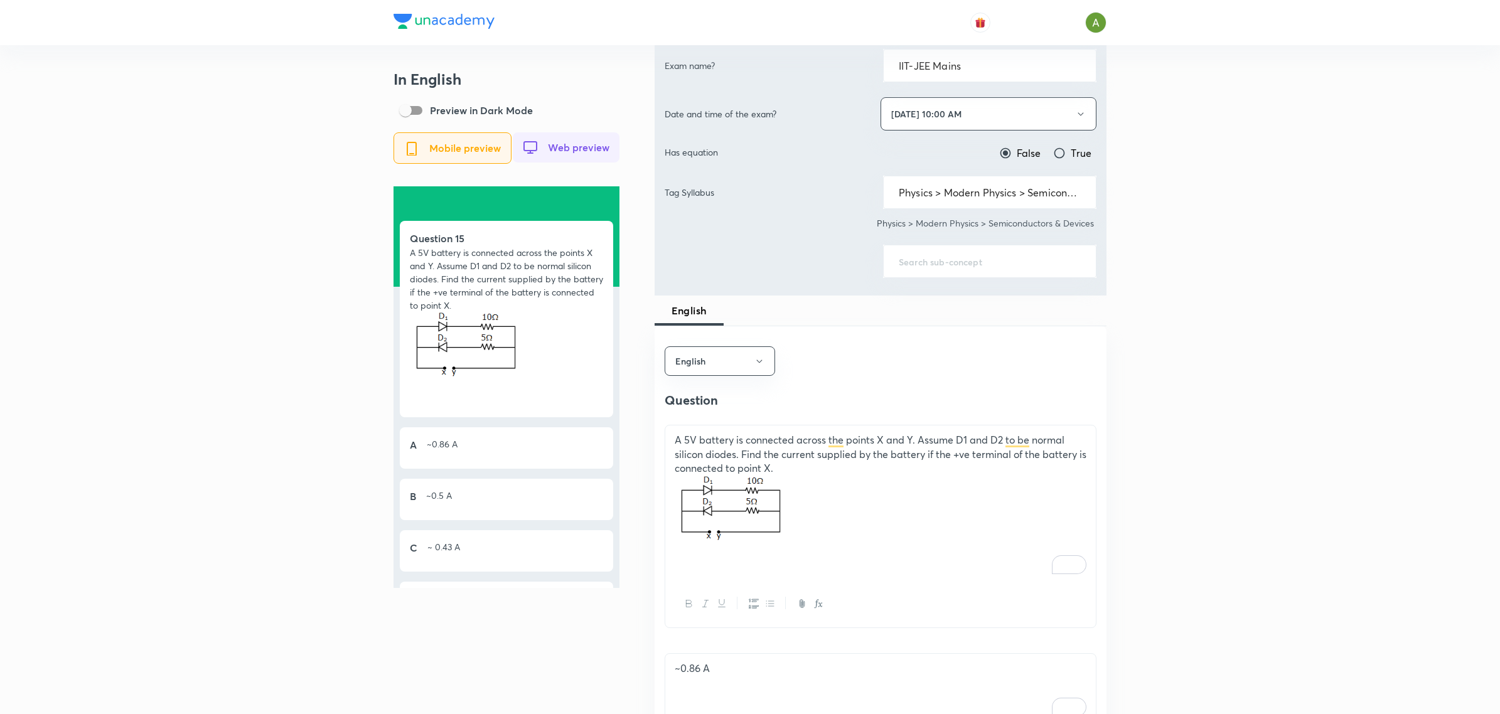
scroll to position [528, 0]
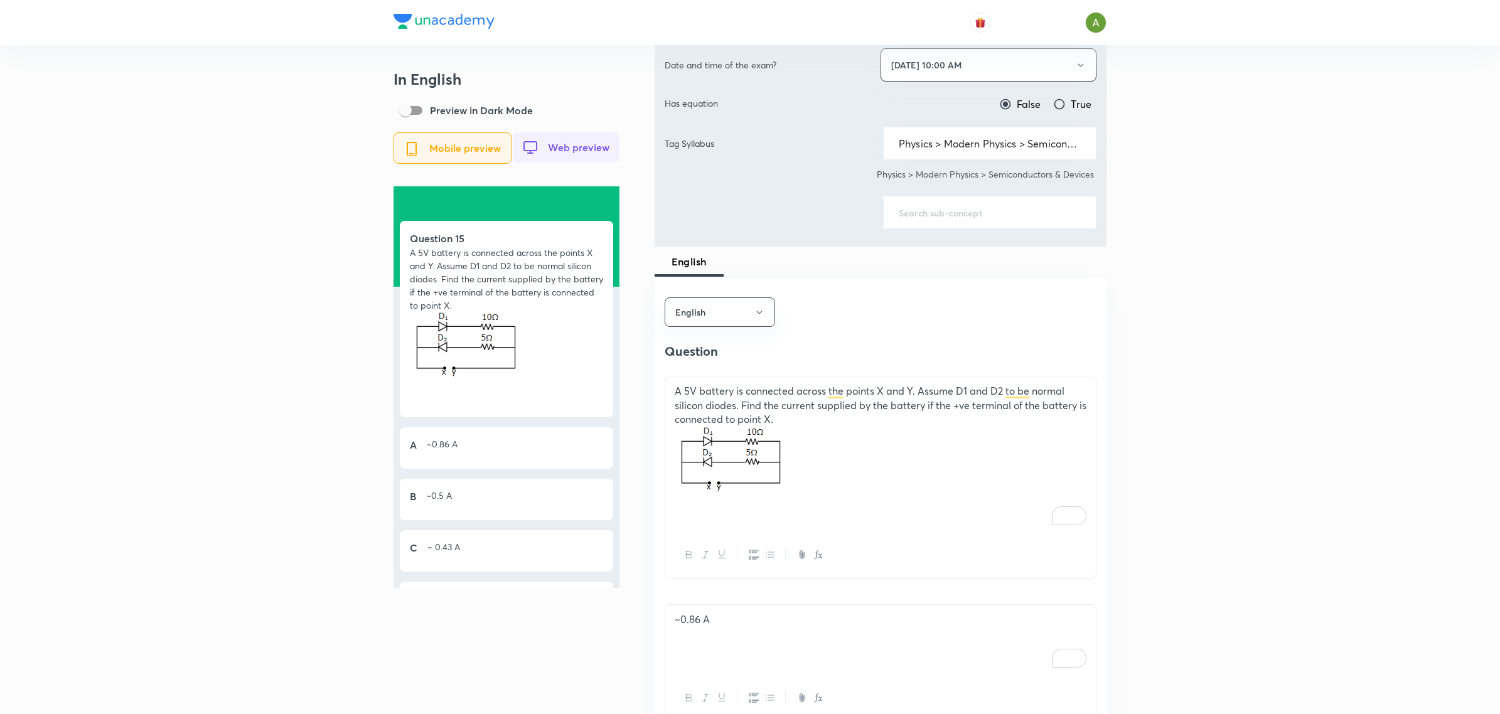
click at [977, 215] on input "text" at bounding box center [990, 212] width 182 height 12
paste input "Junction transistor"
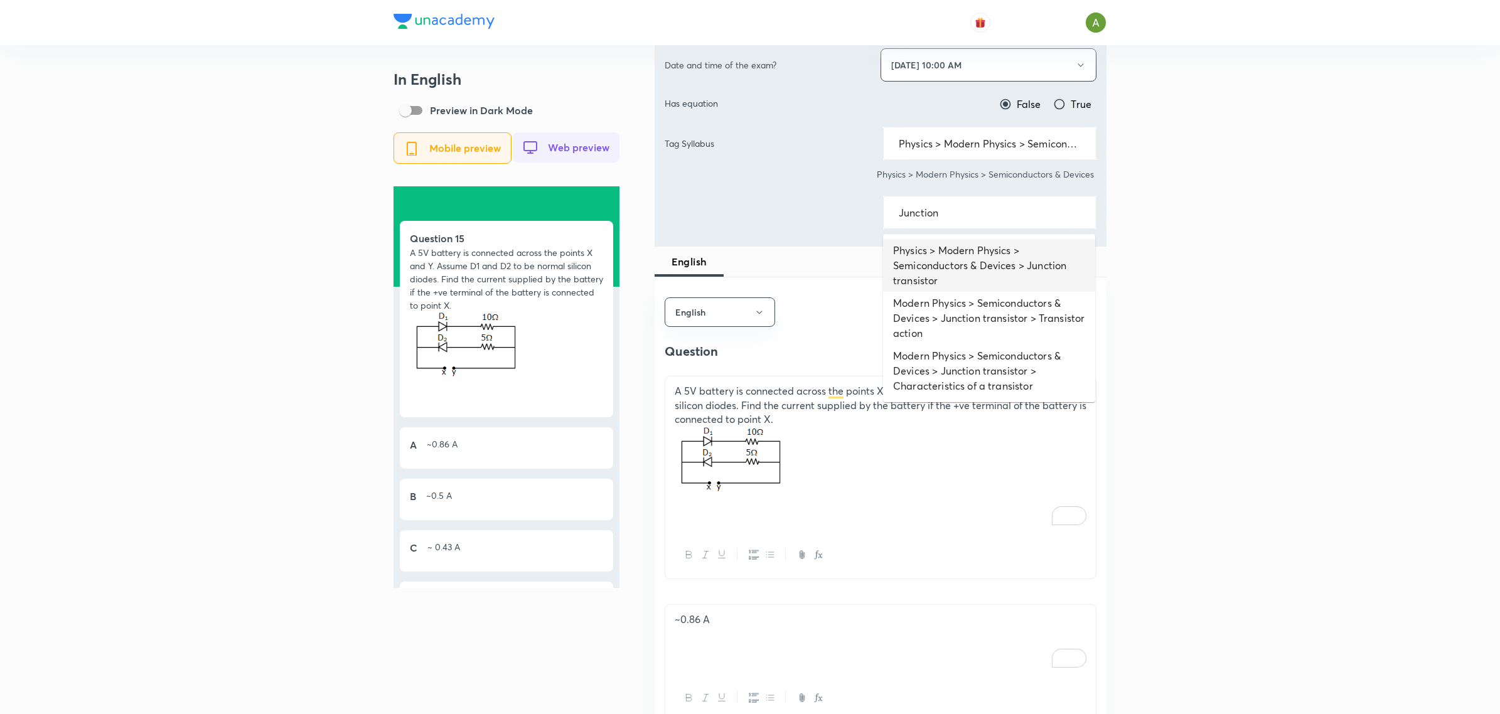
click at [971, 251] on li "Physics > Modern Physics > Semiconductors & Devices > Junction transistor" at bounding box center [989, 265] width 212 height 53
type input "Physics > Modern Physics > Semiconductors & Devices > Junction transistor"
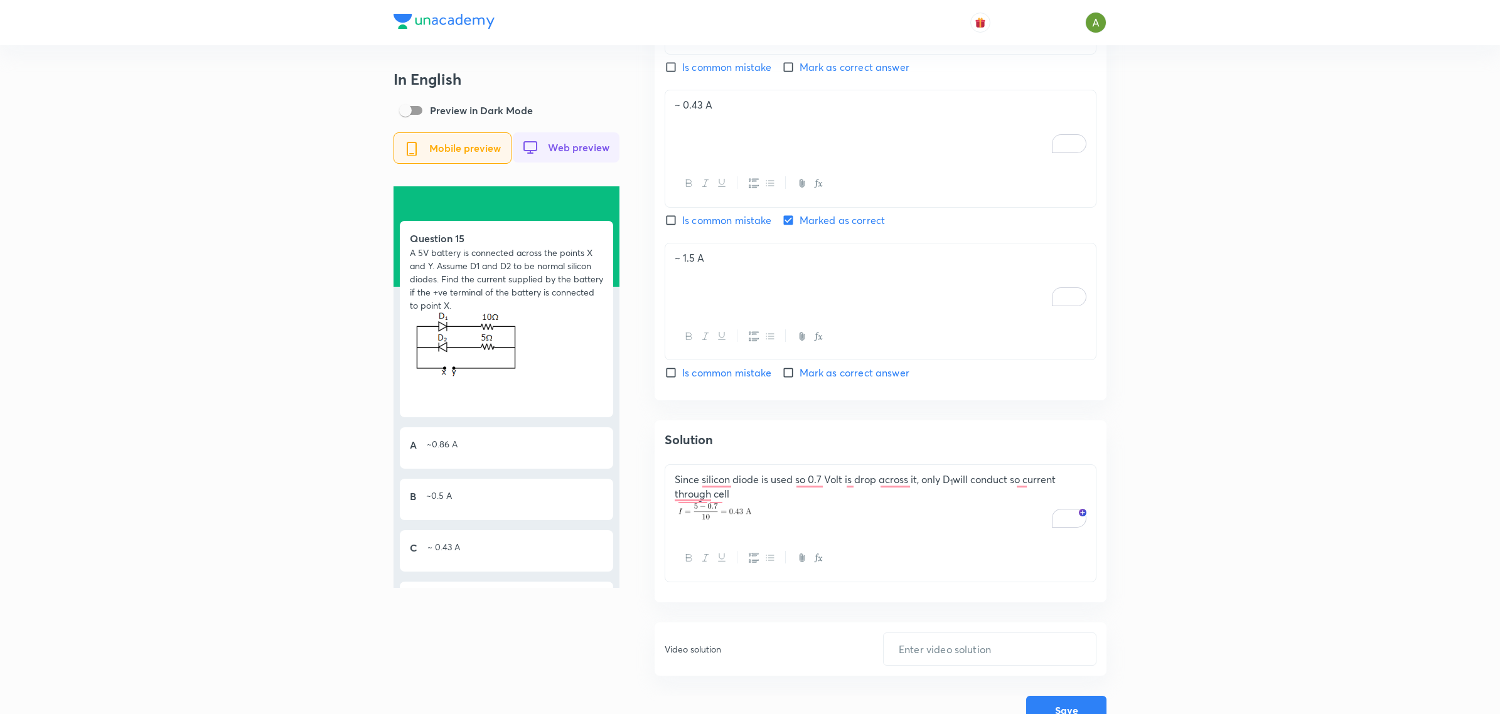
scroll to position [1443, 0]
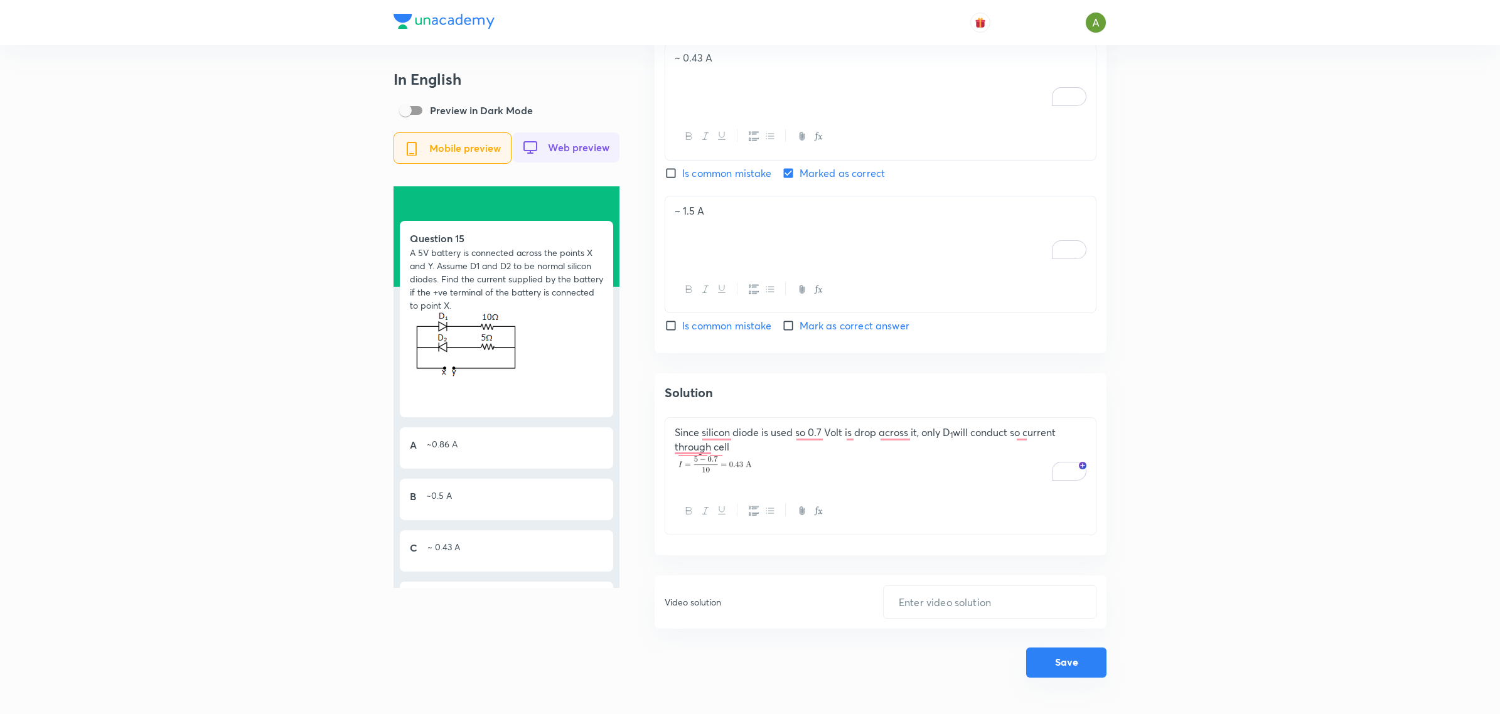
click at [1055, 662] on button "Save" at bounding box center [1066, 663] width 80 height 30
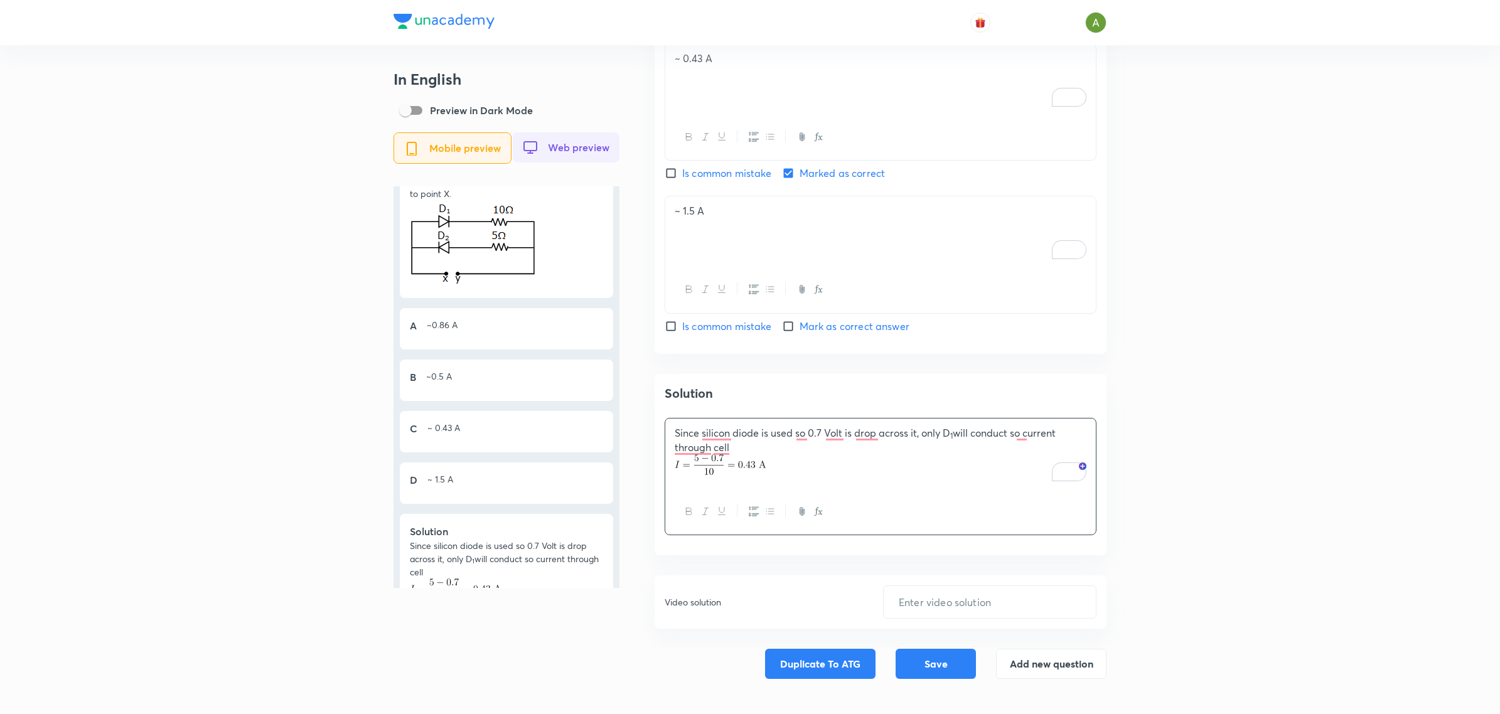
click at [656, 449] on div "Solution Since silicon diode is used so 0.7 Volt is drop across it, only D 1 wi…" at bounding box center [880, 464] width 452 height 181
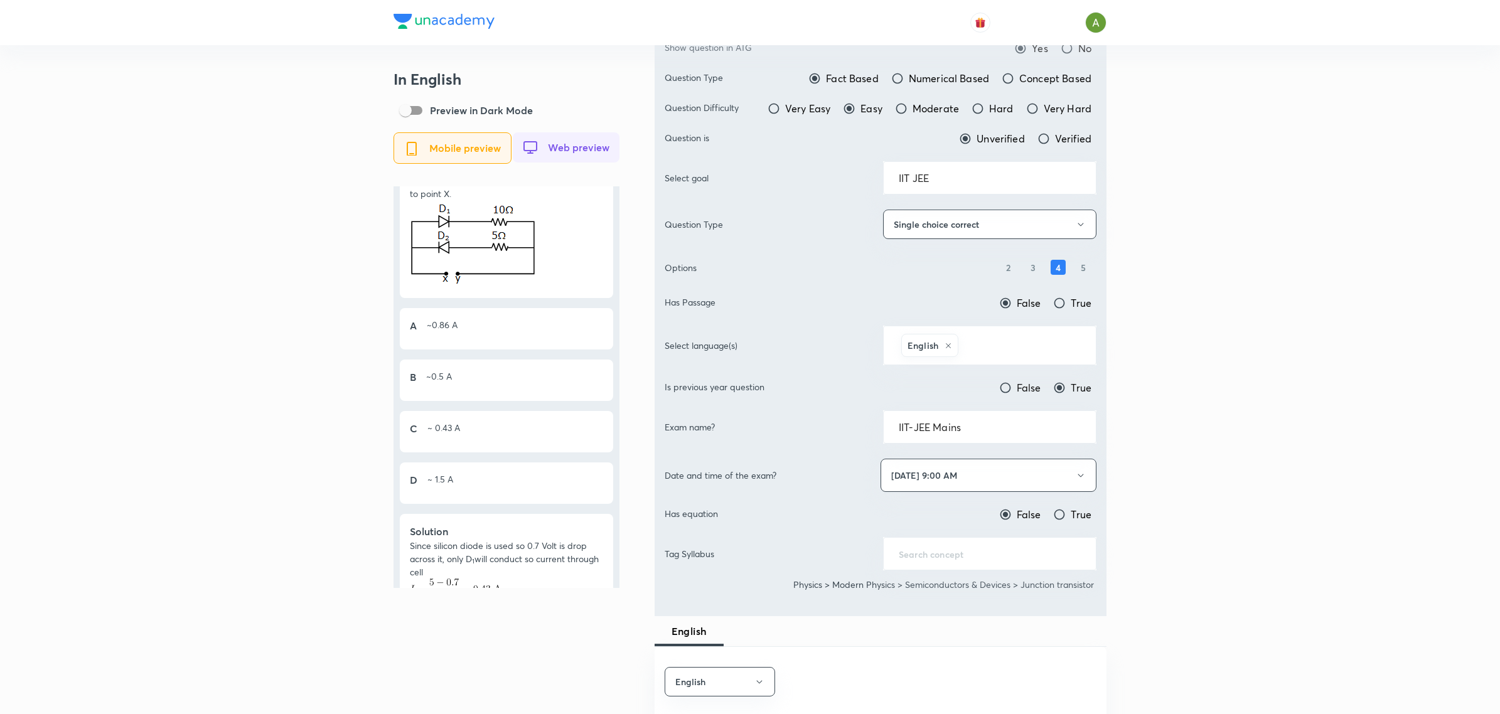
scroll to position [151, 0]
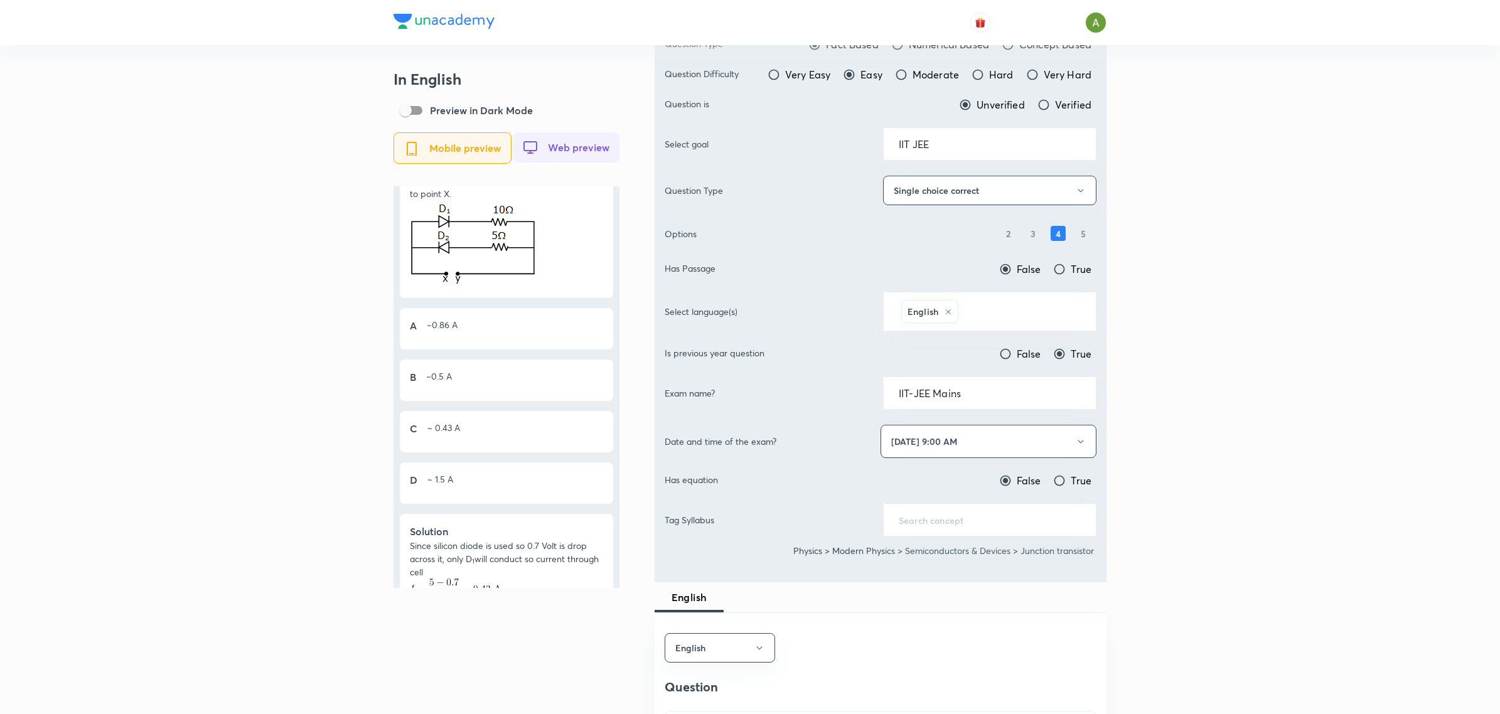
click at [1040, 550] on p "Physics > Modern Physics > Semiconductors & Devices > Junction transistor" at bounding box center [943, 550] width 301 height 13
click at [904, 552] on p "Physics > Modern Physics > Semiconductors & Devices > Junction transistor" at bounding box center [943, 550] width 301 height 13
drag, startPoint x: 904, startPoint y: 552, endPoint x: 1003, endPoint y: 553, distance: 98.5
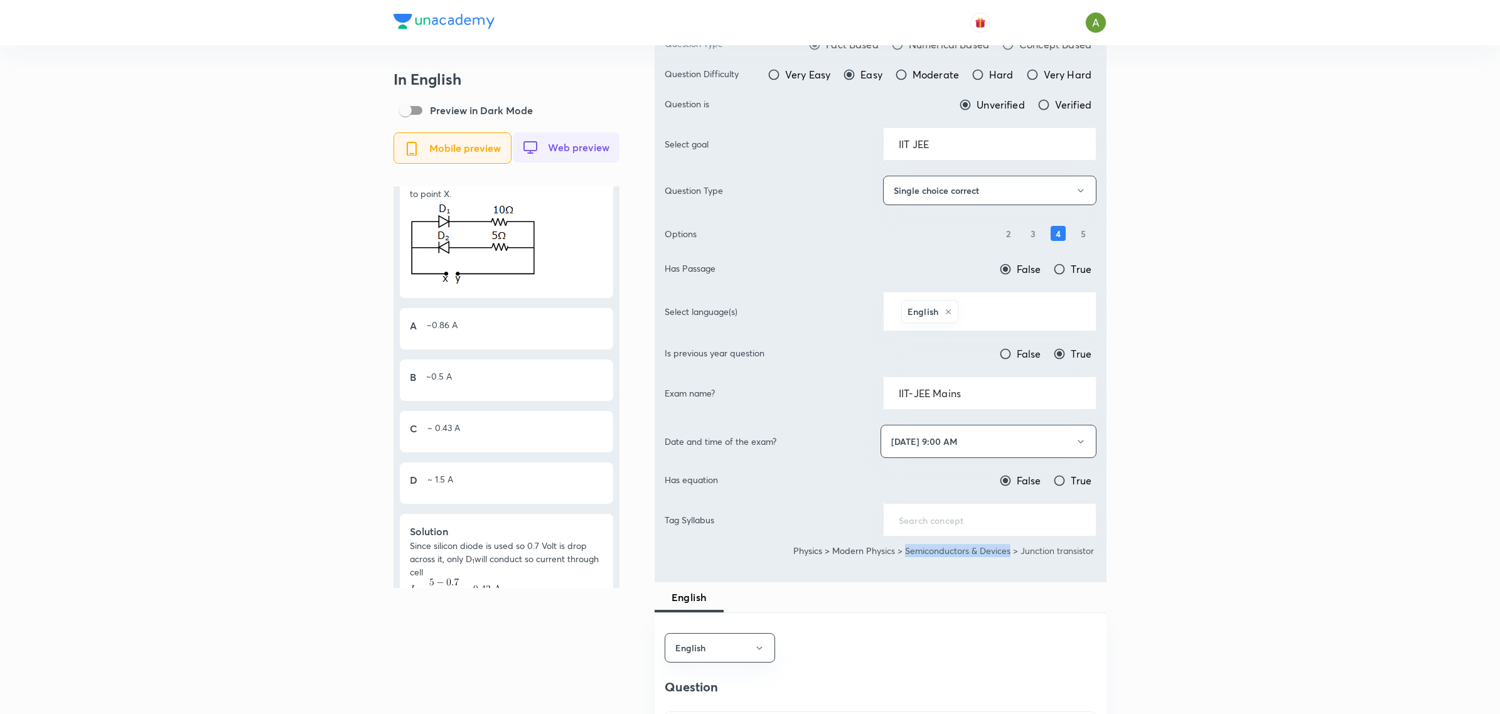
click at [1003, 553] on p "Physics > Modern Physics > Semiconductors & Devices > Junction transistor" at bounding box center [943, 550] width 301 height 13
click at [1067, 547] on p "Physics > Modern Physics > Semiconductors & Devices > Junction transistor" at bounding box center [943, 550] width 301 height 13
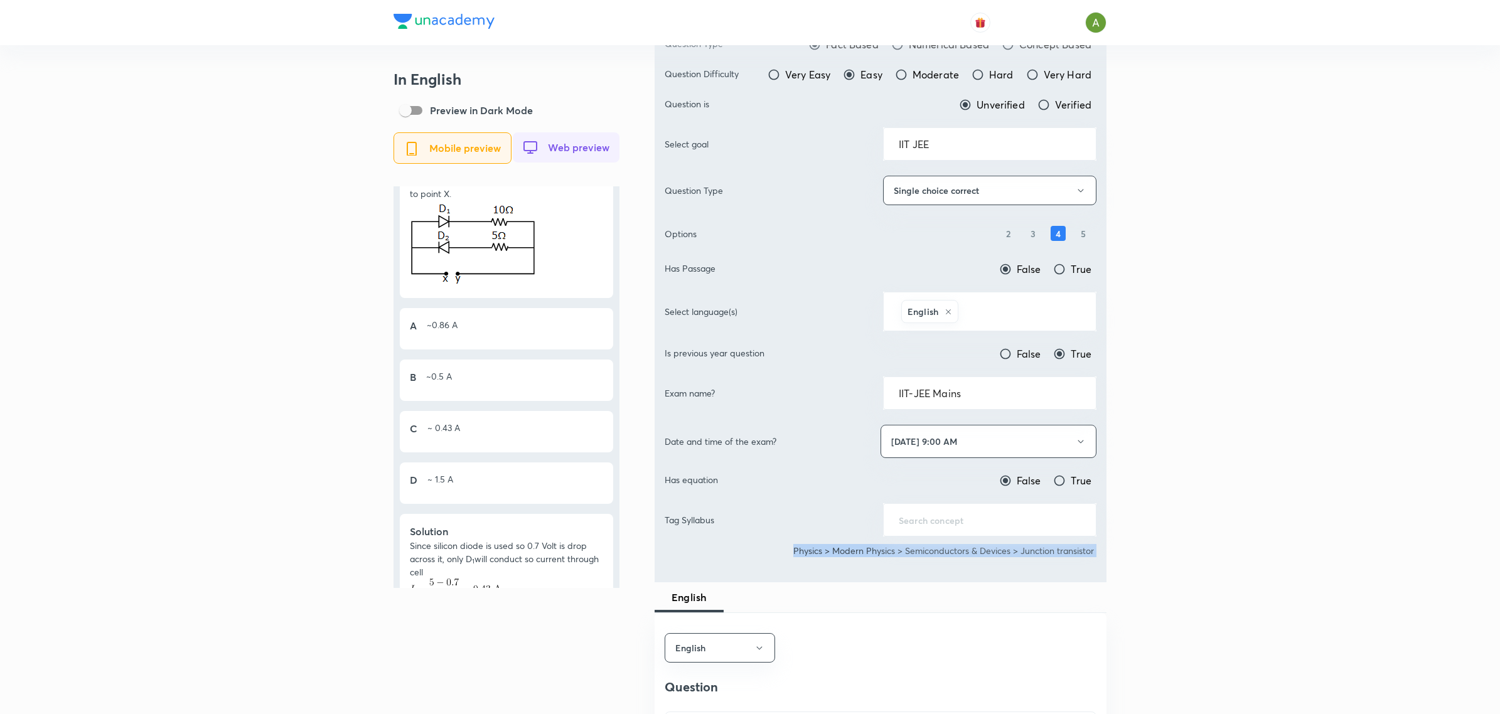
click at [1067, 547] on p "Physics > Modern Physics > Semiconductors & Devices > Junction transistor" at bounding box center [943, 550] width 301 height 13
click at [1021, 553] on p "Physics > Modern Physics > Semiconductors & Devices > Junction transistor" at bounding box center [943, 550] width 301 height 13
drag, startPoint x: 1021, startPoint y: 553, endPoint x: 1114, endPoint y: 559, distance: 93.1
copy p "Junction transistor"
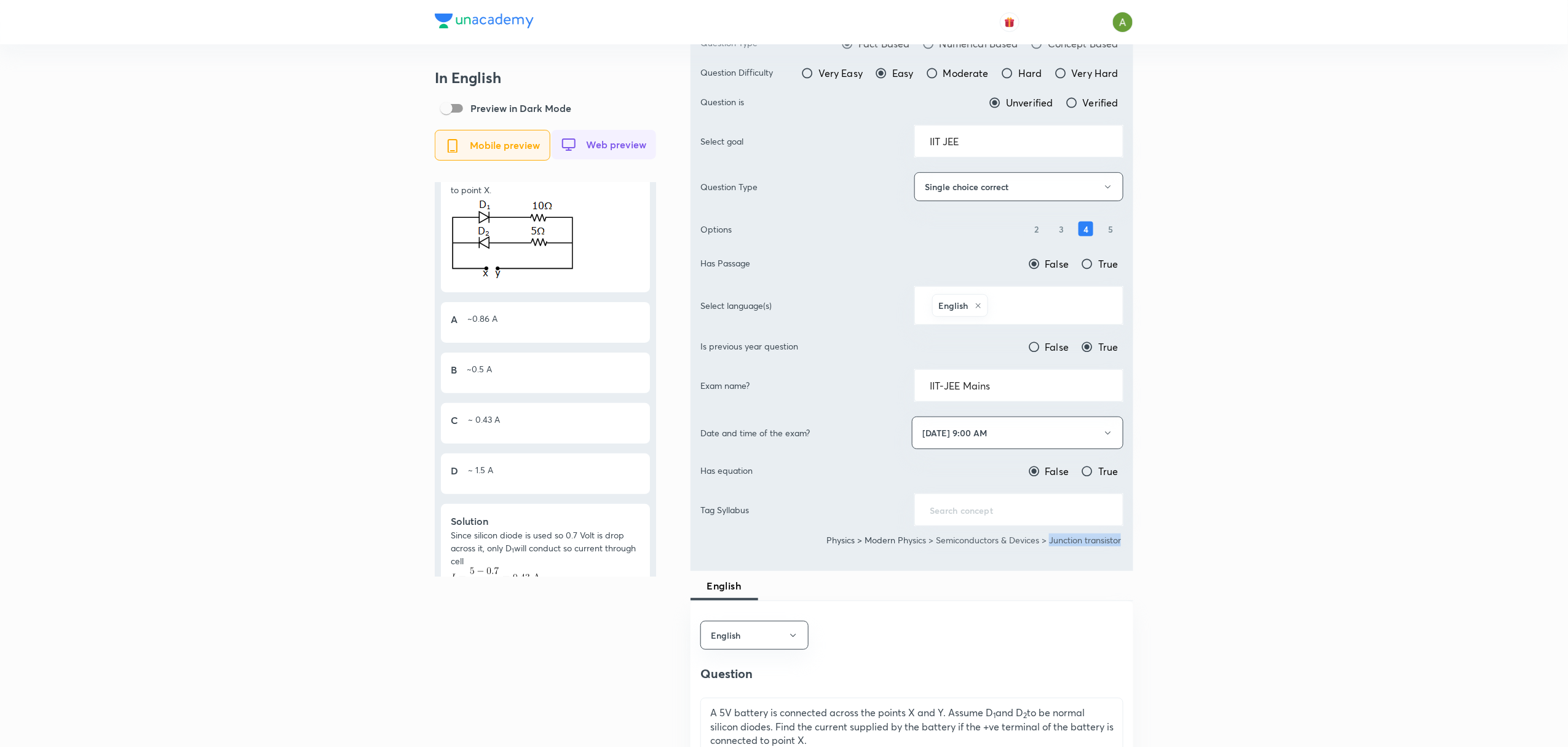
scroll to position [110, 0]
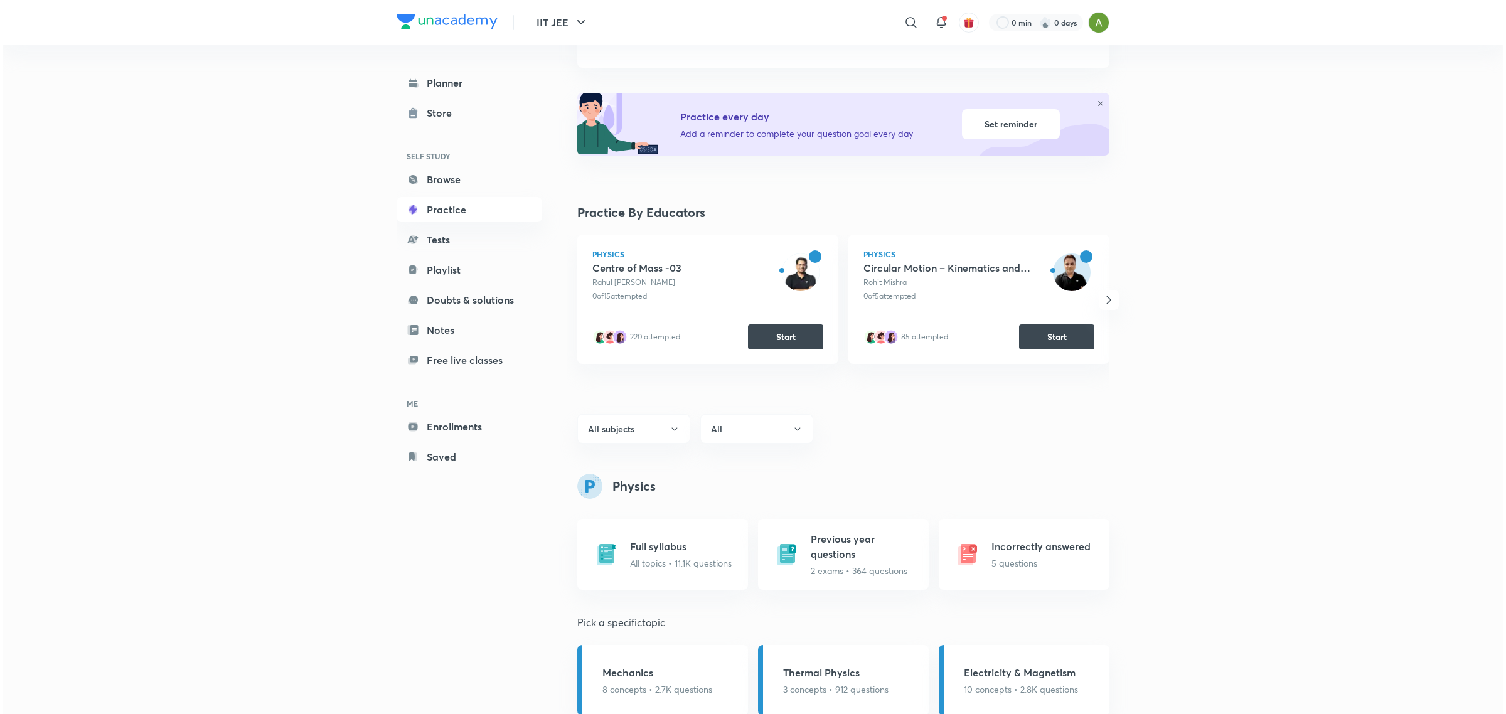
scroll to position [243, 0]
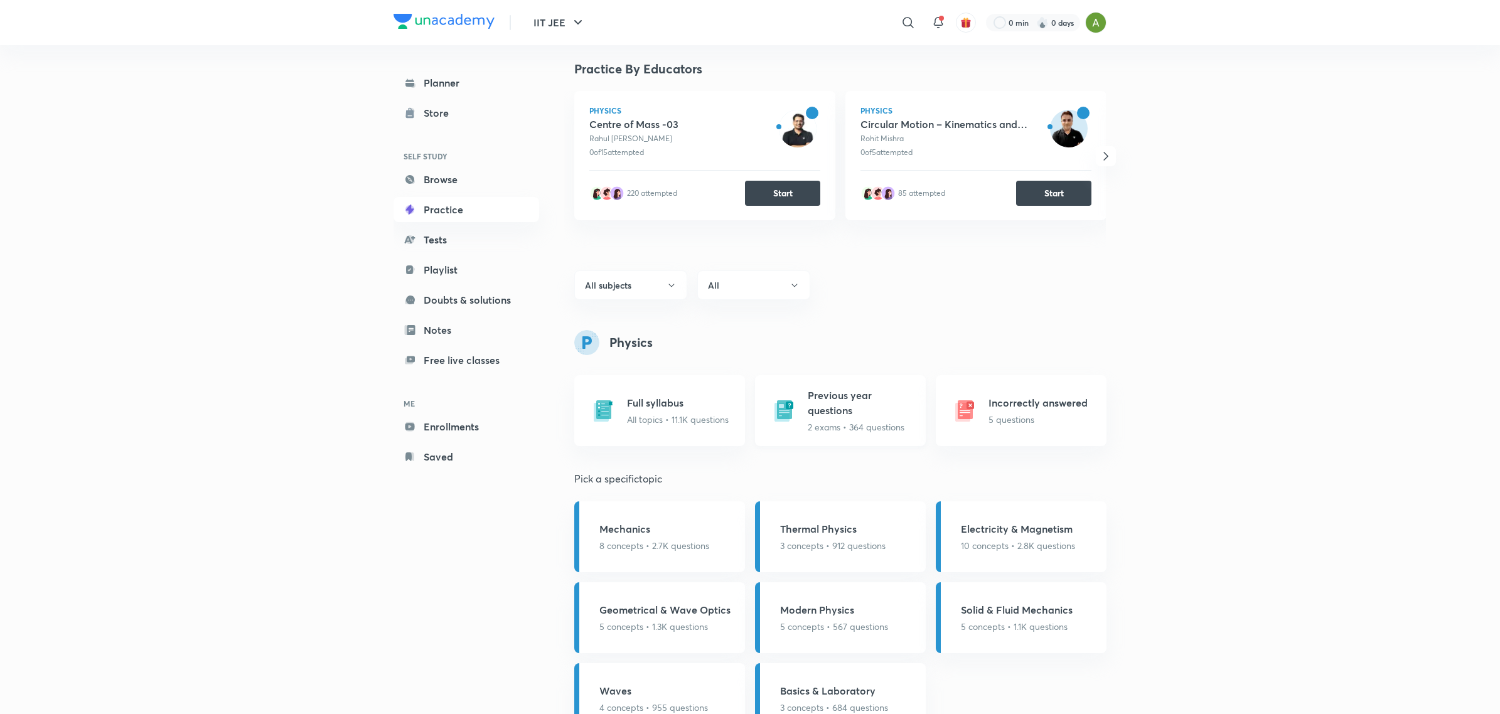
click at [827, 405] on h5 "Previous year questions" at bounding box center [863, 403] width 110 height 30
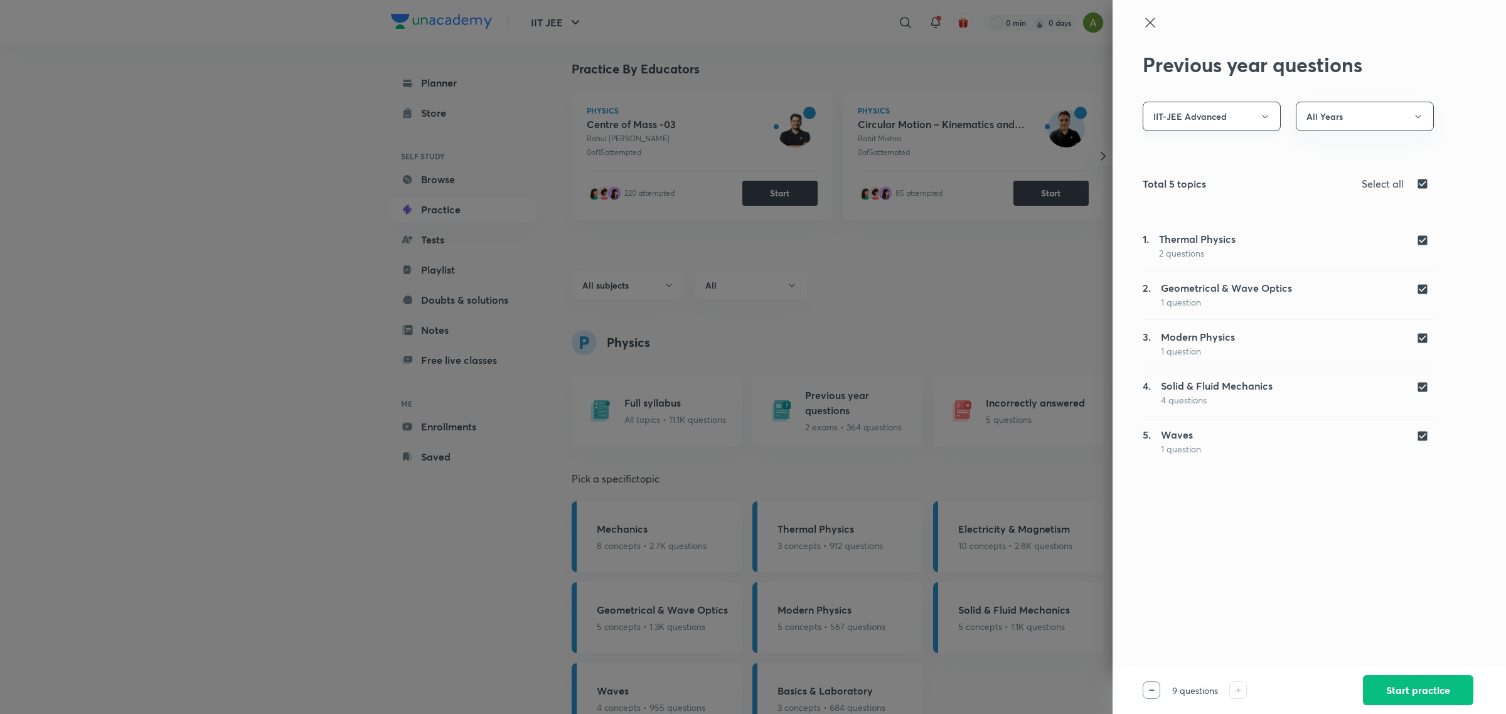
click at [1237, 129] on button "IIT-JEE Advanced" at bounding box center [1212, 116] width 138 height 29
click at [1196, 176] on span "IIT-JEE Mains" at bounding box center [1211, 178] width 121 height 13
click at [1422, 126] on button "All Years" at bounding box center [1365, 116] width 138 height 29
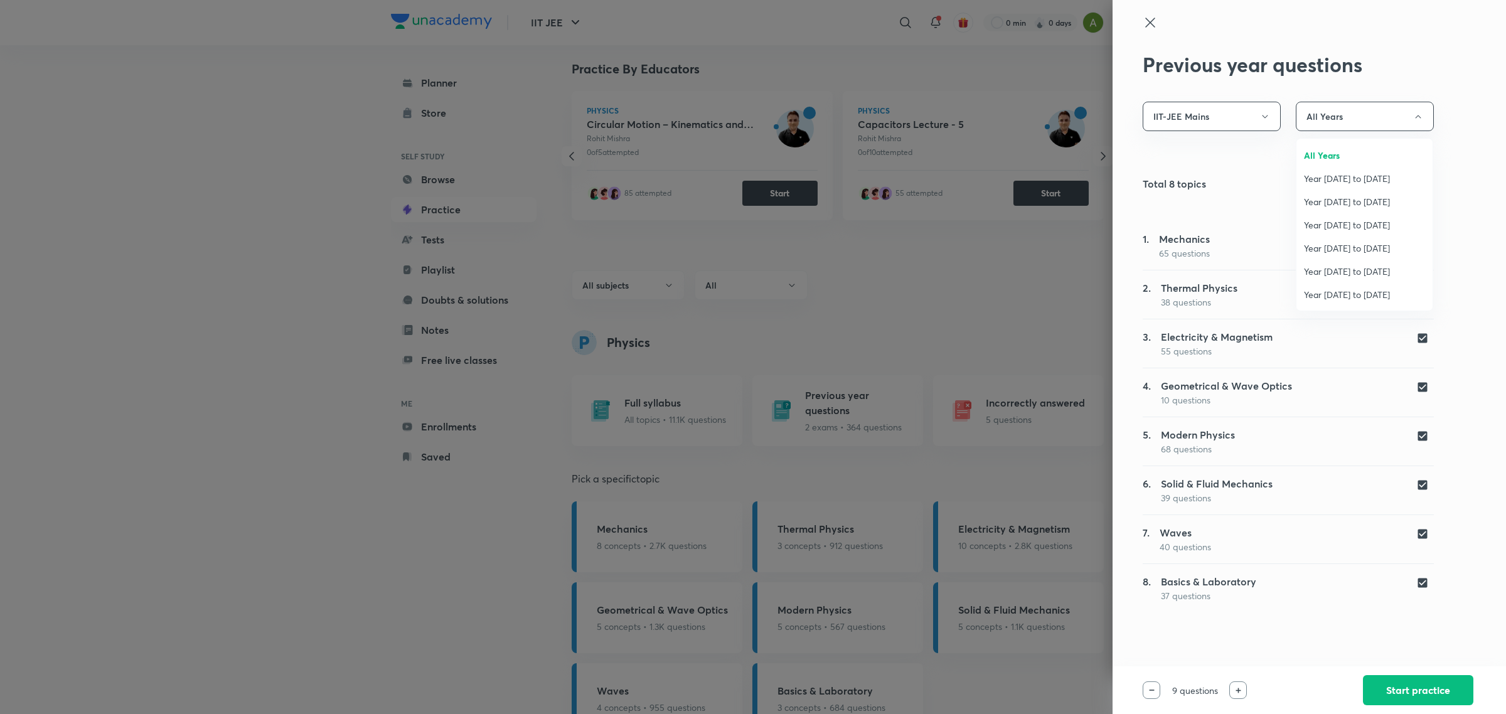
click at [1375, 182] on span "Year [DATE] to [DATE]" at bounding box center [1364, 178] width 121 height 13
click at [1422, 186] on input "checkbox" at bounding box center [1425, 183] width 18 height 15
checkbox input "false"
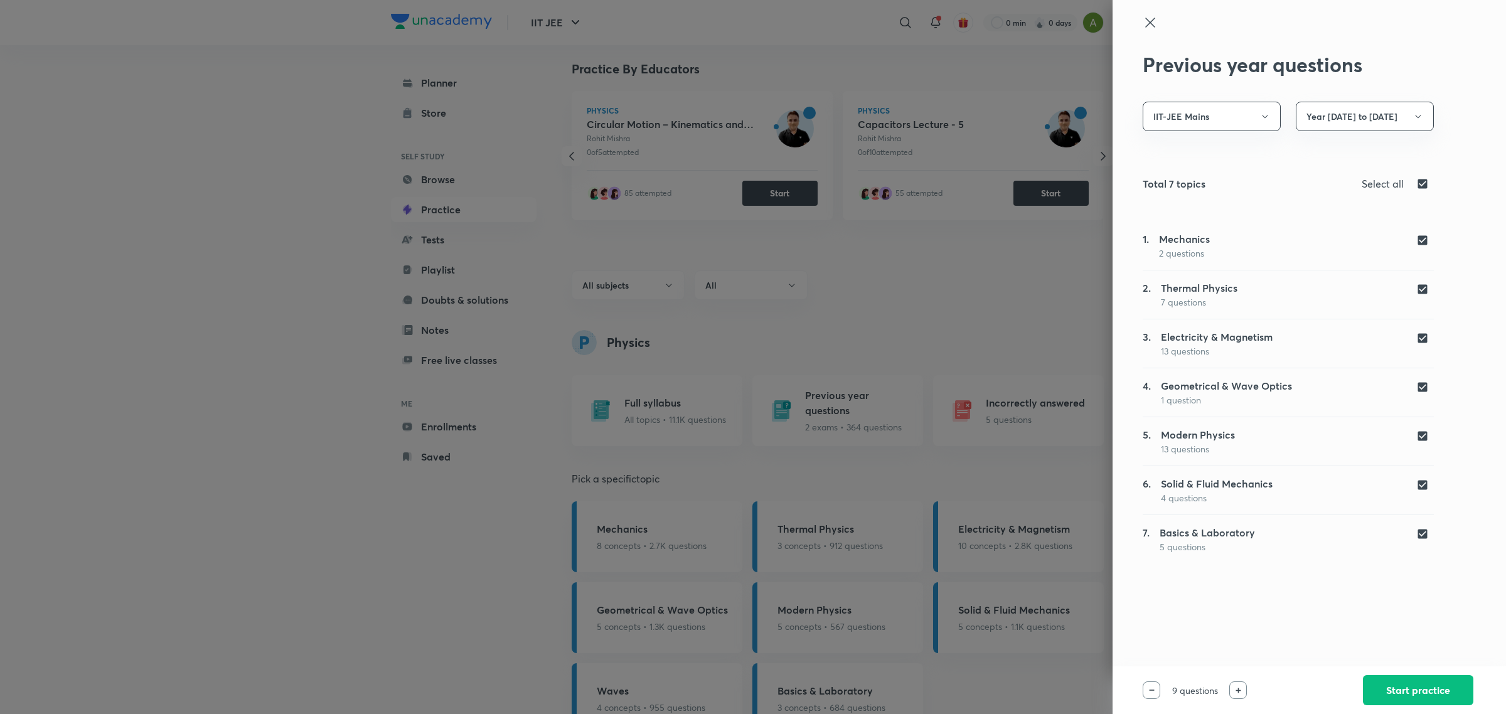
checkbox input "false"
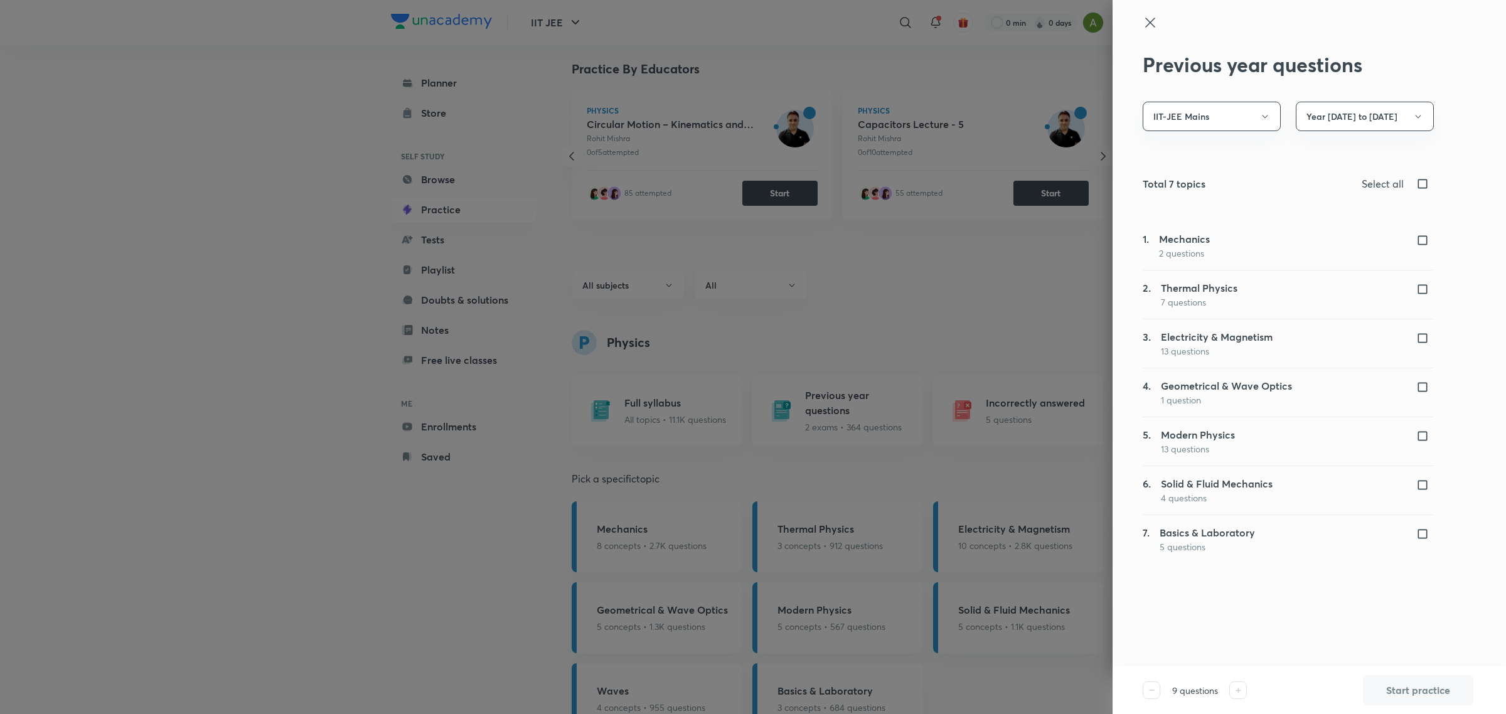
click at [1422, 237] on input "checkbox" at bounding box center [1425, 240] width 18 height 13
checkbox input "true"
click at [1394, 691] on button "Start practice" at bounding box center [1418, 689] width 110 height 30
checkbox input "true"
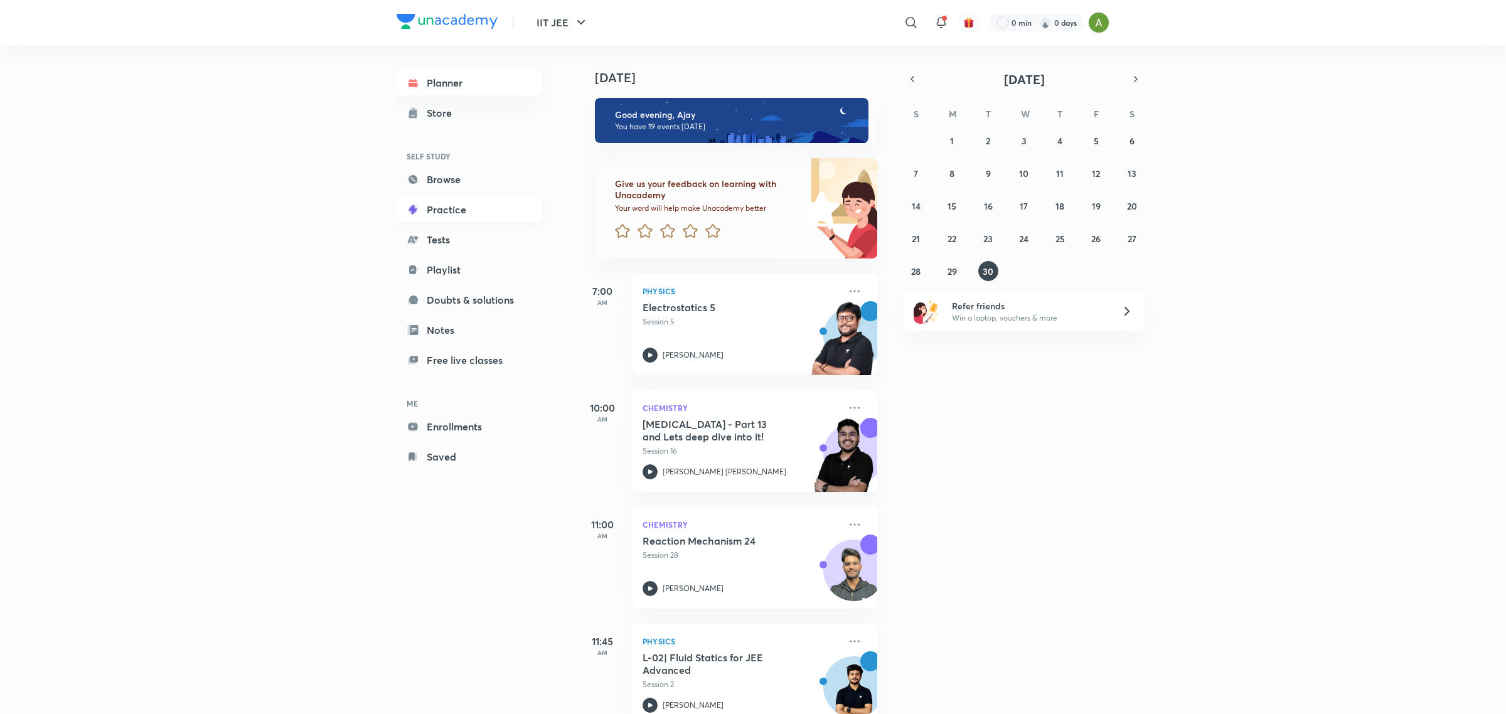
click at [435, 215] on link "Practice" at bounding box center [470, 209] width 146 height 25
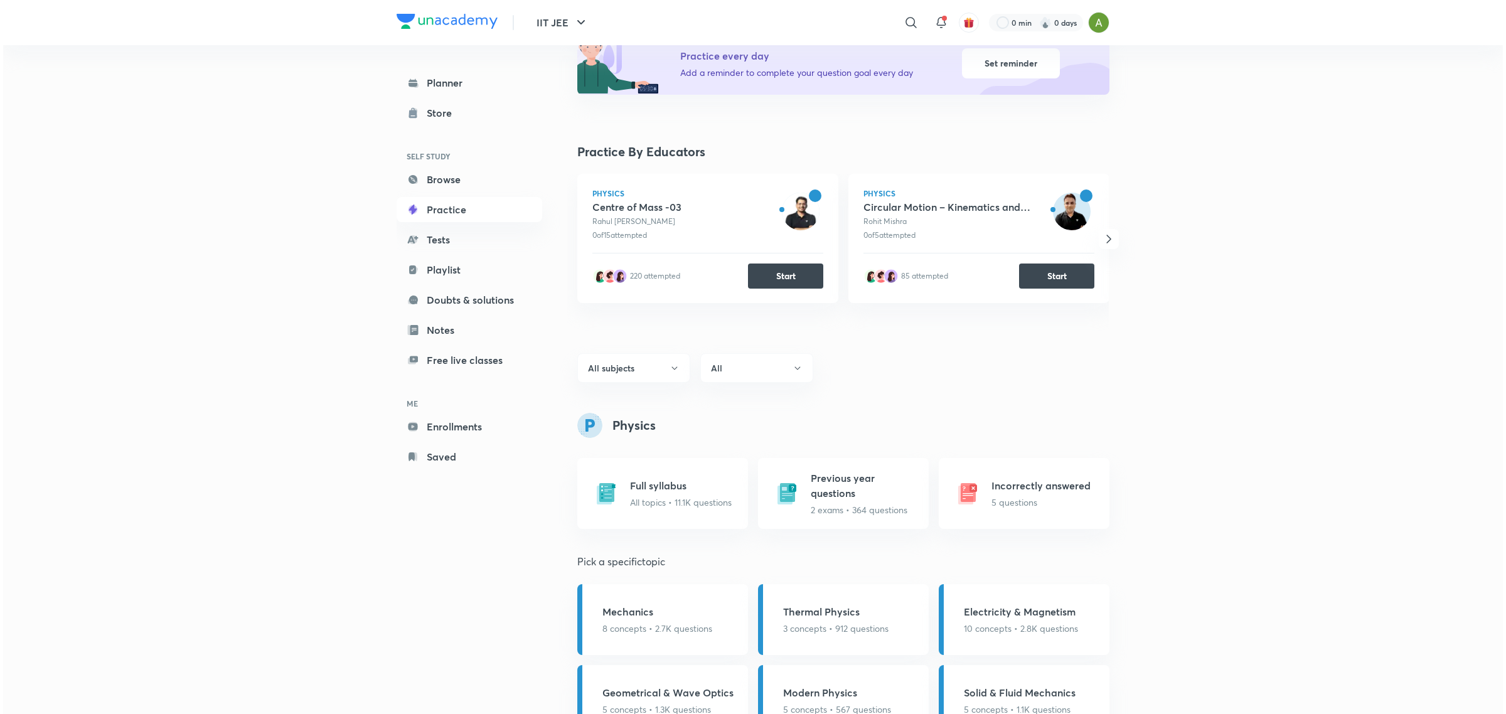
scroll to position [162, 0]
click at [867, 505] on p "2 exams • 364 questions" at bounding box center [863, 507] width 110 height 13
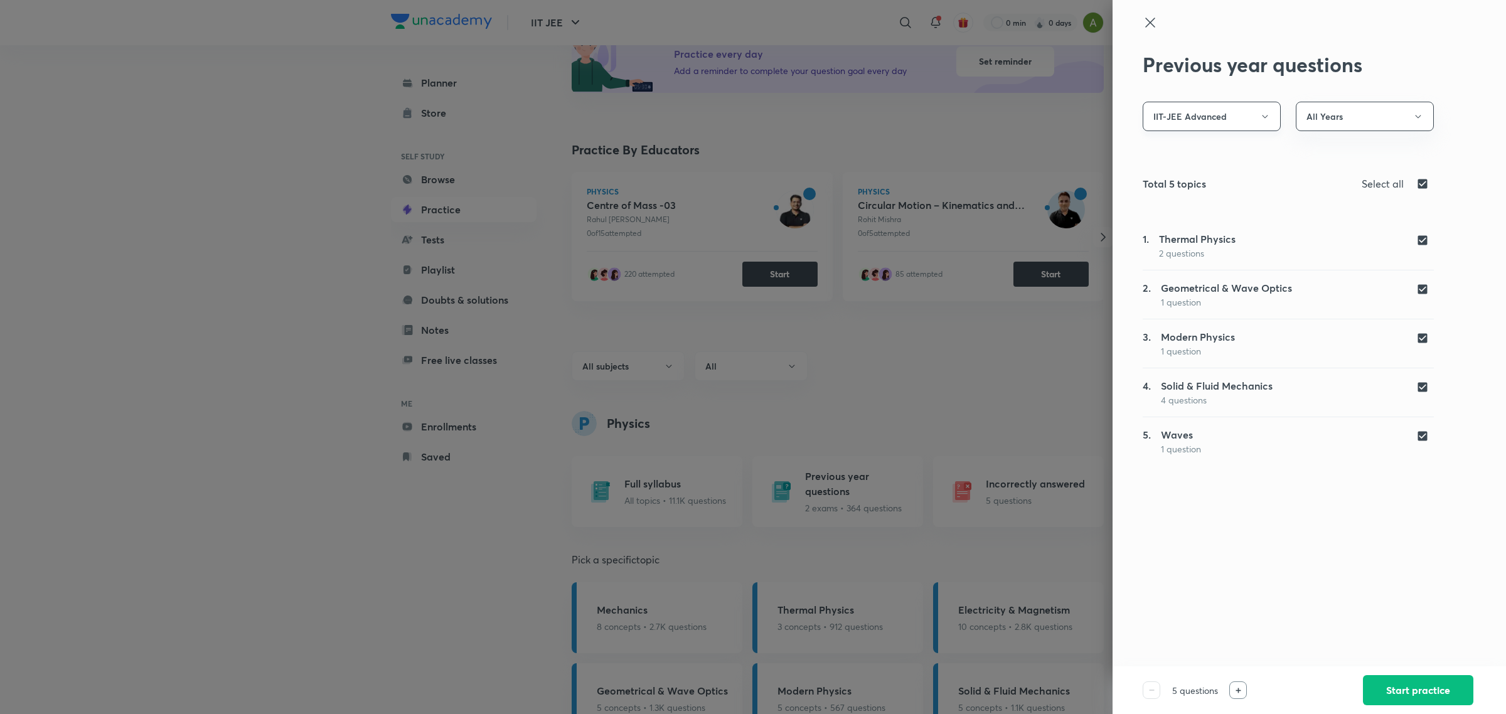
click at [1259, 127] on button "IIT-JEE Advanced" at bounding box center [1212, 116] width 138 height 29
click at [1211, 169] on li "IIT-JEE Mains" at bounding box center [1211, 178] width 136 height 23
click at [1376, 115] on button "All Years" at bounding box center [1365, 116] width 138 height 29
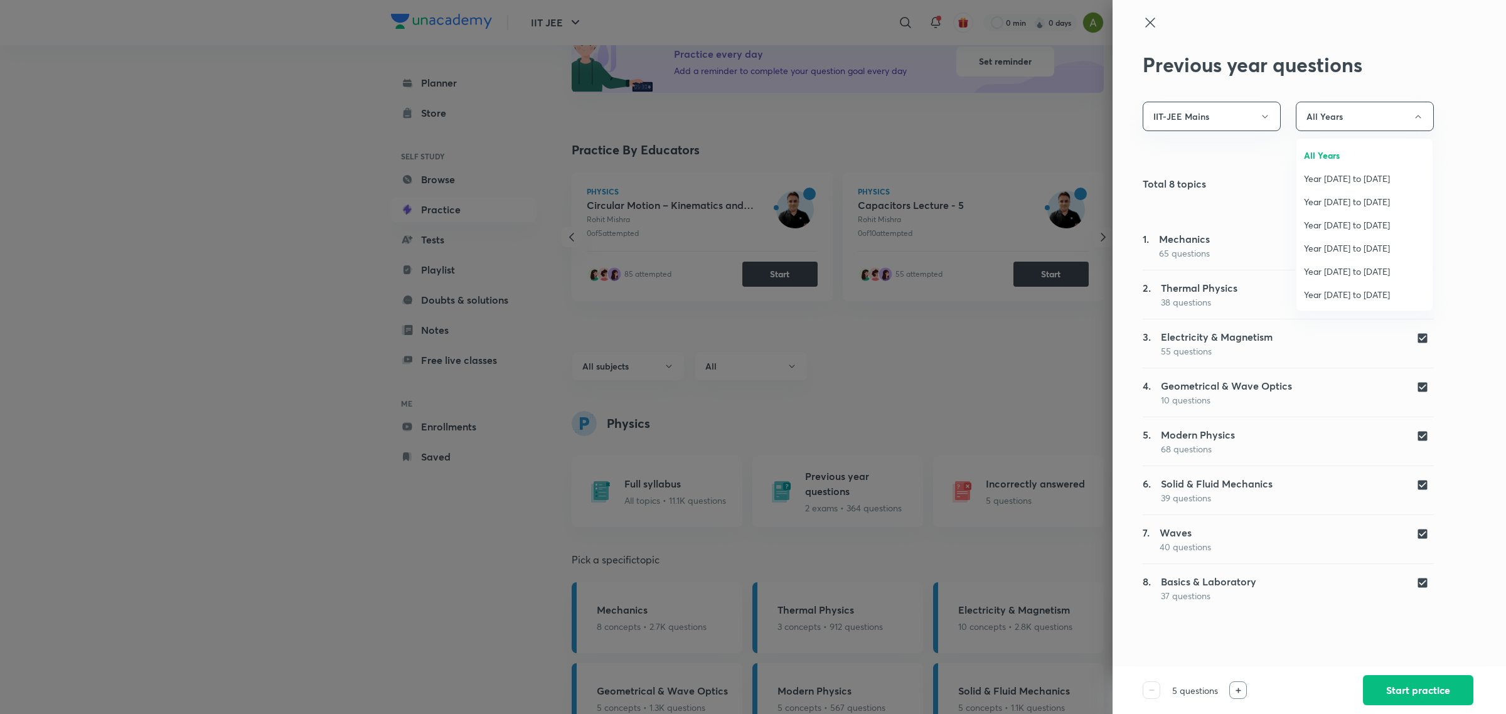
click at [1352, 171] on li "Year [DATE] to [DATE]" at bounding box center [1364, 178] width 136 height 23
click at [1420, 189] on input "checkbox" at bounding box center [1425, 183] width 18 height 15
checkbox input "false"
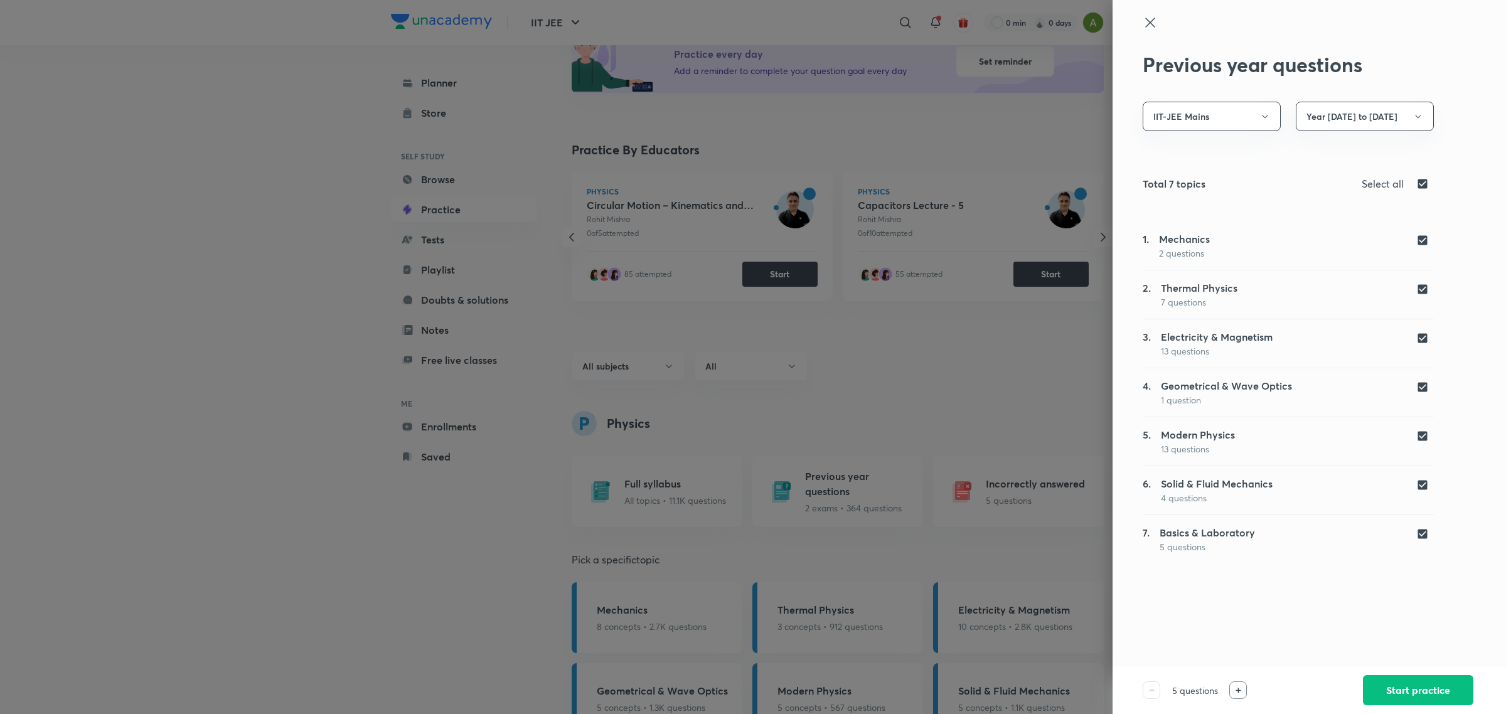
checkbox input "false"
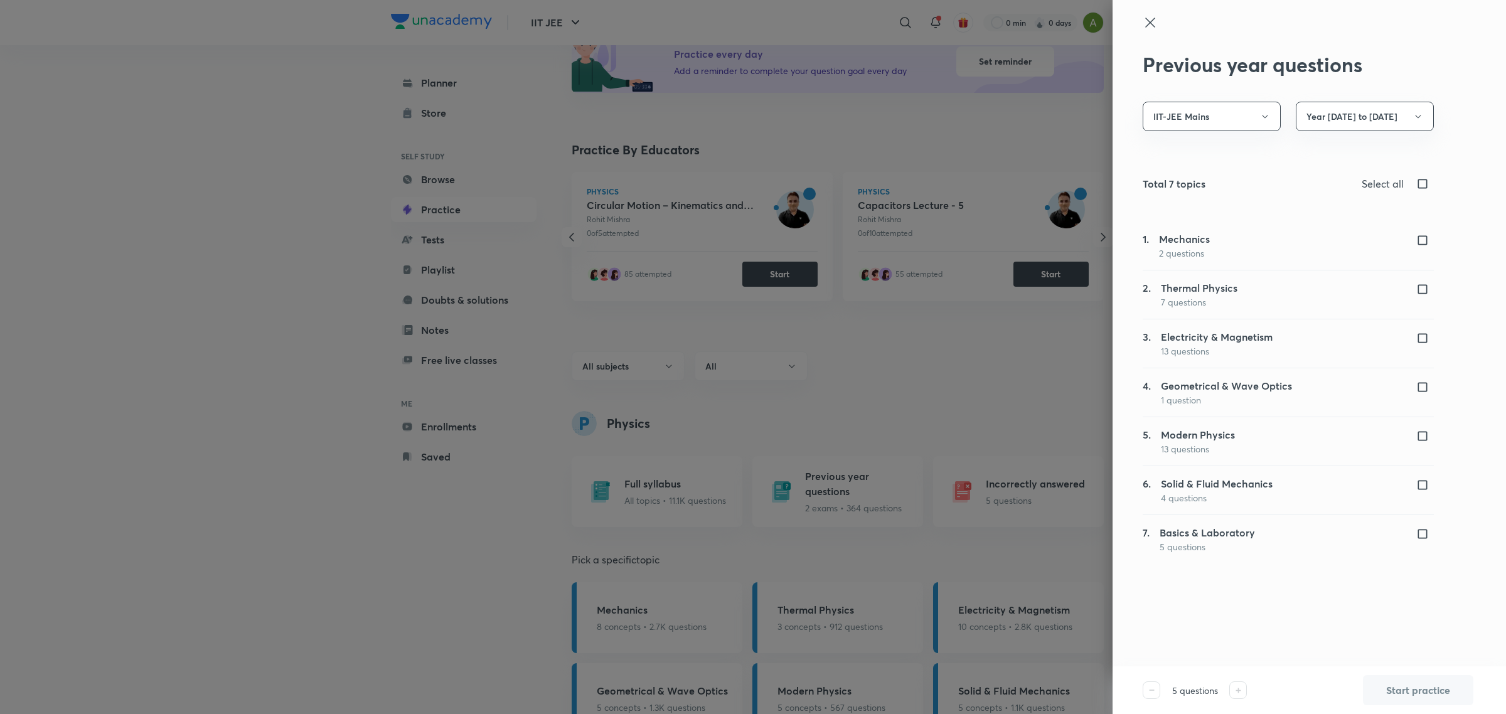
click at [1422, 437] on input "checkbox" at bounding box center [1425, 436] width 18 height 13
checkbox input "true"
click at [1244, 688] on div at bounding box center [1238, 690] width 18 height 18
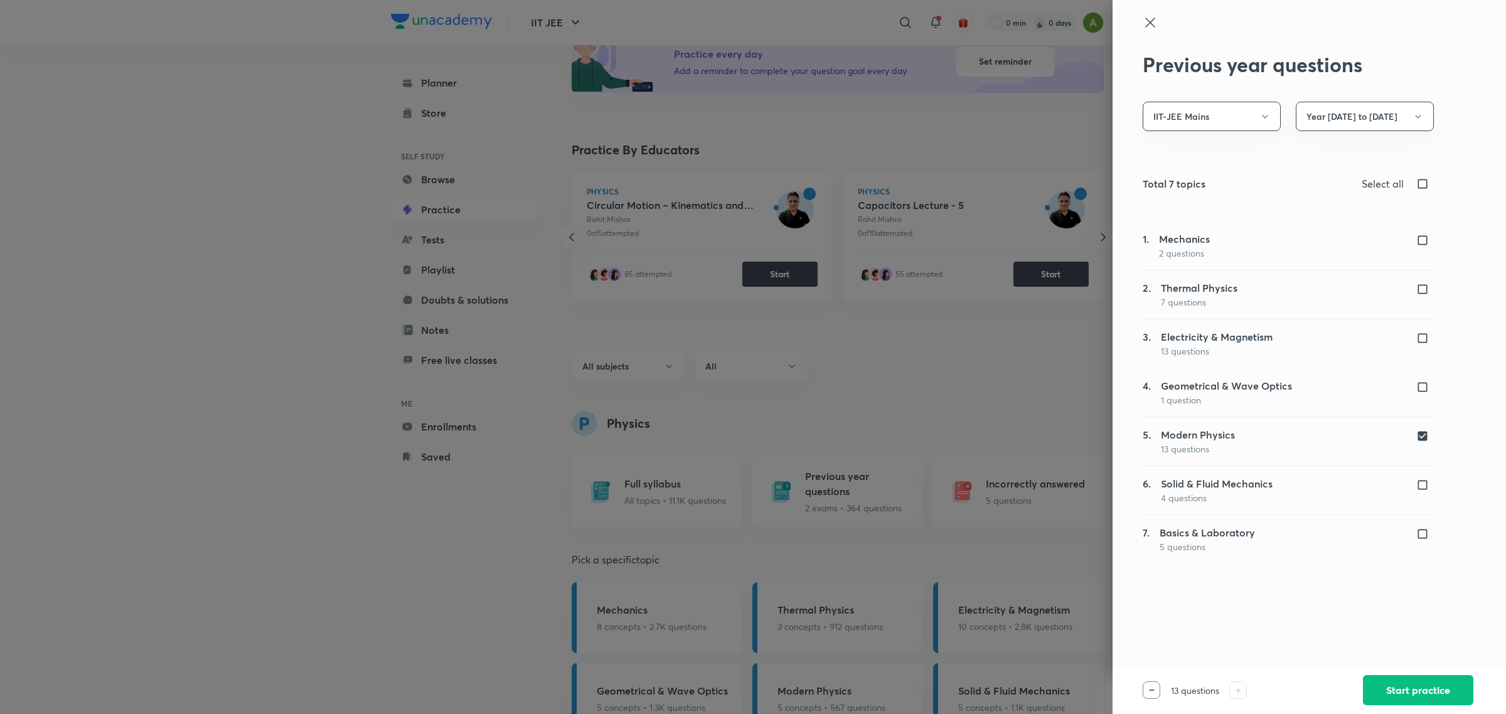
click at [1244, 688] on div at bounding box center [1238, 690] width 18 height 18
click at [1416, 678] on button "Start practice" at bounding box center [1418, 689] width 110 height 30
checkbox input "true"
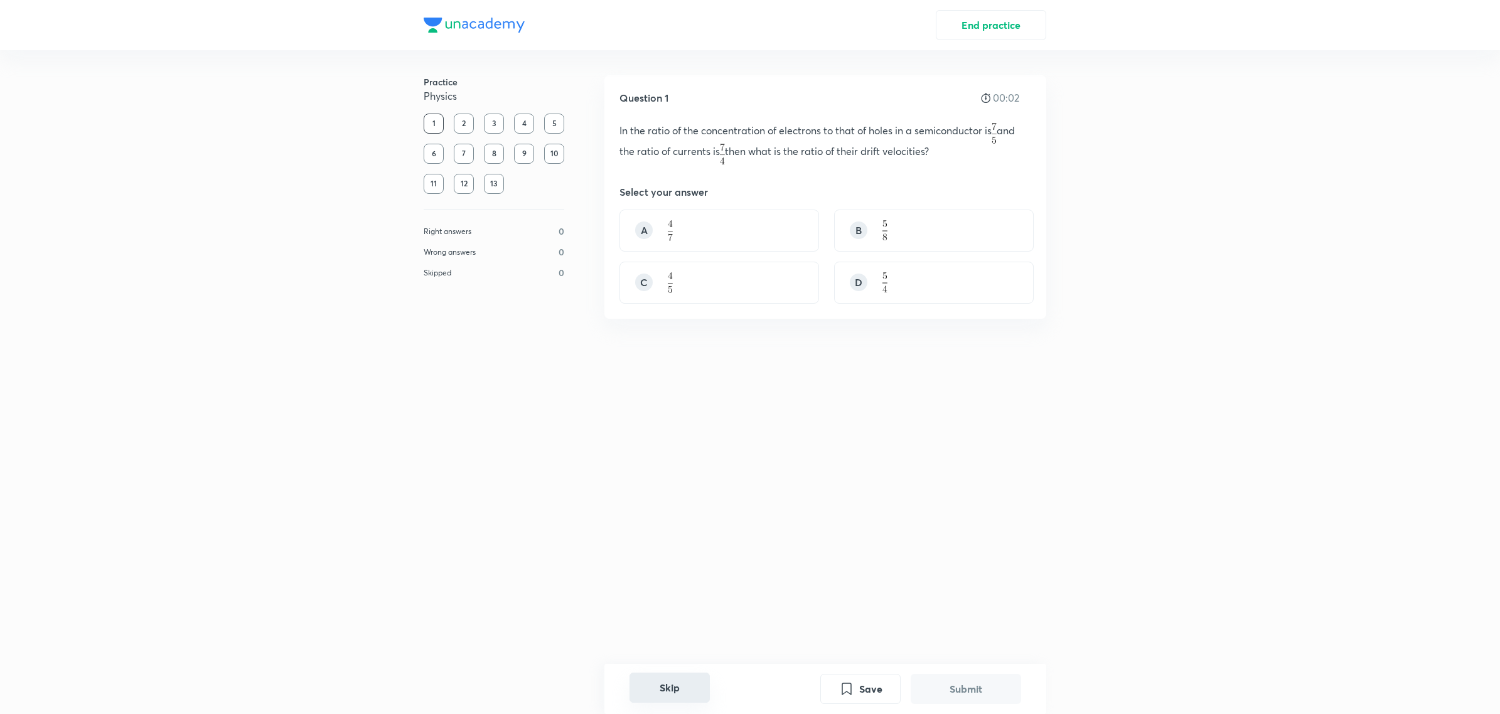
click at [681, 689] on button "Skip" at bounding box center [669, 688] width 80 height 30
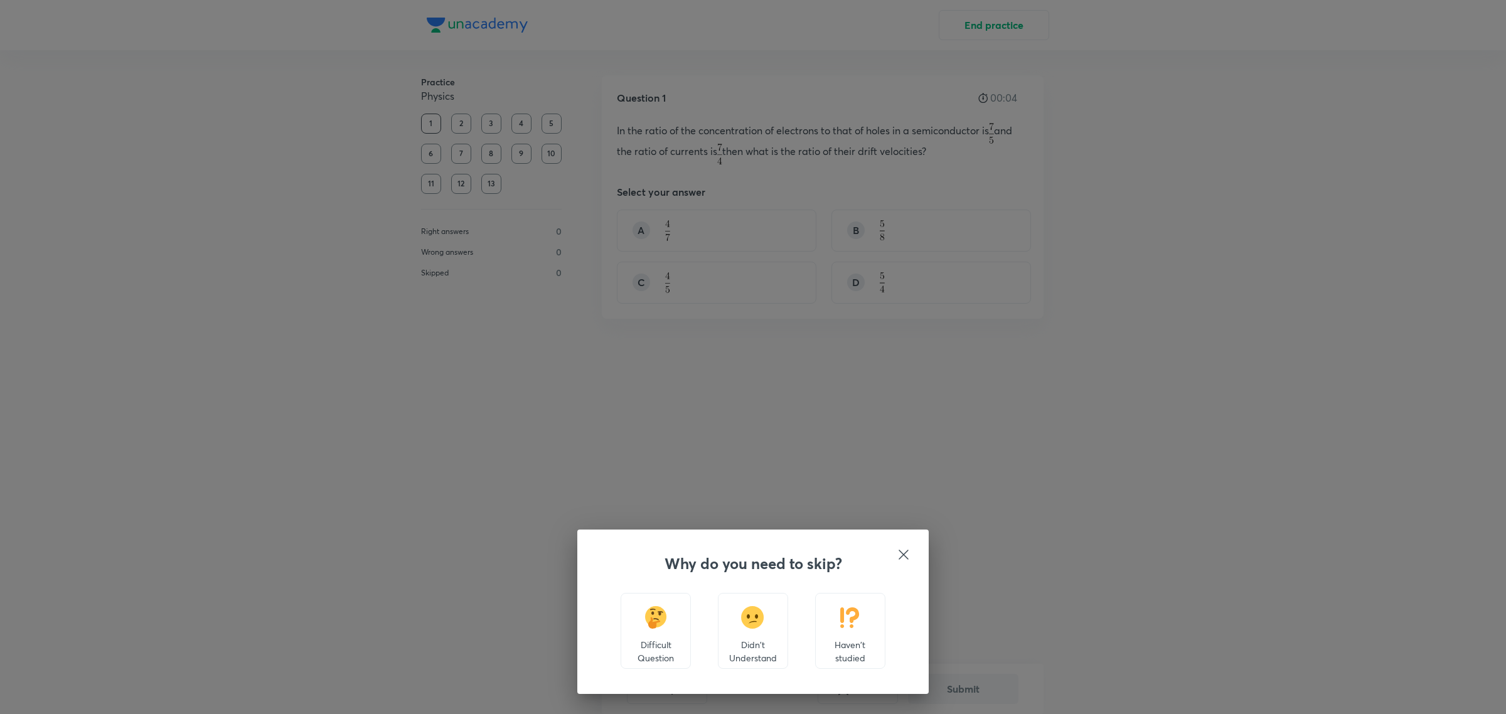
click at [854, 626] on img at bounding box center [849, 617] width 23 height 23
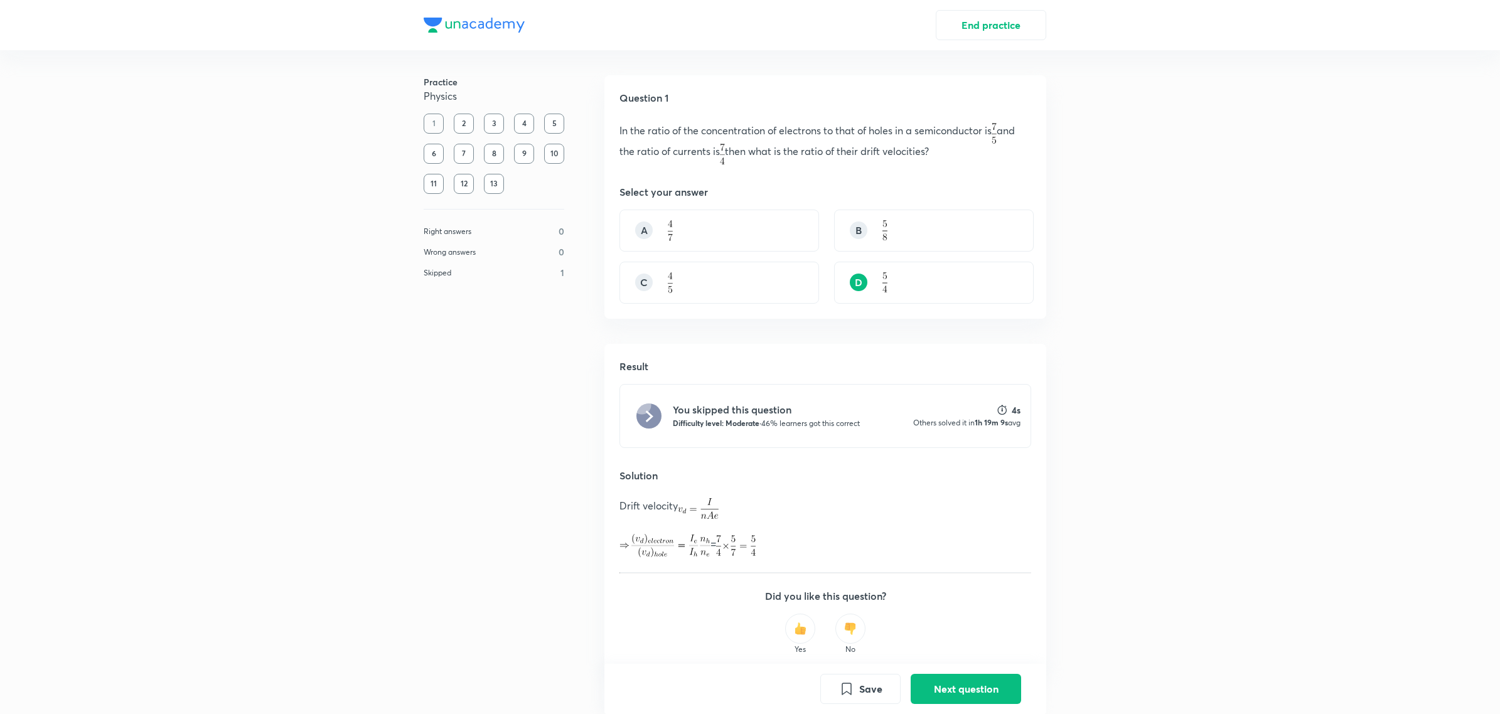
click at [466, 130] on div "2" at bounding box center [464, 124] width 20 height 20
click at [462, 126] on div "2" at bounding box center [464, 124] width 20 height 20
click at [496, 121] on div "3" at bounding box center [494, 124] width 20 height 20
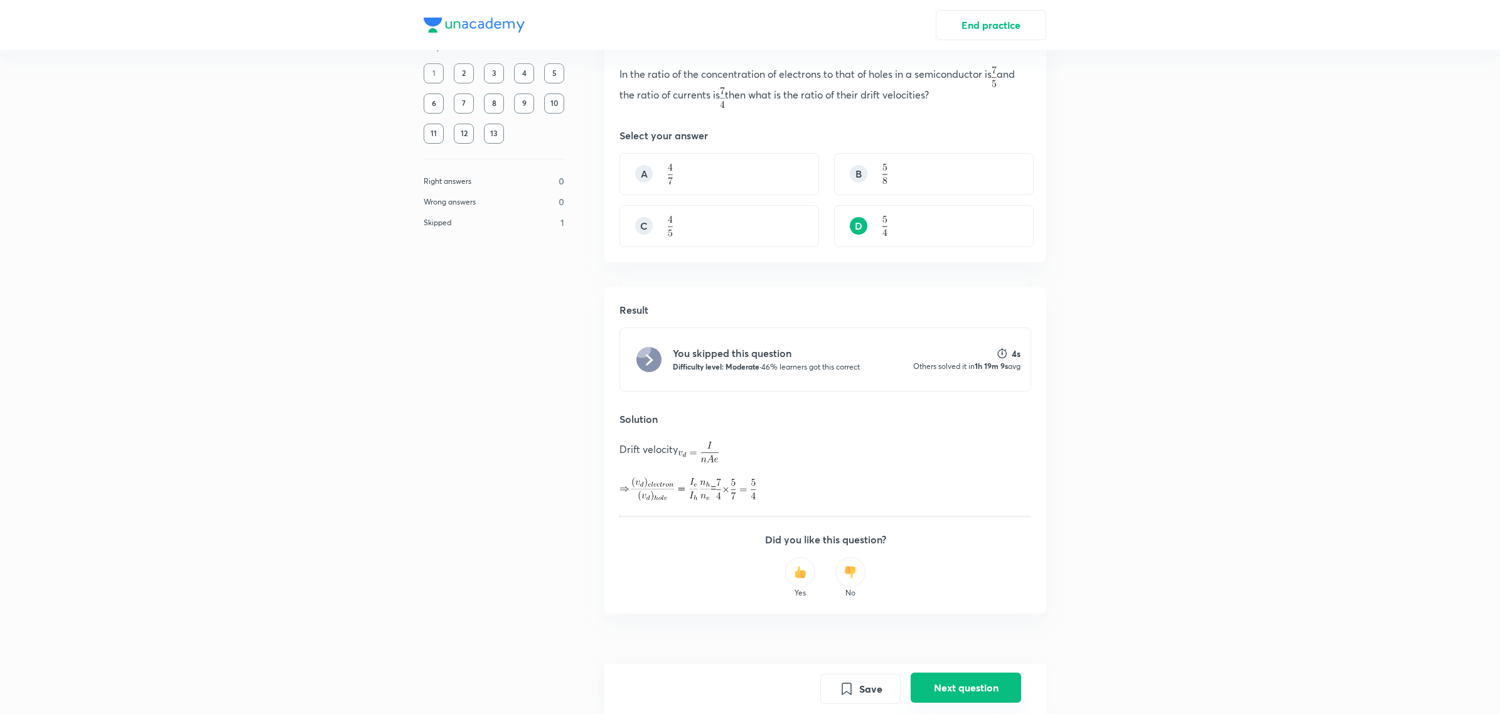
click at [926, 679] on button "Next question" at bounding box center [965, 688] width 110 height 30
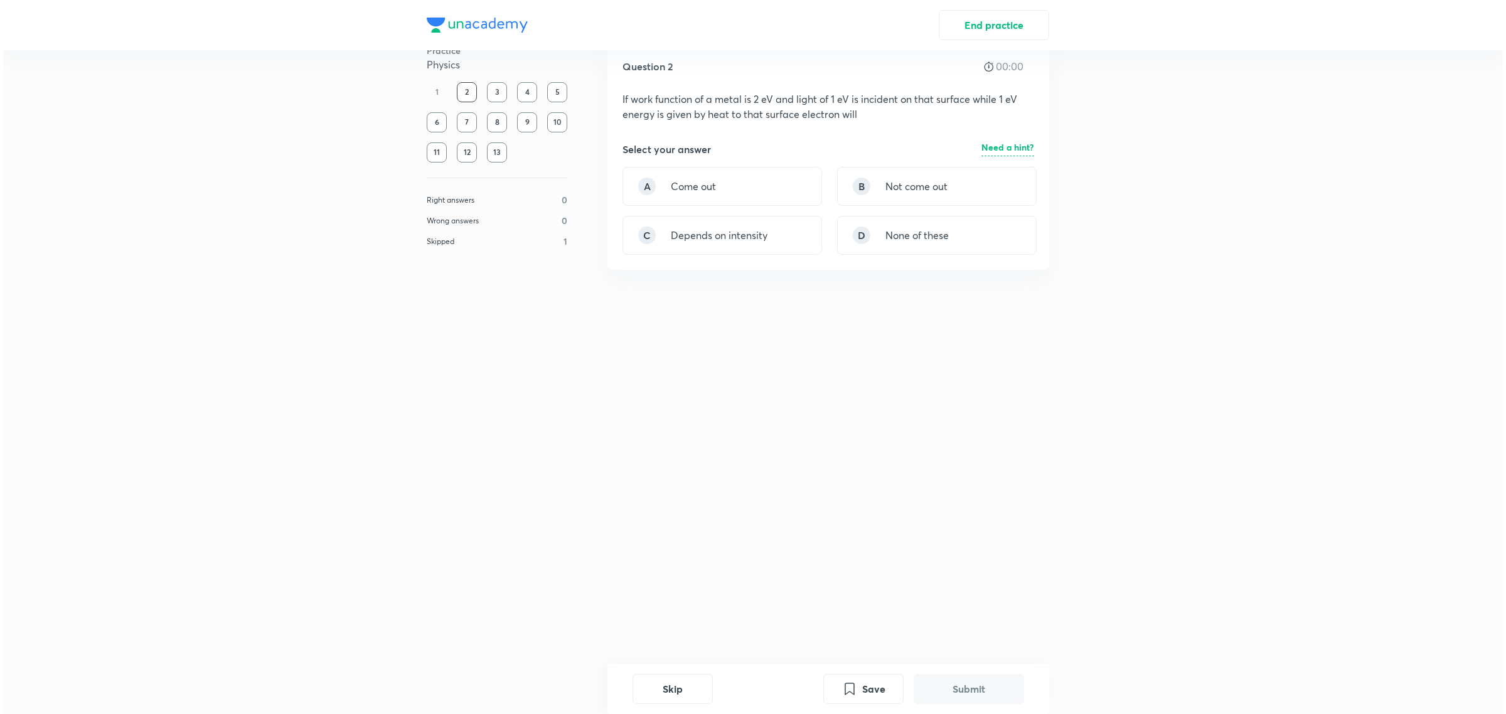
scroll to position [0, 0]
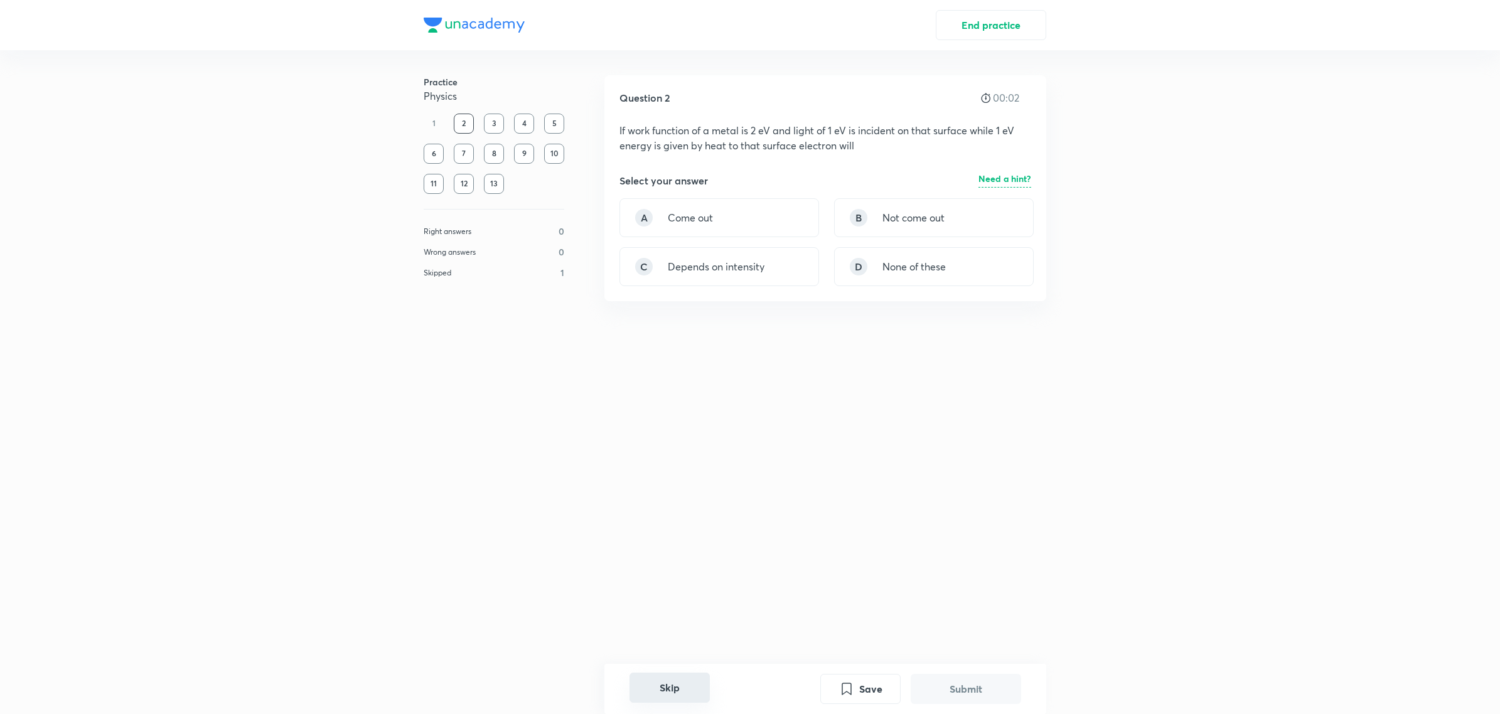
click at [656, 695] on button "Skip" at bounding box center [669, 688] width 80 height 30
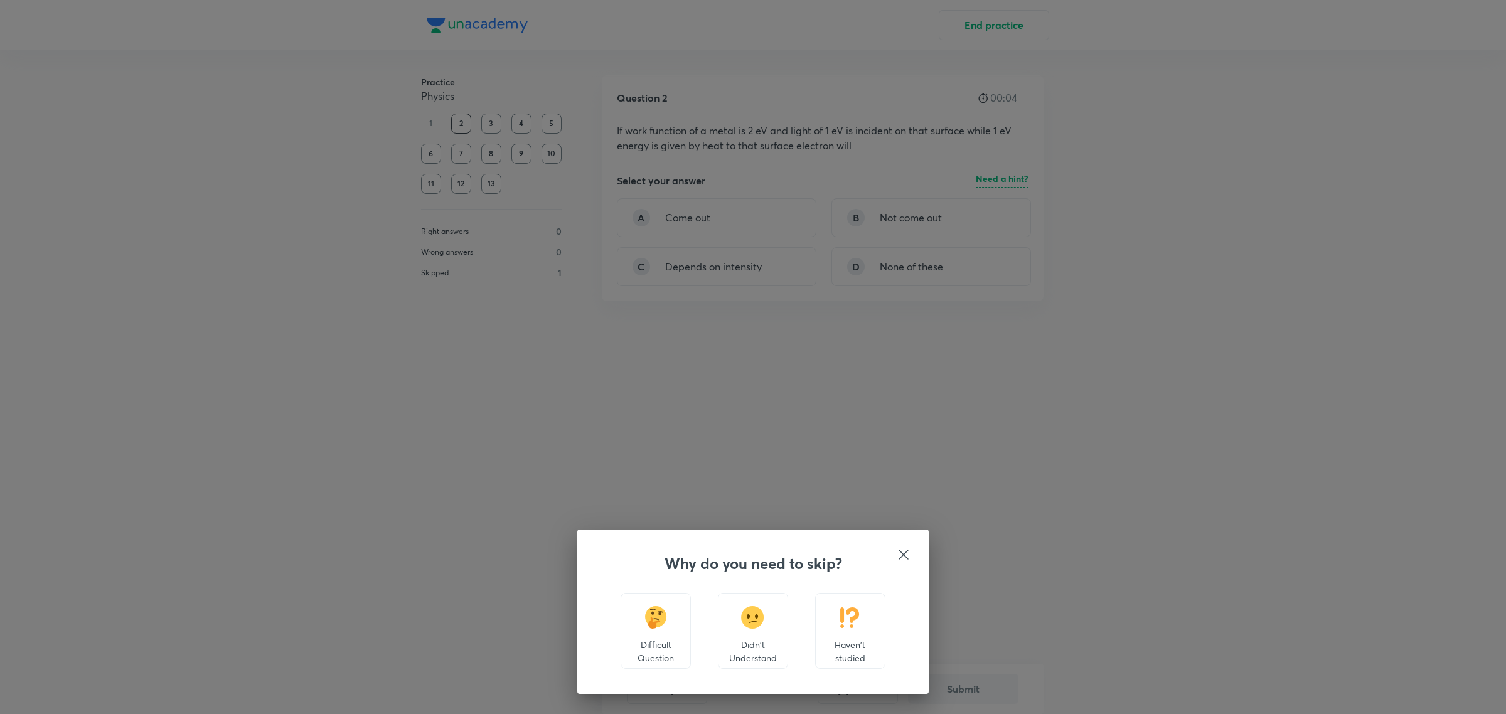
click at [839, 632] on div "Haven't studied" at bounding box center [850, 631] width 70 height 76
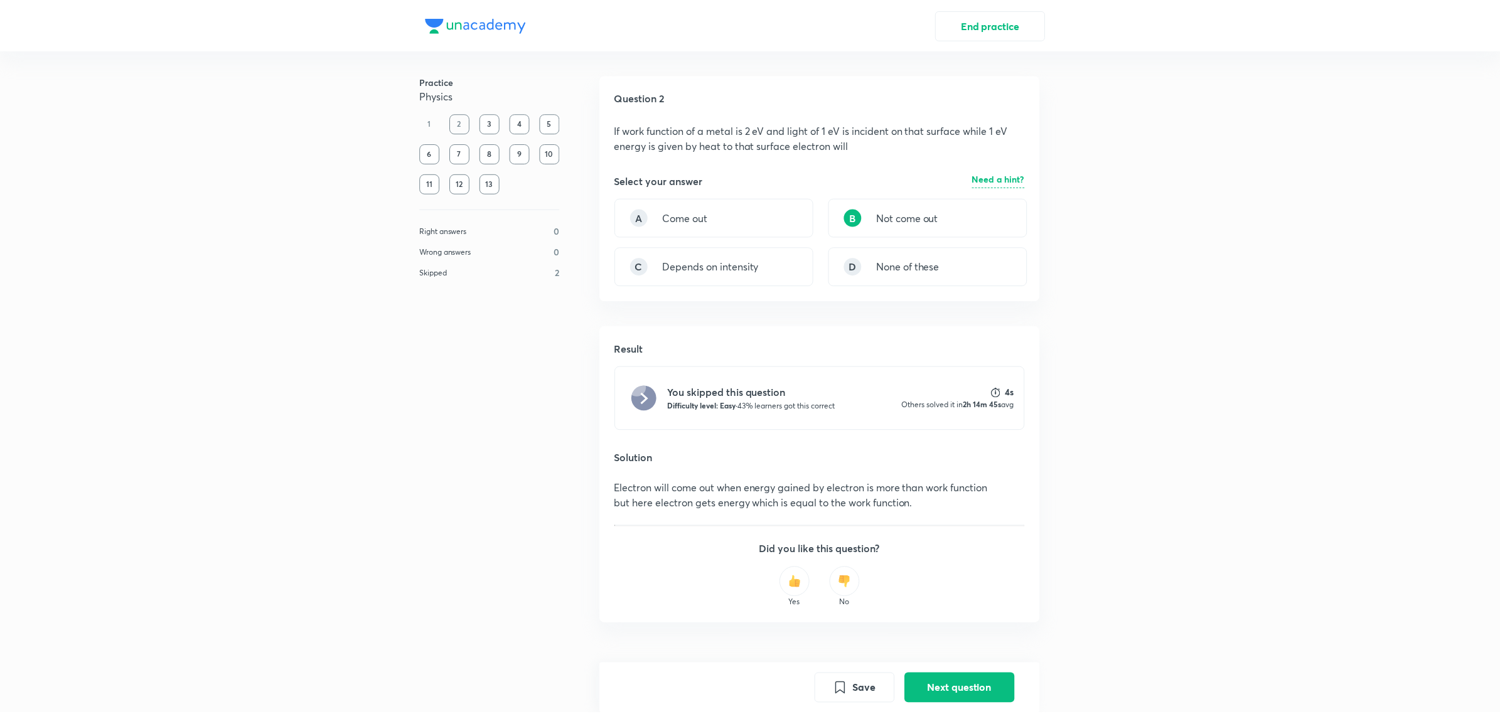
scroll to position [11, 0]
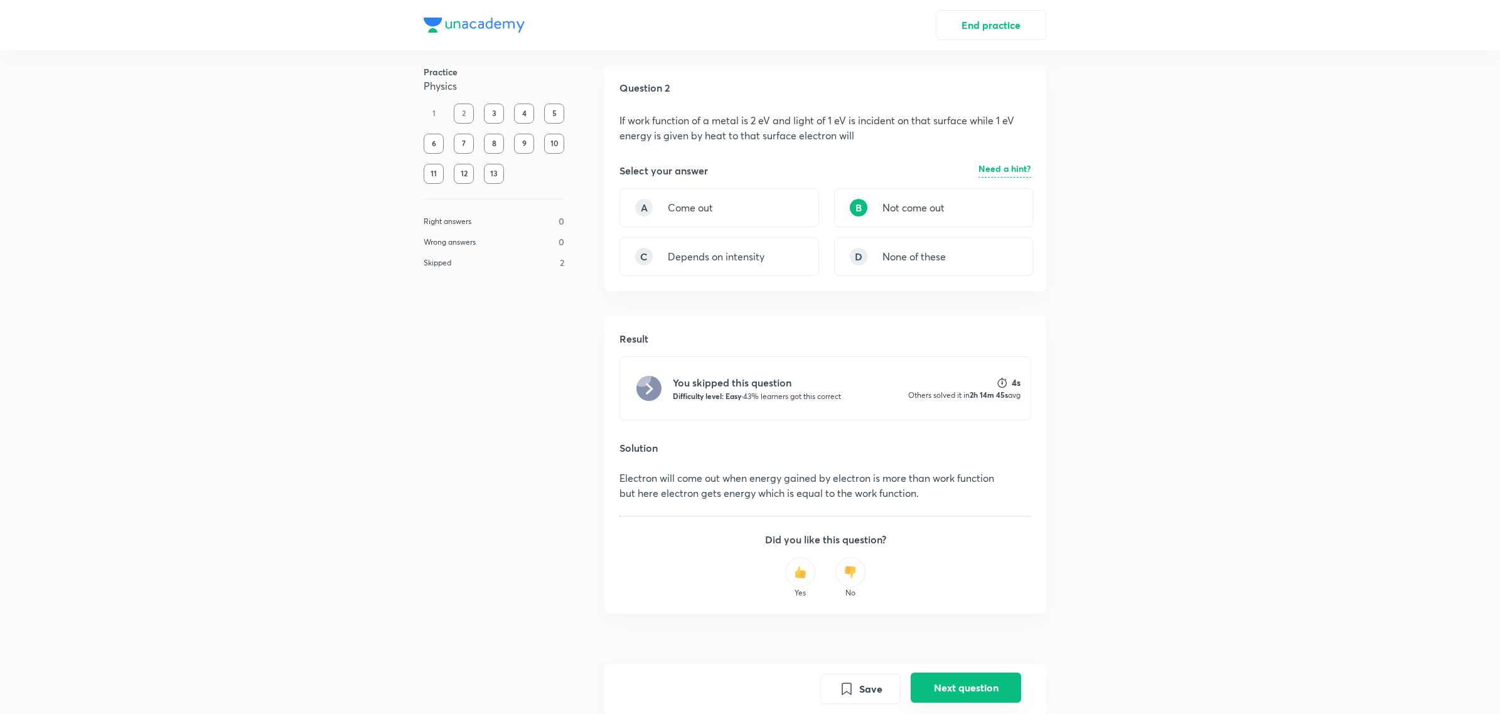
click at [949, 691] on button "Next question" at bounding box center [965, 688] width 110 height 30
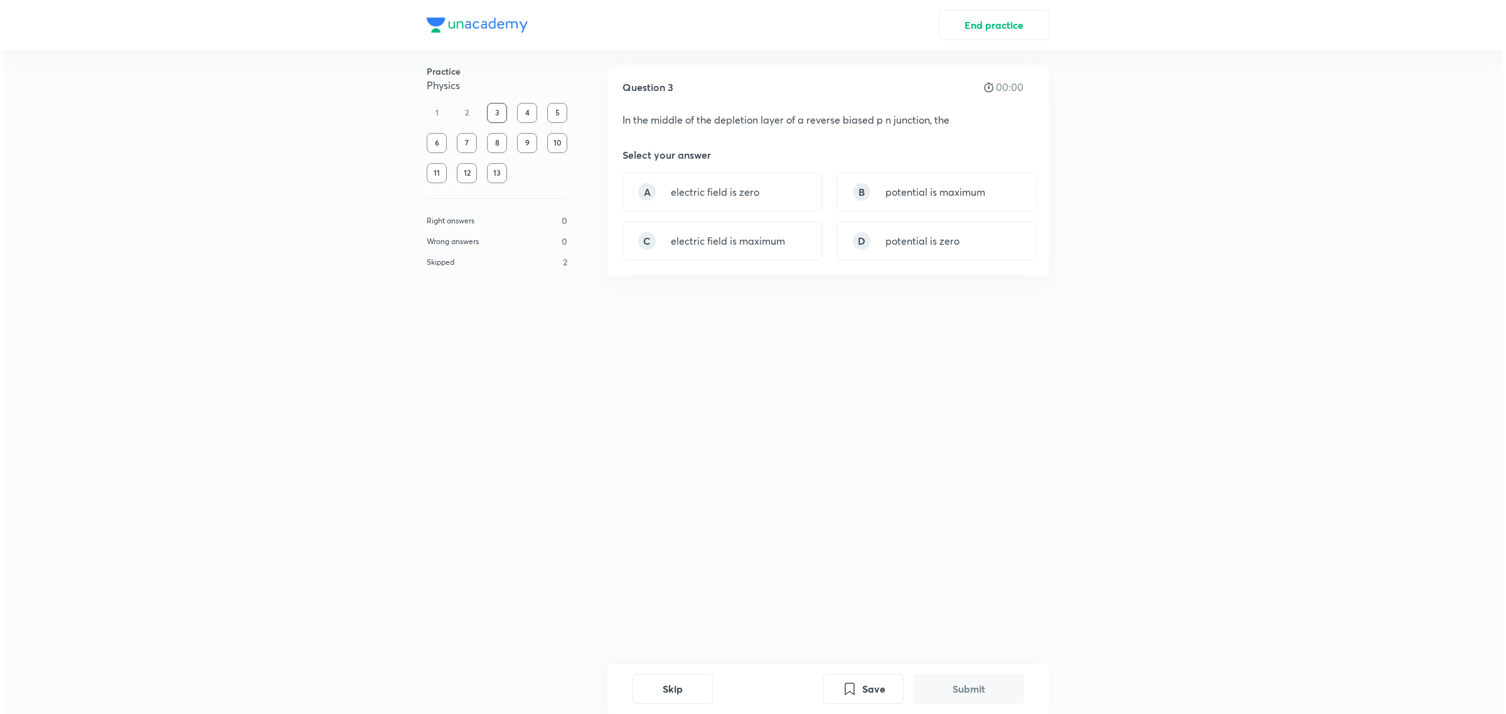
scroll to position [0, 0]
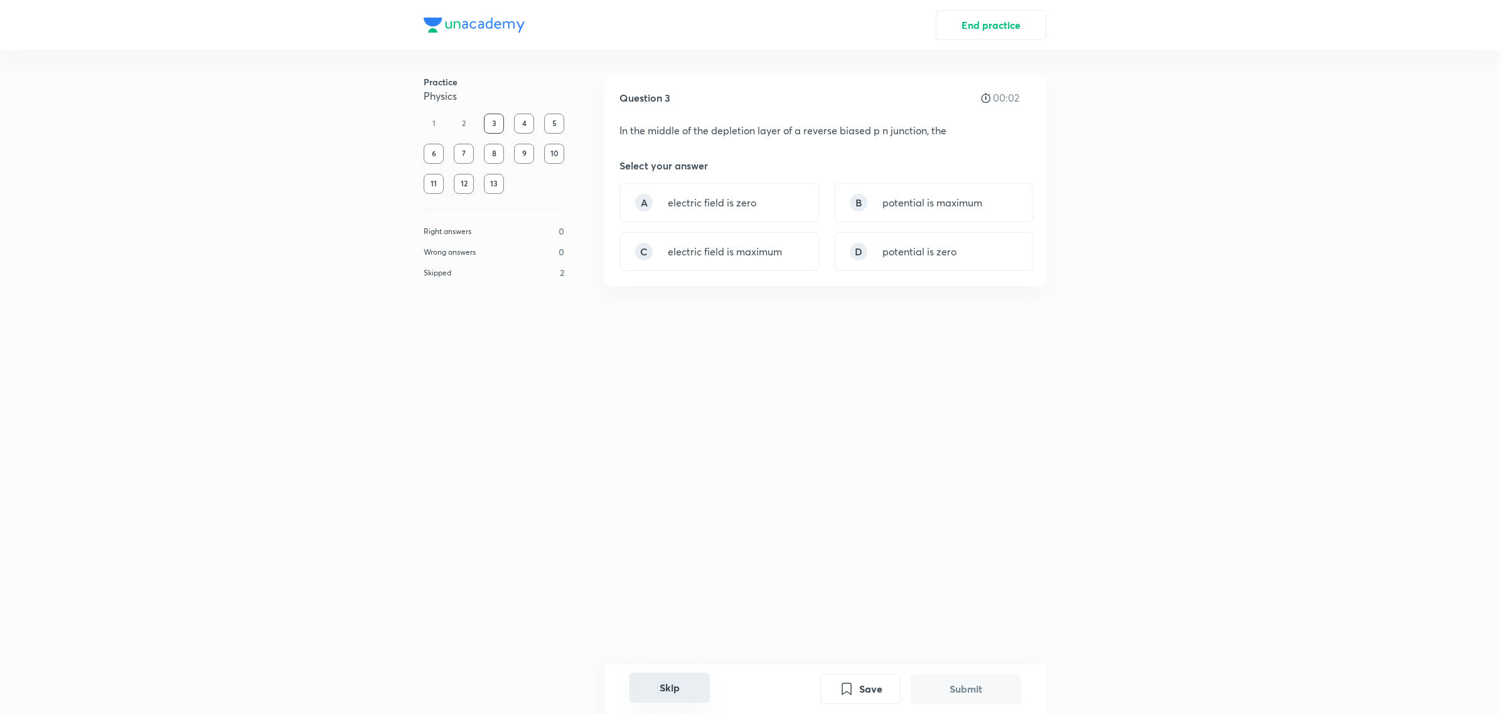
click at [691, 695] on button "Skip" at bounding box center [669, 688] width 80 height 30
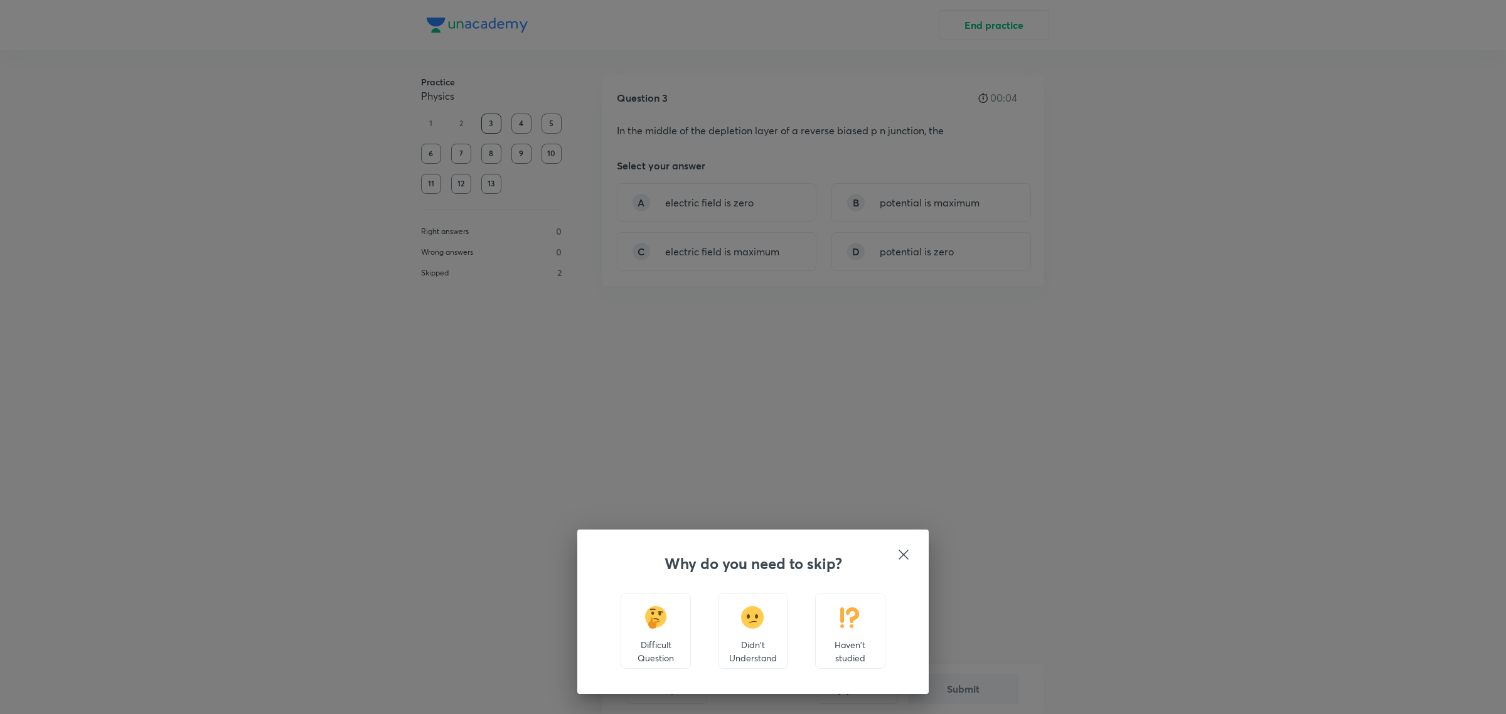
click at [852, 654] on p "Haven't studied" at bounding box center [850, 651] width 49 height 26
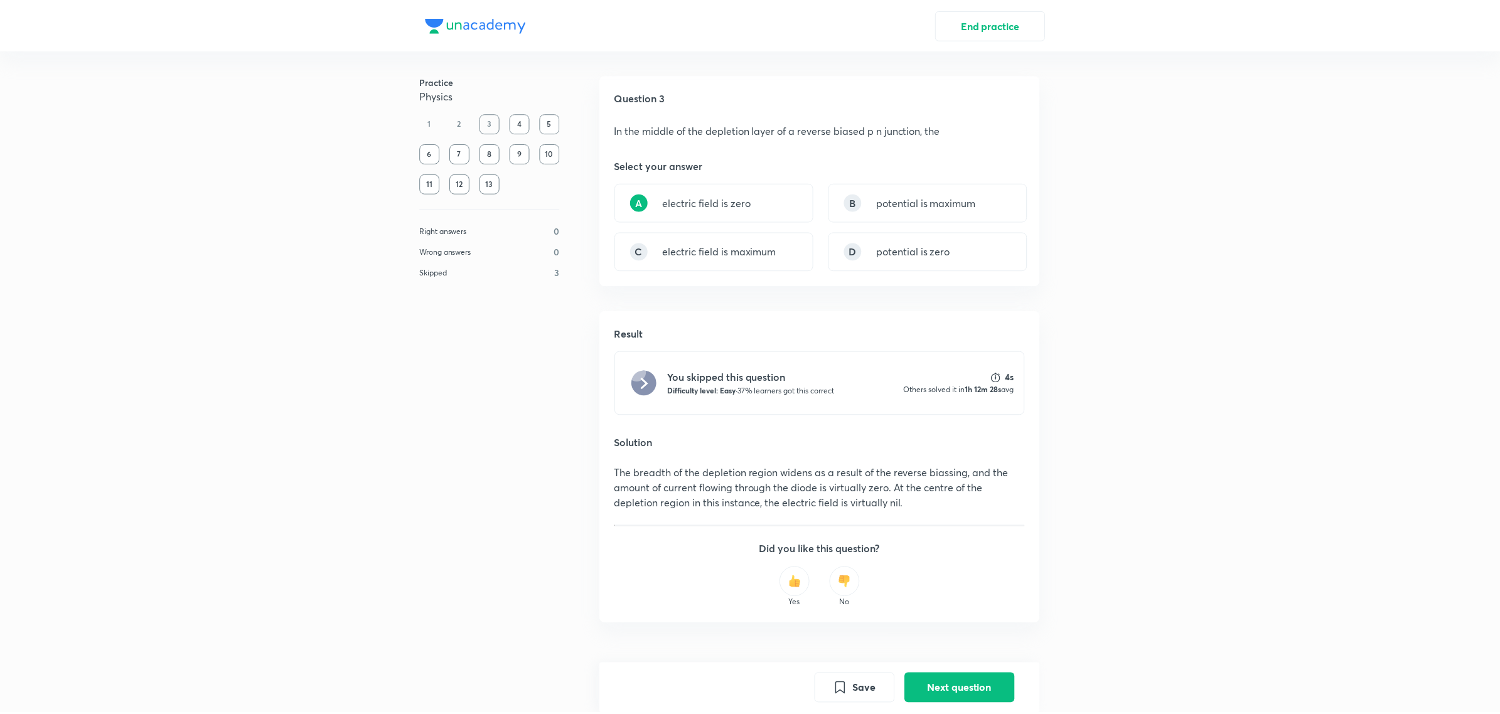
scroll to position [11, 0]
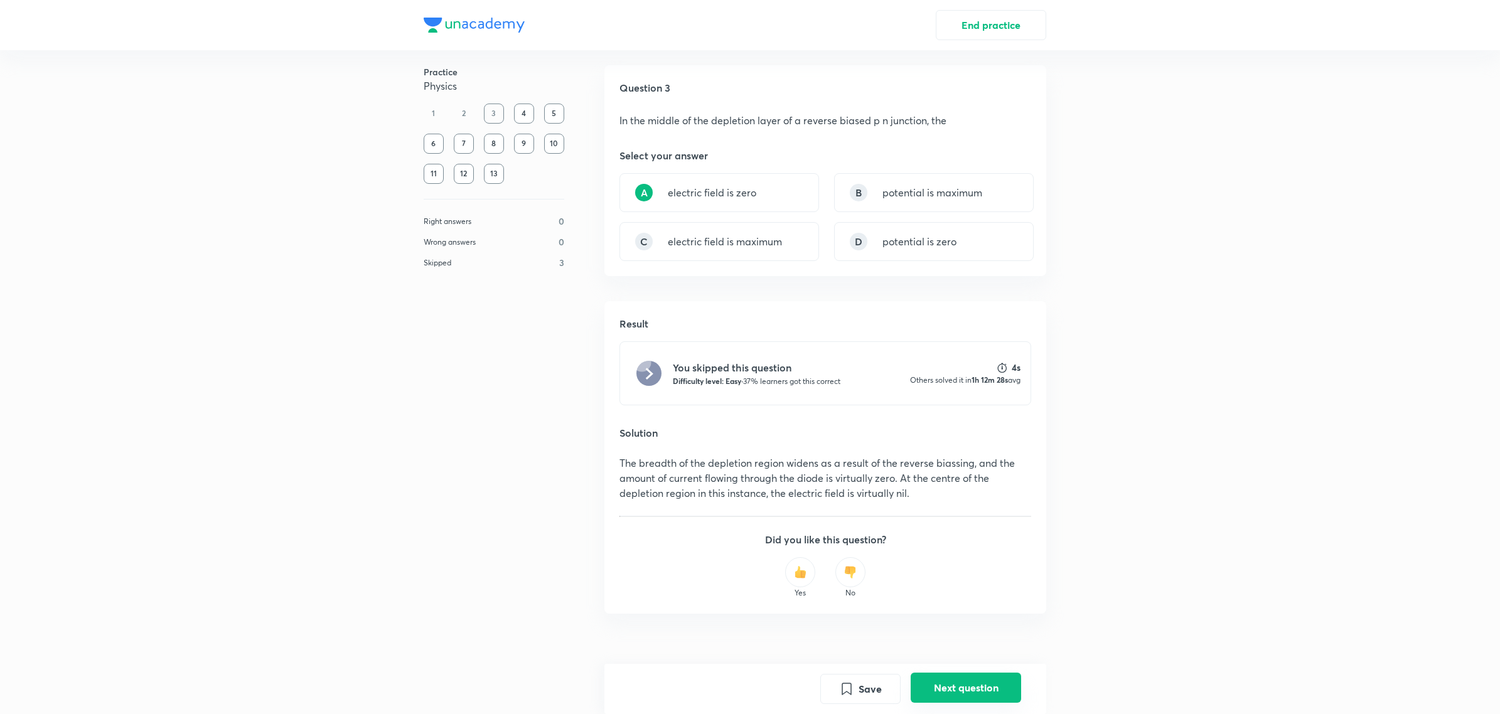
click at [993, 681] on button "Next question" at bounding box center [965, 688] width 110 height 30
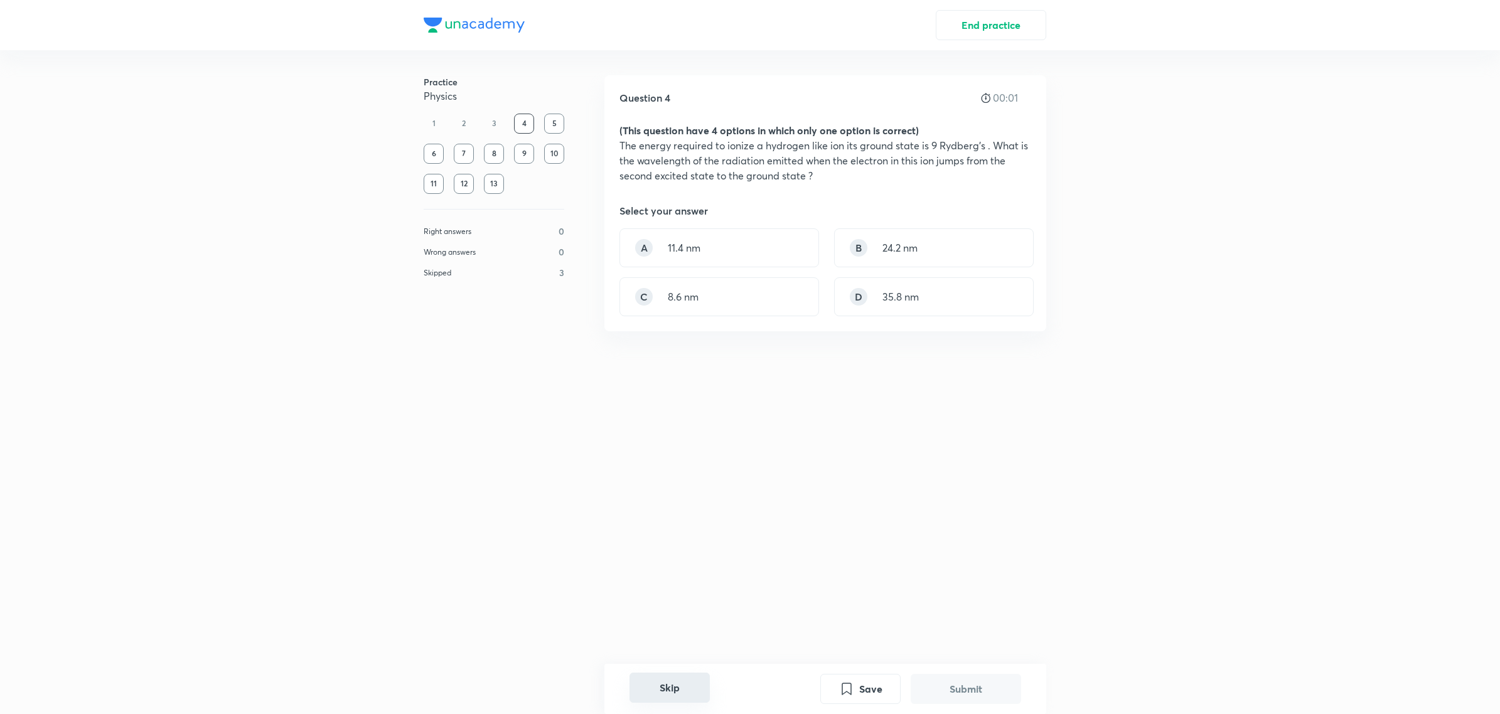
click at [685, 687] on button "Skip" at bounding box center [669, 688] width 80 height 30
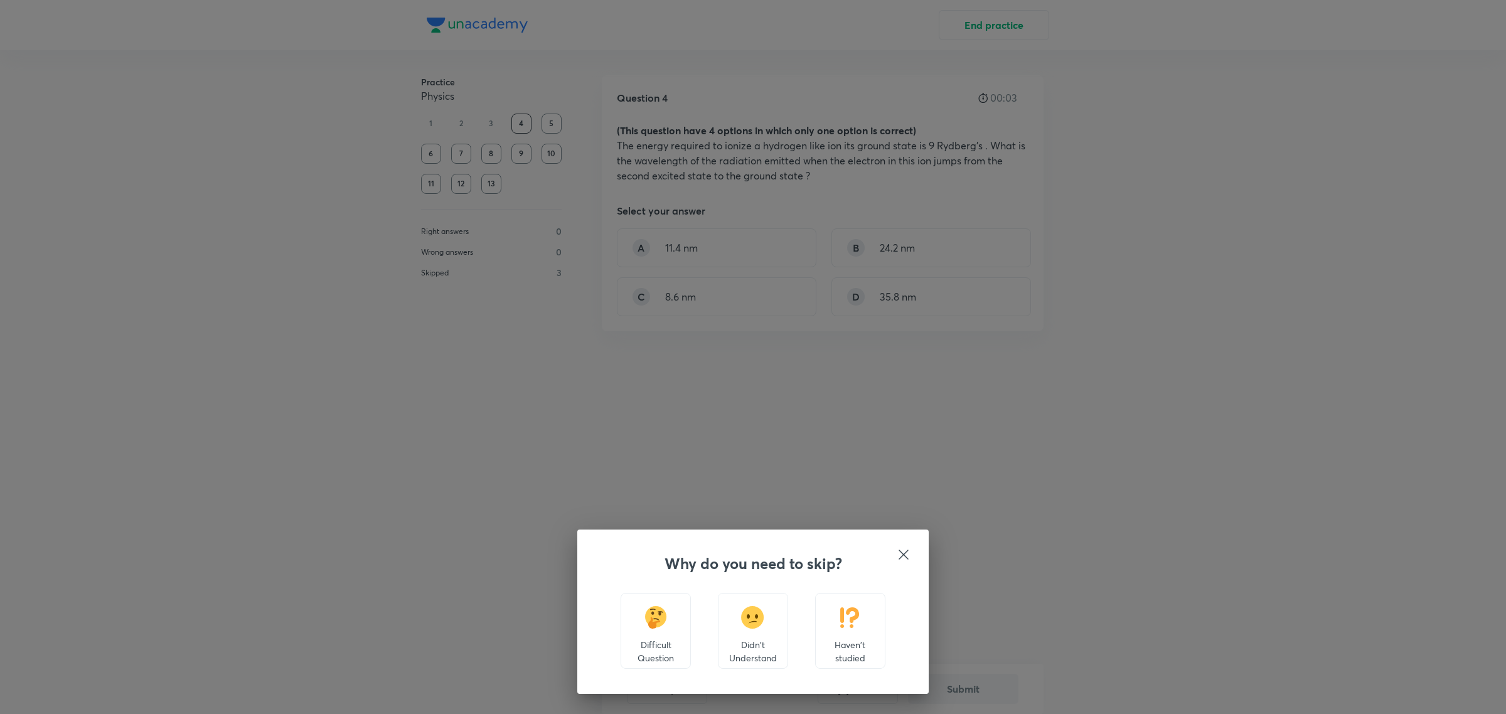
click at [876, 628] on div "Haven't studied" at bounding box center [850, 631] width 70 height 76
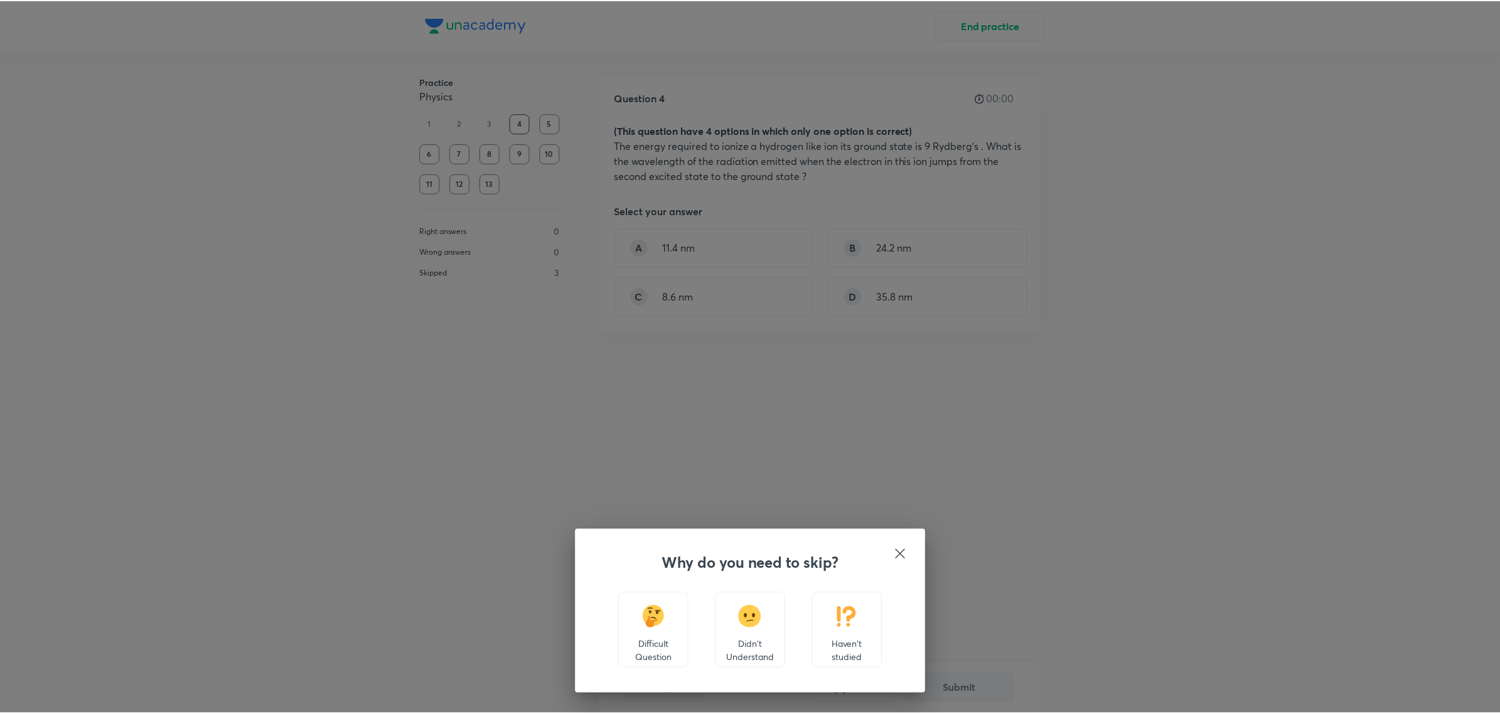
scroll to position [195, 0]
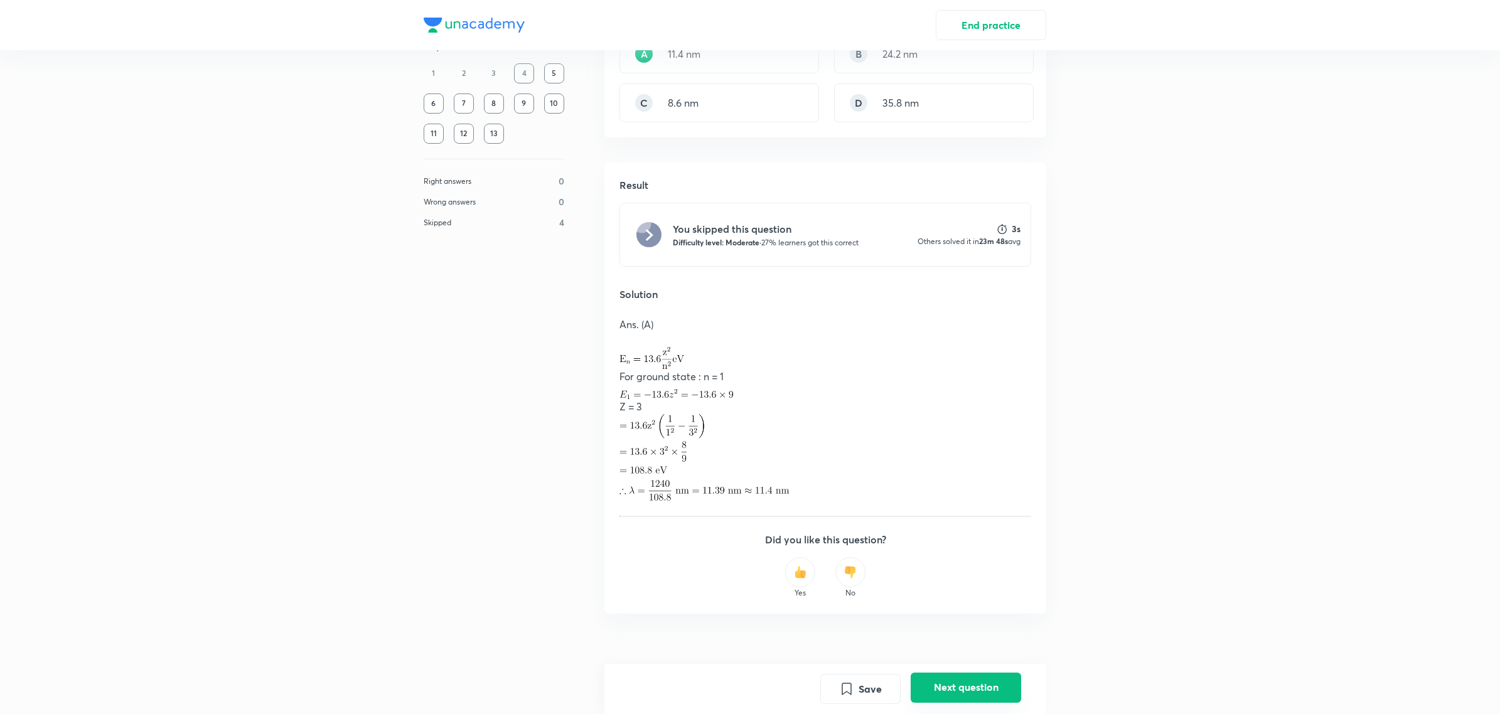
click at [979, 676] on button "Next question" at bounding box center [965, 688] width 110 height 30
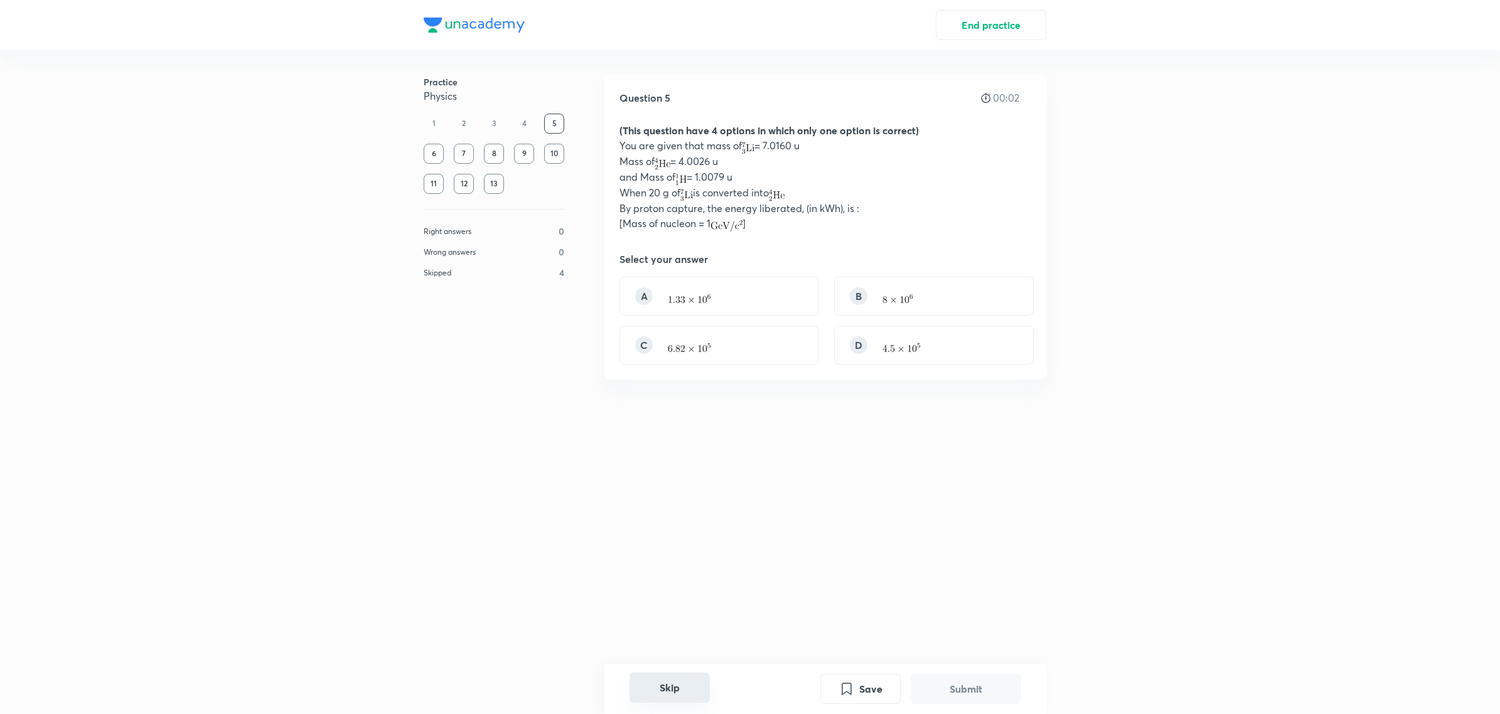
click at [673, 681] on button "Skip" at bounding box center [669, 688] width 80 height 30
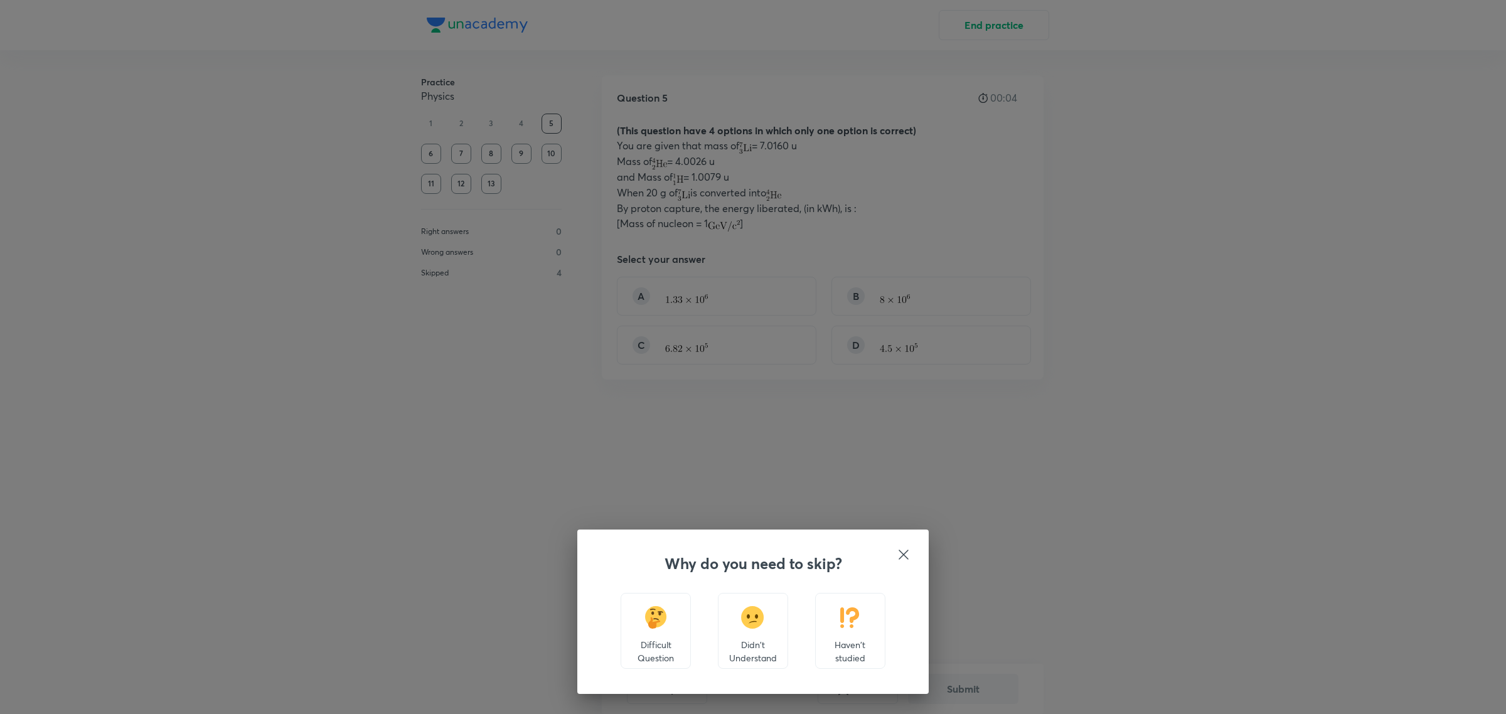
click at [828, 659] on p "Haven't studied" at bounding box center [850, 651] width 49 height 26
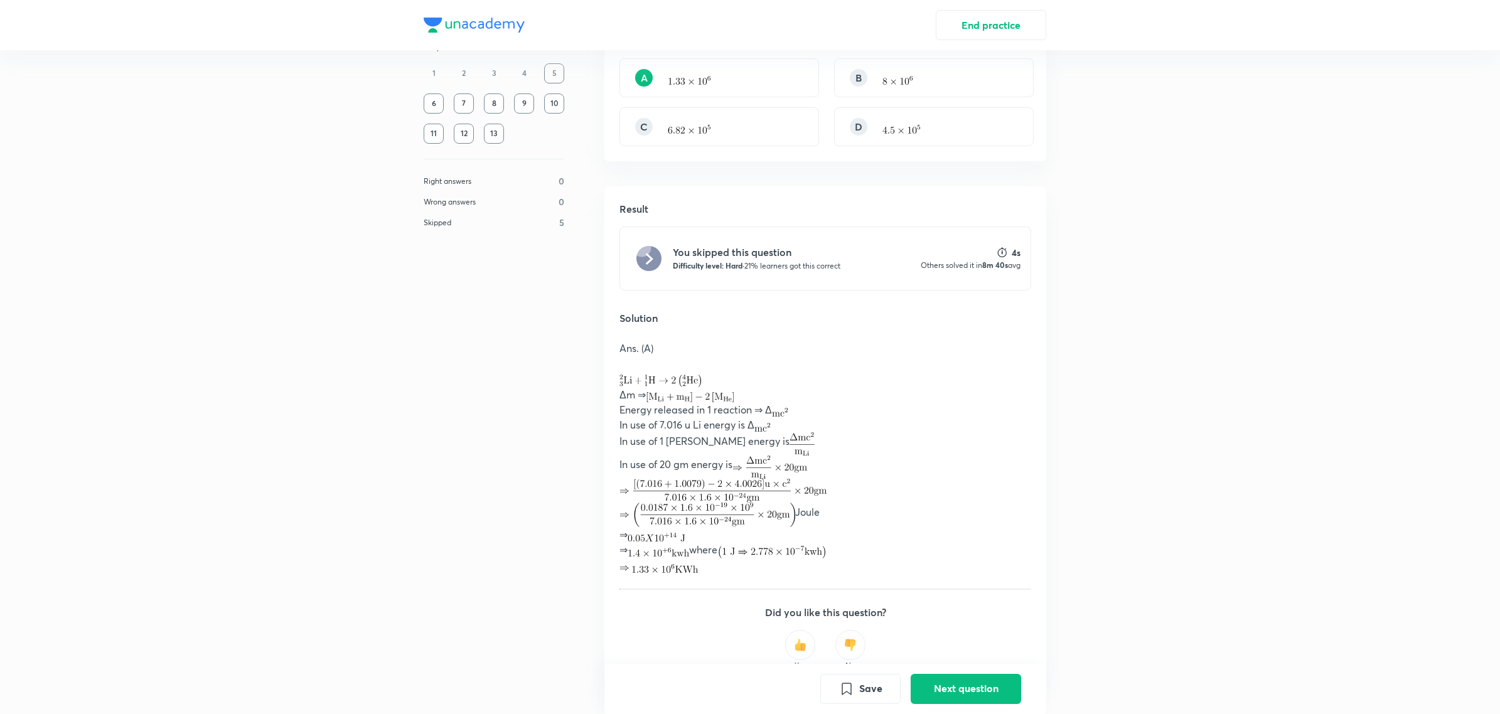
scroll to position [289, 0]
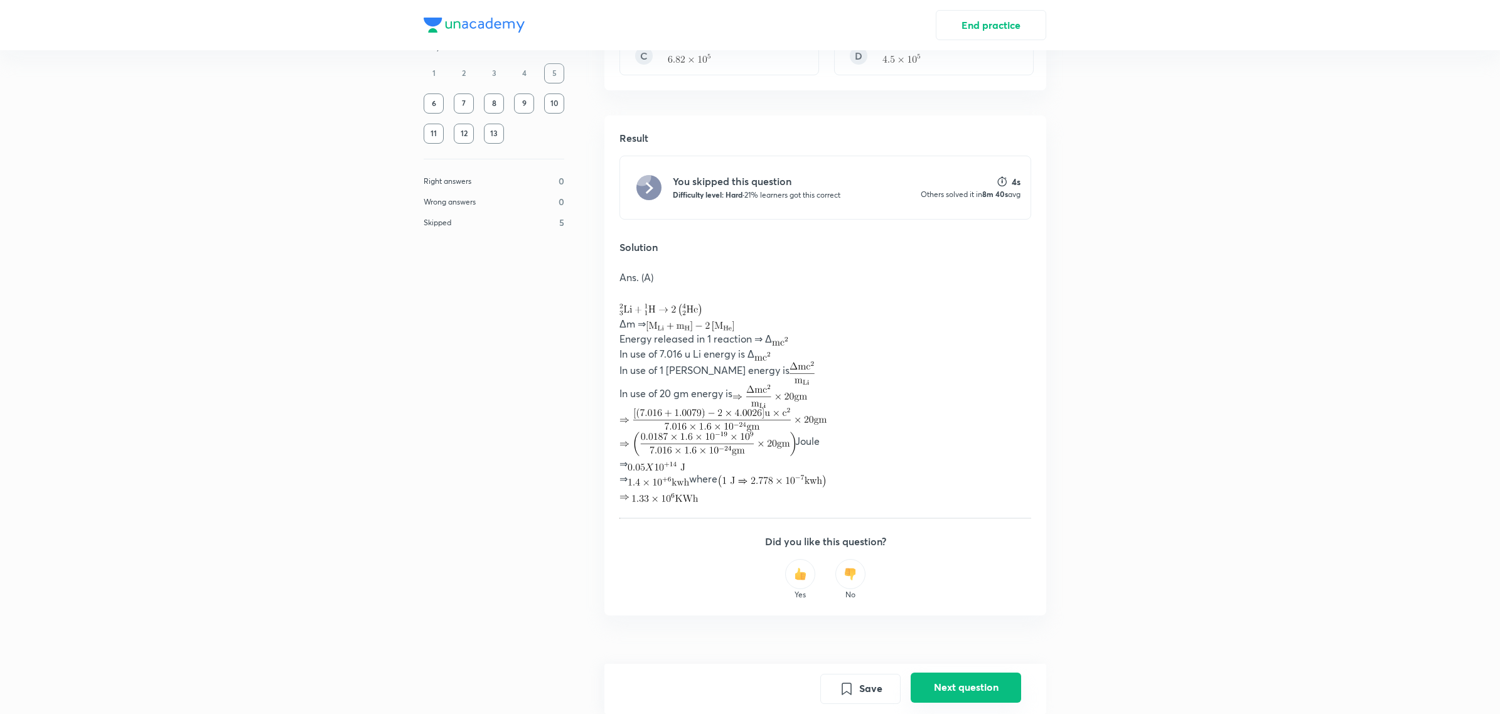
click at [1006, 689] on button "Next question" at bounding box center [965, 688] width 110 height 30
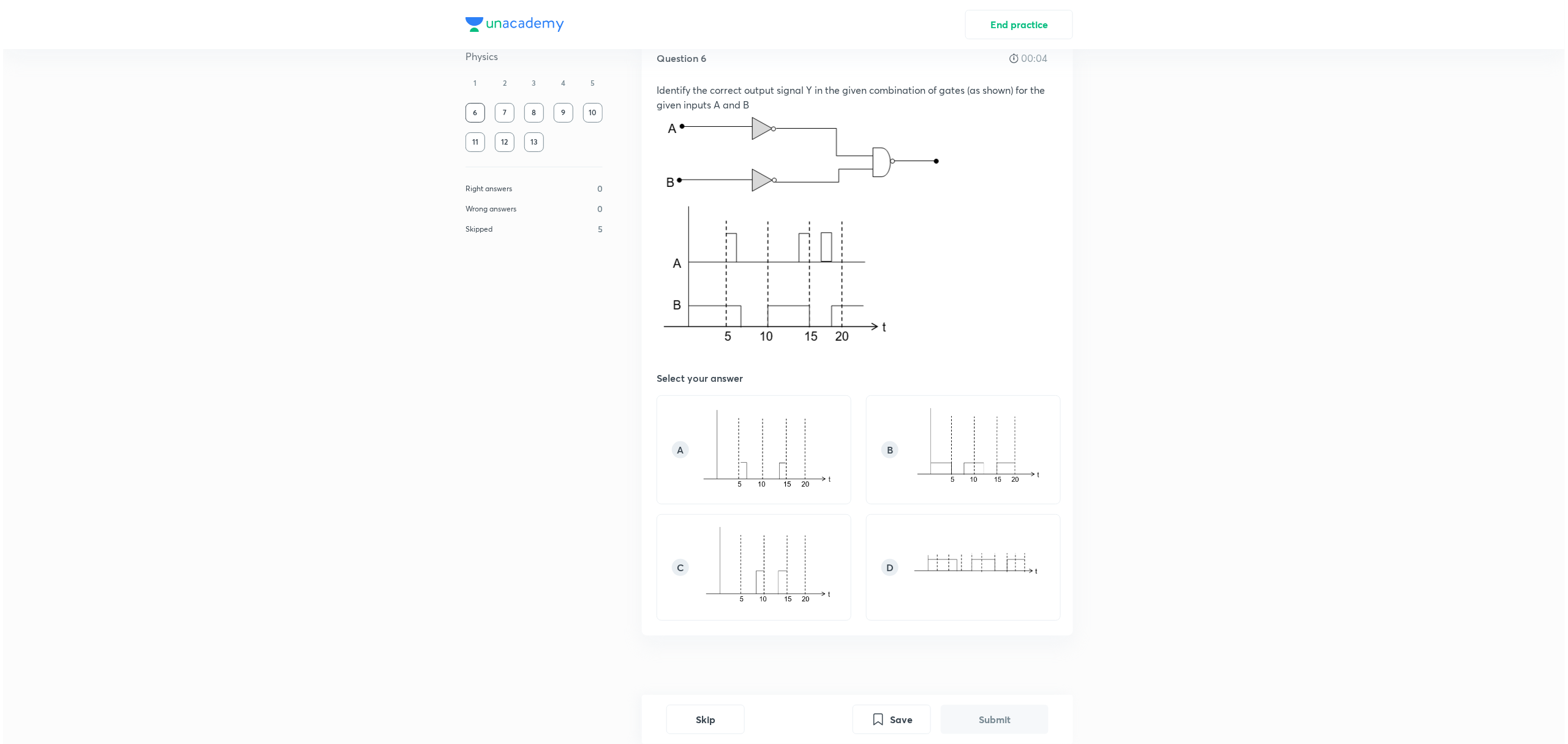
scroll to position [53, 0]
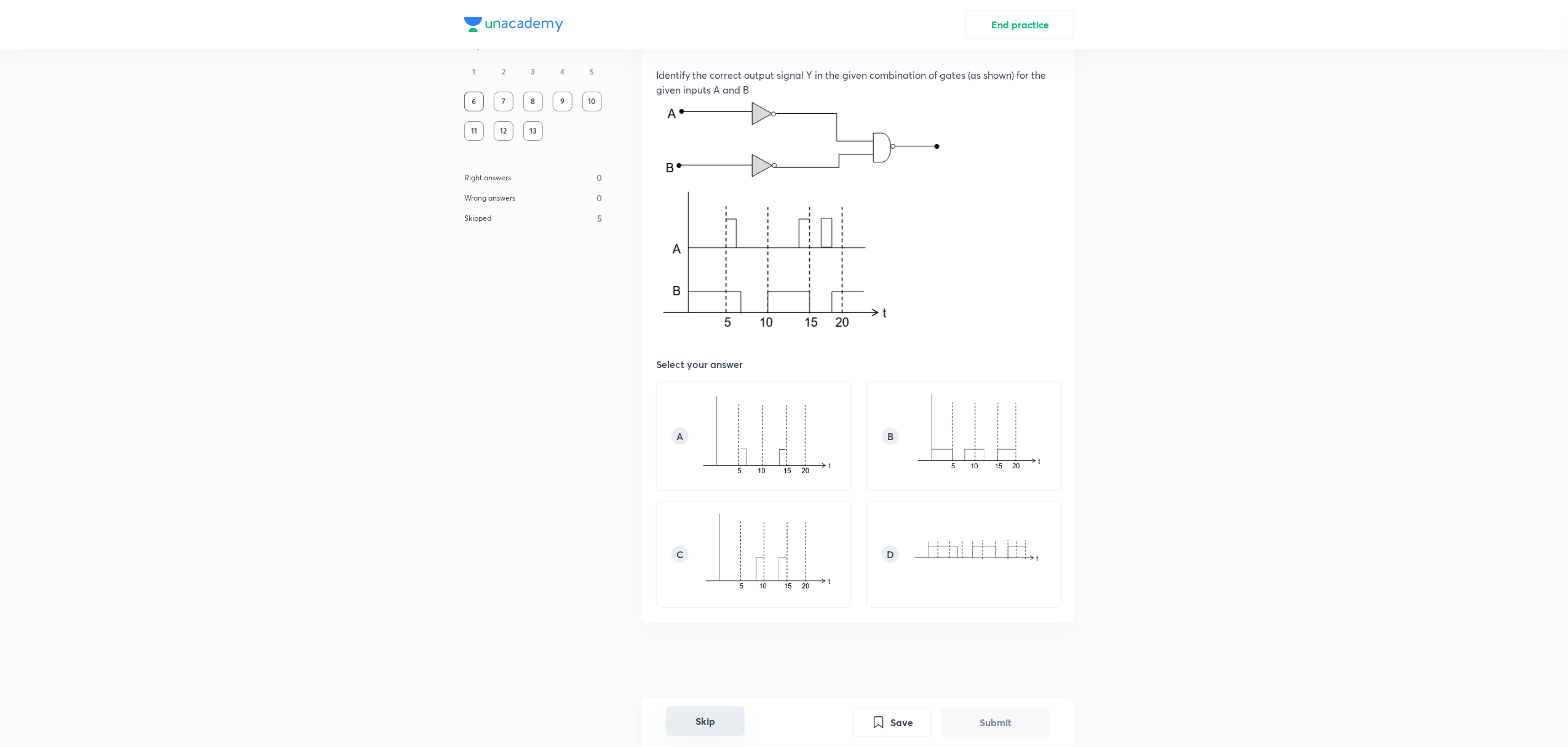
click at [724, 699] on button "Skip" at bounding box center [706, 721] width 78 height 29
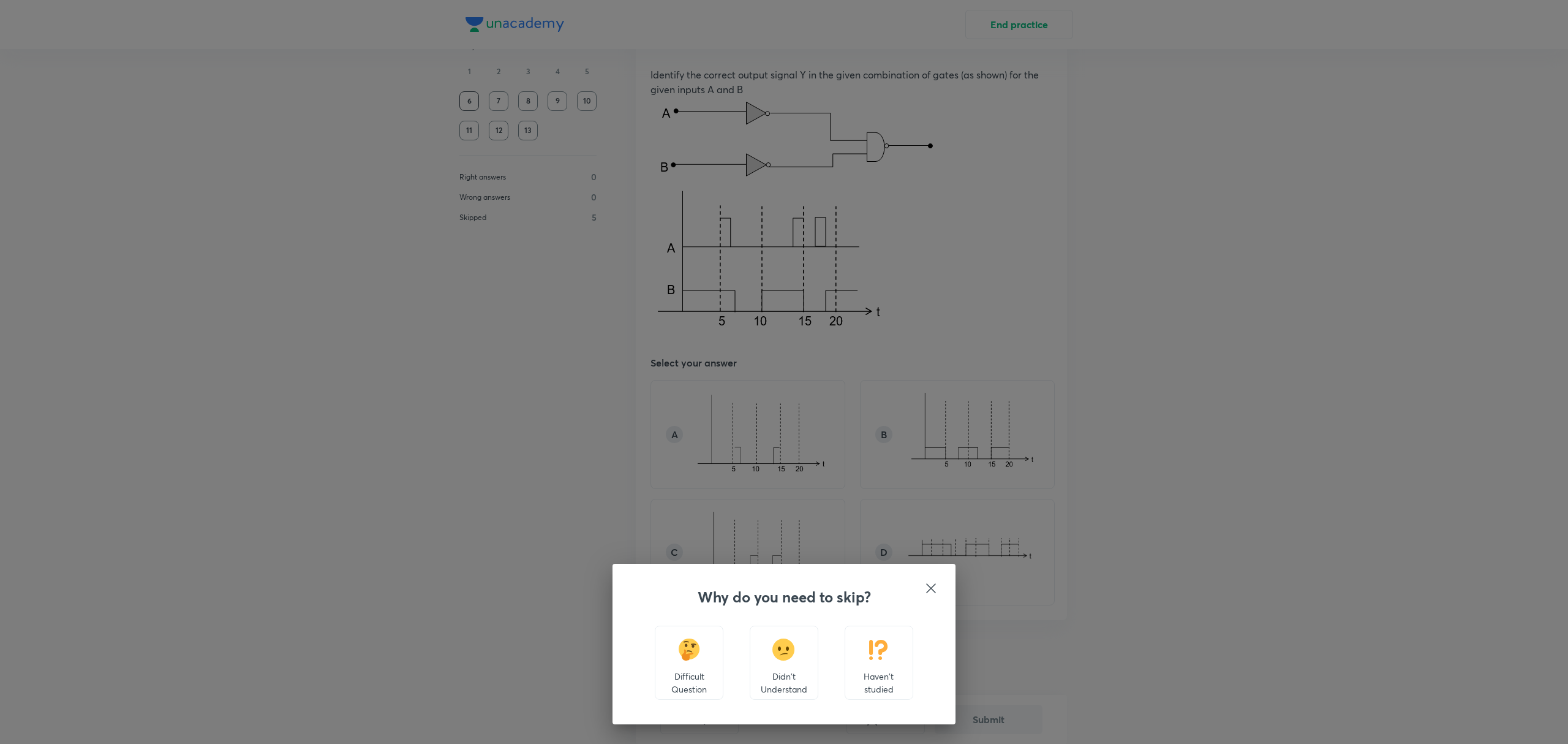
click at [878, 636] on div "Haven't studied" at bounding box center [879, 663] width 68 height 74
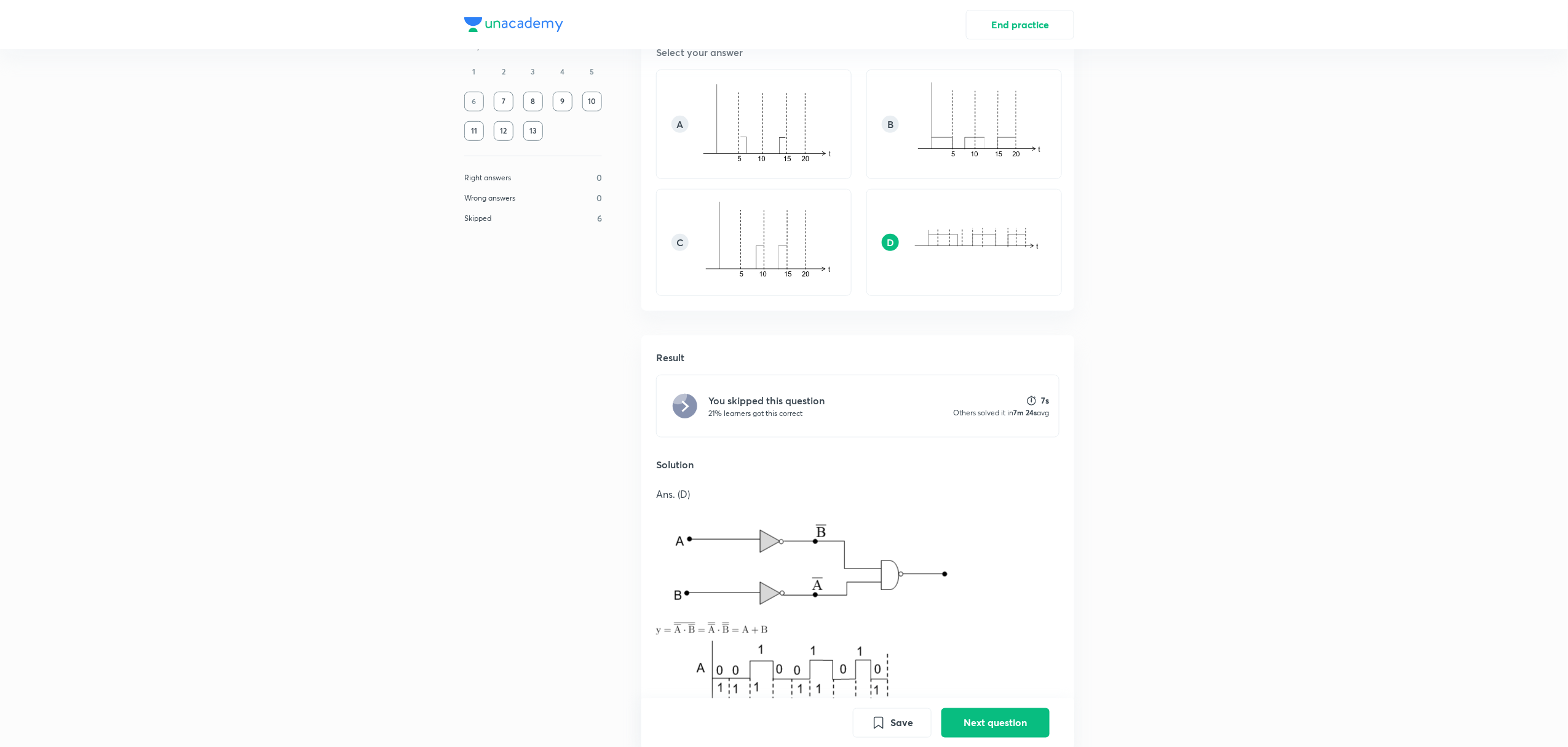
scroll to position [635, 0]
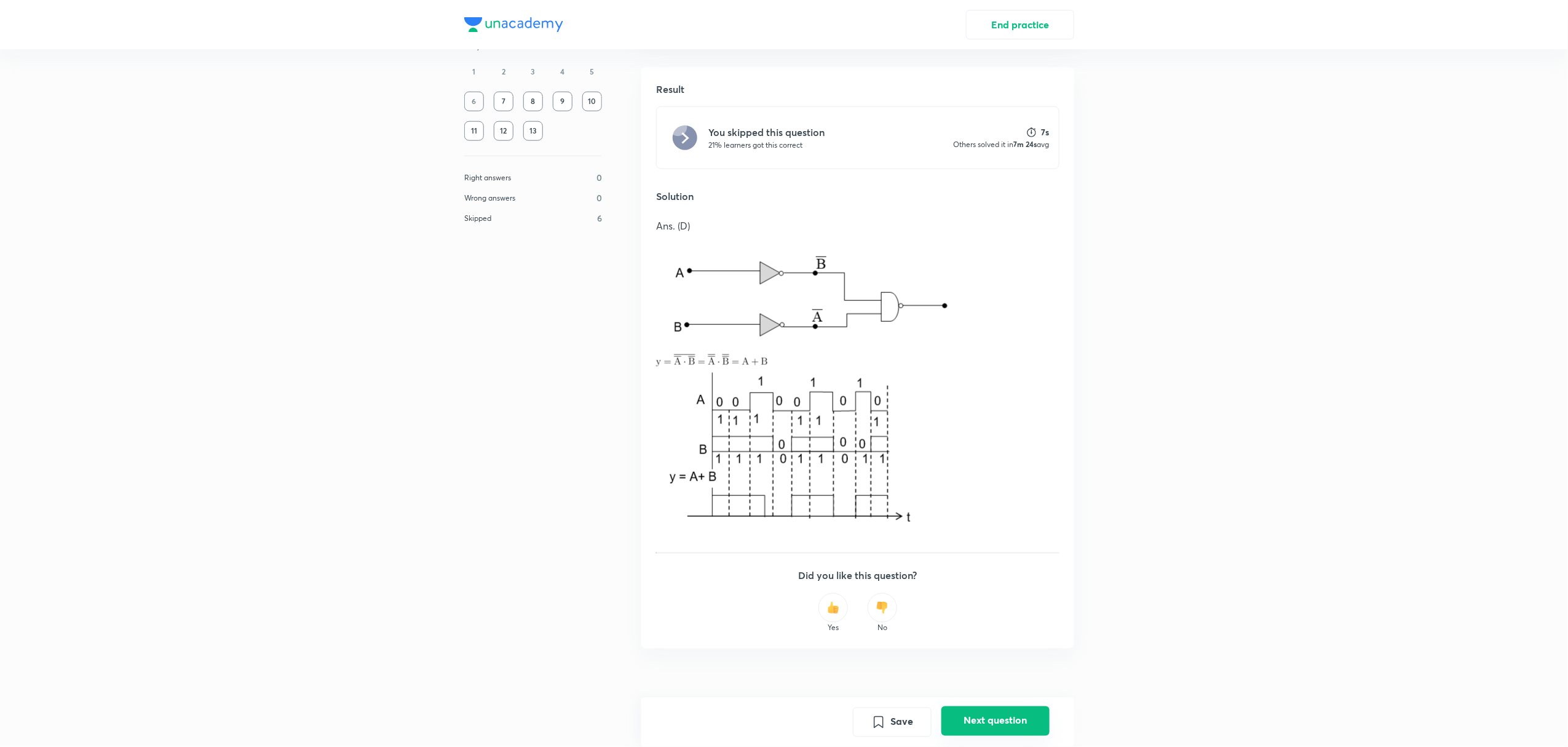
click at [996, 699] on button "Next question" at bounding box center [996, 721] width 108 height 29
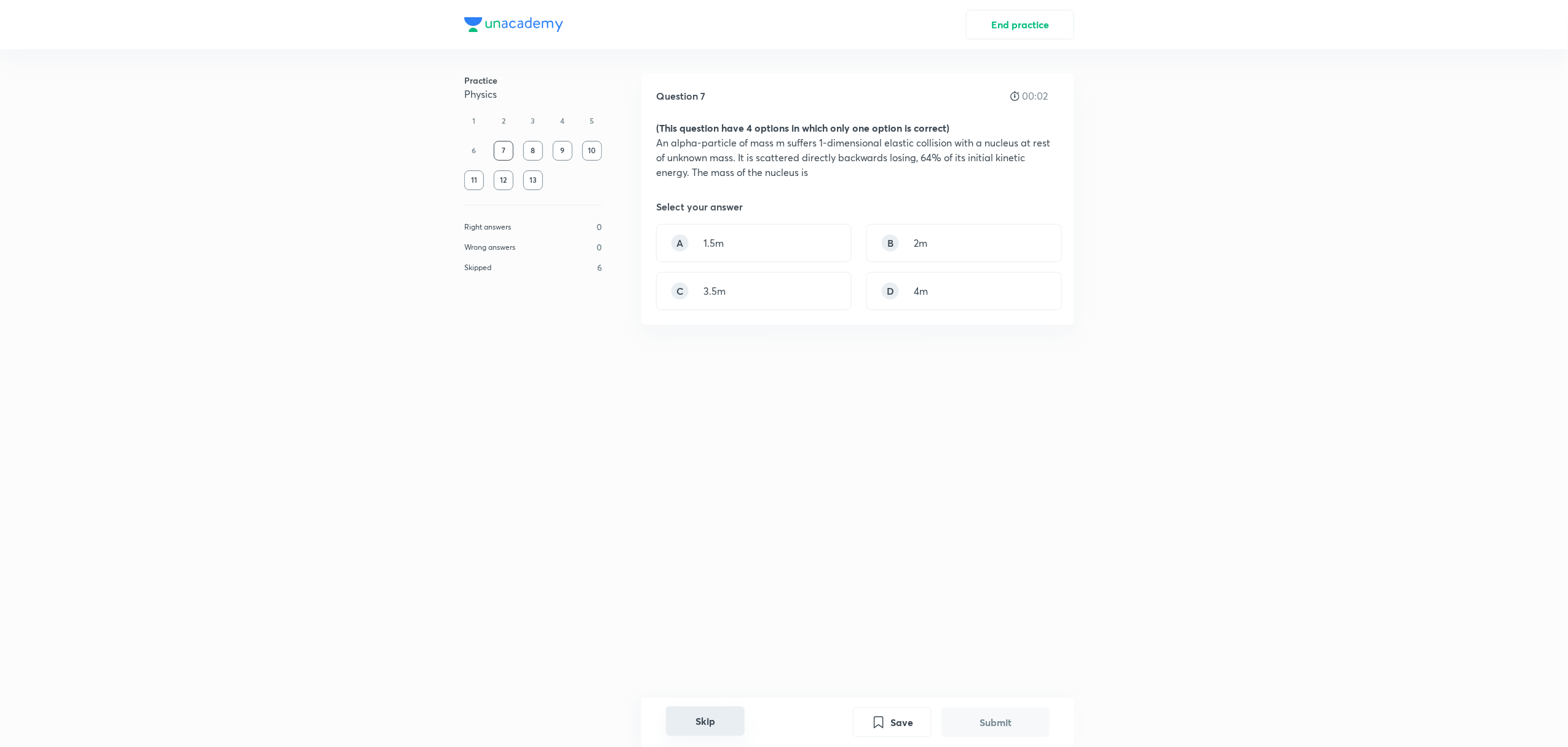
click at [699, 699] on button "Skip" at bounding box center [706, 721] width 78 height 29
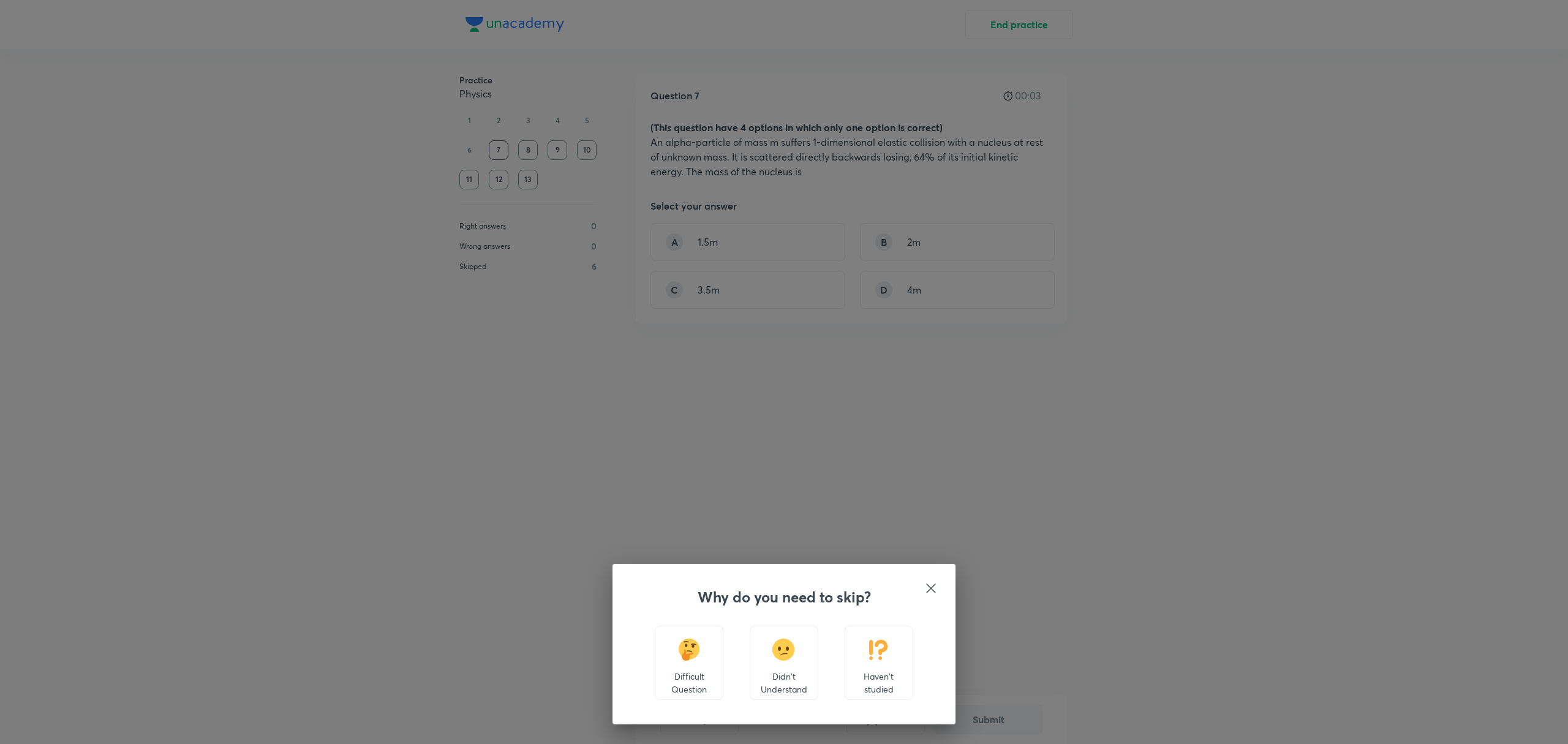
click at [866, 677] on p "Haven't studied" at bounding box center [879, 682] width 48 height 25
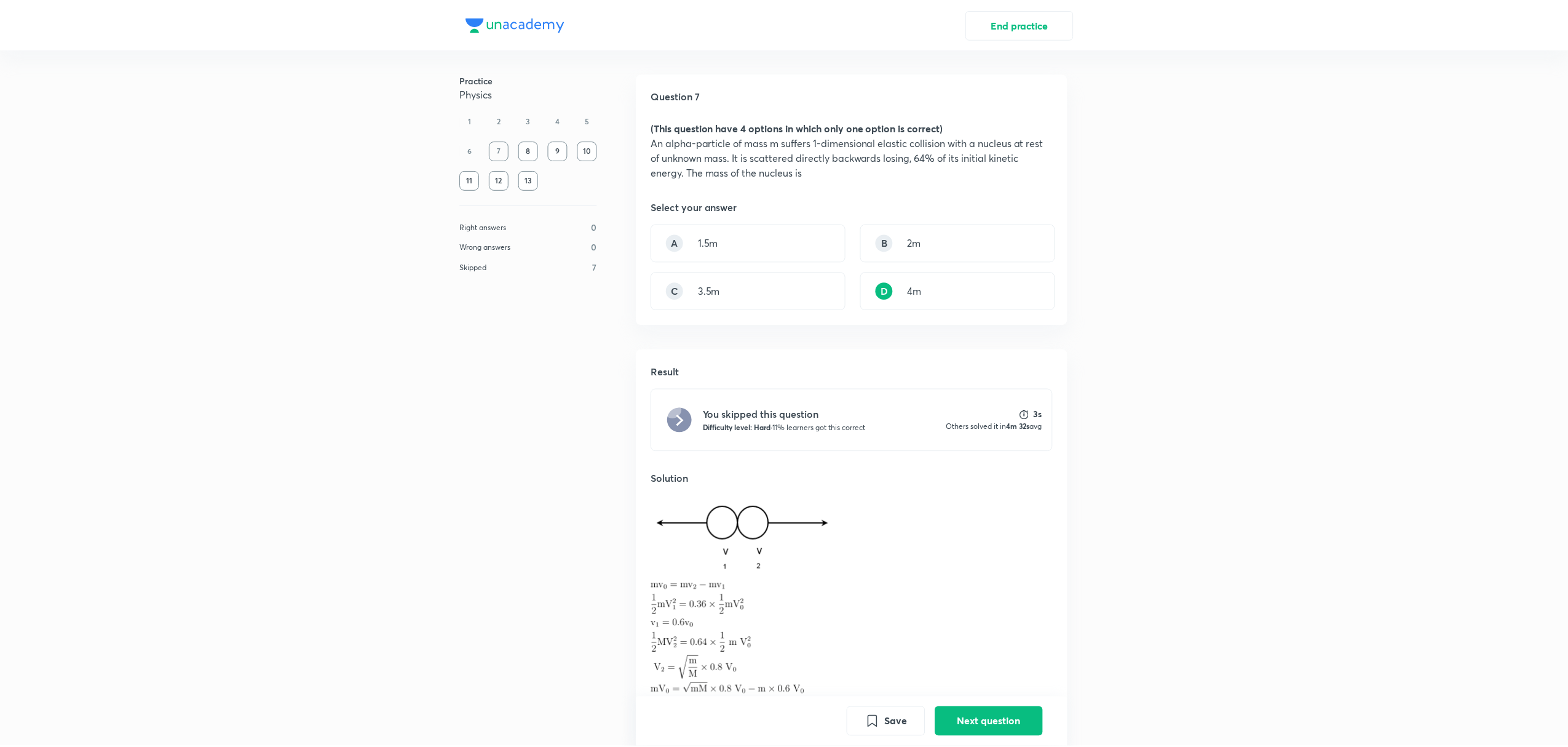
scroll to position [108, 0]
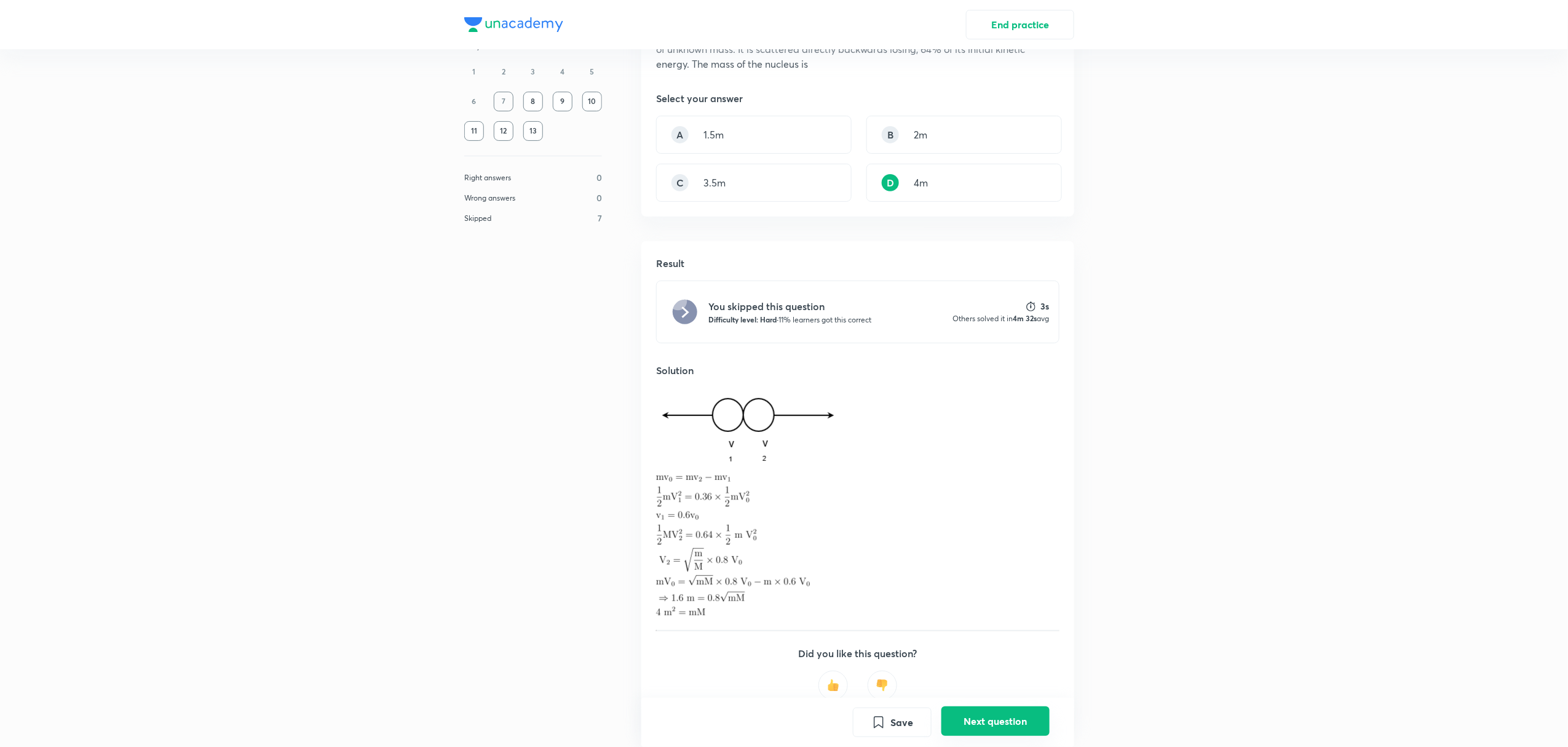
click at [954, 699] on button "Next question" at bounding box center [996, 721] width 108 height 29
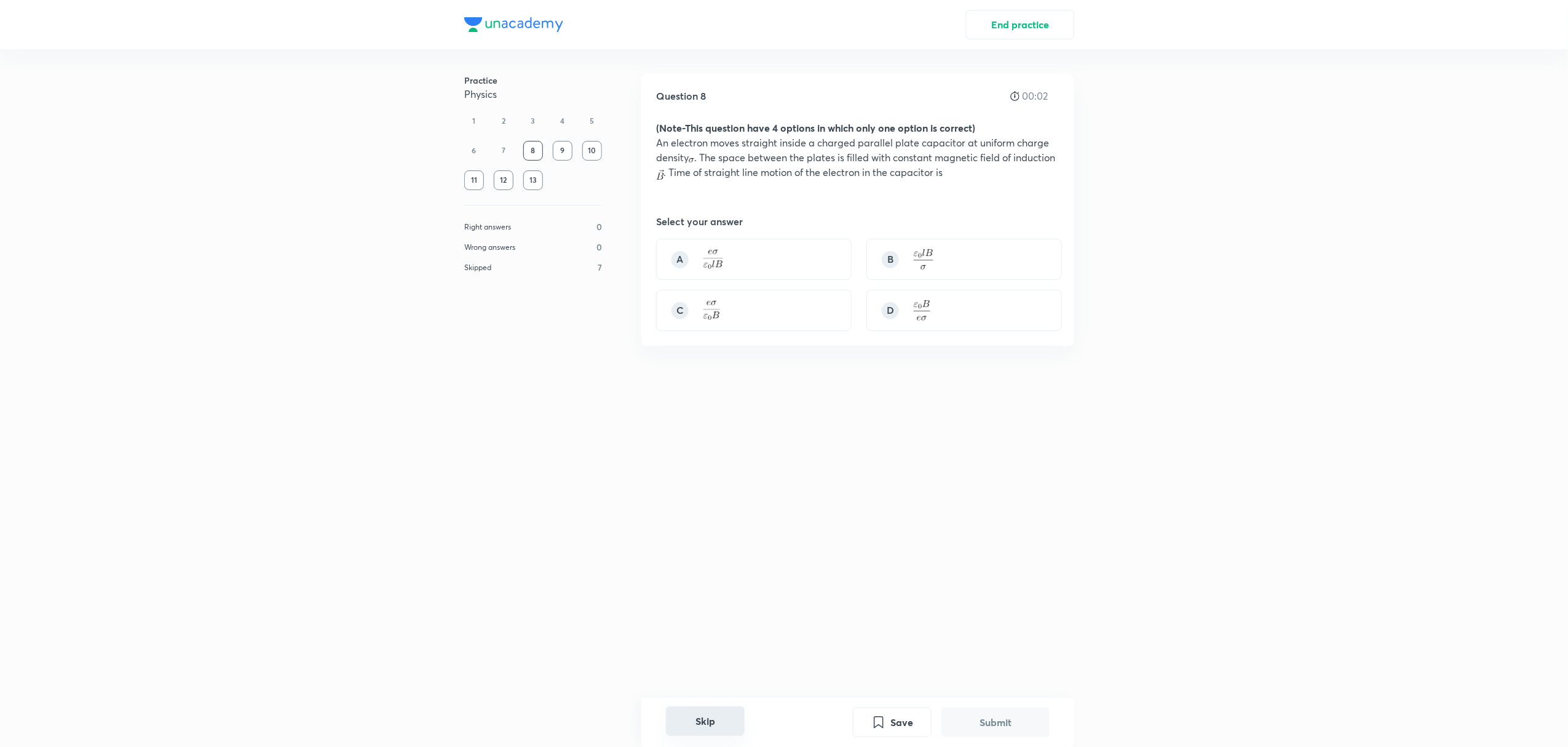
click at [701, 699] on button "Skip" at bounding box center [706, 721] width 78 height 29
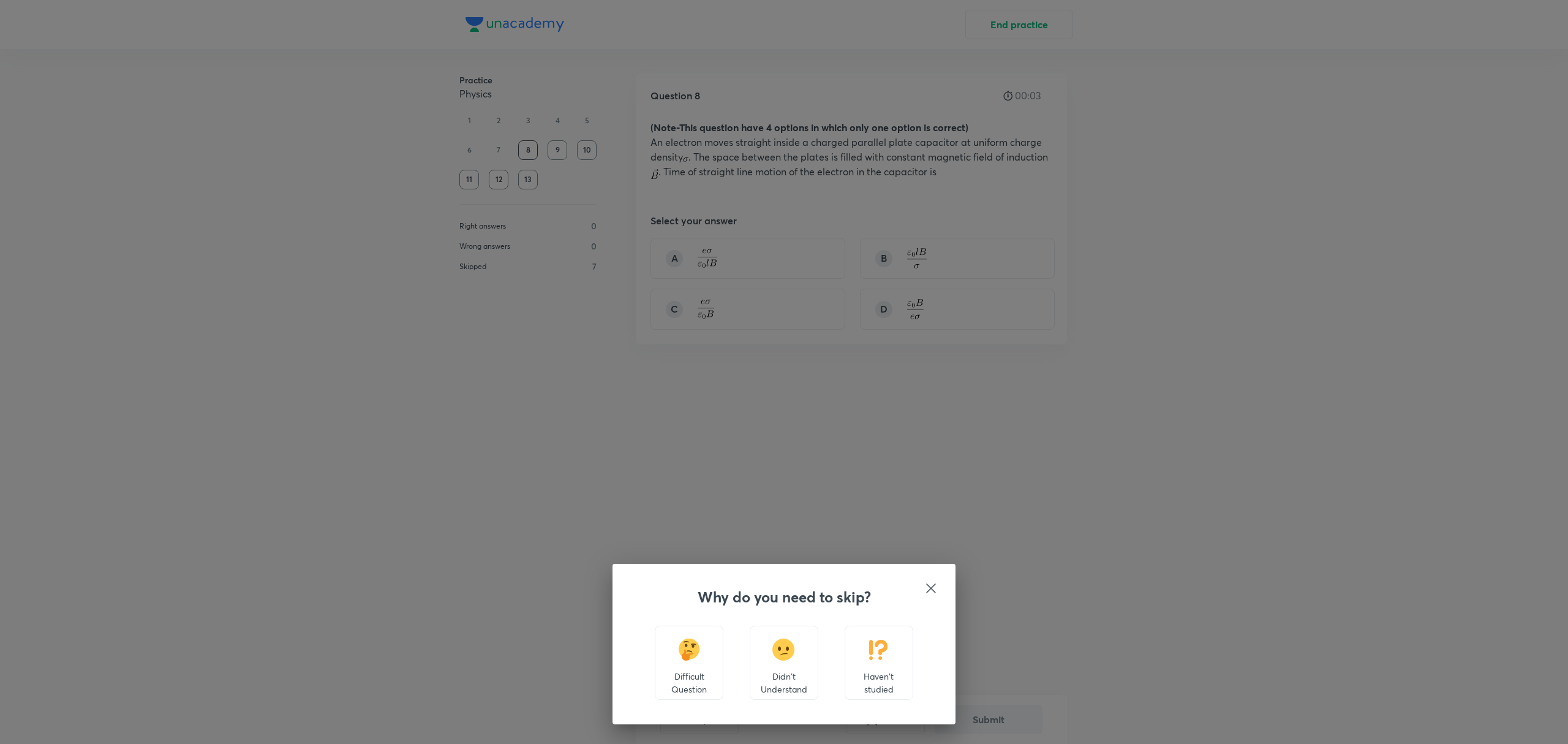
click at [868, 694] on p "Haven't studied" at bounding box center [879, 682] width 48 height 25
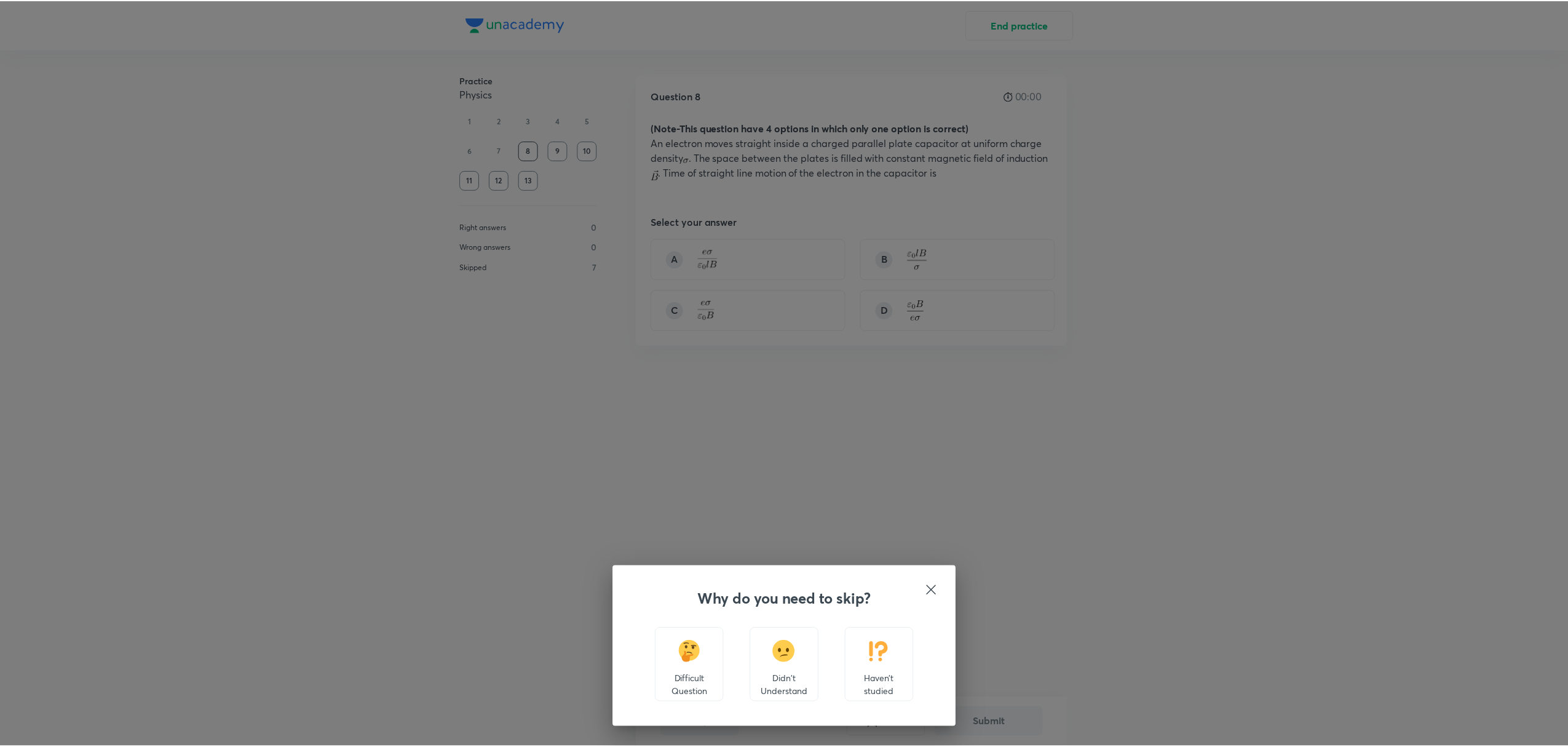
scroll to position [148, 0]
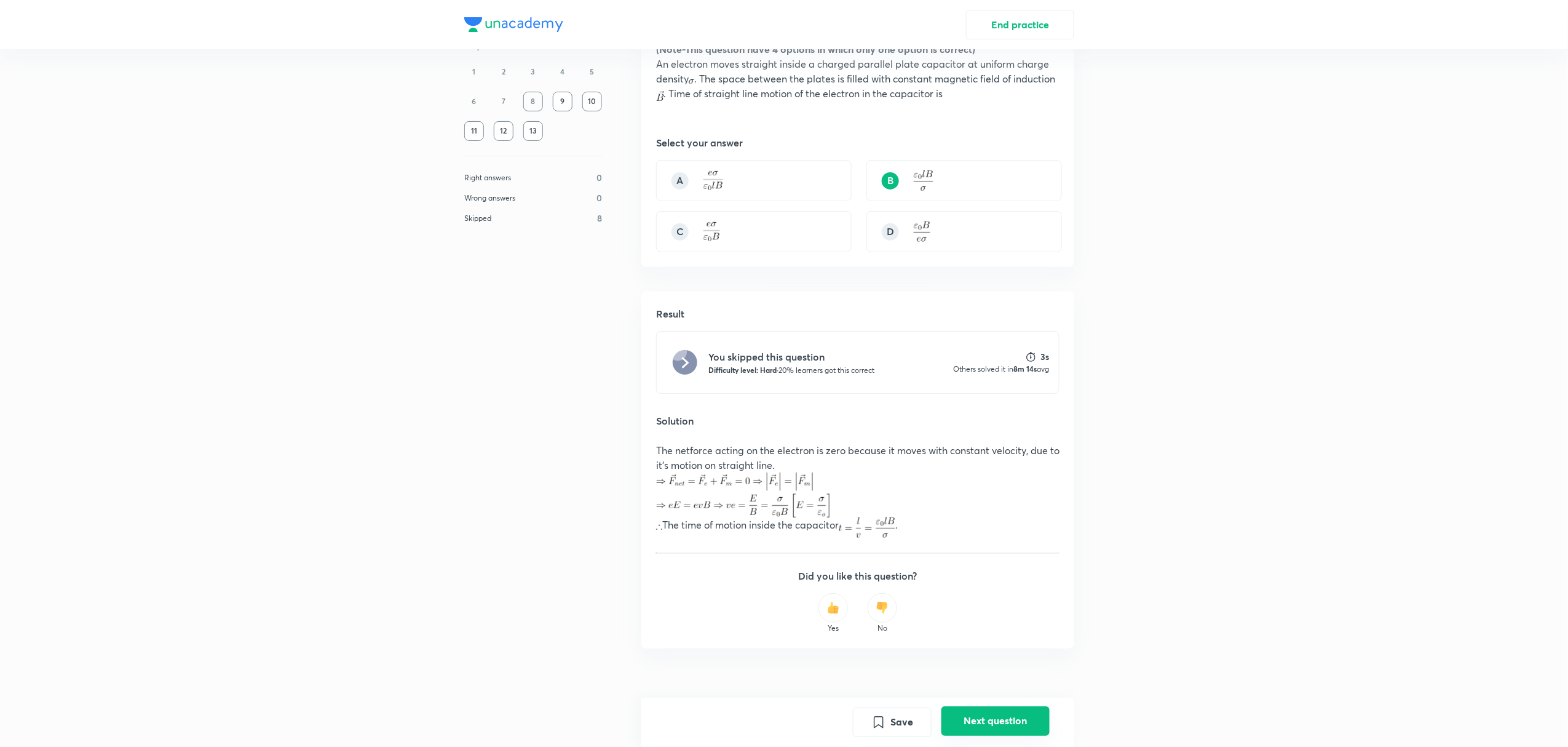
click at [983, 699] on button "Next question" at bounding box center [996, 721] width 108 height 29
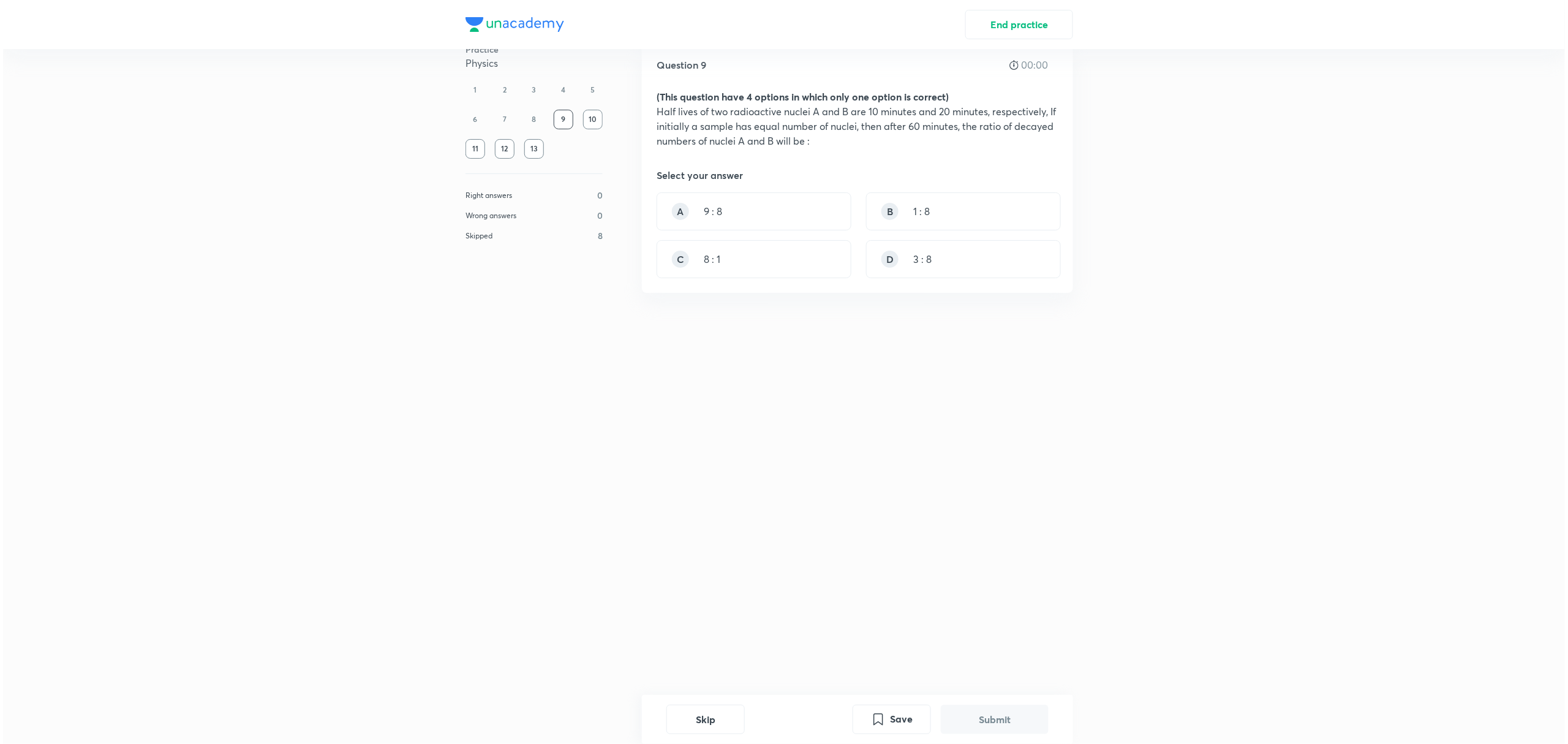
scroll to position [0, 0]
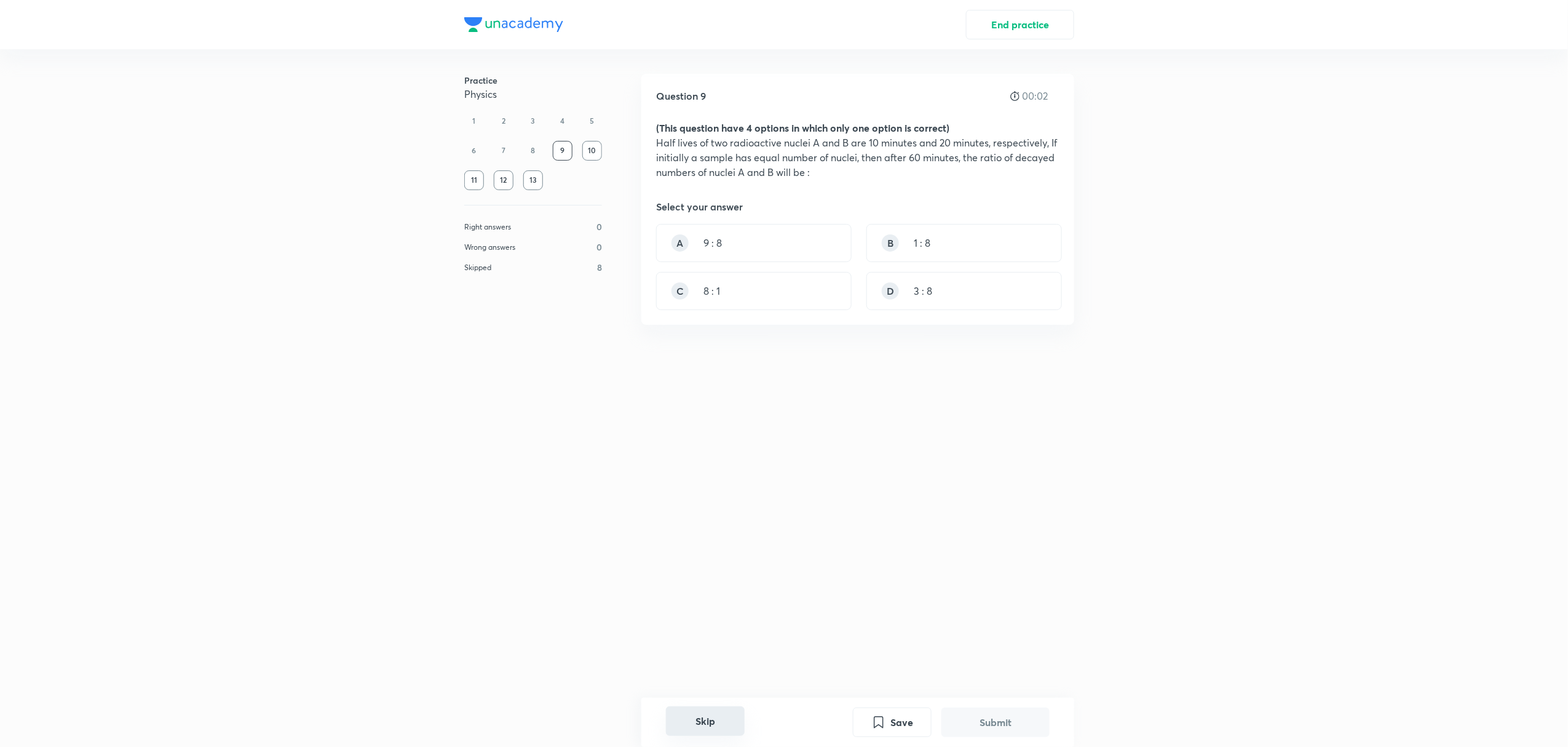
click at [703, 699] on button "Skip" at bounding box center [706, 721] width 78 height 29
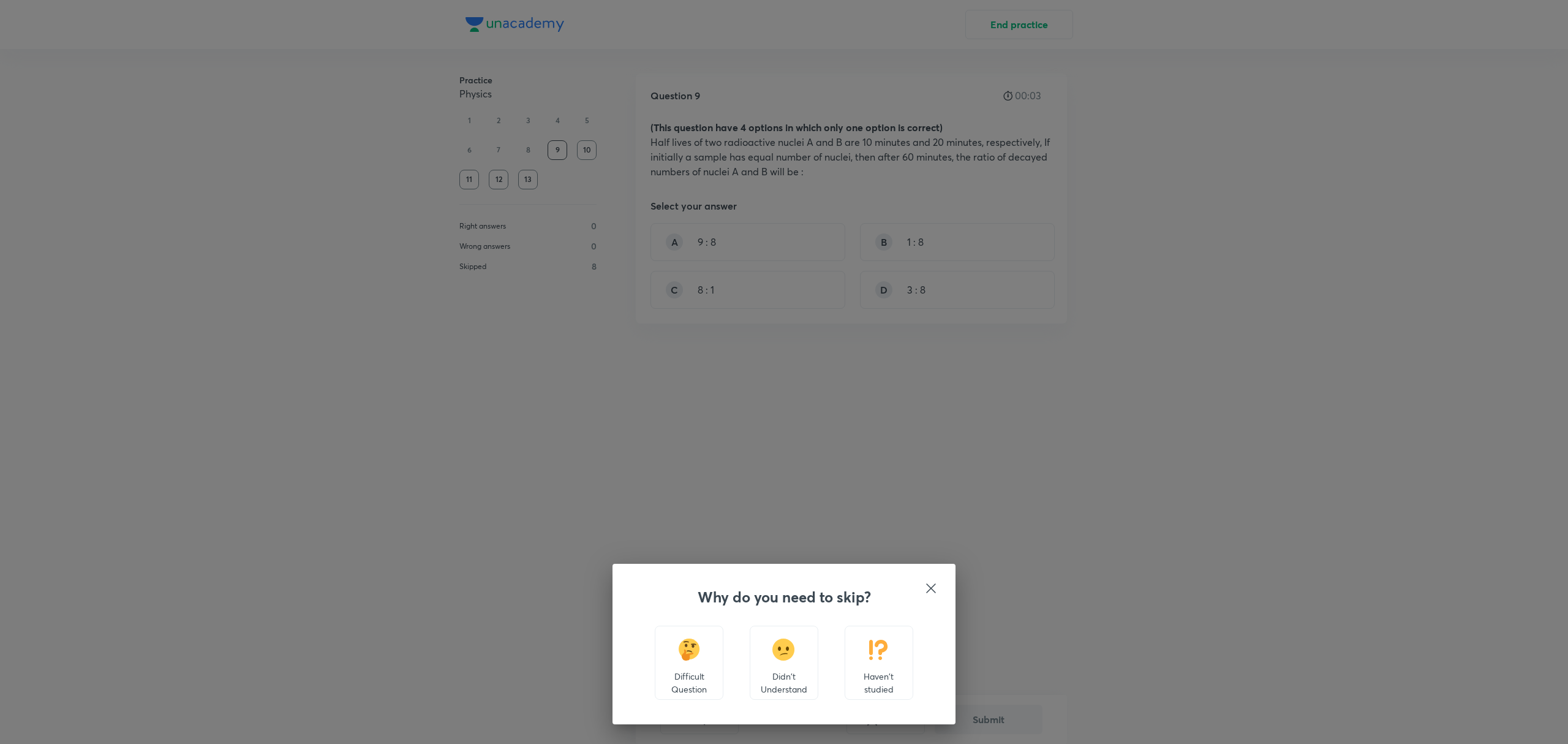
click at [905, 638] on div "Haven't studied" at bounding box center [879, 663] width 68 height 74
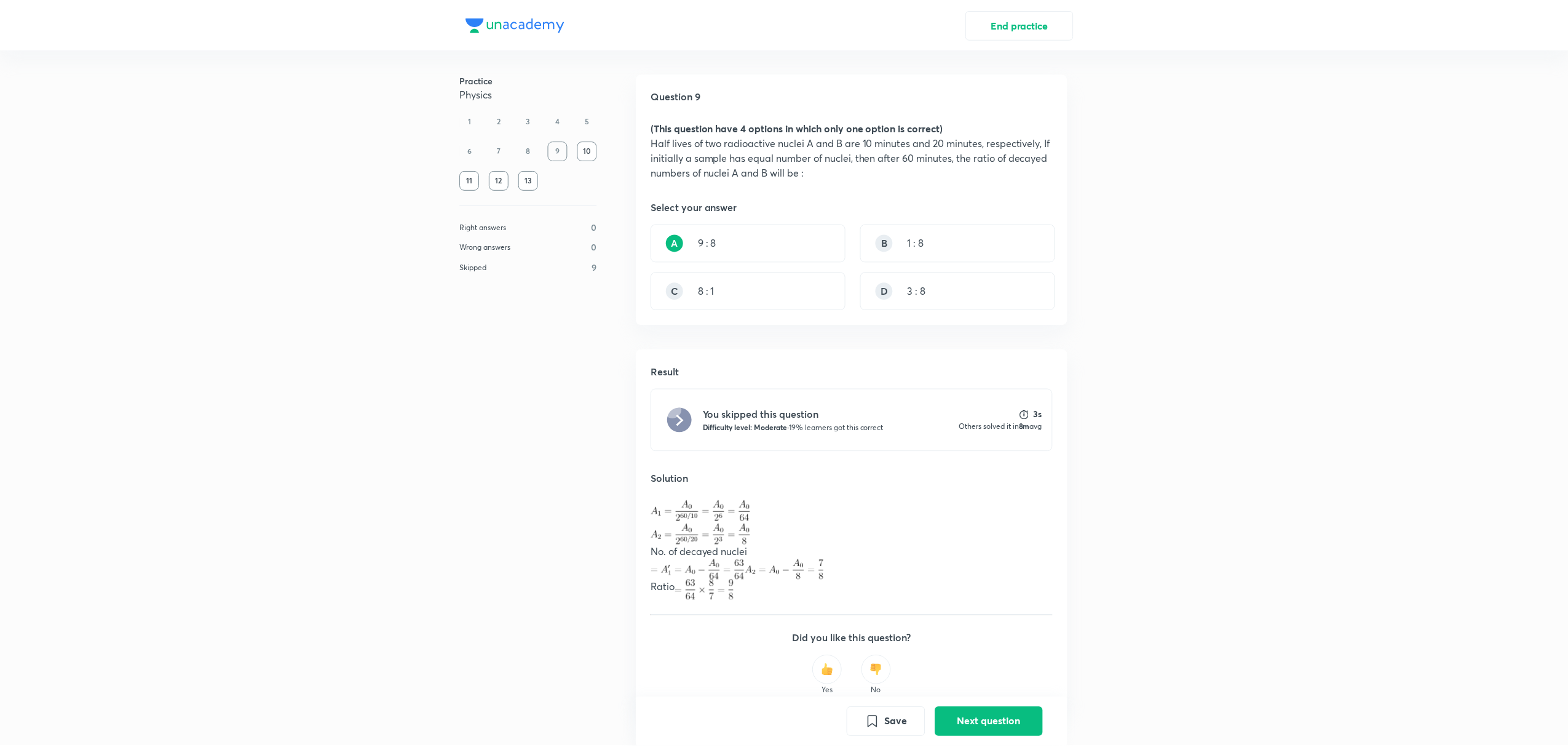
scroll to position [65, 0]
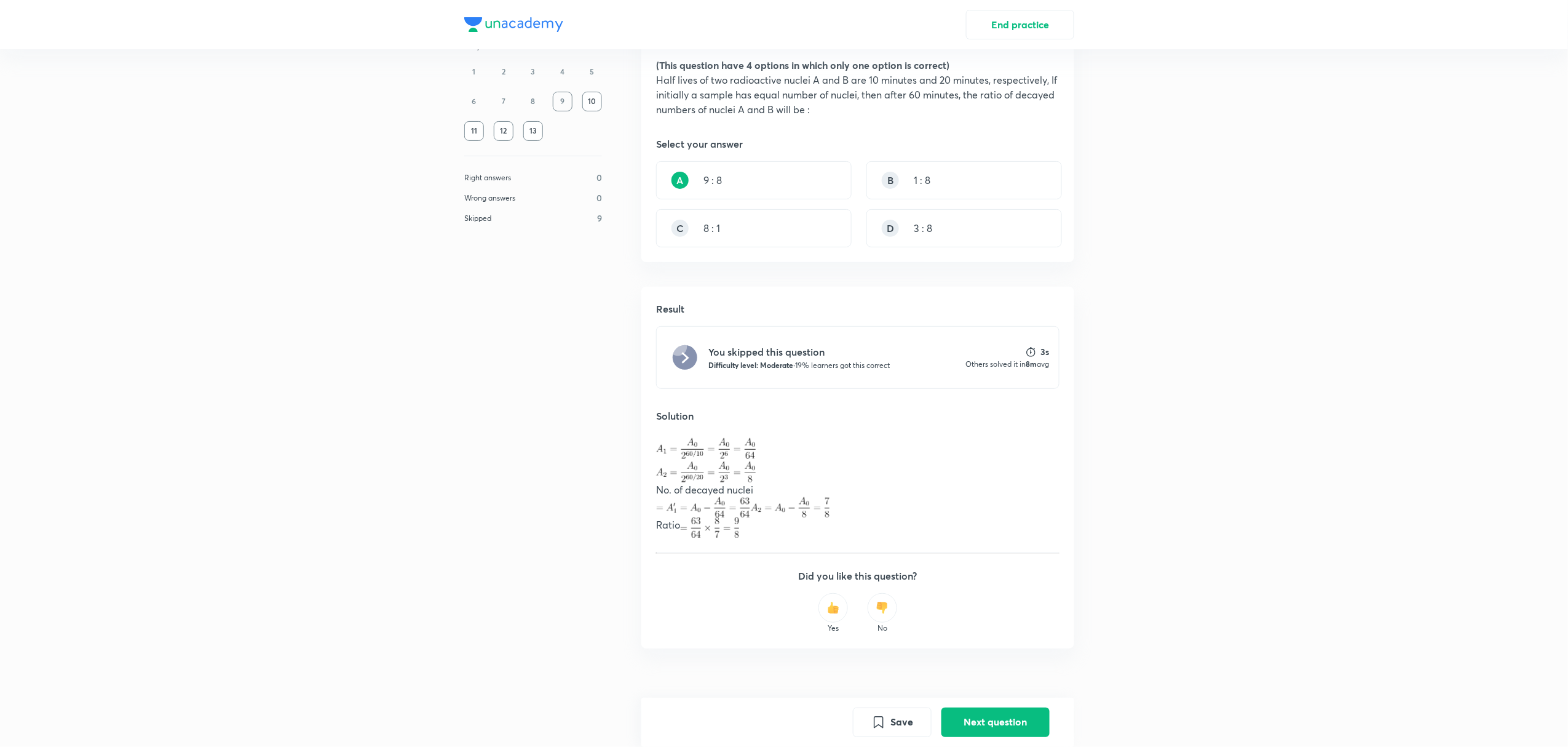
click at [536, 128] on div "13" at bounding box center [533, 131] width 20 height 20
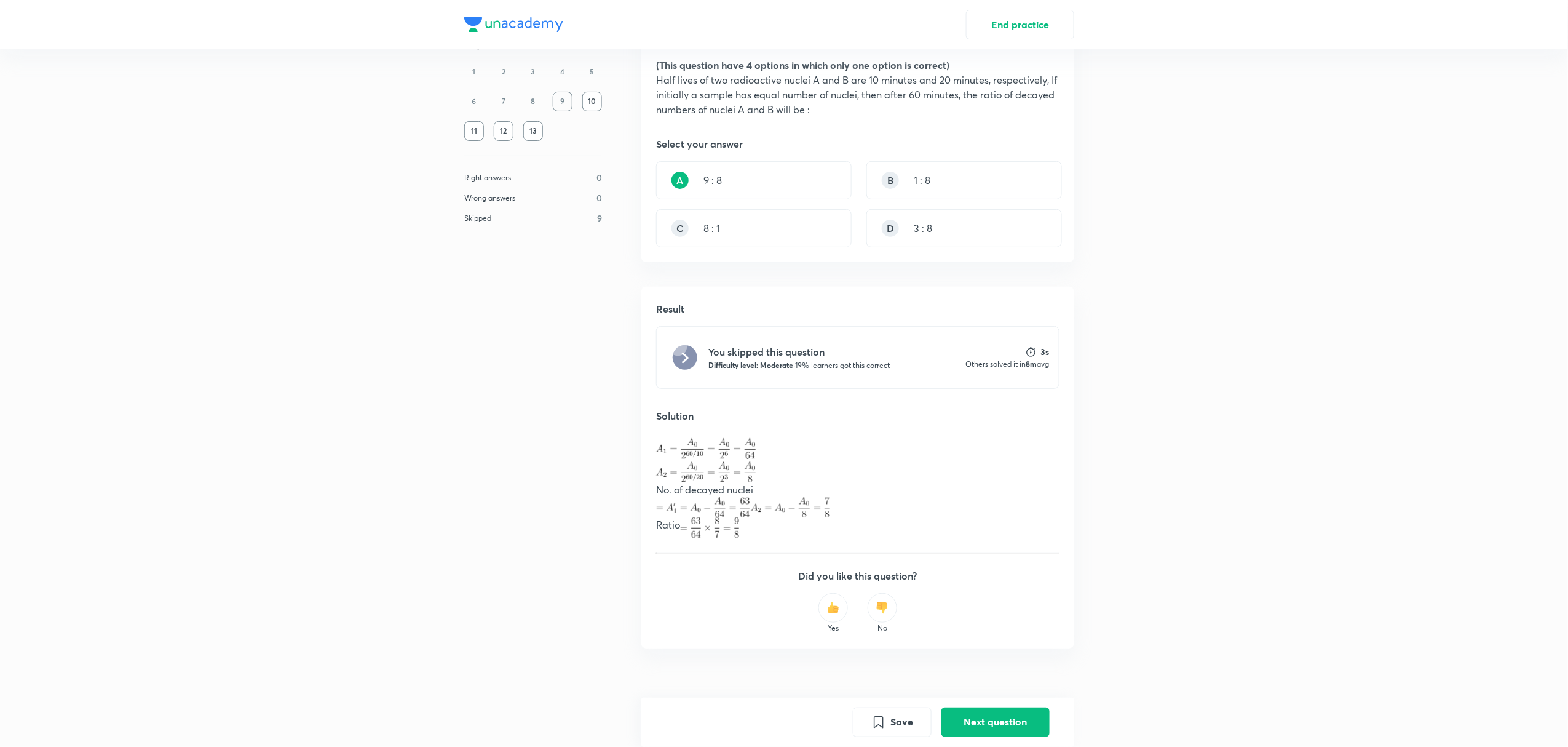
click at [536, 128] on div "13" at bounding box center [533, 131] width 20 height 20
click at [975, 699] on button "Next question" at bounding box center [996, 721] width 108 height 29
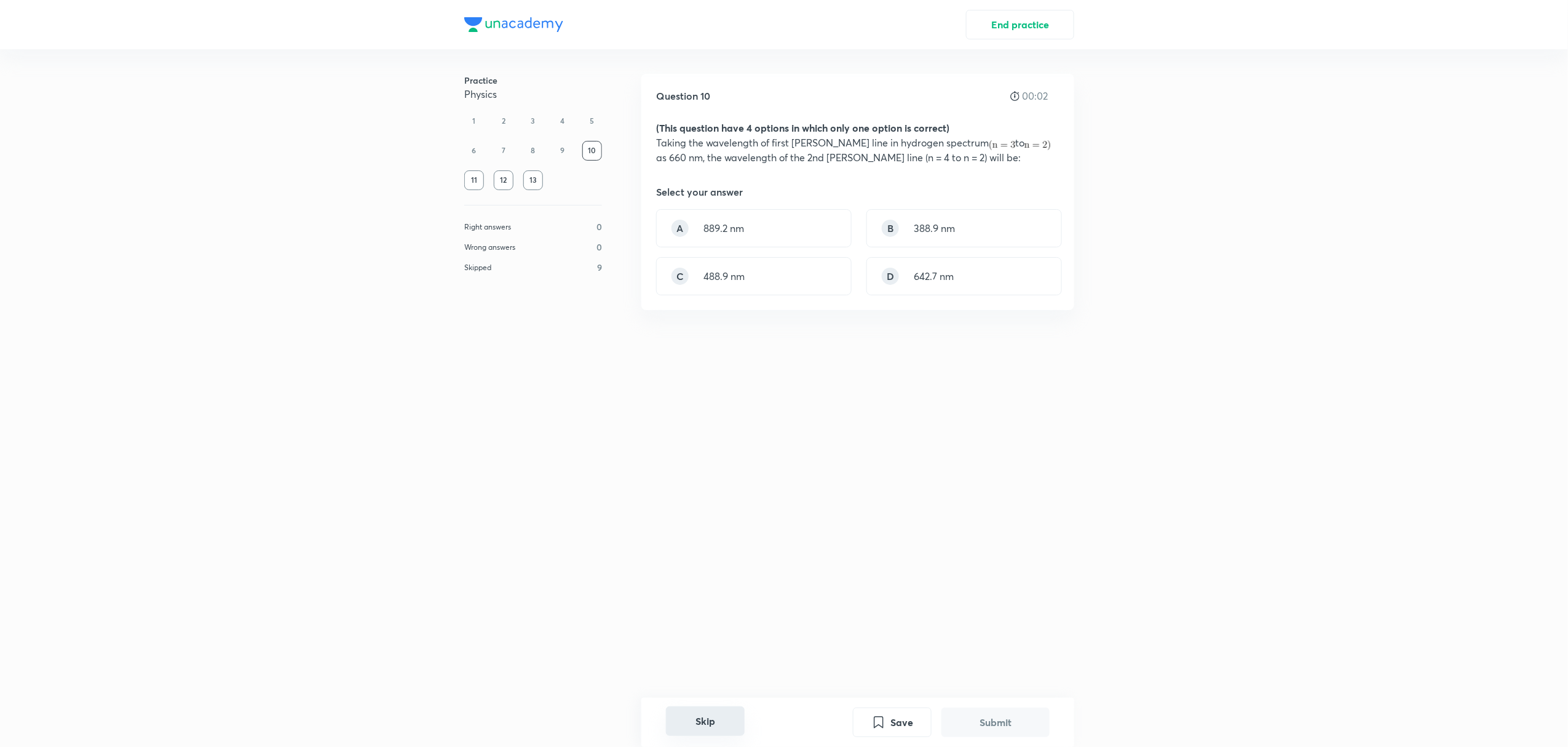
click at [707, 699] on button "Skip" at bounding box center [706, 721] width 78 height 29
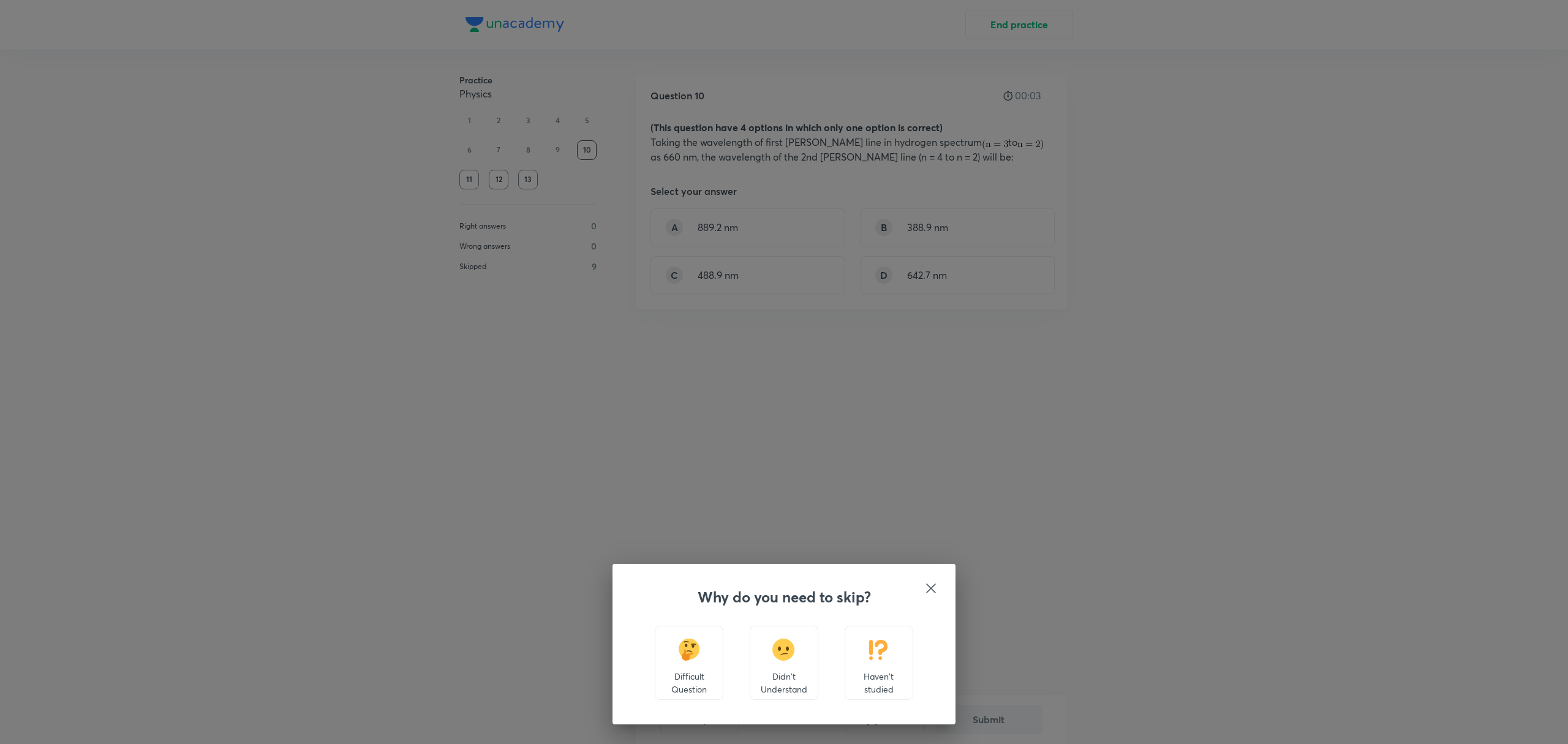
click at [889, 648] on img at bounding box center [878, 649] width 22 height 22
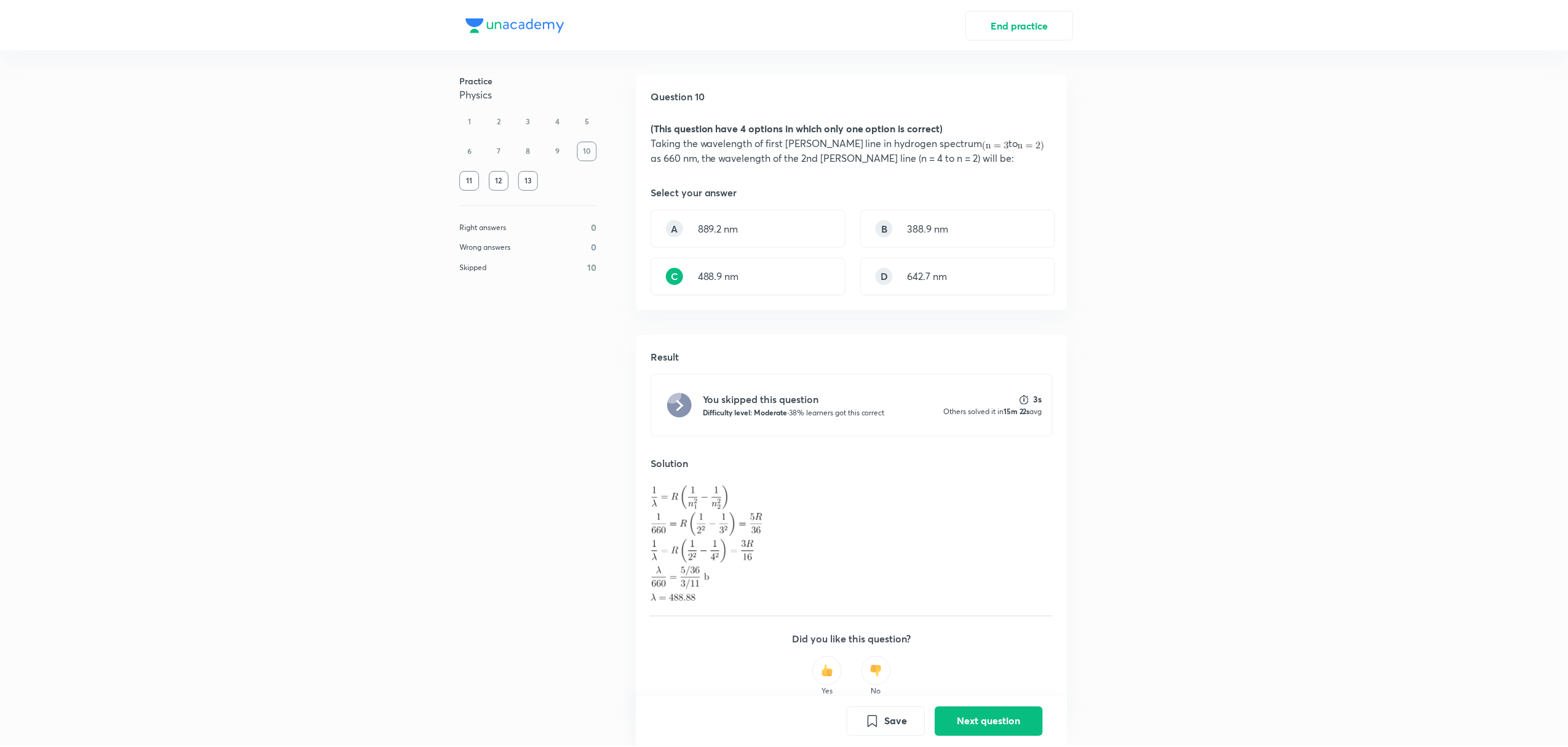
scroll to position [66, 0]
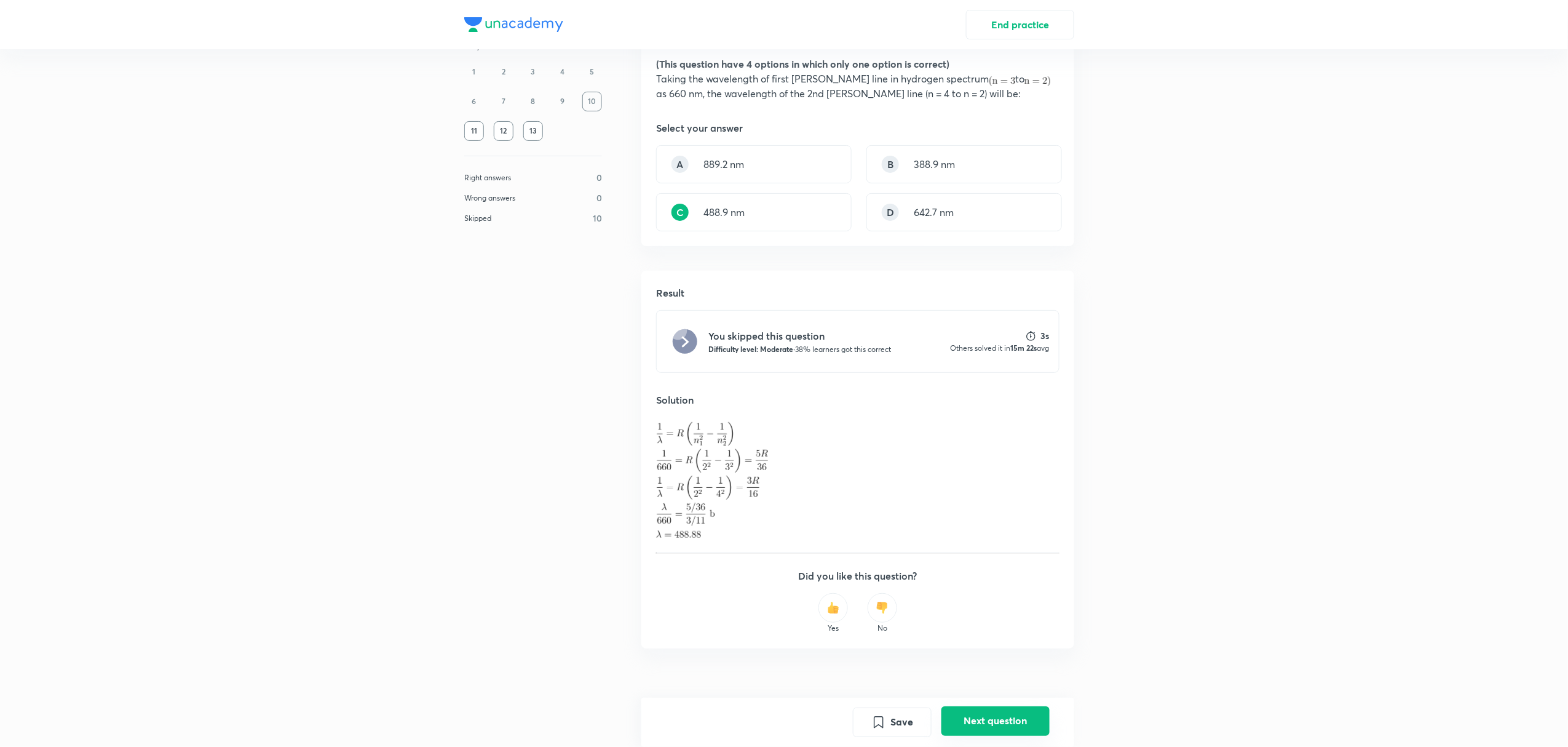
click at [965, 699] on button "Next question" at bounding box center [996, 721] width 108 height 29
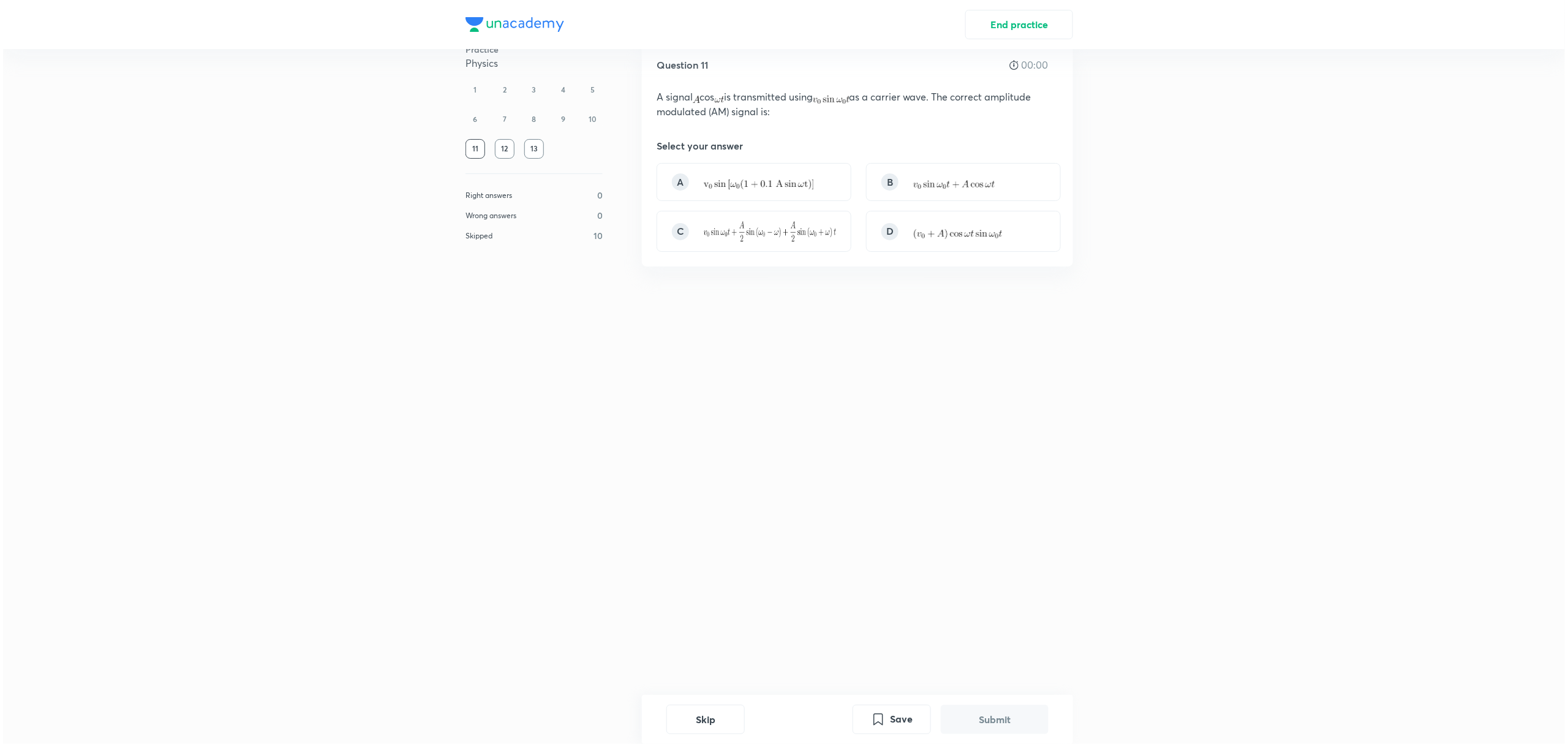
scroll to position [0, 0]
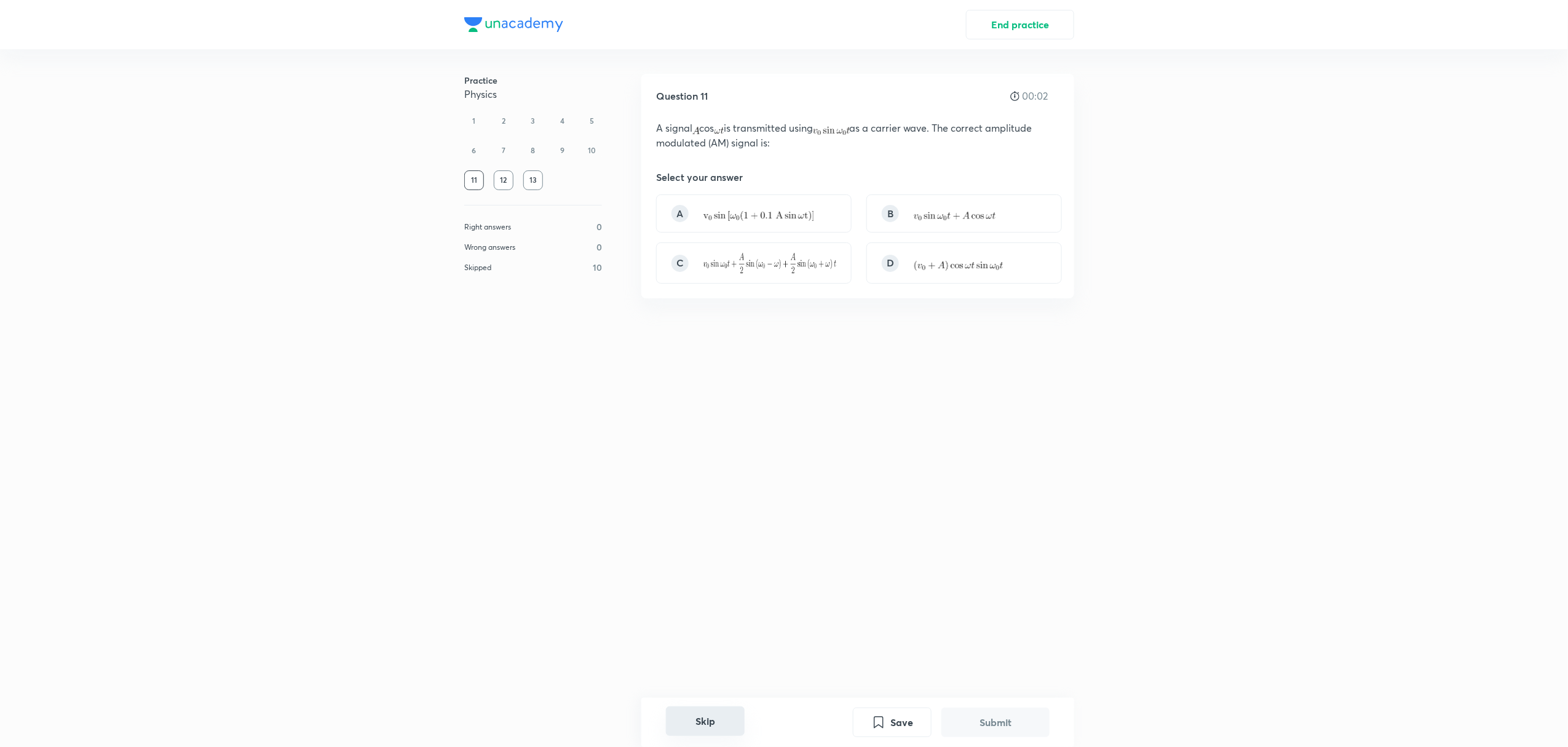
click at [675, 699] on button "Skip" at bounding box center [706, 721] width 78 height 29
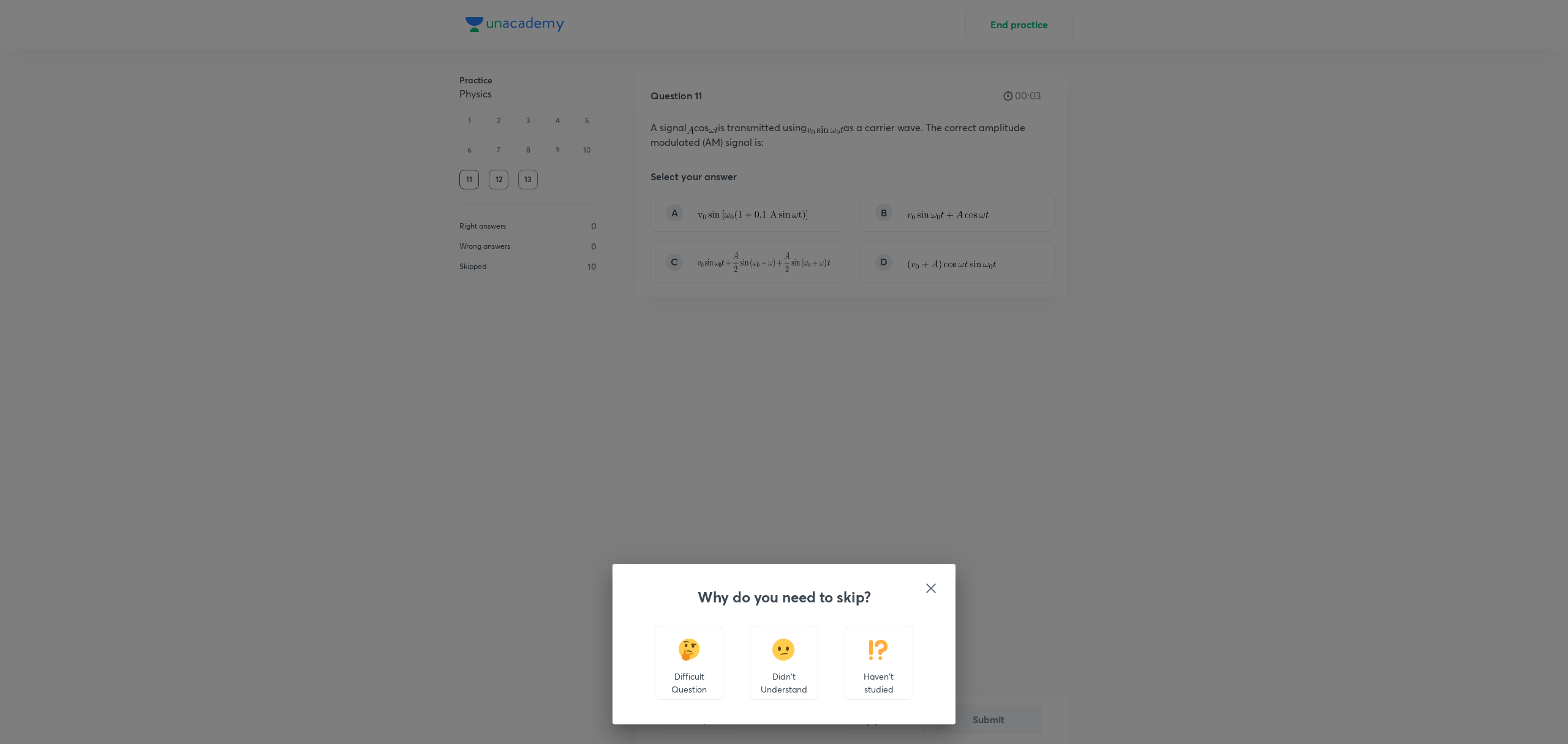
click at [852, 638] on div "Haven't studied" at bounding box center [879, 663] width 68 height 74
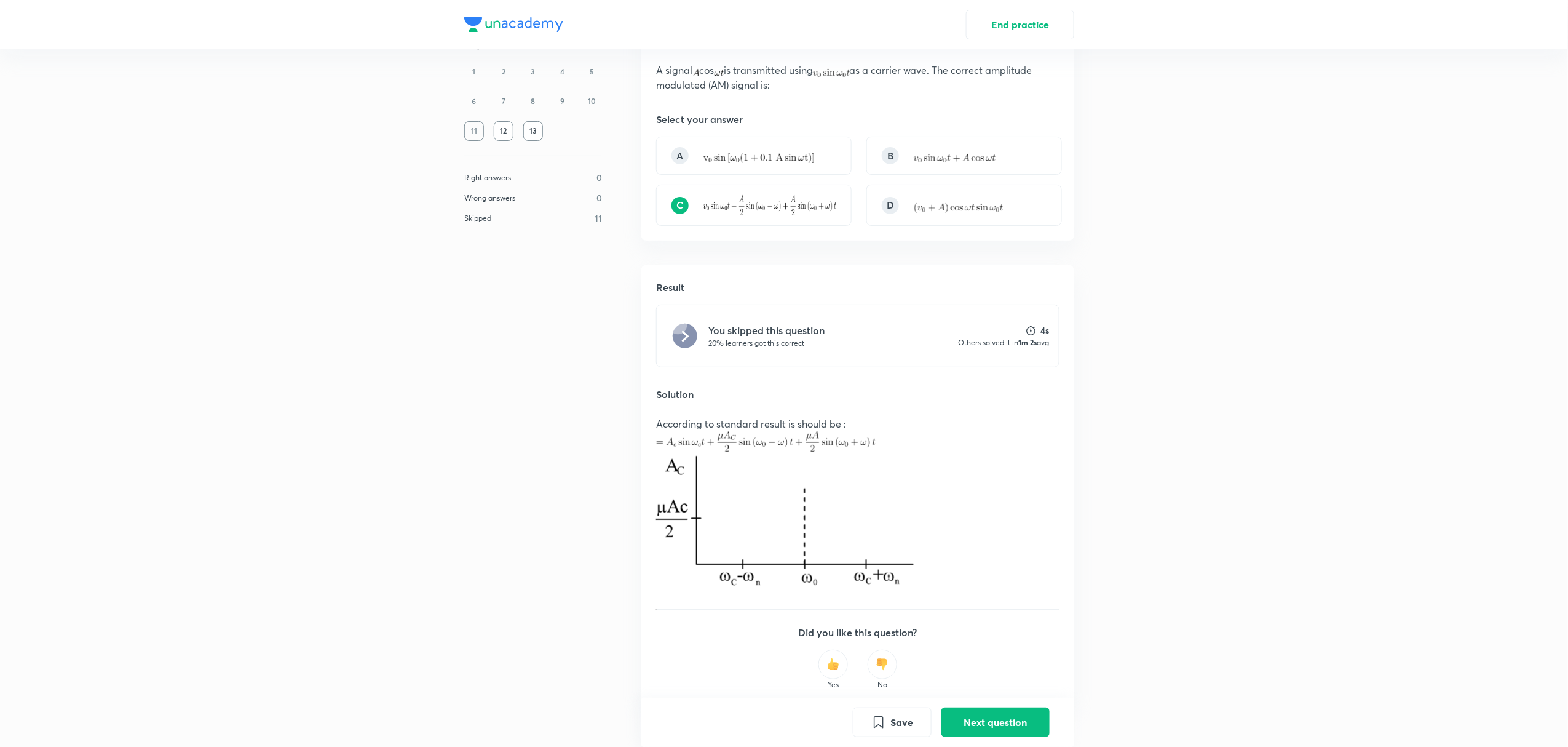
scroll to position [117, 0]
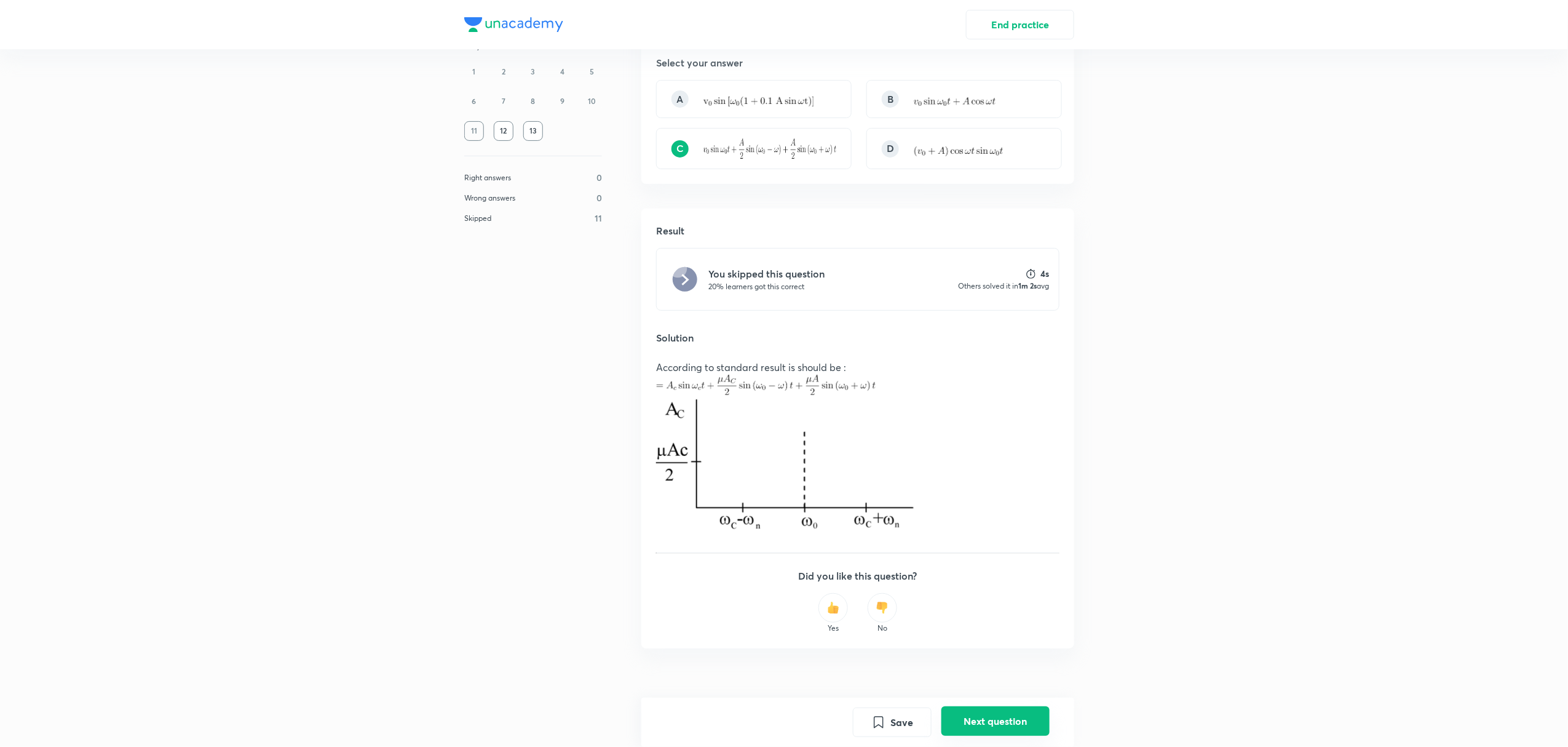
click at [1013, 699] on button "Next question" at bounding box center [996, 721] width 108 height 29
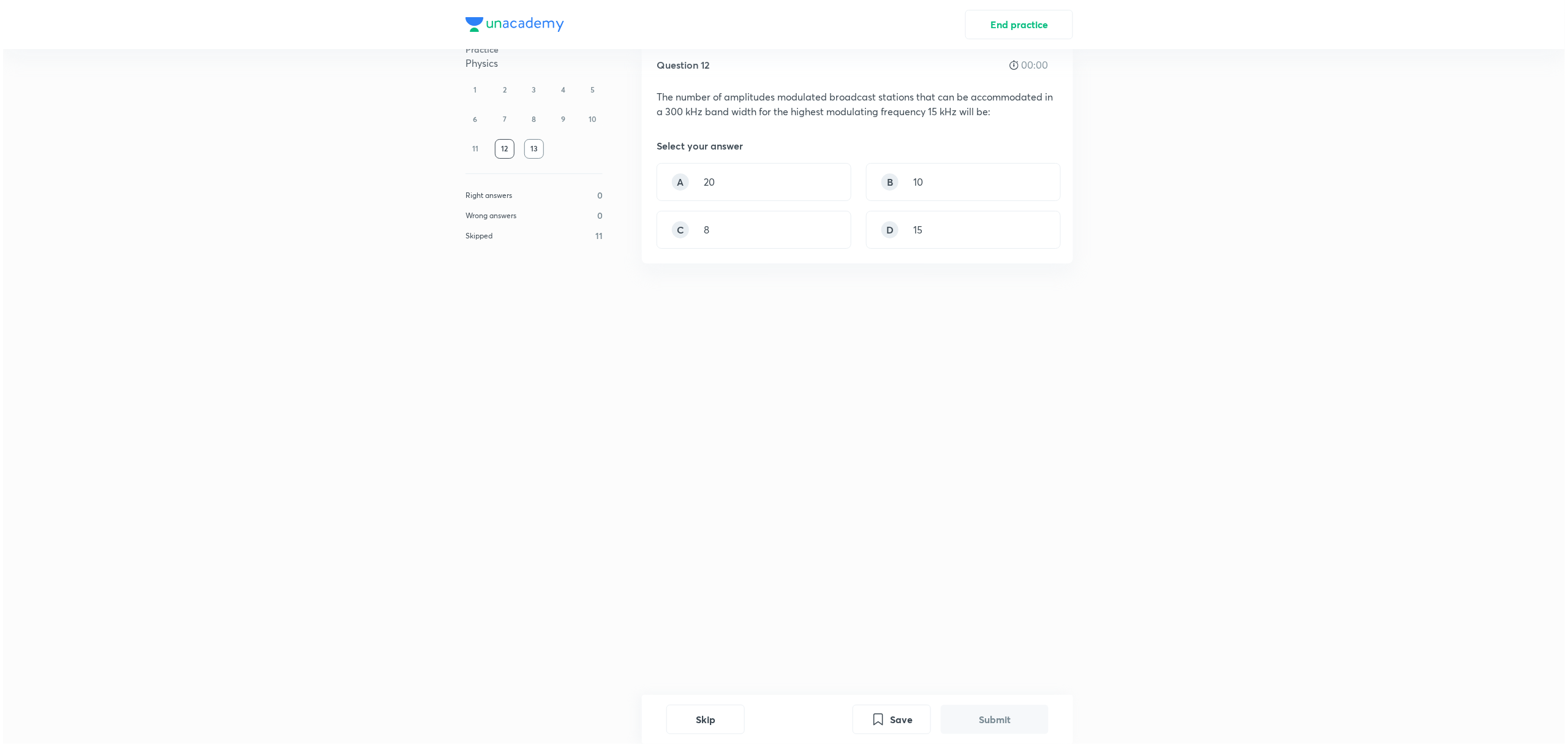
scroll to position [0, 0]
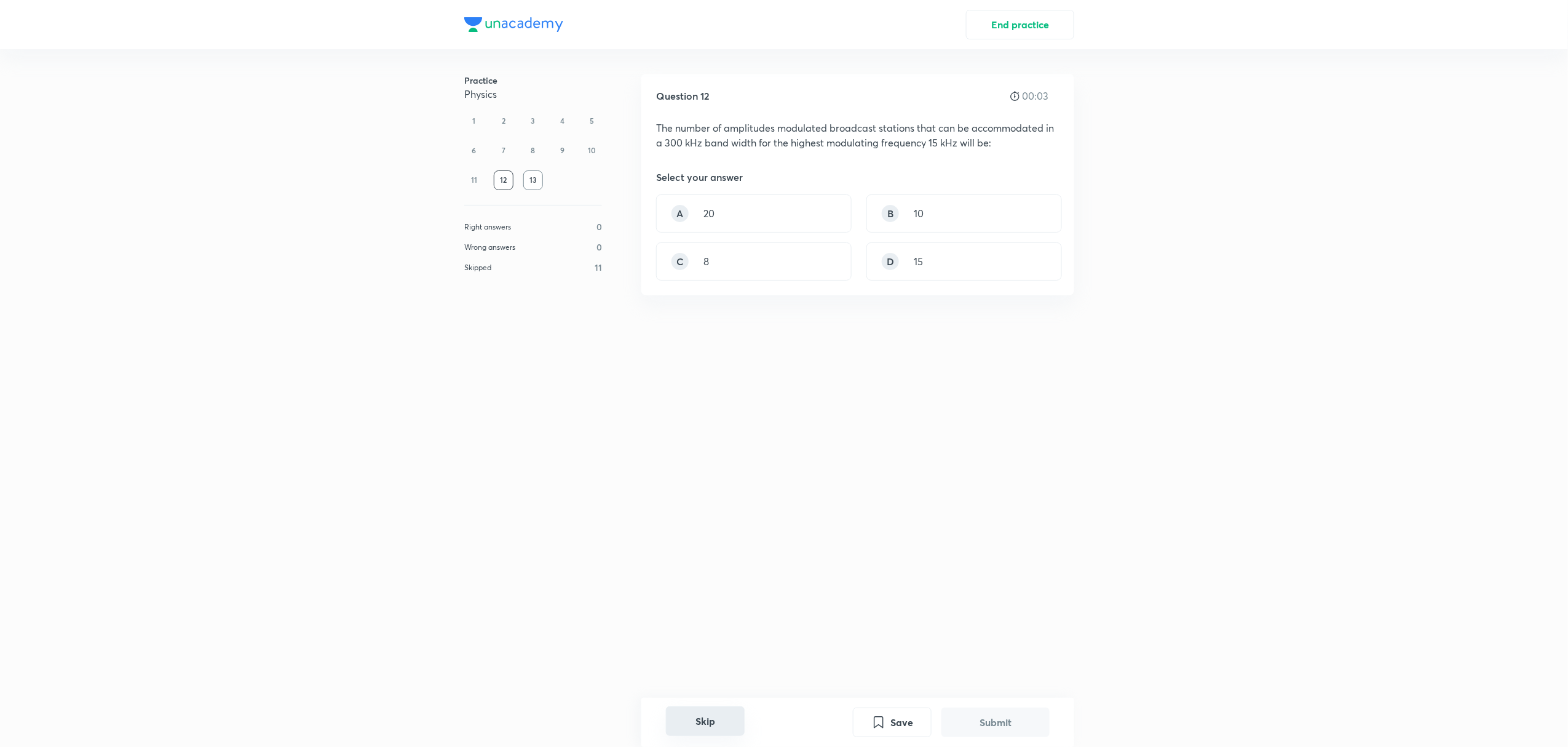
click at [724, 699] on button "Skip" at bounding box center [706, 721] width 78 height 29
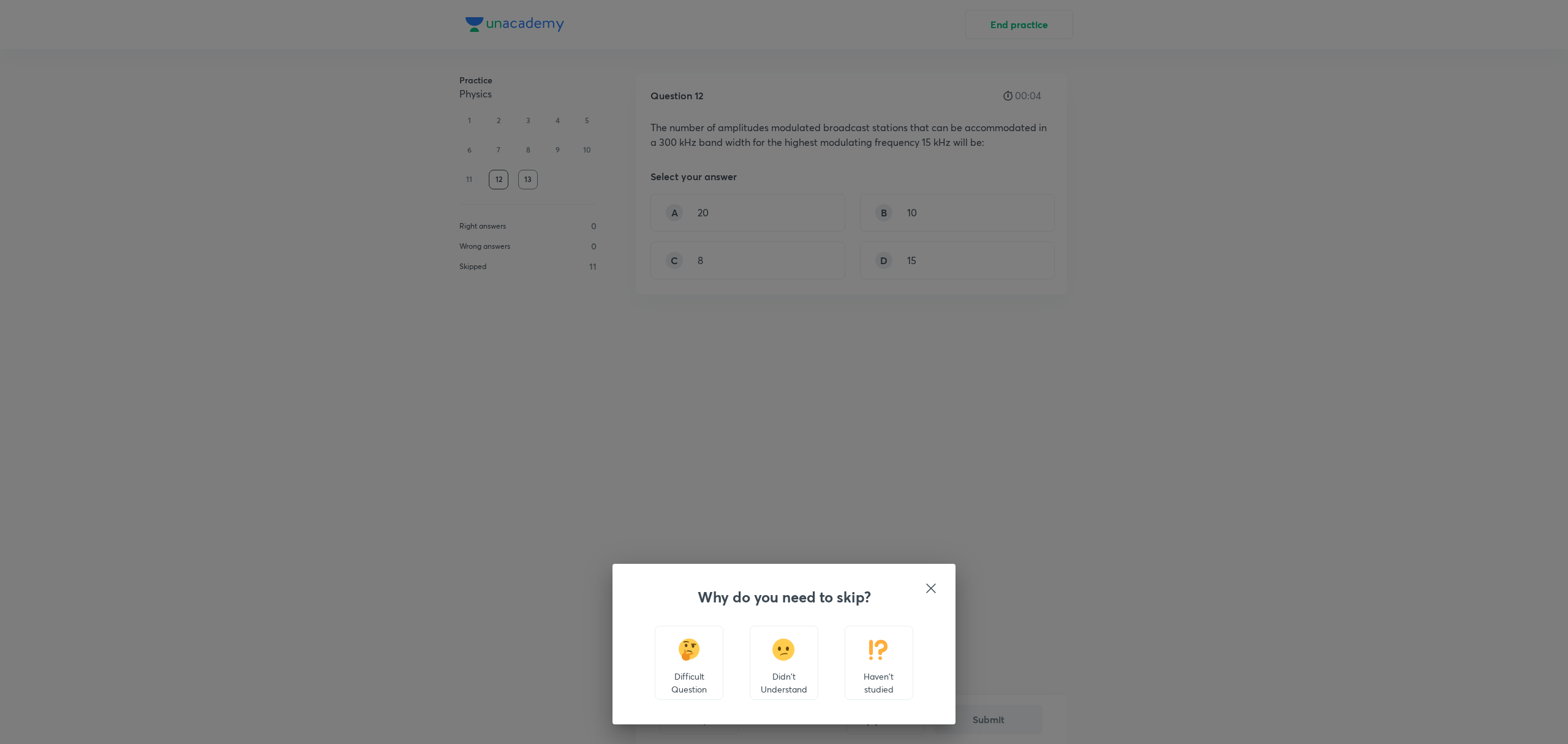
click at [902, 657] on div "Haven't studied" at bounding box center [879, 663] width 68 height 74
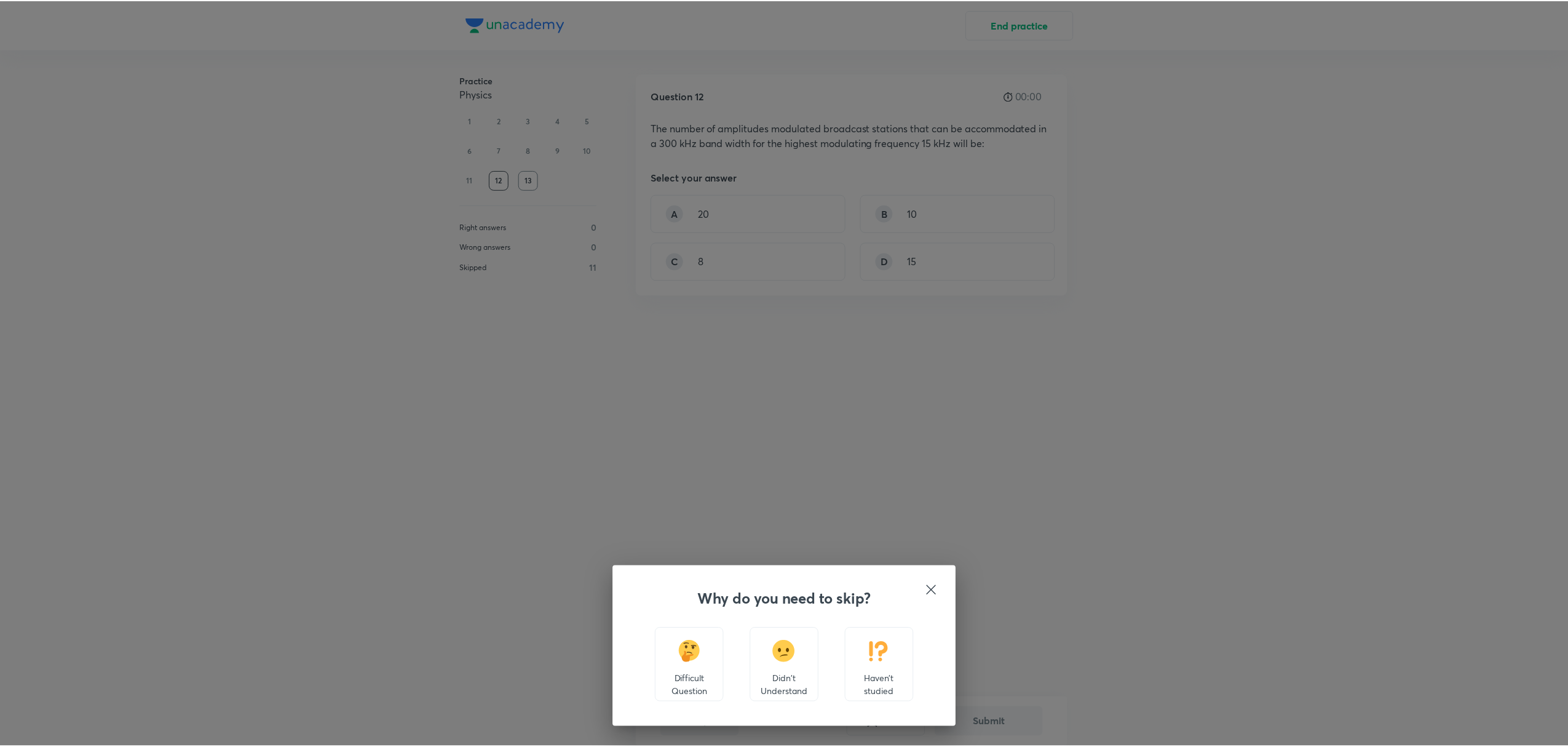
scroll to position [6, 0]
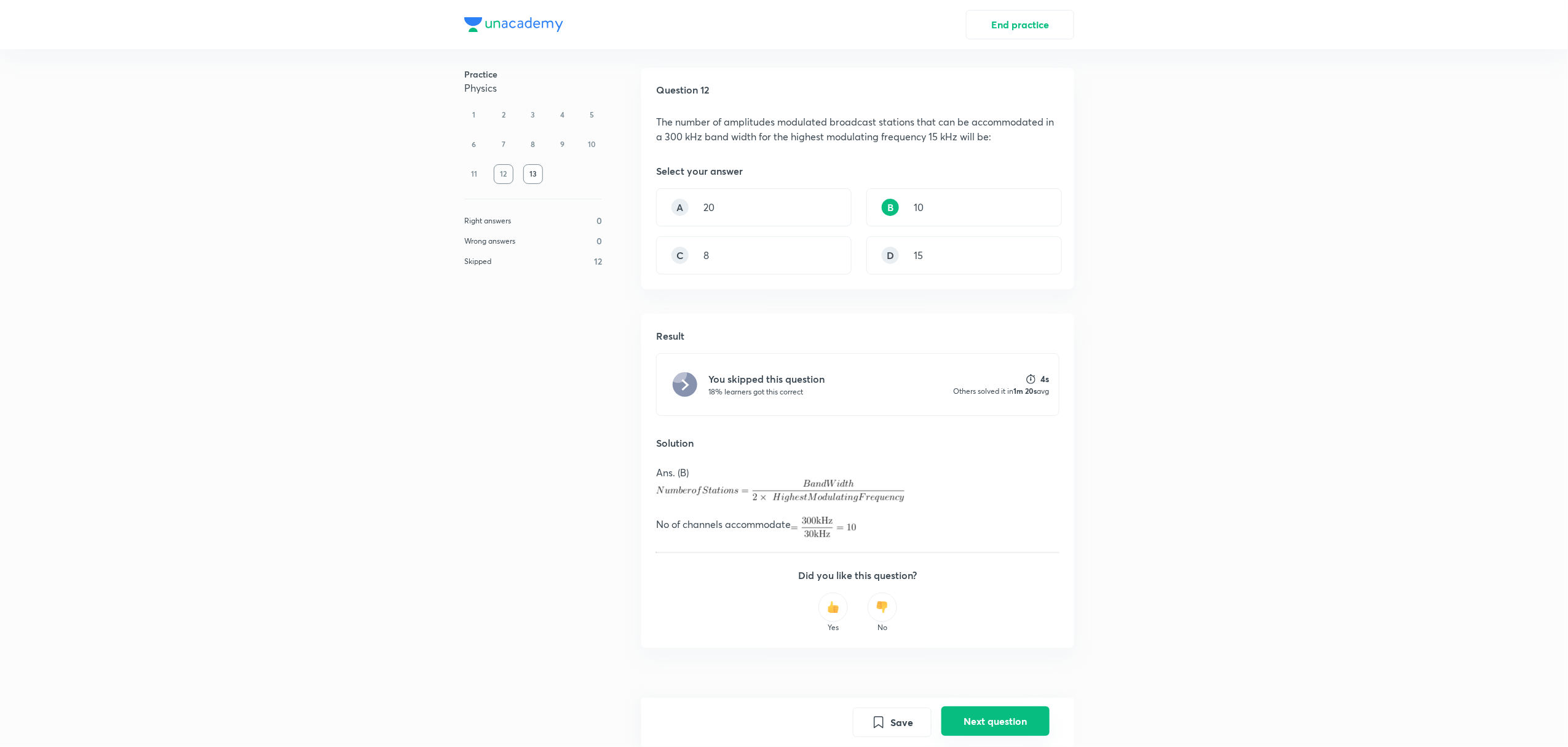
click at [988, 699] on button "Next question" at bounding box center [996, 721] width 108 height 29
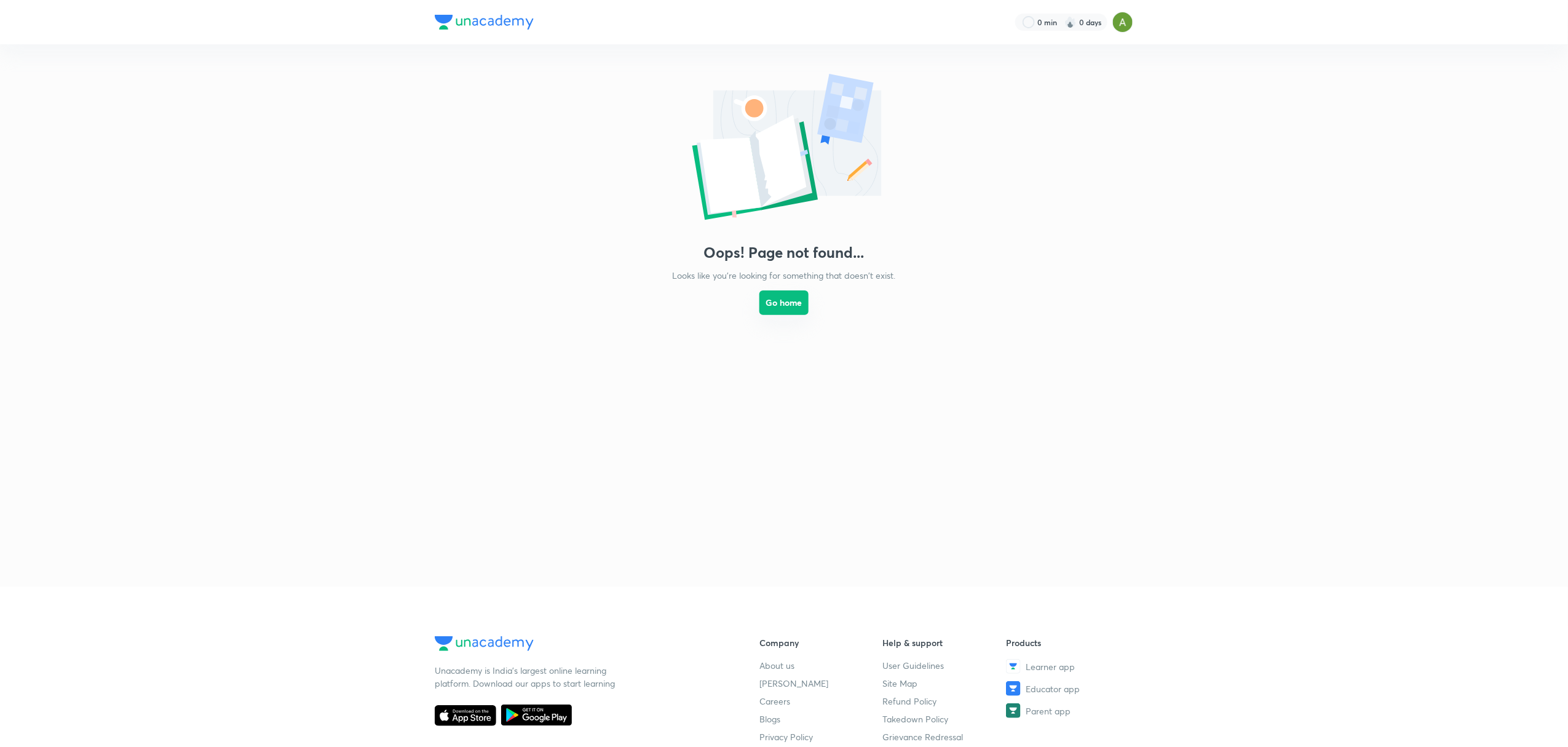
click at [793, 309] on button "Go home" at bounding box center [784, 302] width 49 height 25
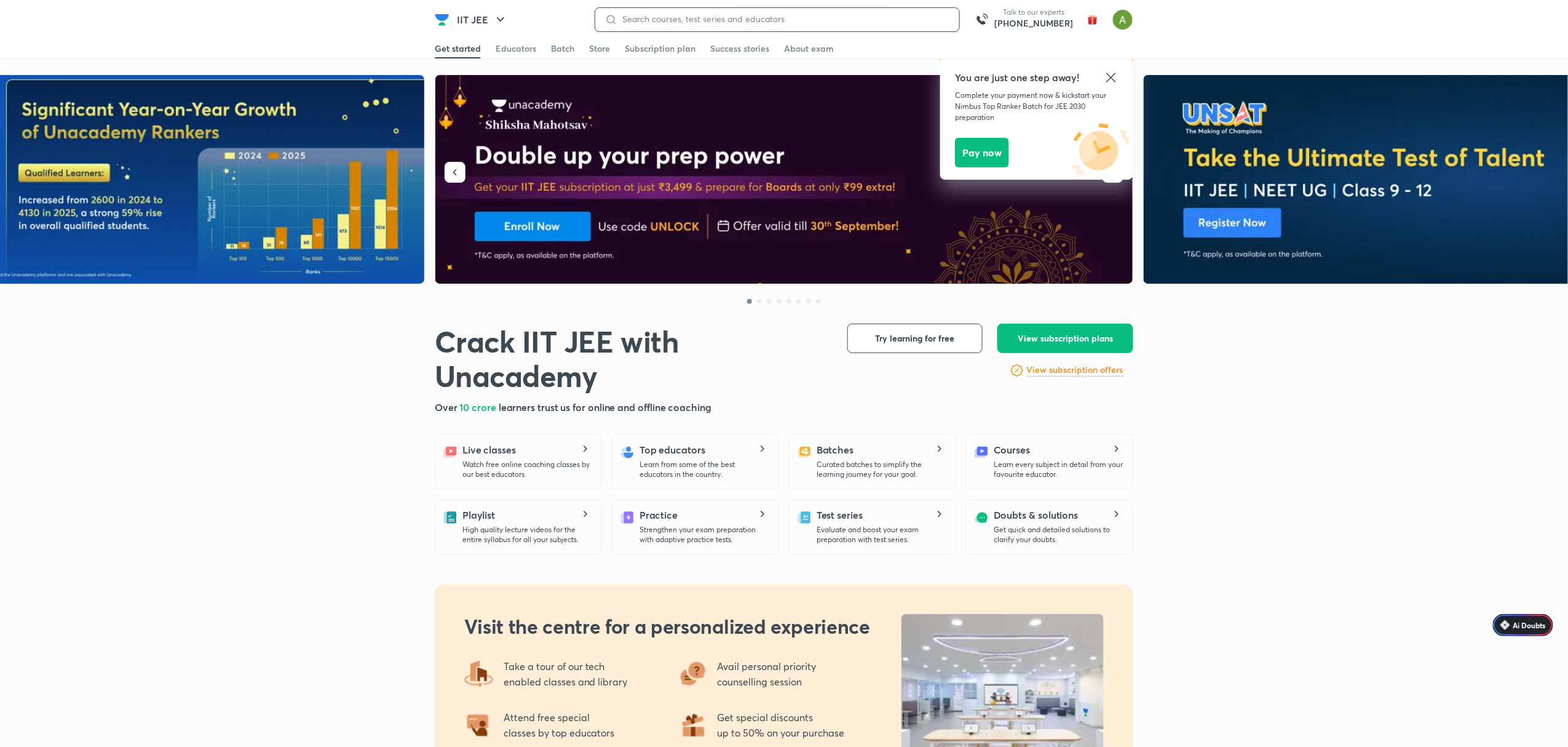
click at [940, 21] on input at bounding box center [783, 19] width 332 height 10
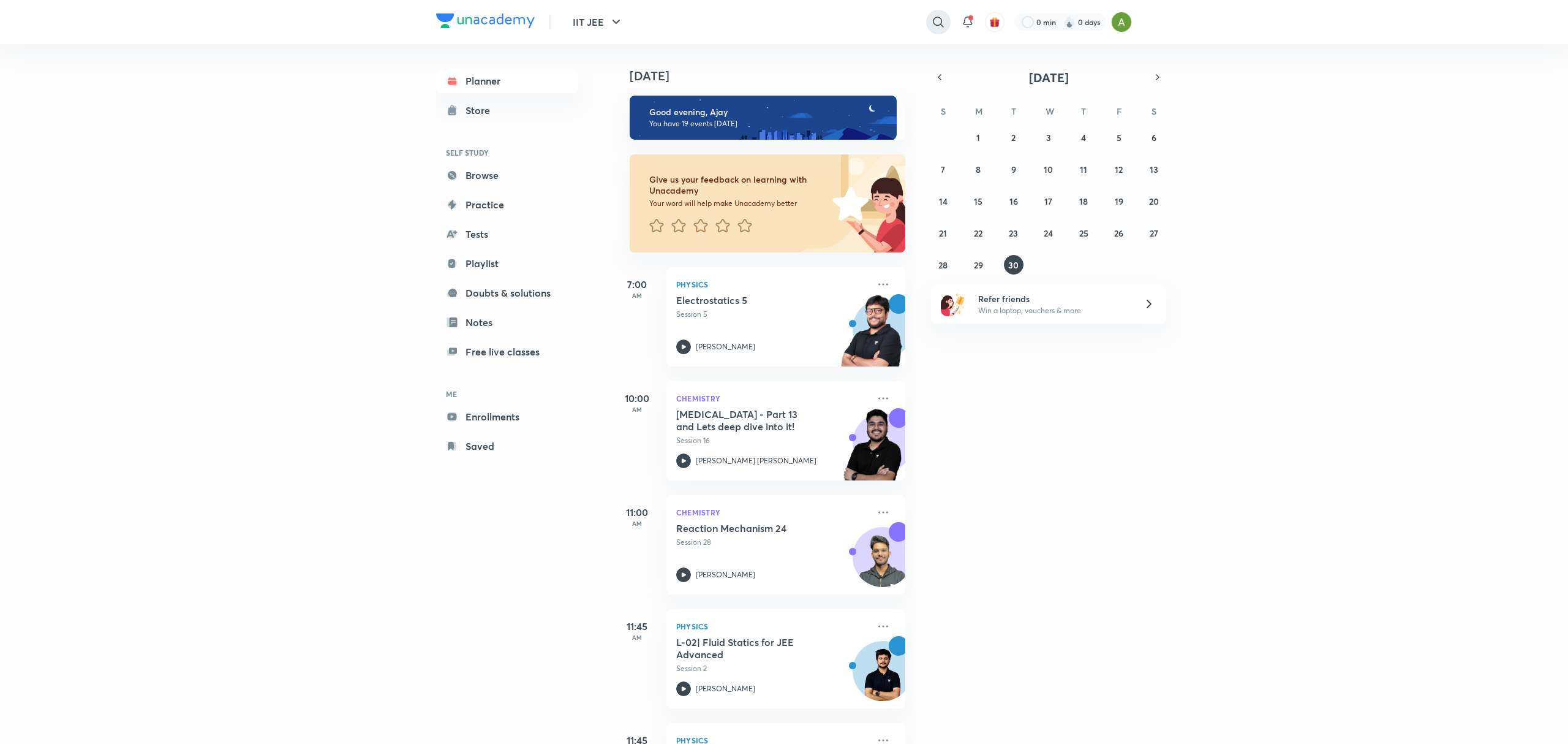
click at [941, 28] on icon at bounding box center [938, 21] width 15 height 15
type input "hafsa"
click at [830, 83] on p "27K followers • 970 courses" at bounding box center [808, 86] width 90 height 11
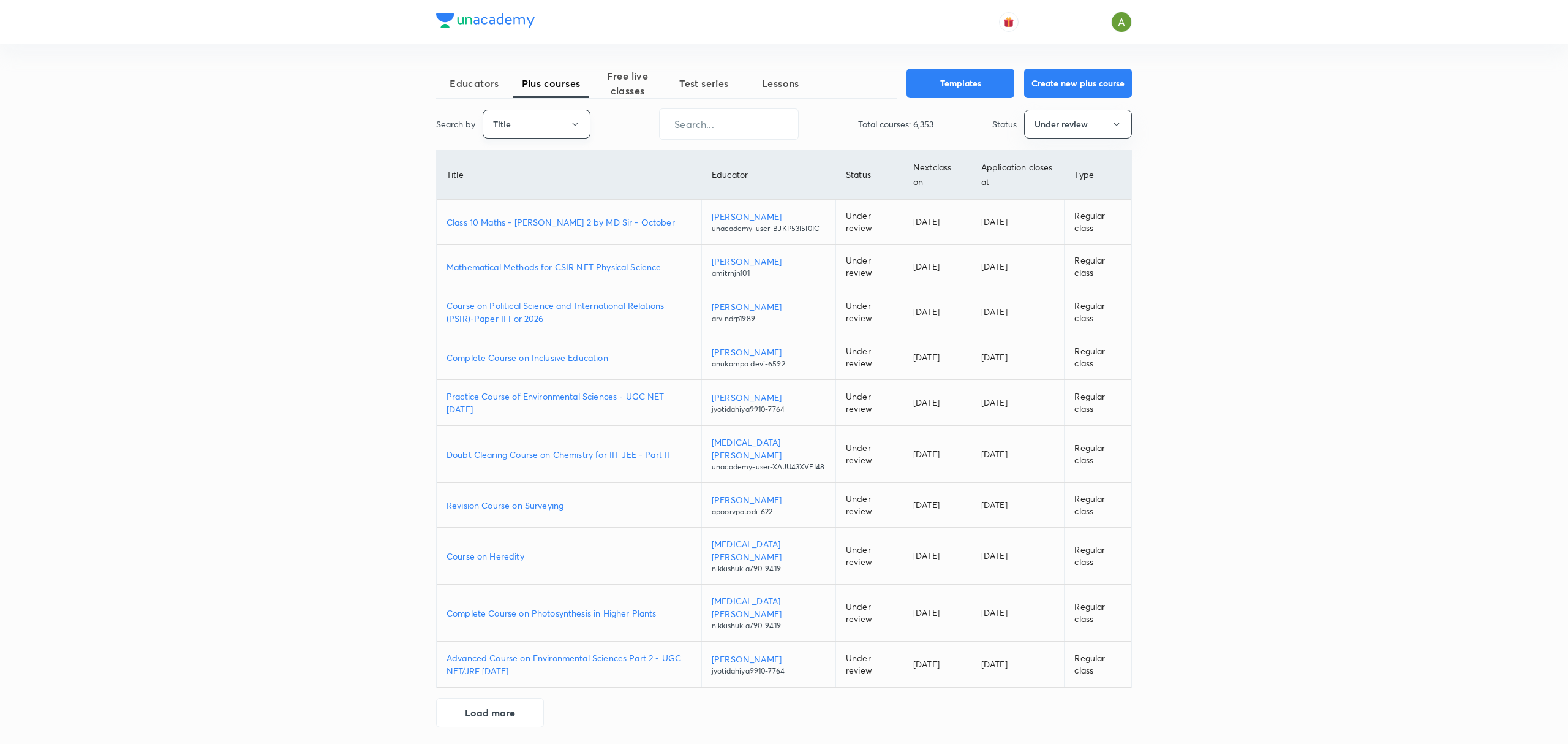
click at [534, 114] on button "Title" at bounding box center [536, 123] width 107 height 28
click at [524, 185] on span "Username" at bounding box center [537, 185] width 92 height 13
click at [709, 126] on input "text" at bounding box center [729, 124] width 139 height 31
paste input "hafsamalik11-3118"
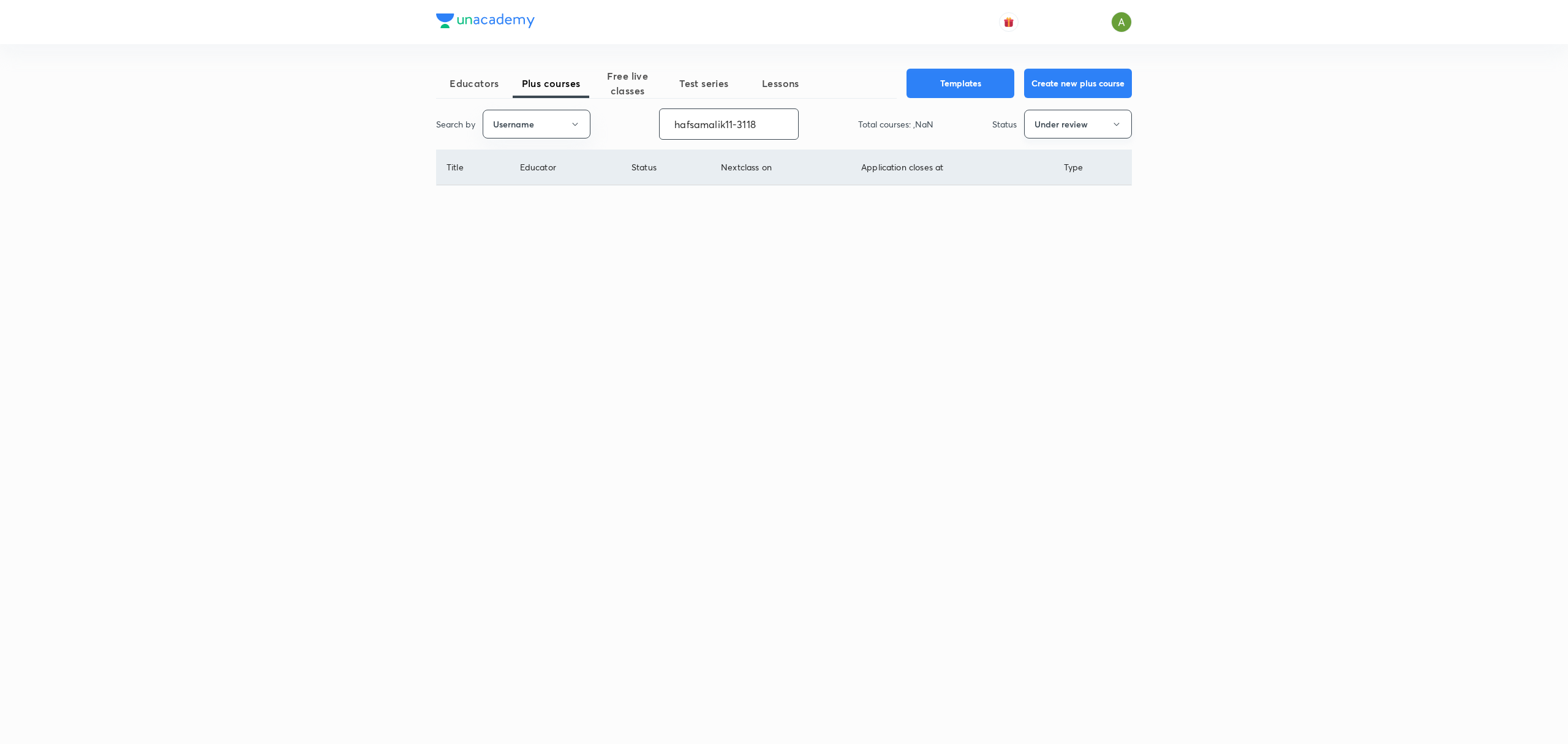
type input "hafsamalik11-3118"
click at [1110, 128] on button "Under review" at bounding box center [1078, 123] width 107 height 28
click at [1076, 226] on span "Live" at bounding box center [1078, 229] width 92 height 13
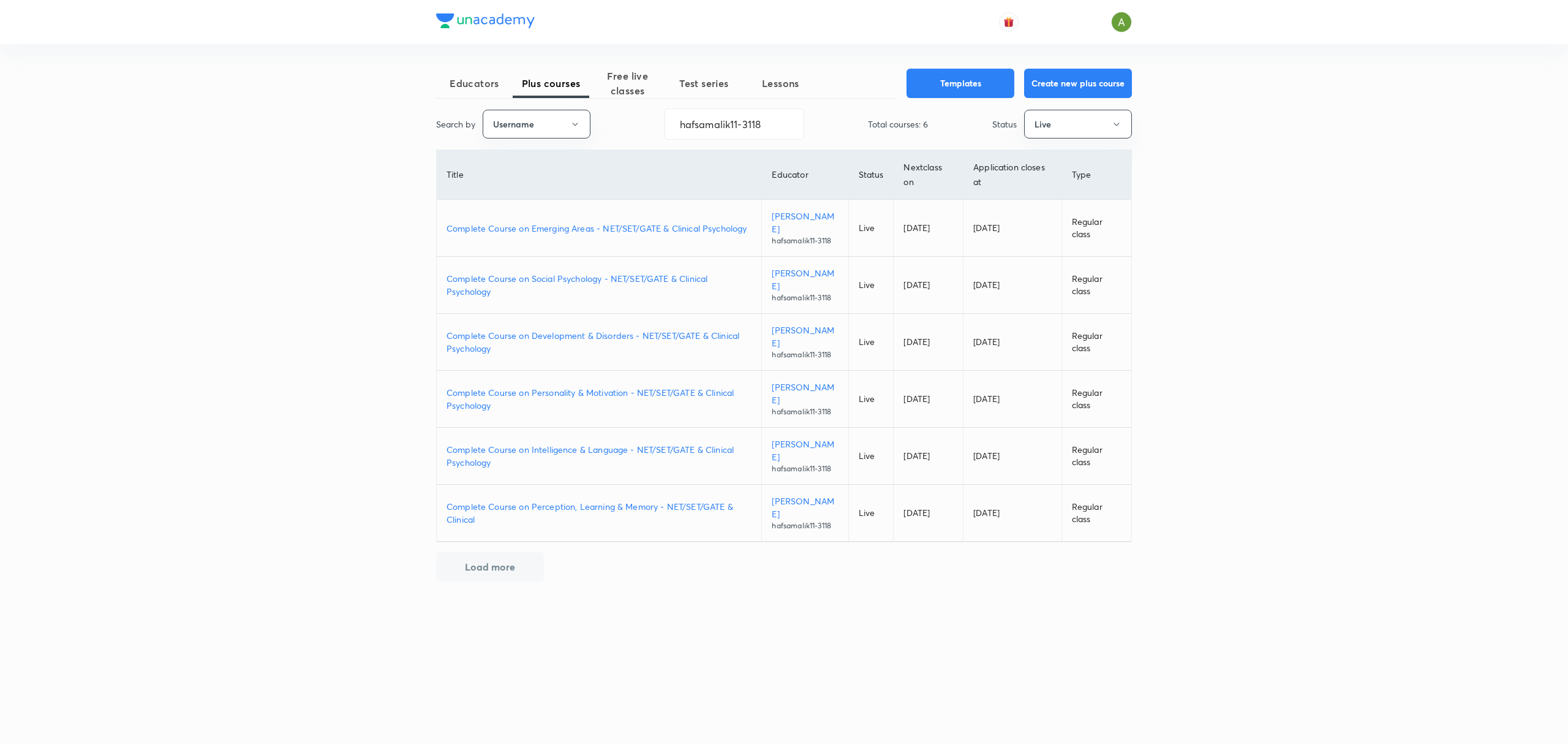
click at [720, 500] on p "Complete Course on Perception, Learning & Memory - NET/SET/GATE & Clinical" at bounding box center [598, 513] width 305 height 25
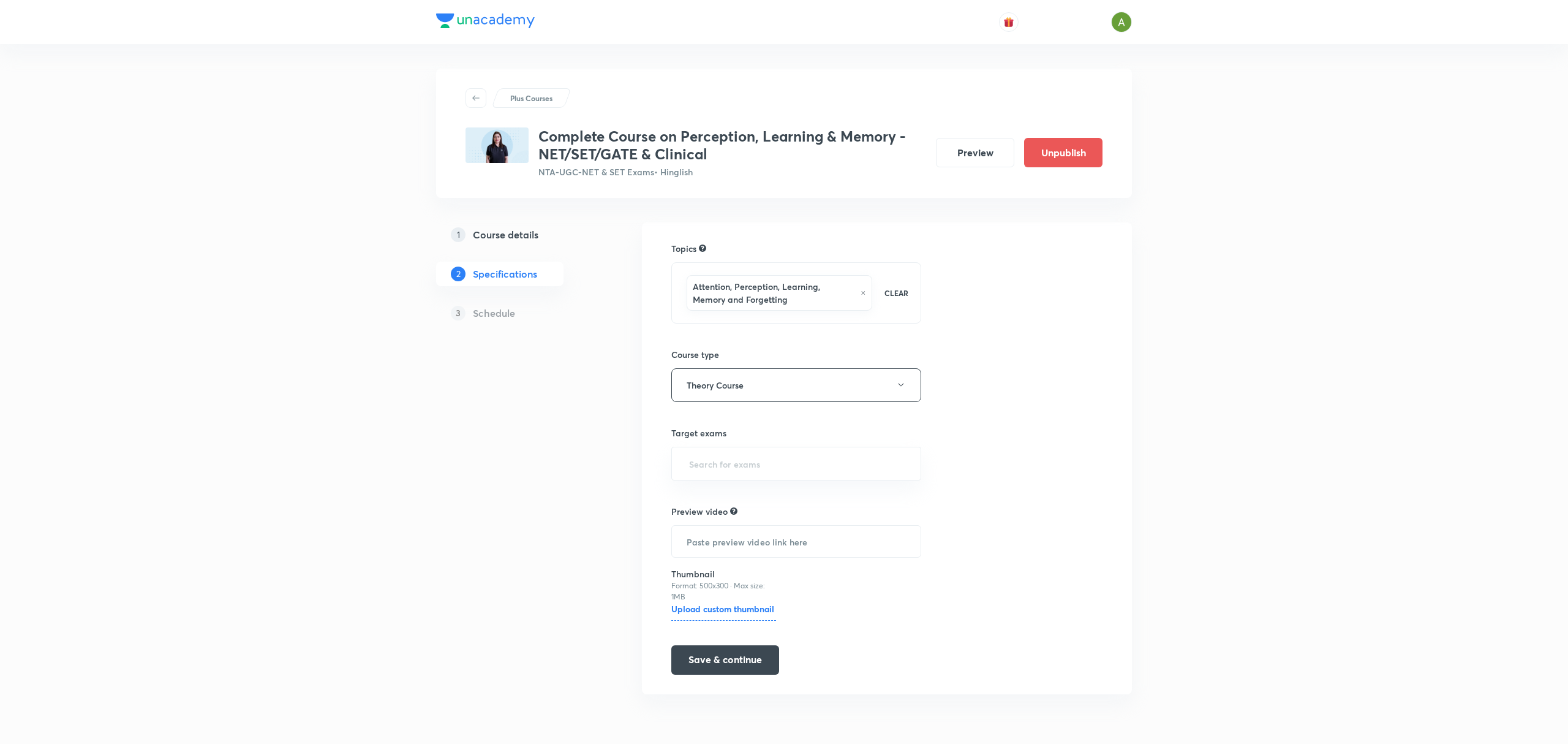
click at [508, 233] on h5 "Course details" at bounding box center [505, 234] width 65 height 15
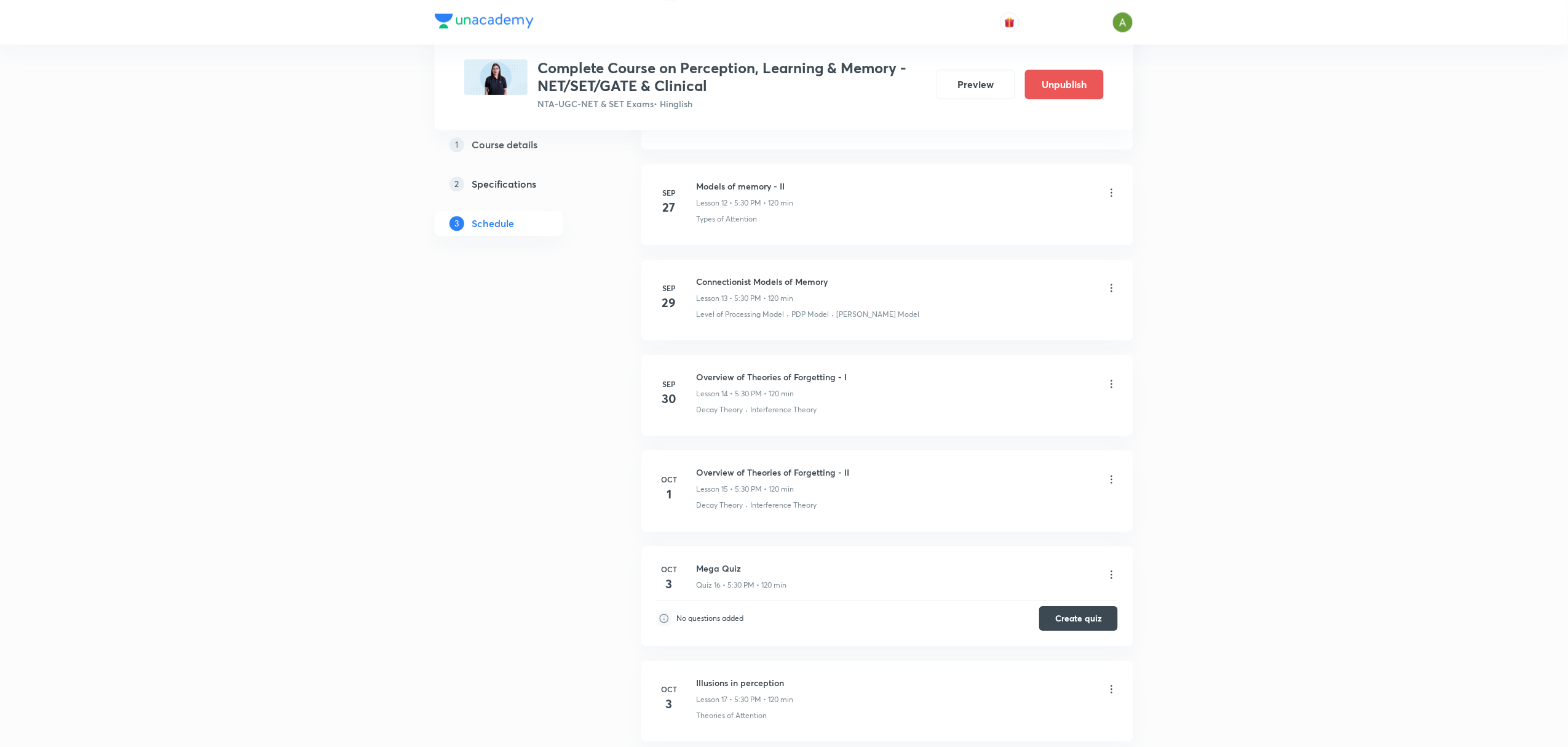
scroll to position [1768, 0]
click at [1110, 397] on icon at bounding box center [1111, 391] width 13 height 13
click at [1019, 422] on li "Edit" at bounding box center [1047, 428] width 134 height 23
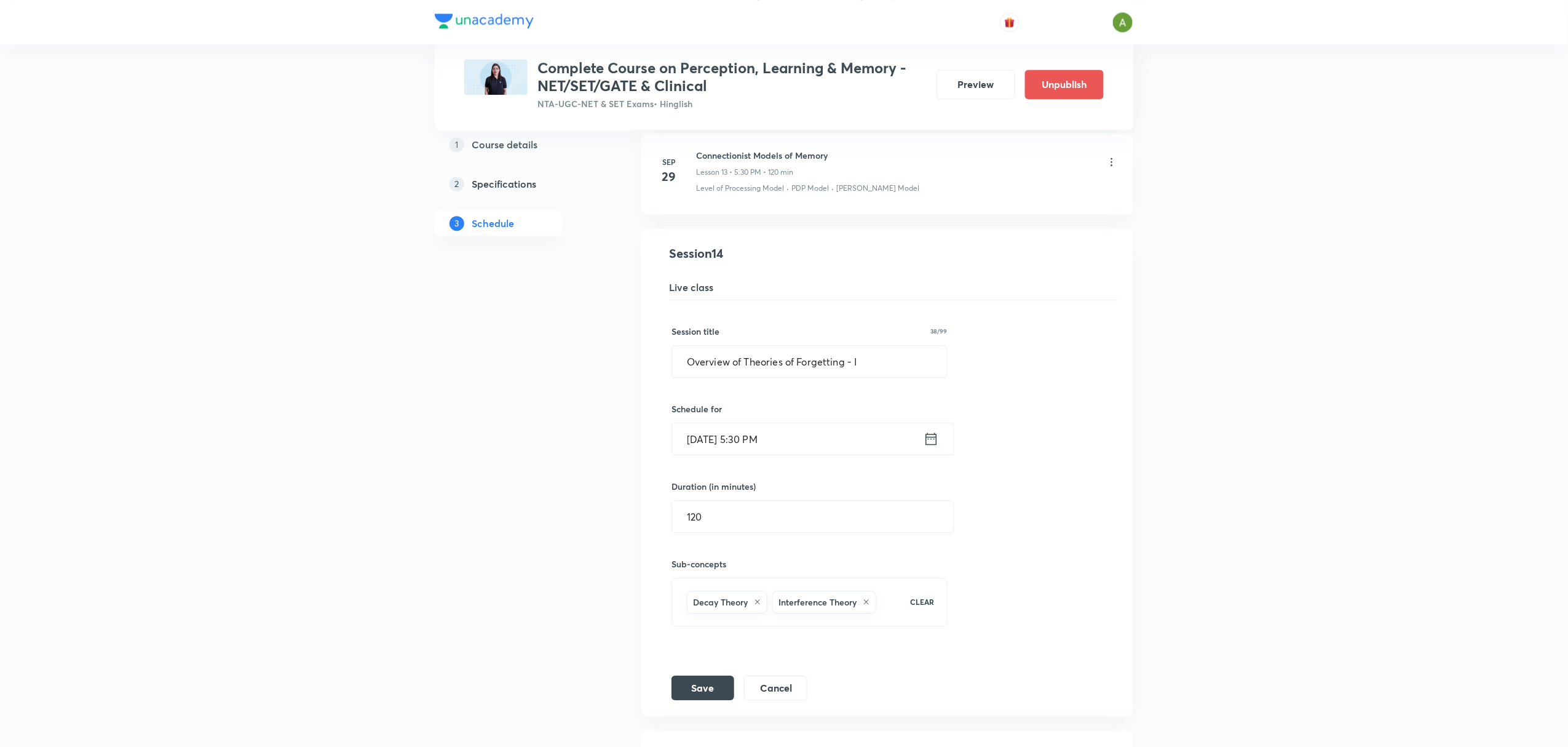
scroll to position [1396, 0]
click at [860, 468] on div "Session title 38/99 Overview of Theories of Forgetting - I ​ Schedule for Sep 3…" at bounding box center [887, 505] width 431 height 400
click at [860, 459] on input "Sep 30, 2025, 5:30 PM" at bounding box center [798, 443] width 252 height 31
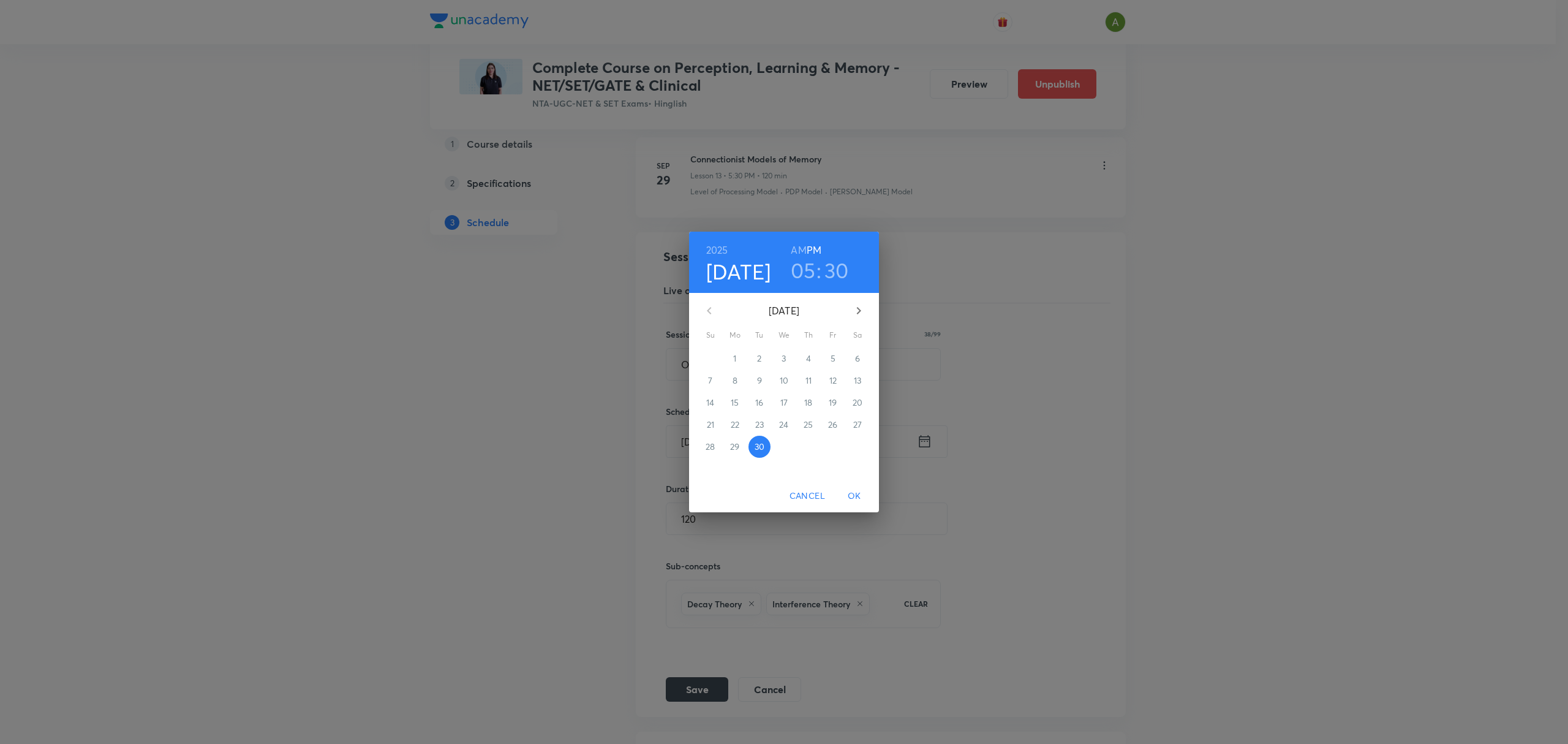
click at [805, 273] on h3 "05" at bounding box center [804, 270] width 25 height 25
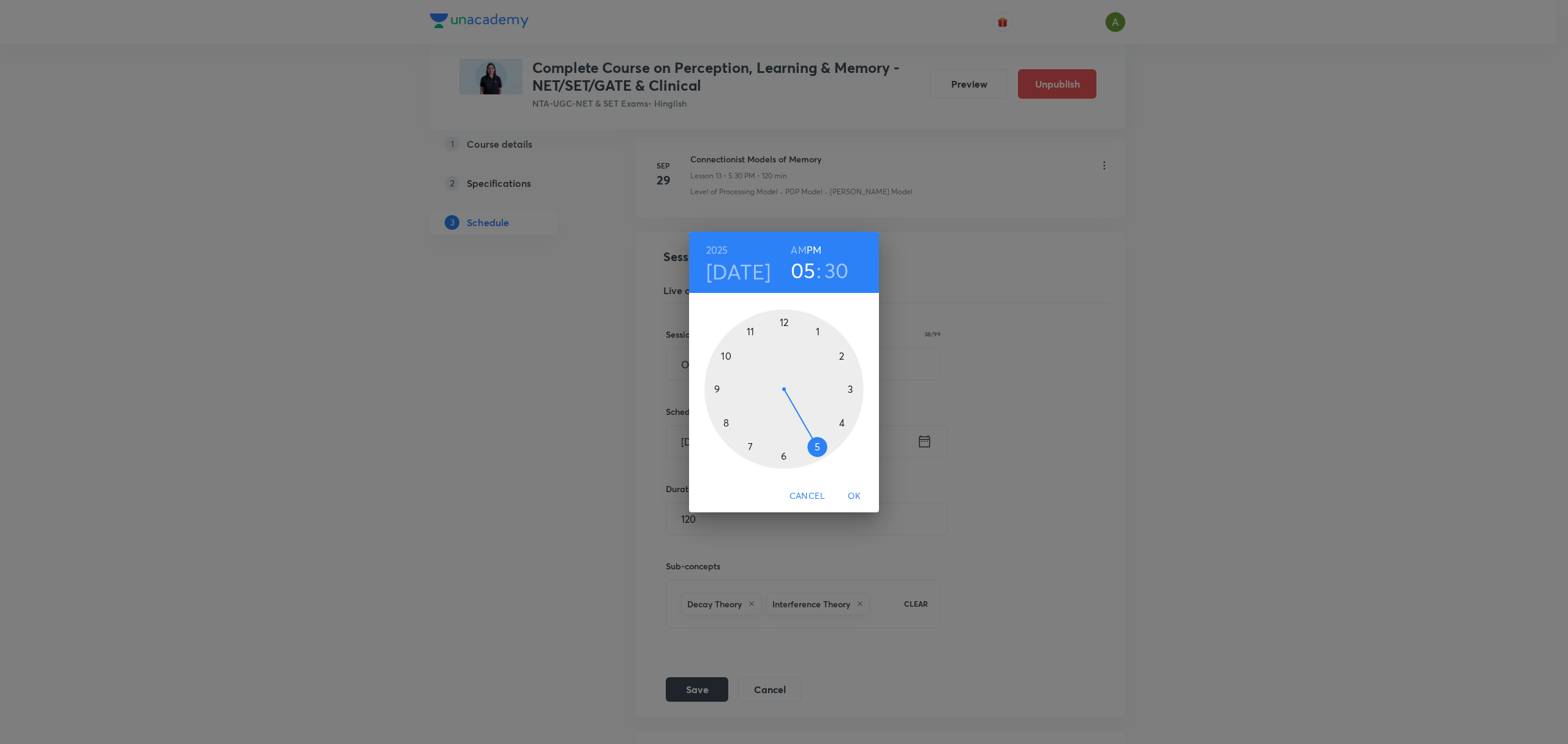
click at [751, 451] on div at bounding box center [784, 389] width 159 height 159
click at [783, 326] on div at bounding box center [784, 389] width 159 height 159
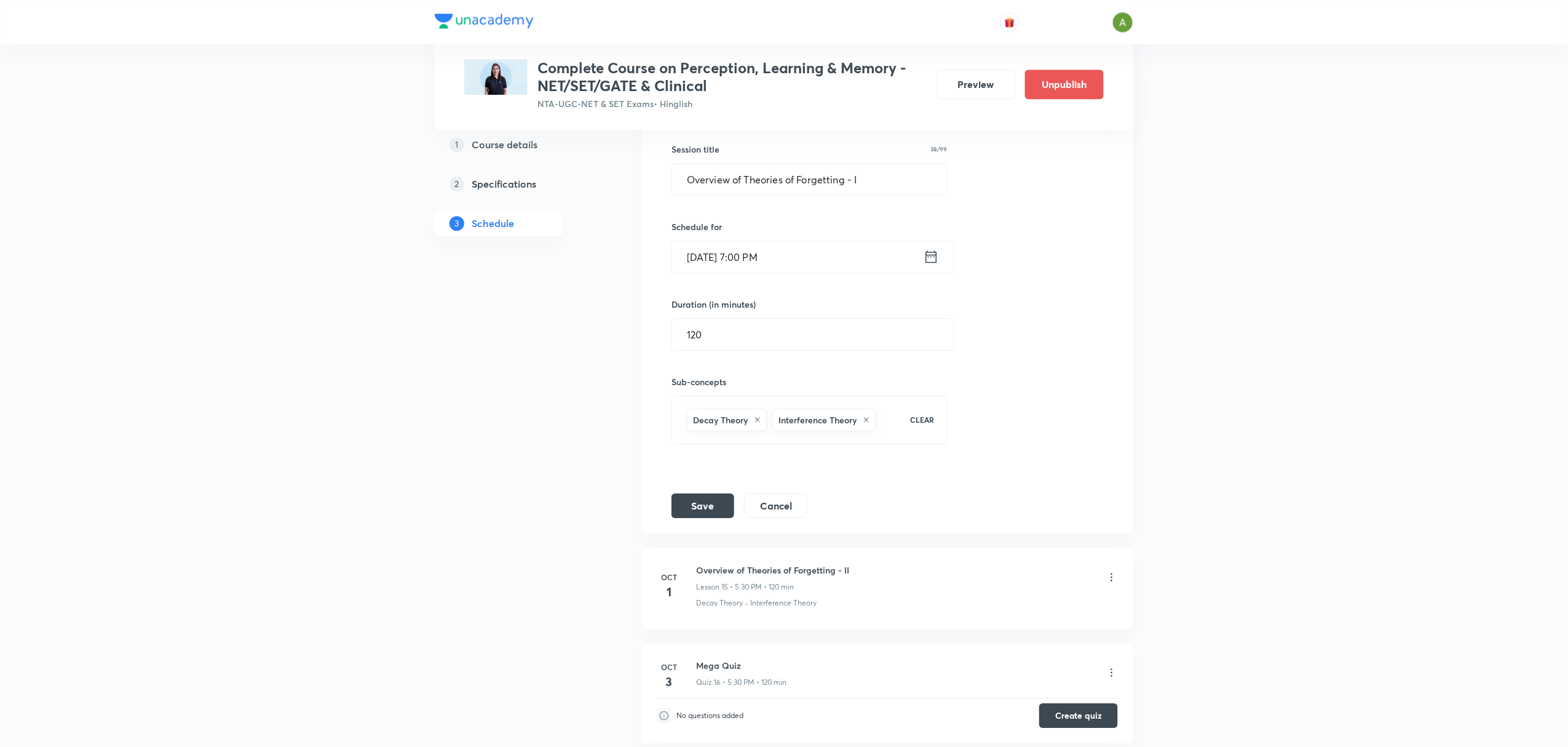
scroll to position [1614, 0]
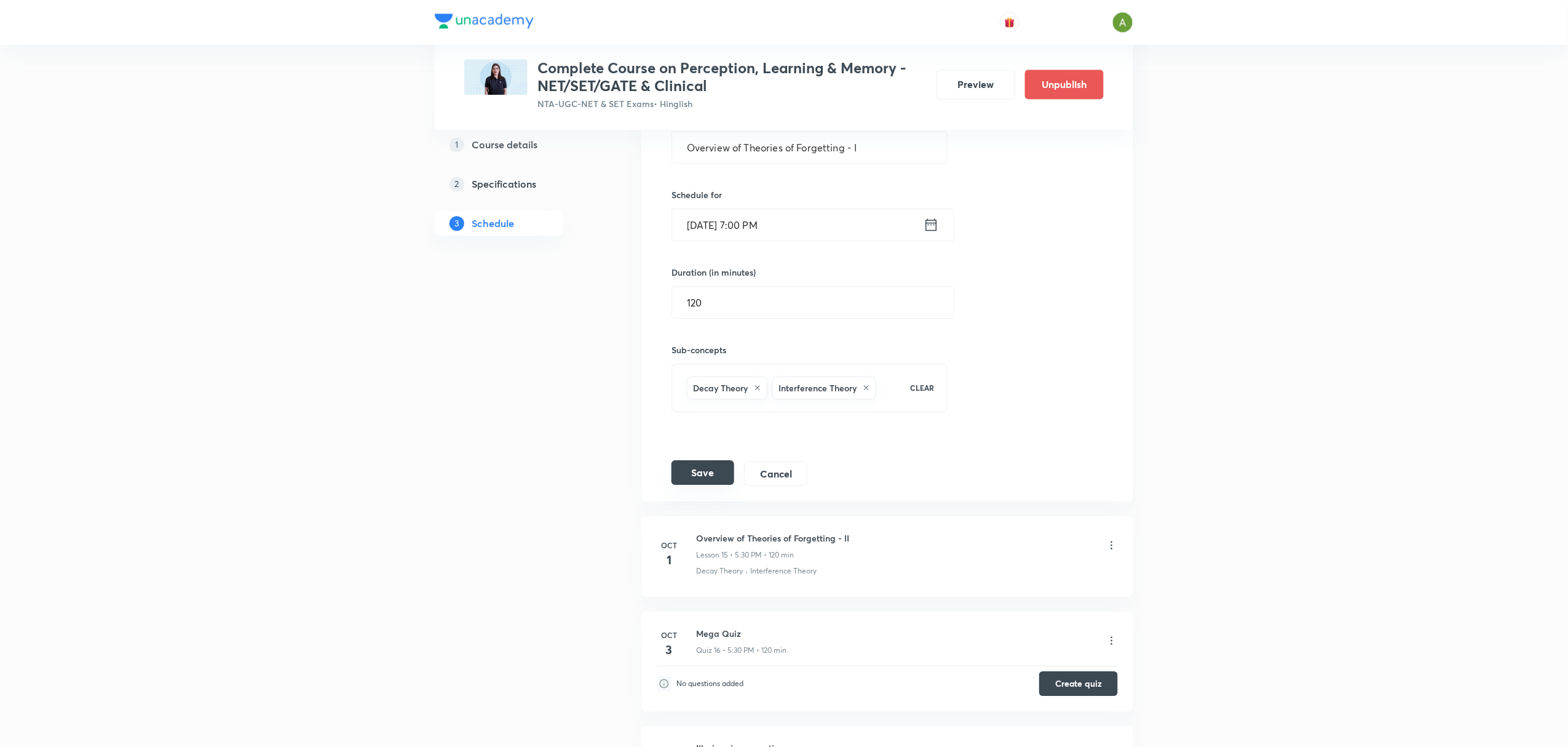
click at [729, 477] on button "Save" at bounding box center [703, 472] width 63 height 25
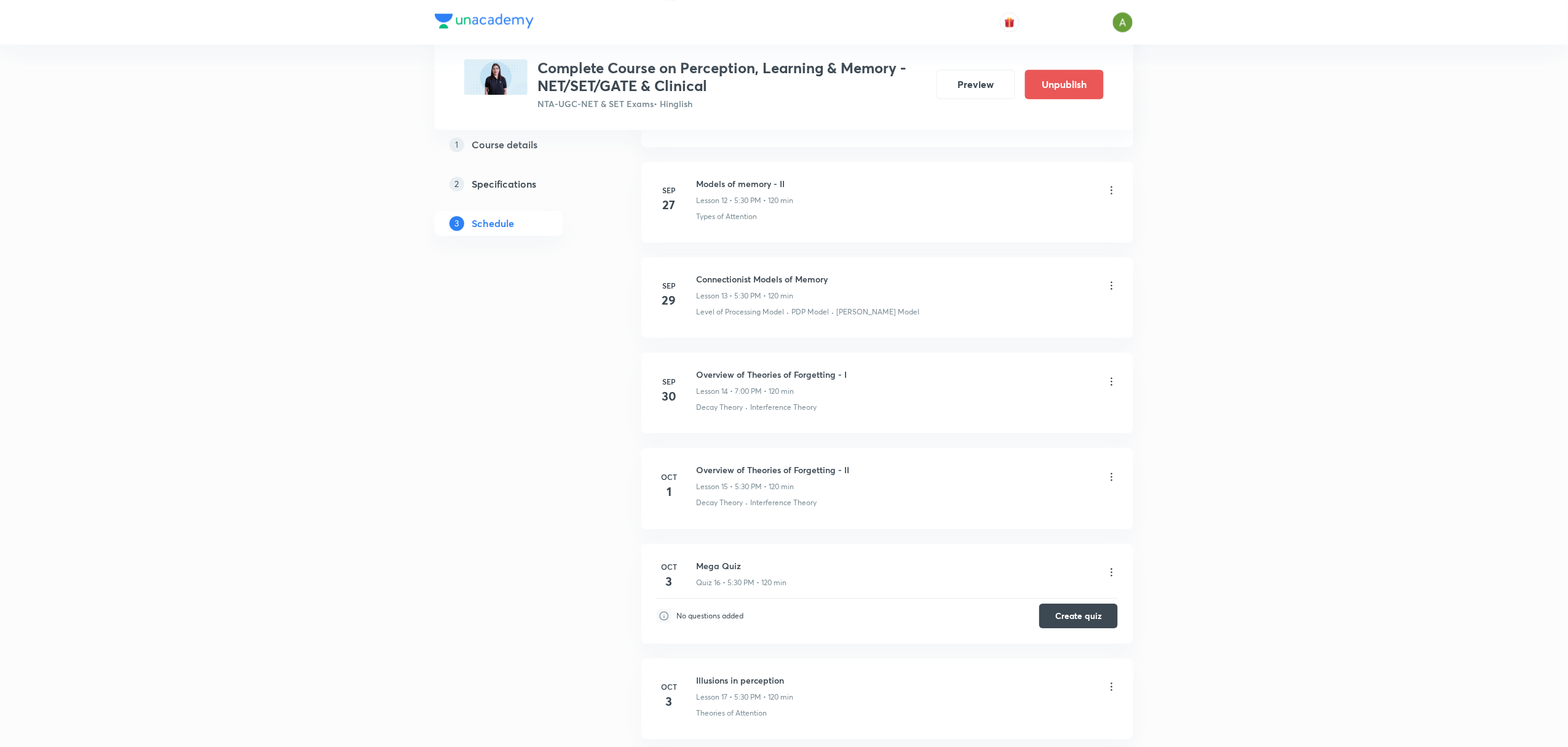
scroll to position [1781, 0]
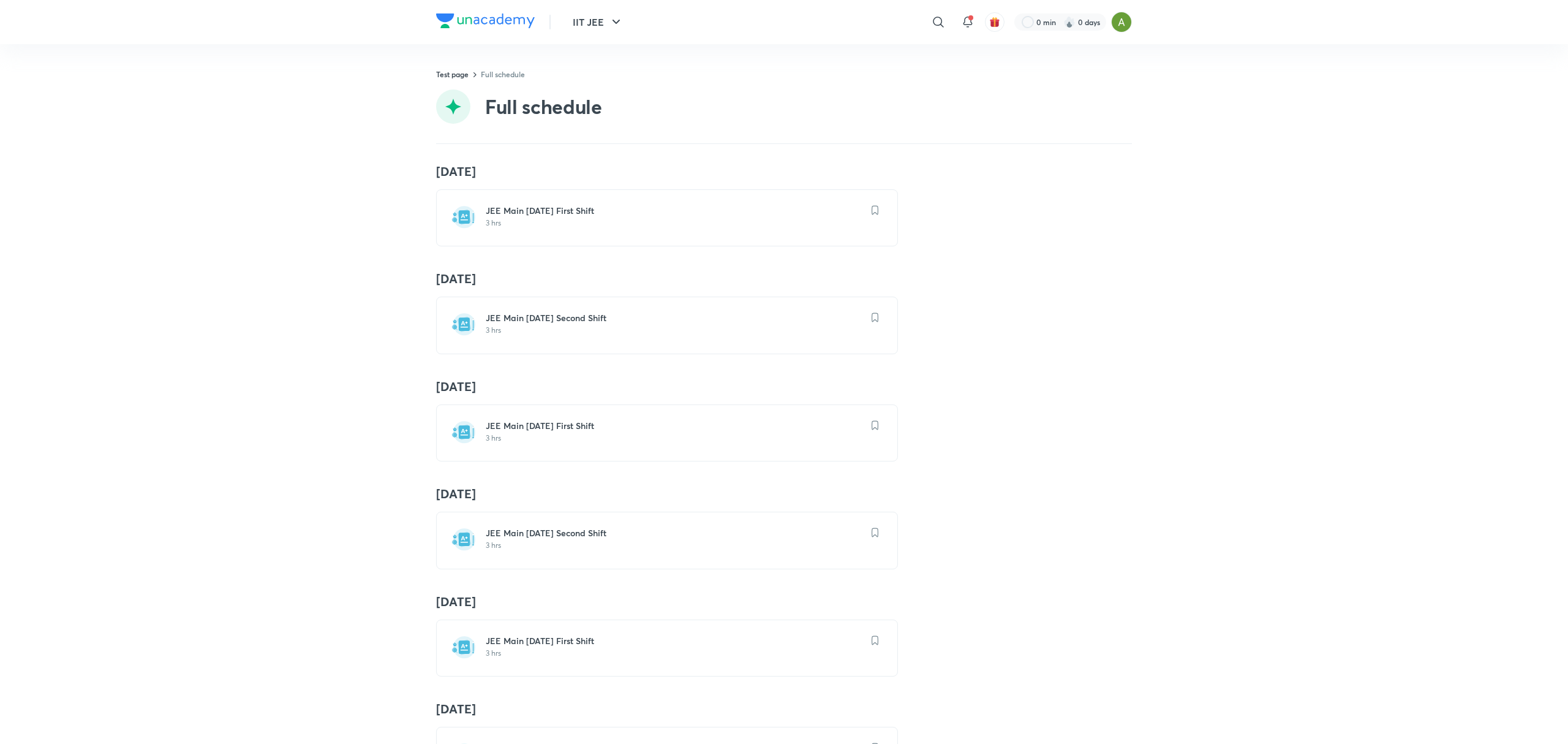
click at [494, 16] on img at bounding box center [485, 21] width 99 height 15
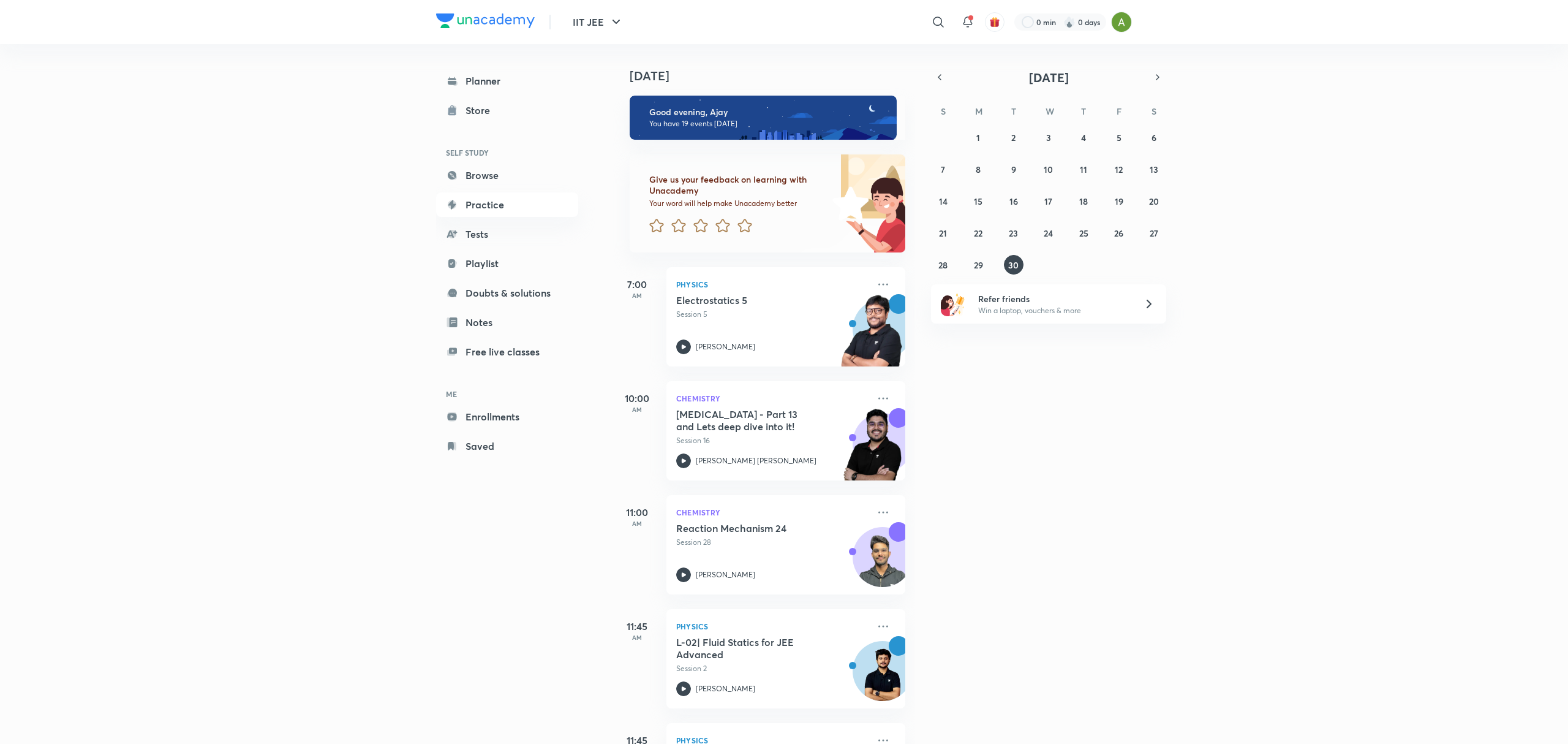
click at [520, 208] on link "Practice" at bounding box center [508, 204] width 143 height 24
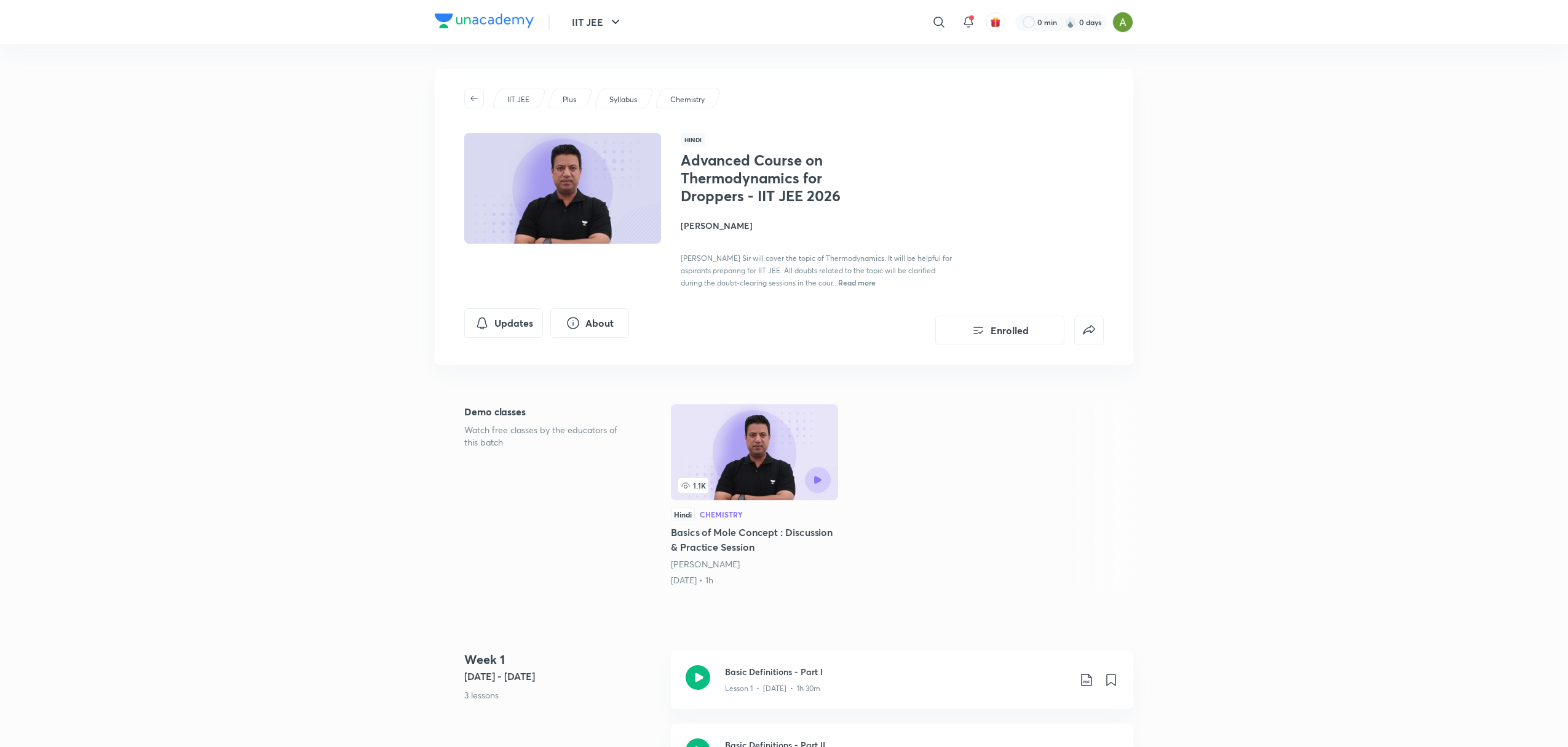
scroll to position [716, 0]
